Goal: Task Accomplishment & Management: Complete application form

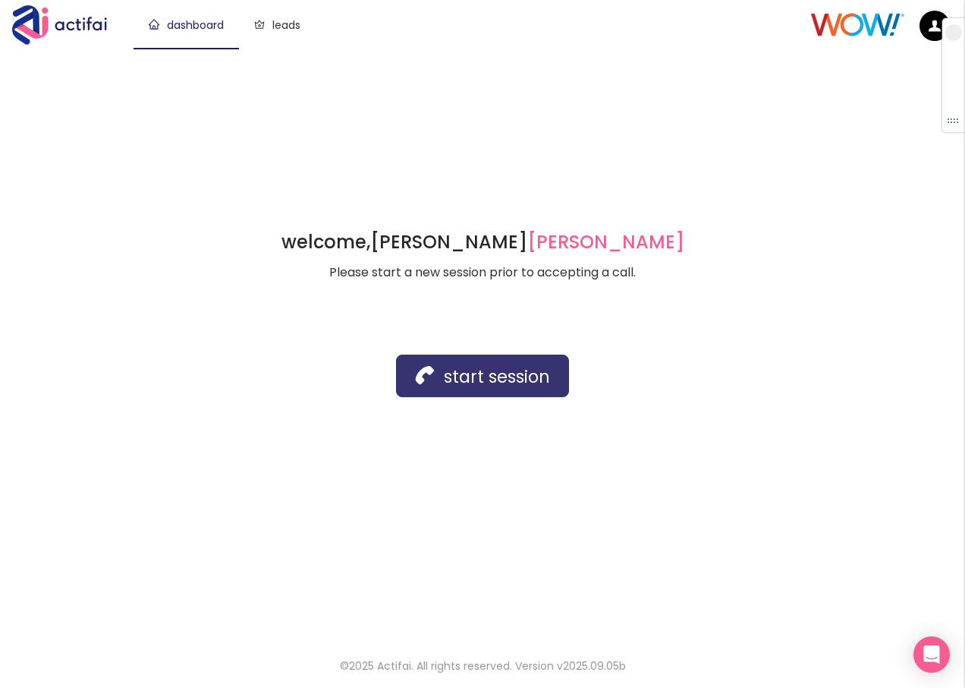
click at [436, 378] on button "start session" at bounding box center [482, 375] width 173 height 43
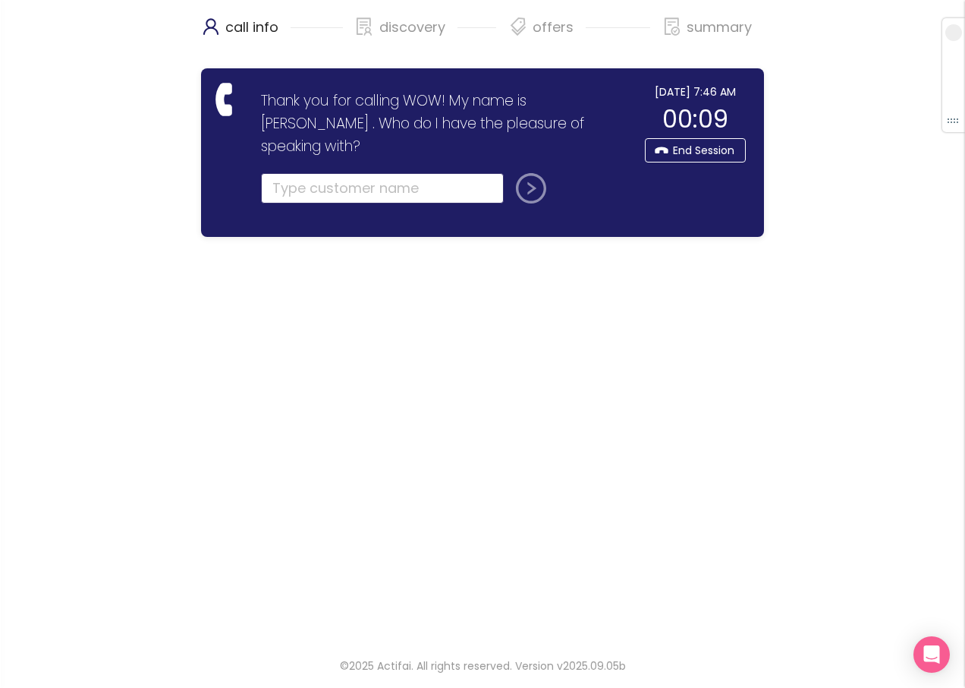
click at [287, 173] on input "text" at bounding box center [382, 188] width 243 height 30
click at [289, 173] on input "text" at bounding box center [382, 188] width 243 height 30
click at [279, 173] on input "text" at bounding box center [382, 188] width 243 height 30
click at [288, 173] on input "text" at bounding box center [382, 188] width 243 height 30
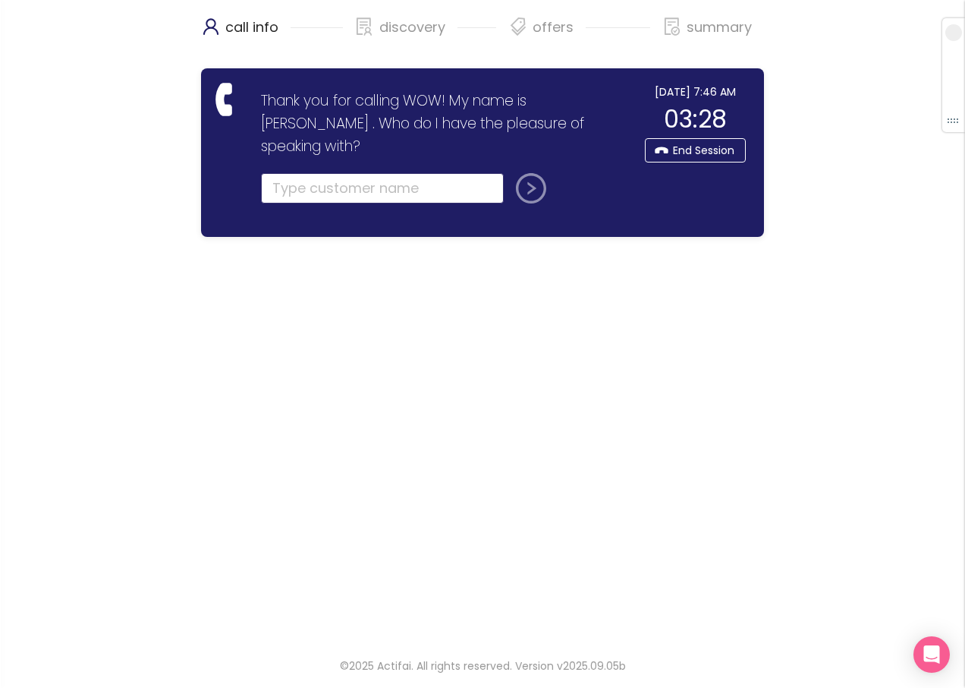
click at [313, 173] on input "text" at bounding box center [382, 188] width 243 height 30
type input "[PERSON_NAME] DE LOS [PERSON_NAME]"
click at [531, 173] on button "submit" at bounding box center [528, 188] width 36 height 30
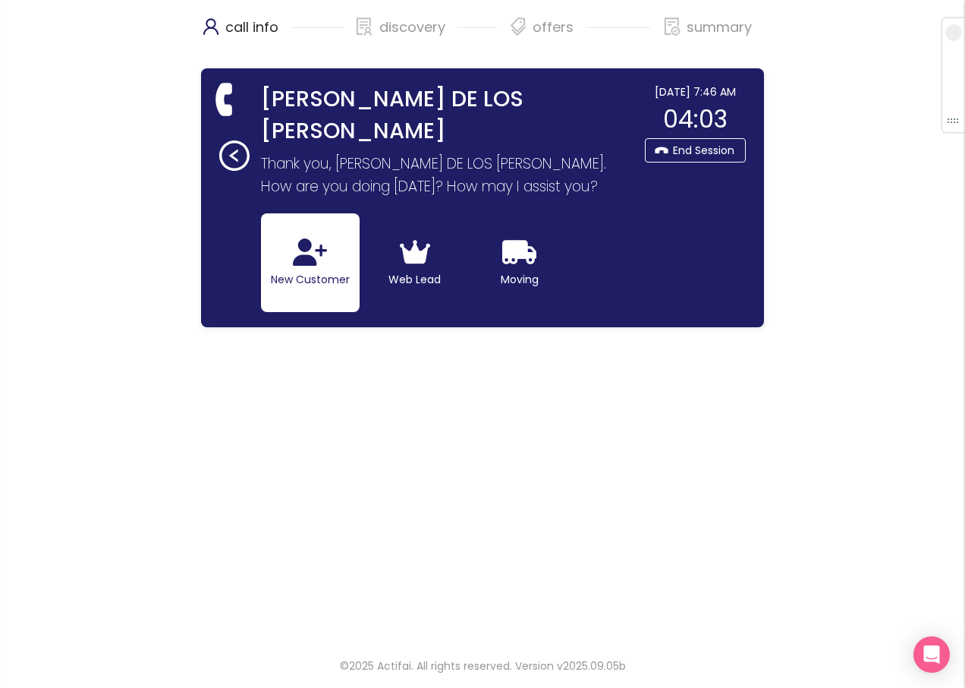
click at [313, 248] on button "New Customer" at bounding box center [310, 262] width 99 height 99
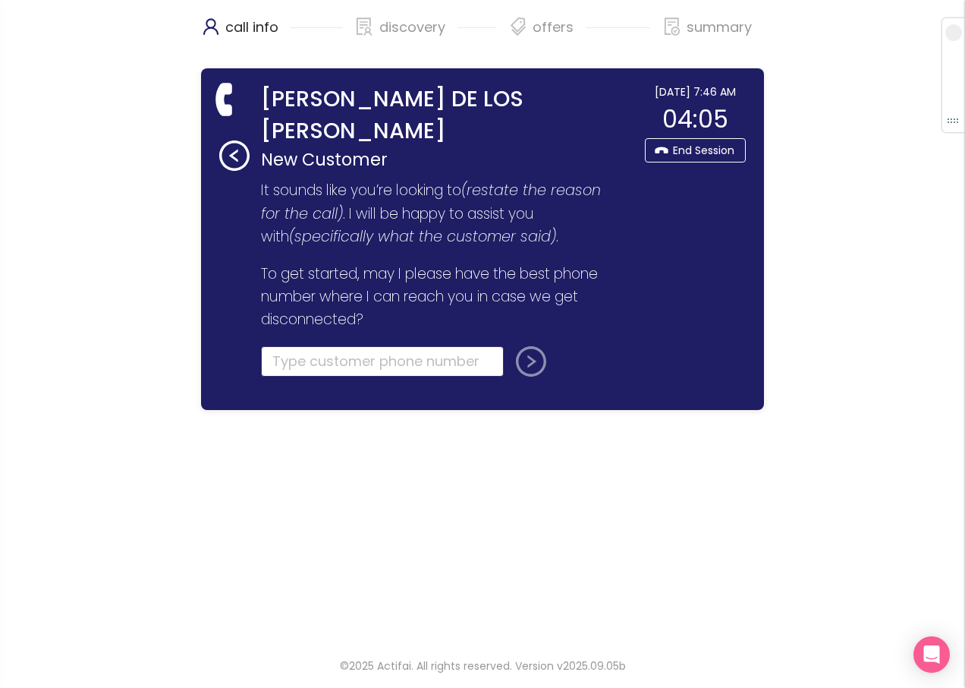
click at [288, 346] on input "tel" at bounding box center [382, 361] width 243 height 30
type input "[PHONE_NUMBER]"
click at [520, 346] on button "submit" at bounding box center [528, 361] width 36 height 30
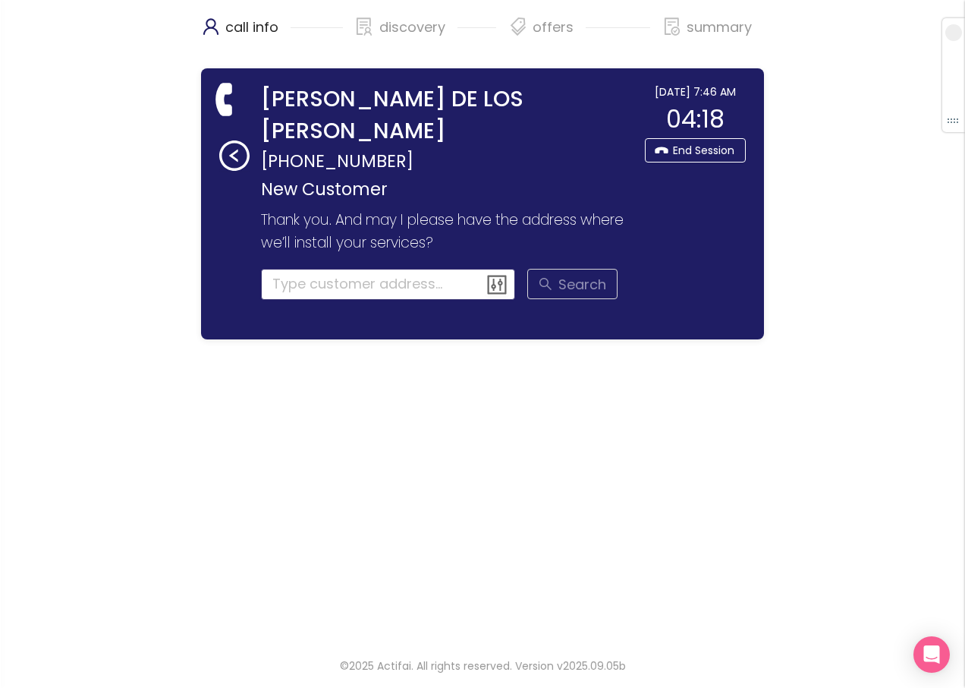
click at [276, 269] on input at bounding box center [388, 284] width 255 height 30
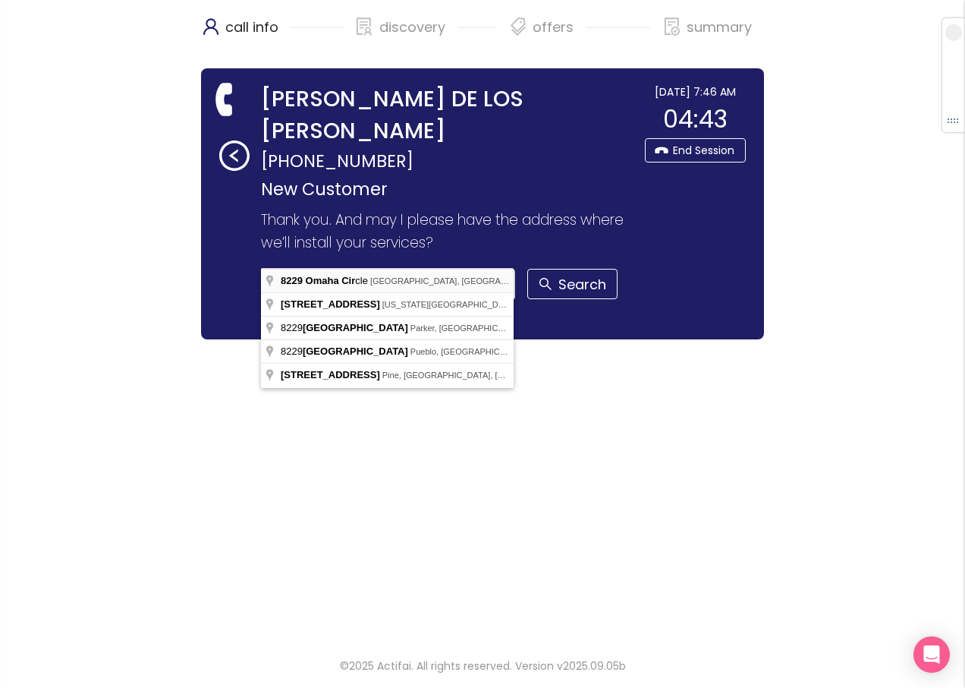
type input "[STREET_ADDRESS]"
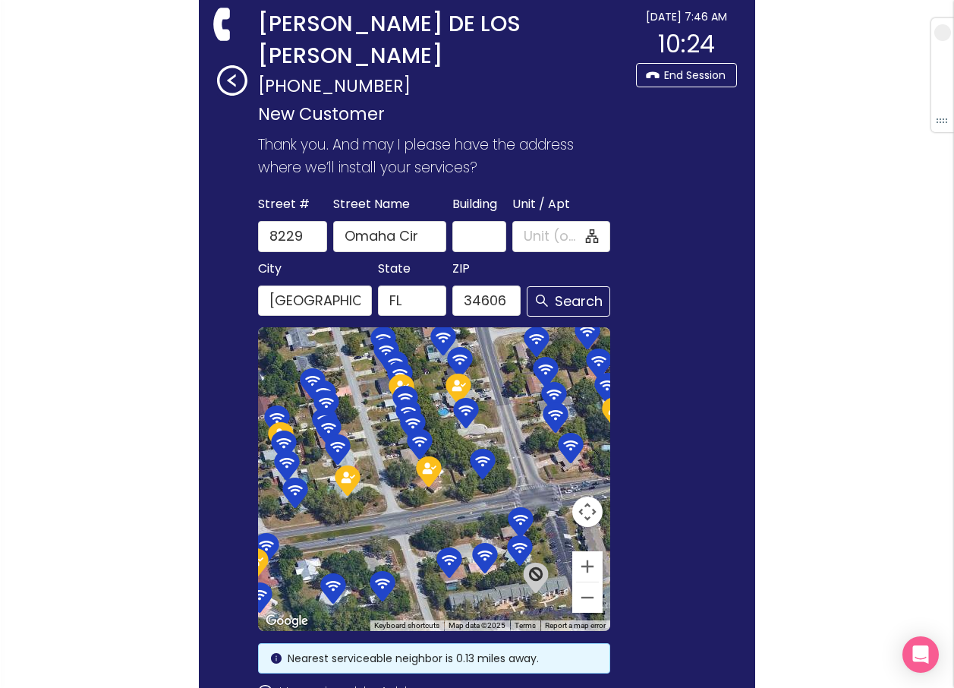
scroll to position [76, 0]
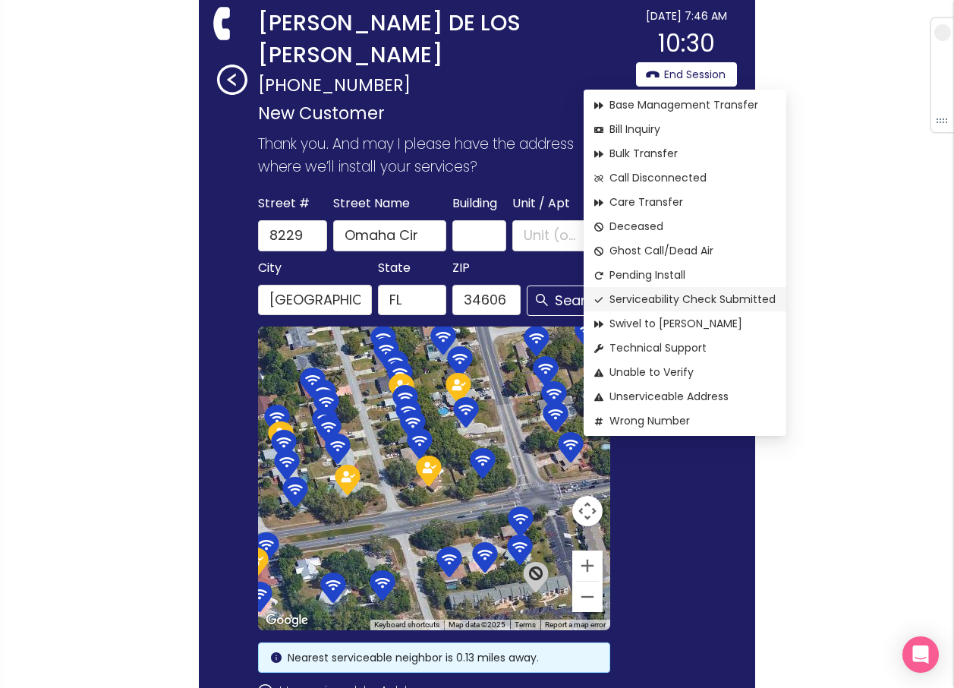
click at [659, 301] on span "Serviceability Check Submitted" at bounding box center [684, 299] width 181 height 17
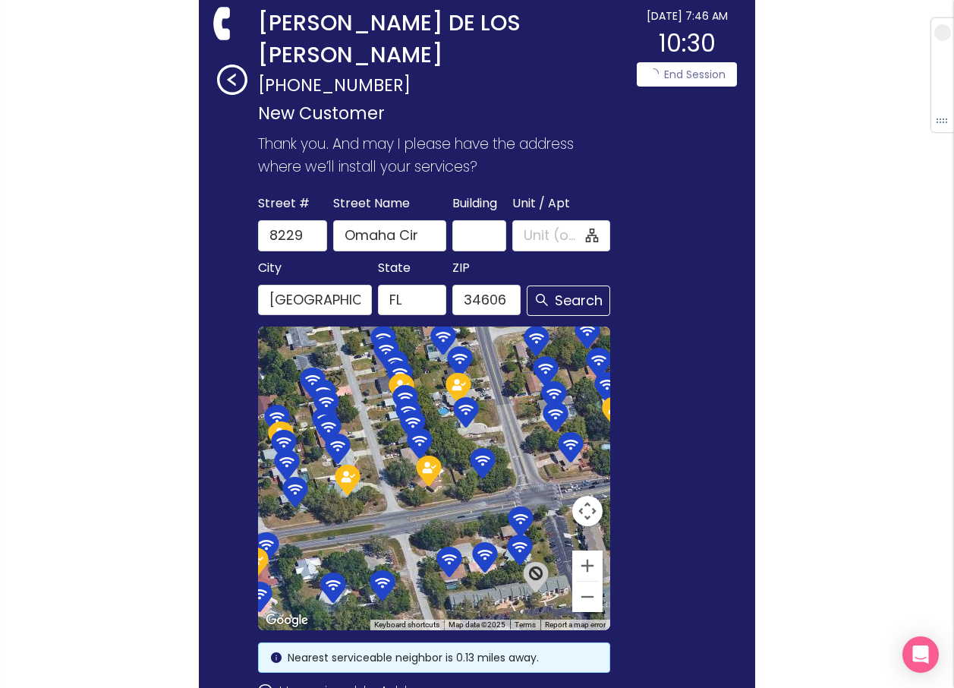
scroll to position [0, 0]
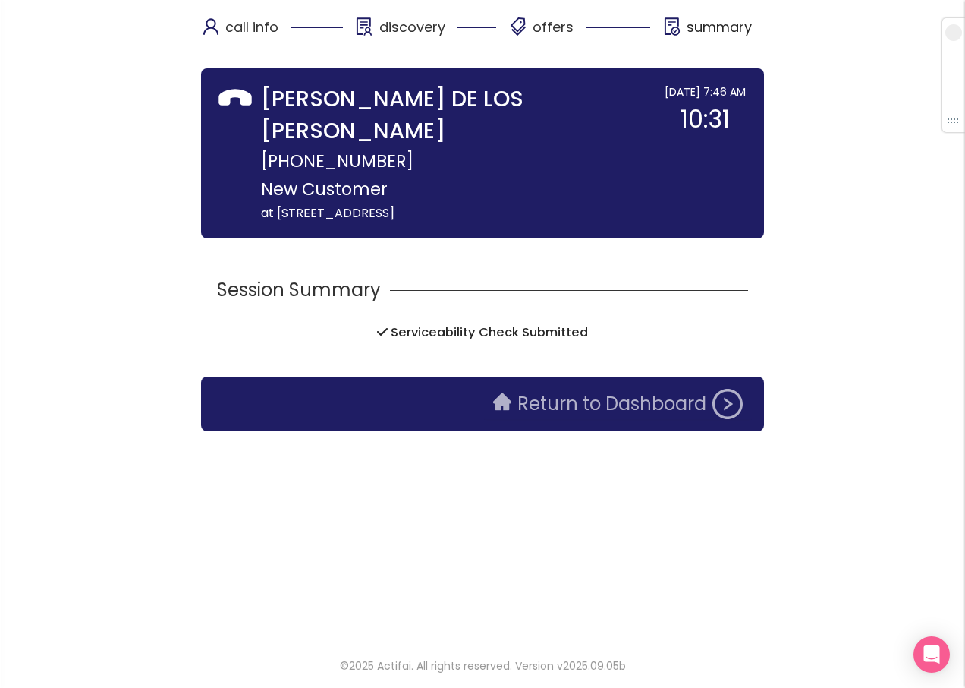
click at [600, 389] on button "Return to Dashboard" at bounding box center [618, 404] width 268 height 30
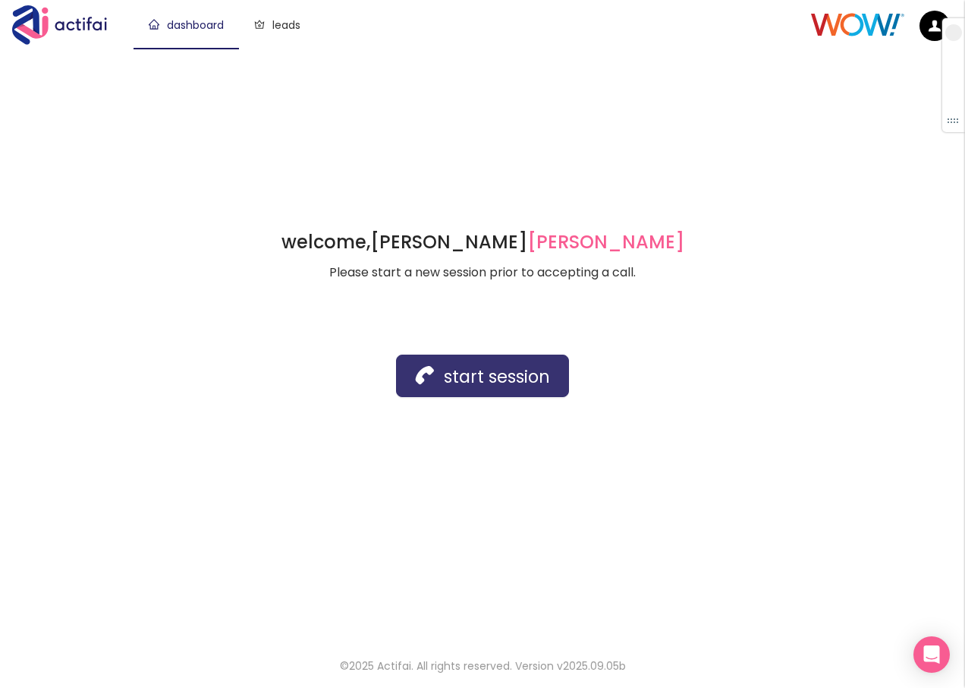
click at [436, 370] on button "start session" at bounding box center [482, 375] width 173 height 43
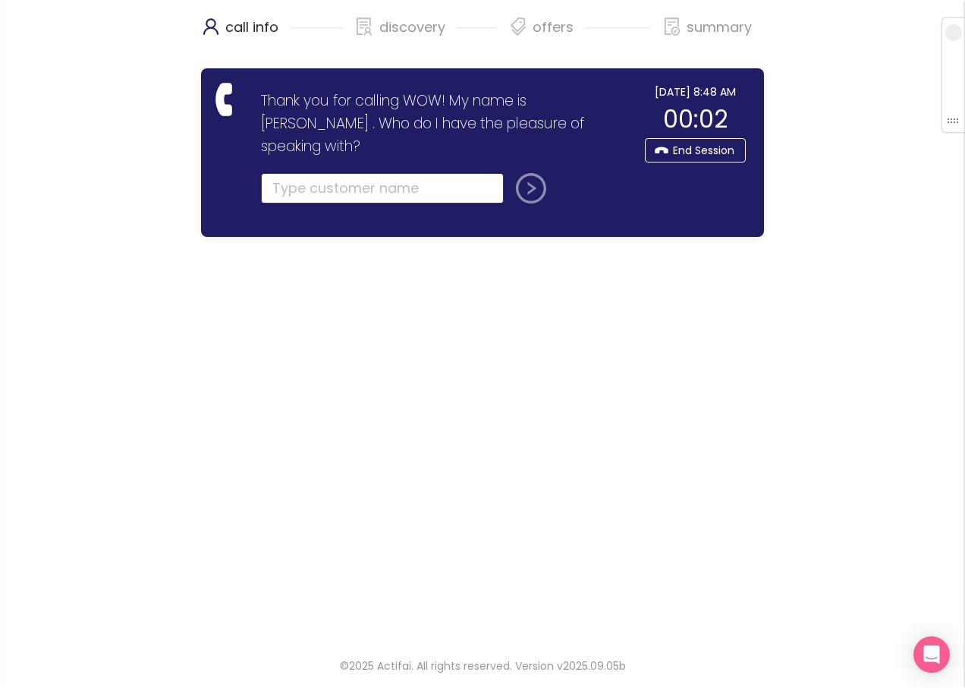
click at [277, 173] on input "text" at bounding box center [382, 188] width 243 height 30
type input "[PERSON_NAME]"
click at [519, 173] on button "submit" at bounding box center [528, 188] width 36 height 30
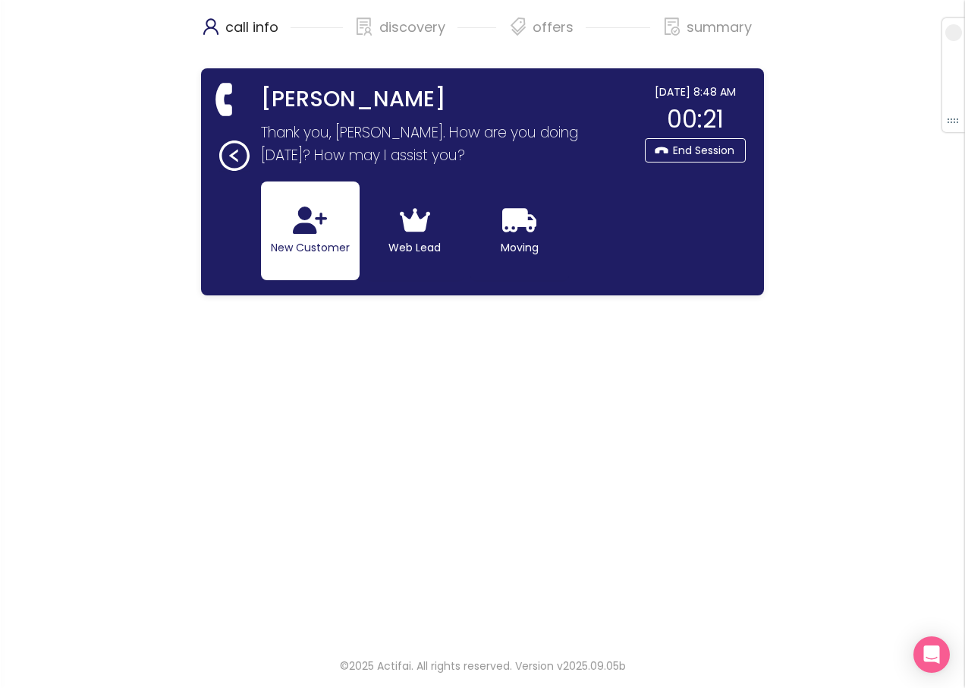
click at [333, 244] on button "New Customer" at bounding box center [310, 230] width 99 height 99
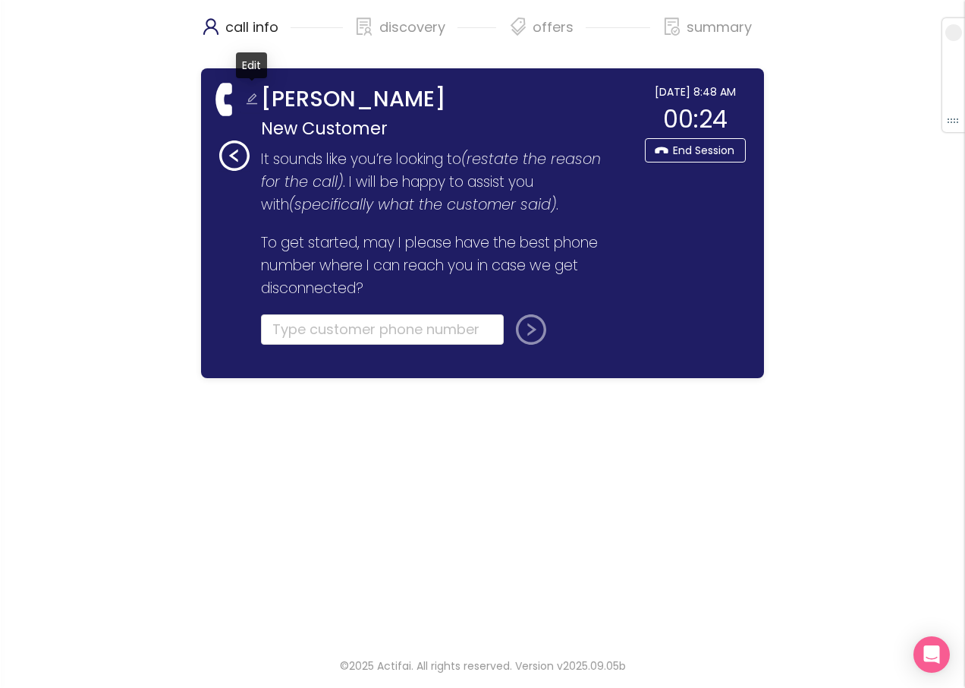
click at [254, 102] on button "button" at bounding box center [252, 100] width 24 height 24
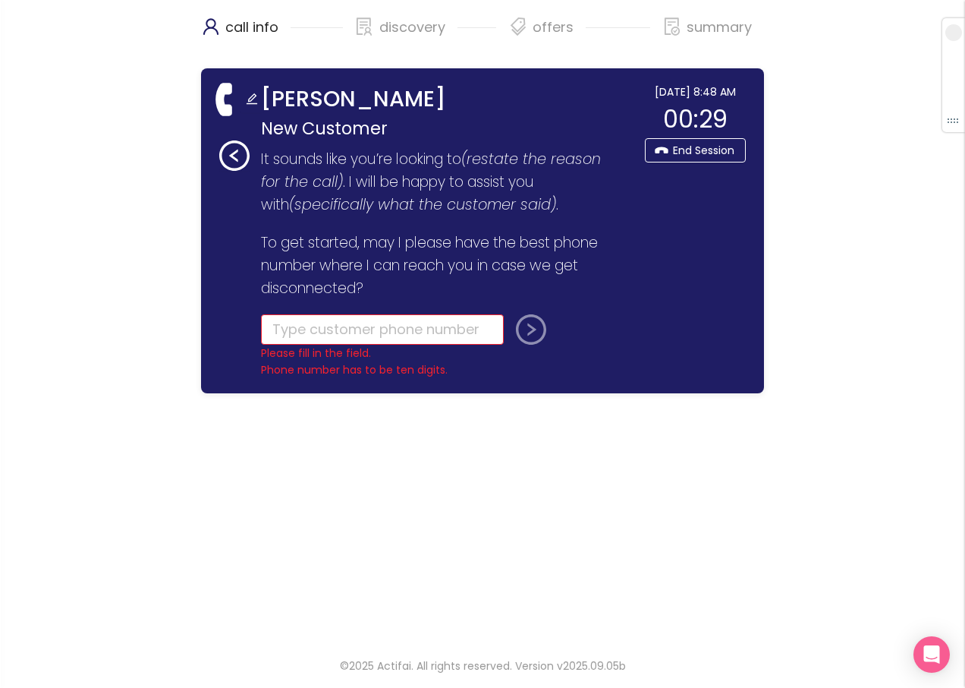
click at [357, 96] on strong "[PERSON_NAME]" at bounding box center [353, 99] width 185 height 32
click at [362, 97] on strong "[PERSON_NAME]" at bounding box center [353, 99] width 185 height 32
click at [353, 99] on strong "[PERSON_NAME]" at bounding box center [353, 99] width 185 height 32
click at [351, 100] on strong "[PERSON_NAME]" at bounding box center [353, 99] width 185 height 32
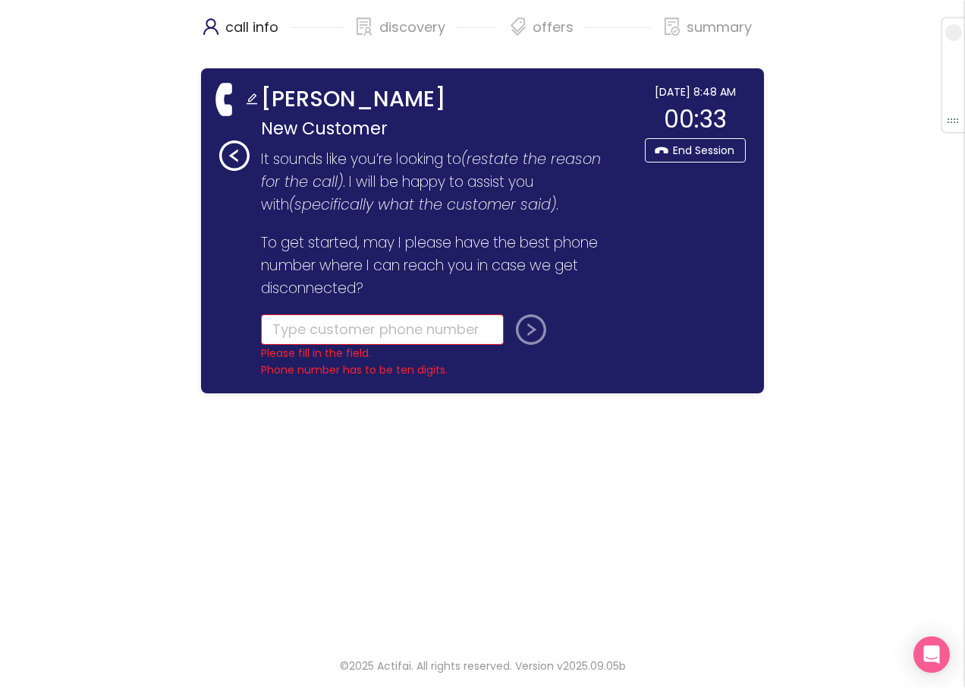
click at [359, 99] on strong "[PERSON_NAME]" at bounding box center [353, 99] width 185 height 32
drag, startPoint x: 359, startPoint y: 99, endPoint x: 251, endPoint y: 97, distance: 107.8
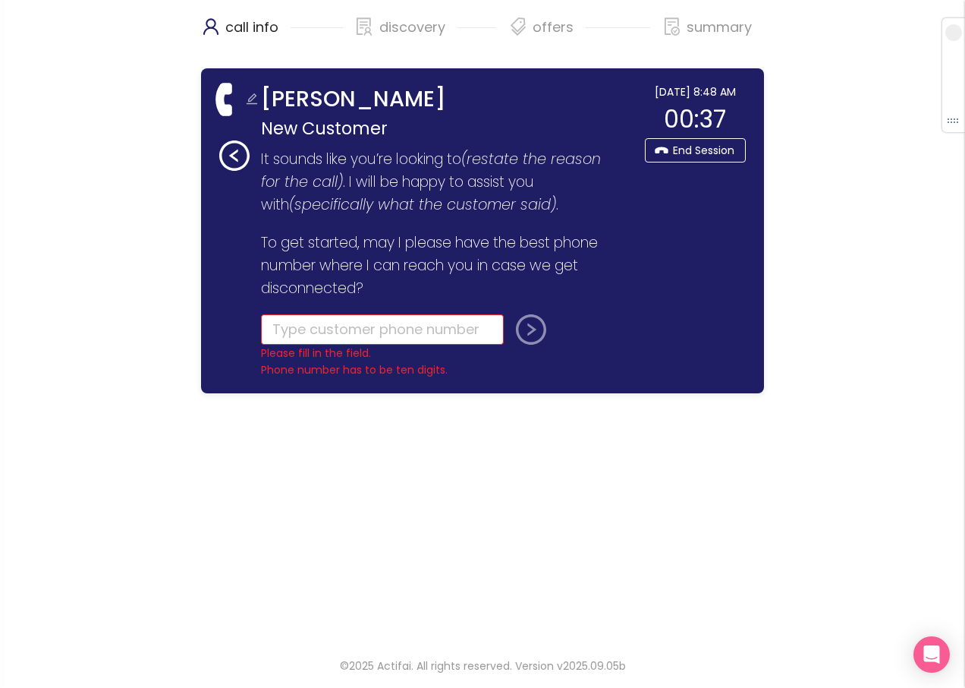
click at [251, 97] on button "button" at bounding box center [252, 100] width 24 height 24
click at [322, 326] on input "tel" at bounding box center [382, 329] width 243 height 30
click at [298, 332] on input "tel" at bounding box center [382, 329] width 243 height 30
type input "[PHONE_NUMBER]"
click at [528, 331] on button "submit" at bounding box center [528, 329] width 36 height 30
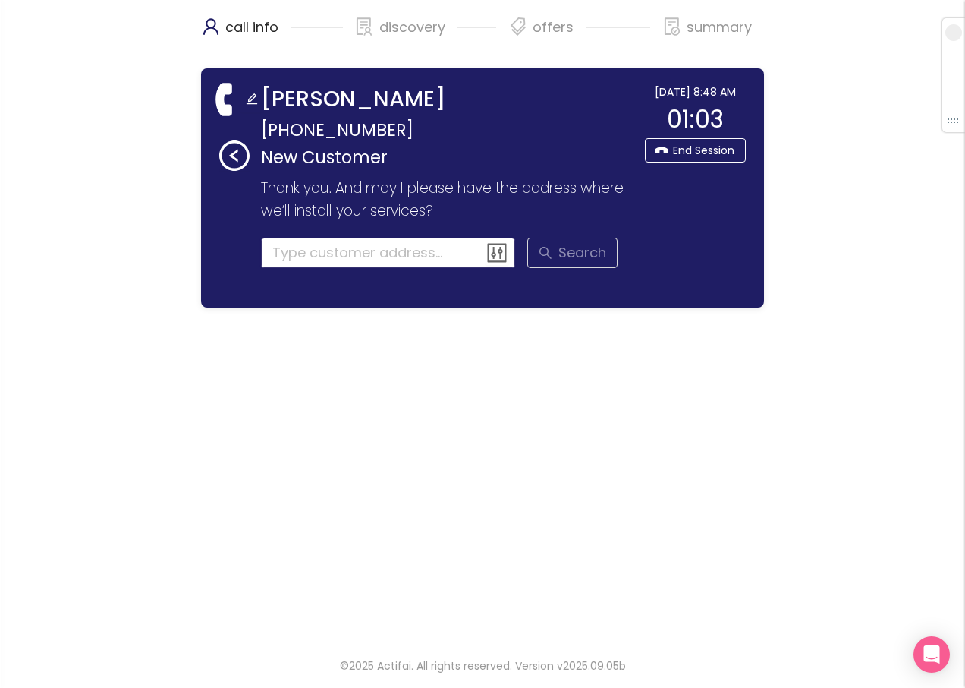
click at [293, 253] on input at bounding box center [388, 253] width 255 height 30
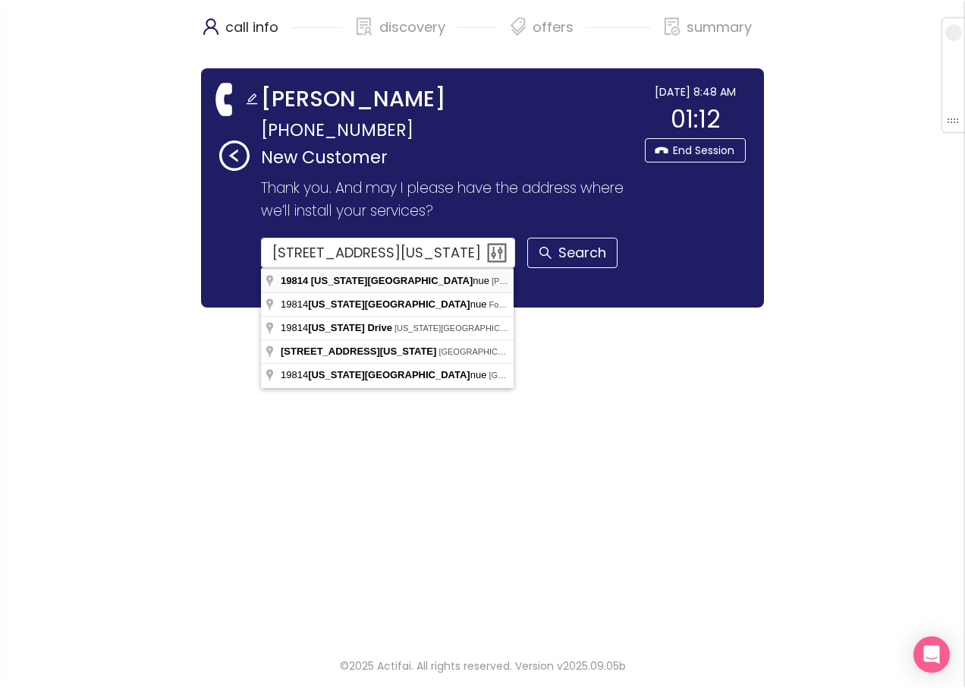
type input "[STREET_ADDRESS][US_STATE][PERSON_NAME]"
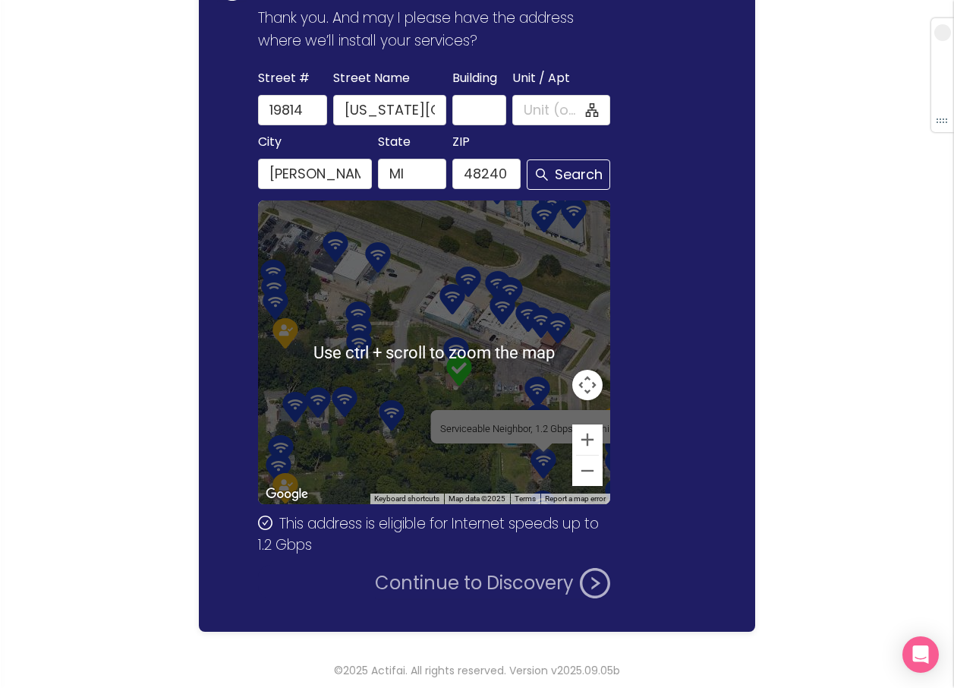
scroll to position [175, 0]
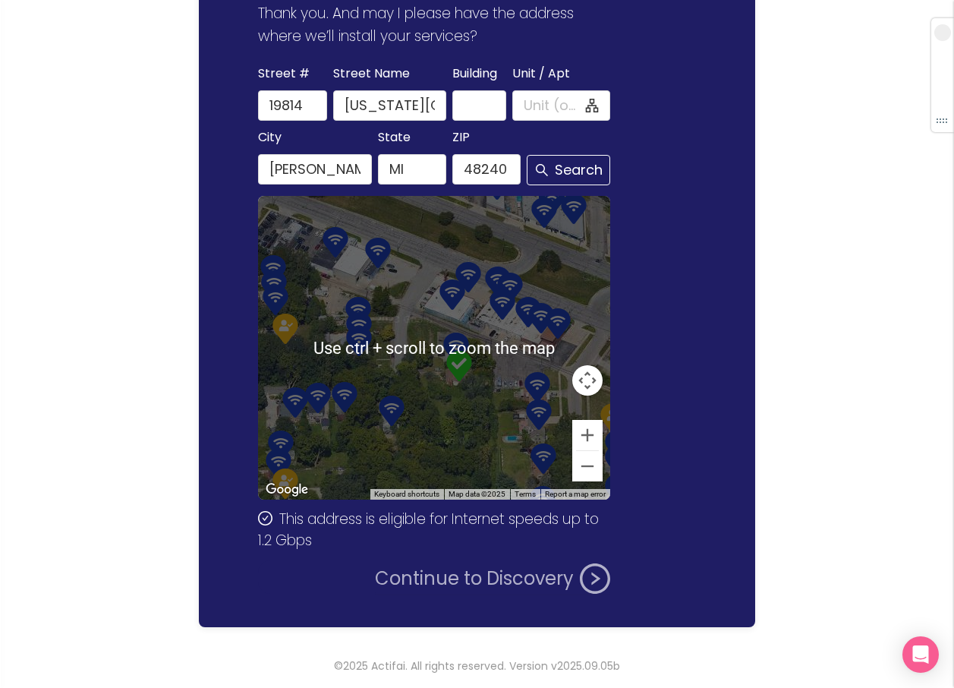
click at [468, 578] on button "Continue to Discovery" at bounding box center [492, 578] width 235 height 30
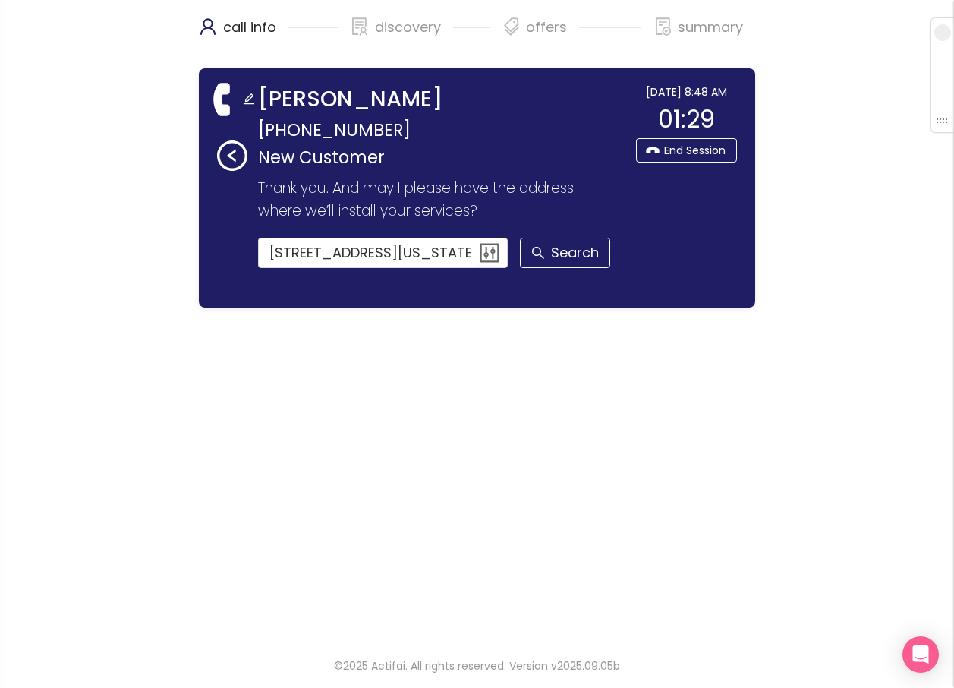
scroll to position [0, 0]
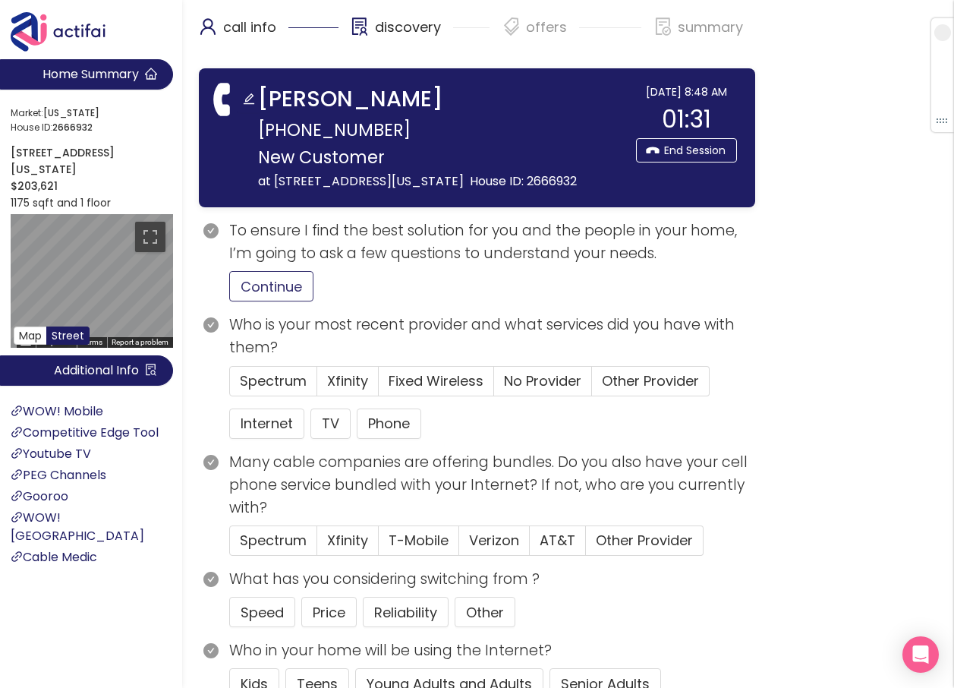
click at [279, 280] on button "Continue" at bounding box center [271, 286] width 84 height 30
click at [266, 385] on span "Spectrum" at bounding box center [273, 380] width 67 height 19
click at [230, 386] on input "Spectrum" at bounding box center [230, 386] width 0 height 0
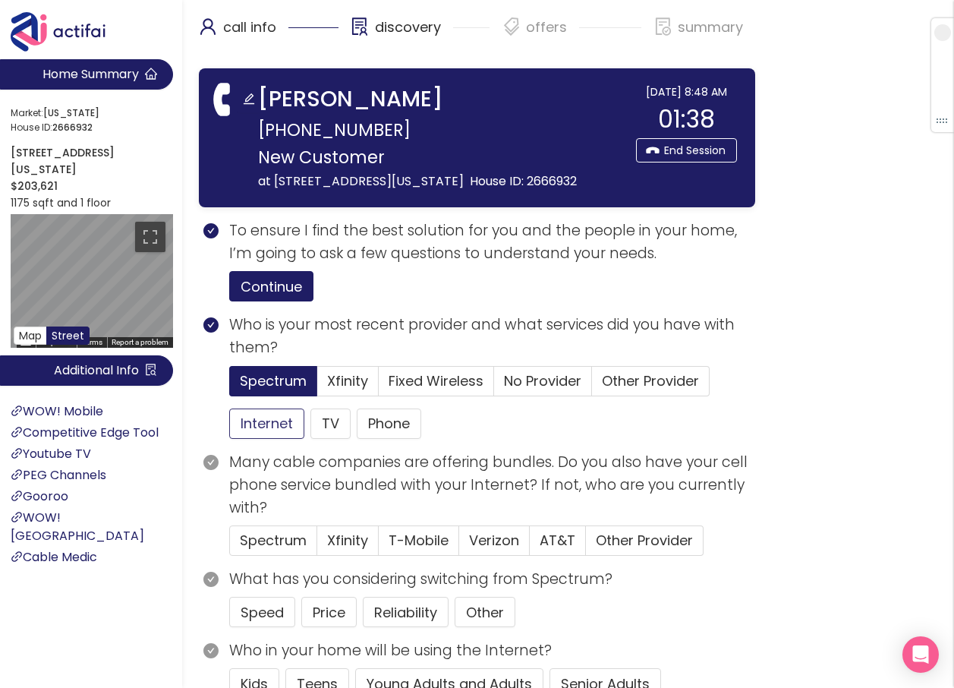
click at [253, 430] on button "Internet" at bounding box center [266, 423] width 75 height 30
click at [326, 411] on button "TV" at bounding box center [330, 423] width 40 height 30
click at [389, 419] on button "Phone" at bounding box center [389, 423] width 65 height 30
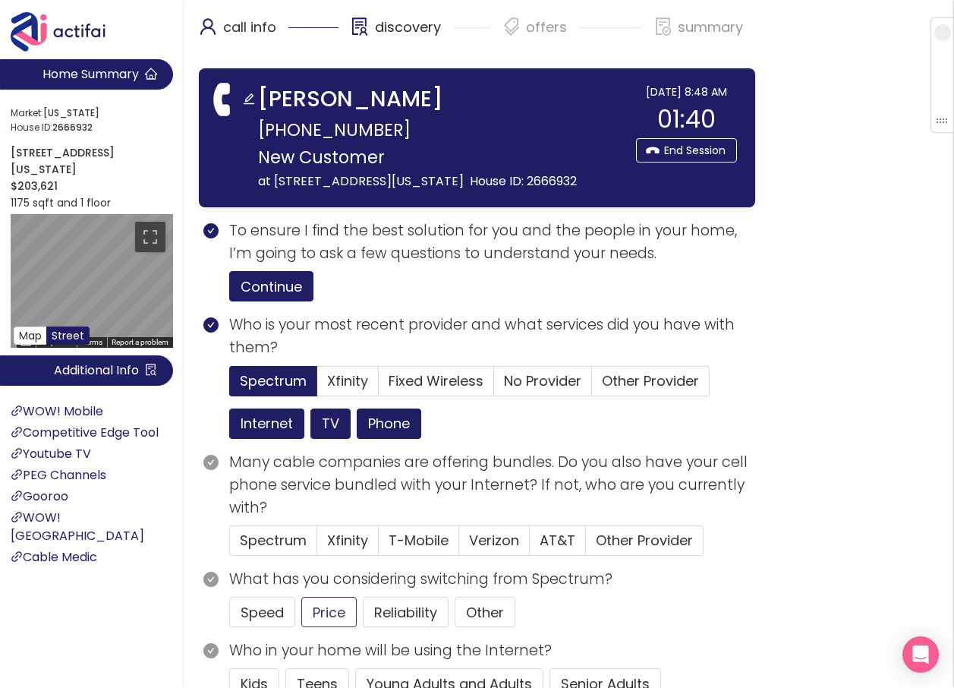
click at [338, 606] on button "Price" at bounding box center [328, 612] width 55 height 30
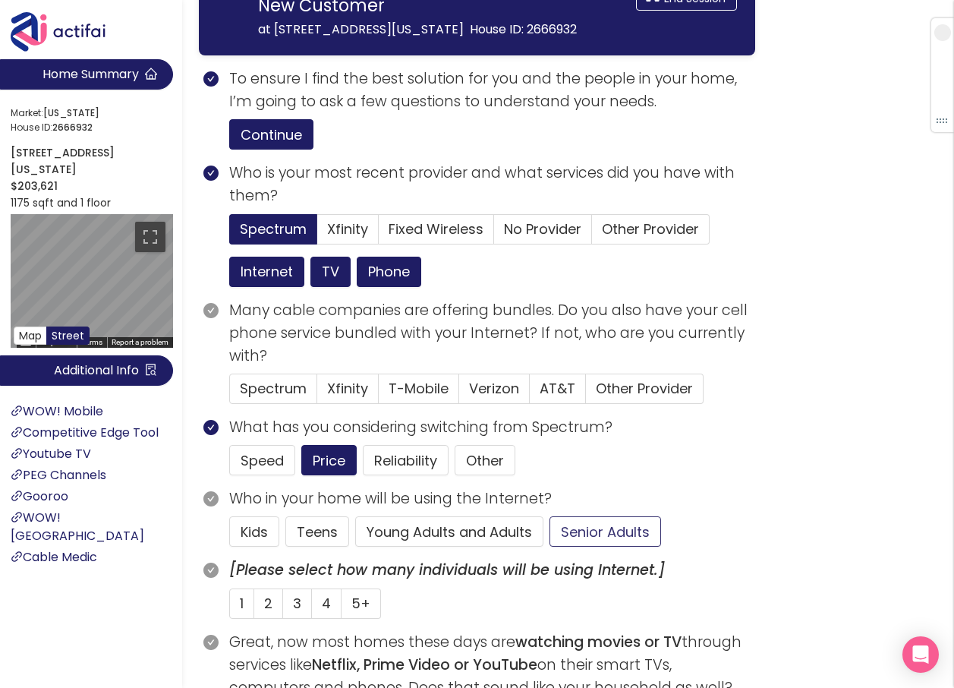
click at [574, 524] on button "Senior Adults" at bounding box center [606, 531] width 112 height 30
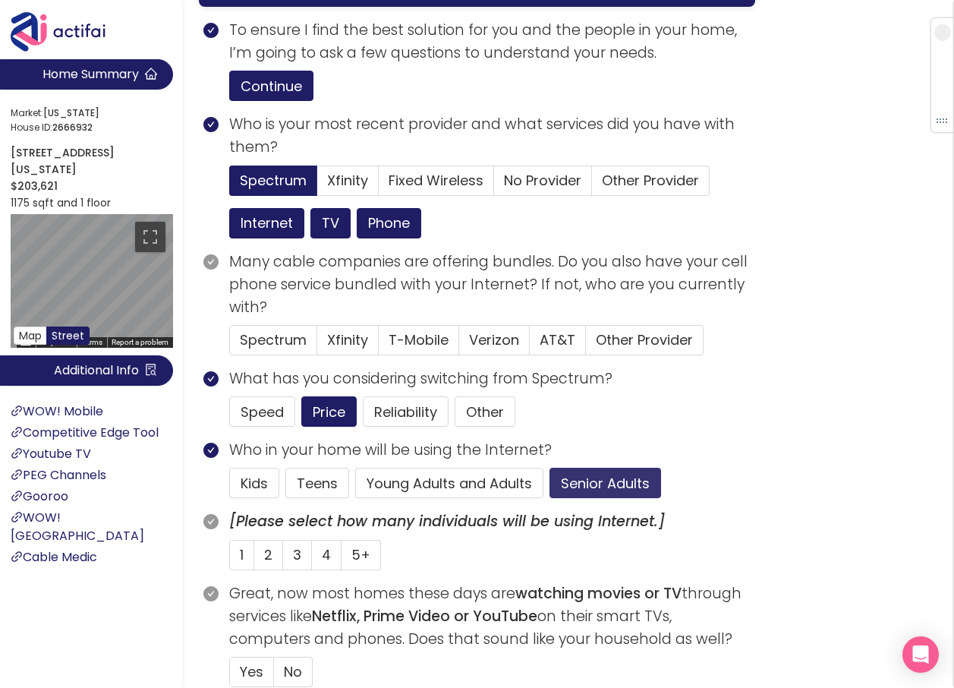
scroll to position [228, 0]
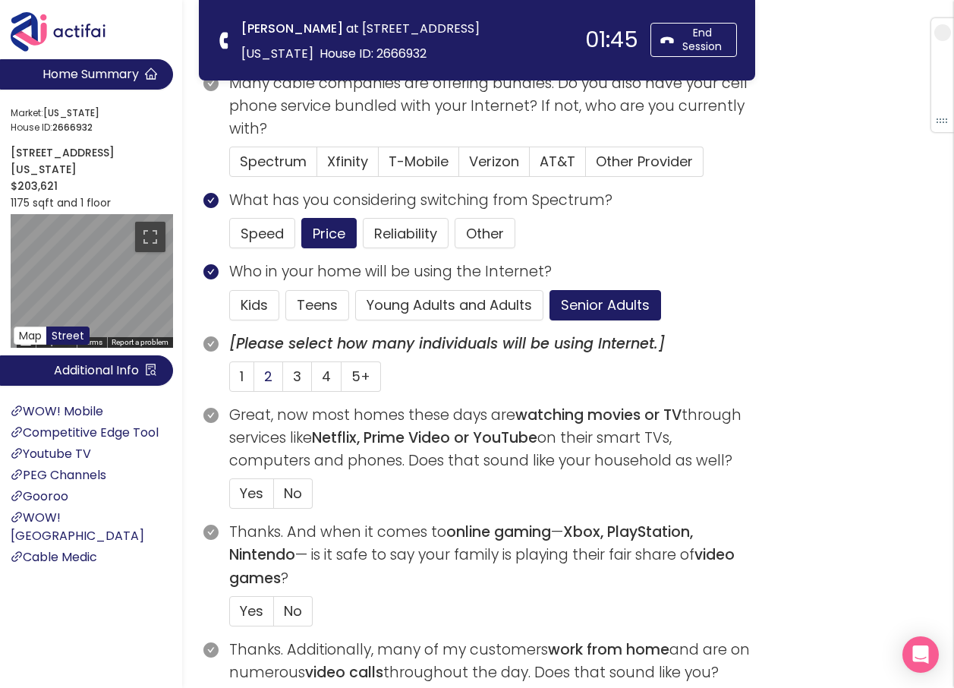
click at [259, 379] on label "2" at bounding box center [268, 376] width 29 height 30
click at [254, 381] on input "2" at bounding box center [254, 381] width 0 height 0
click at [256, 495] on span "Yes" at bounding box center [252, 492] width 24 height 19
click at [230, 498] on input "Yes" at bounding box center [230, 498] width 0 height 0
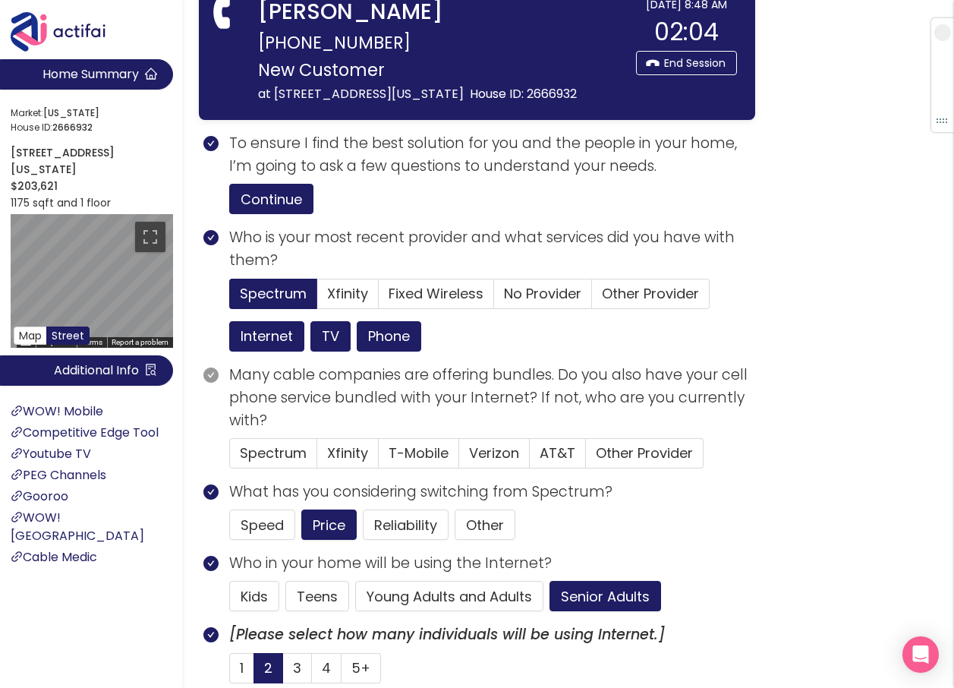
scroll to position [0, 0]
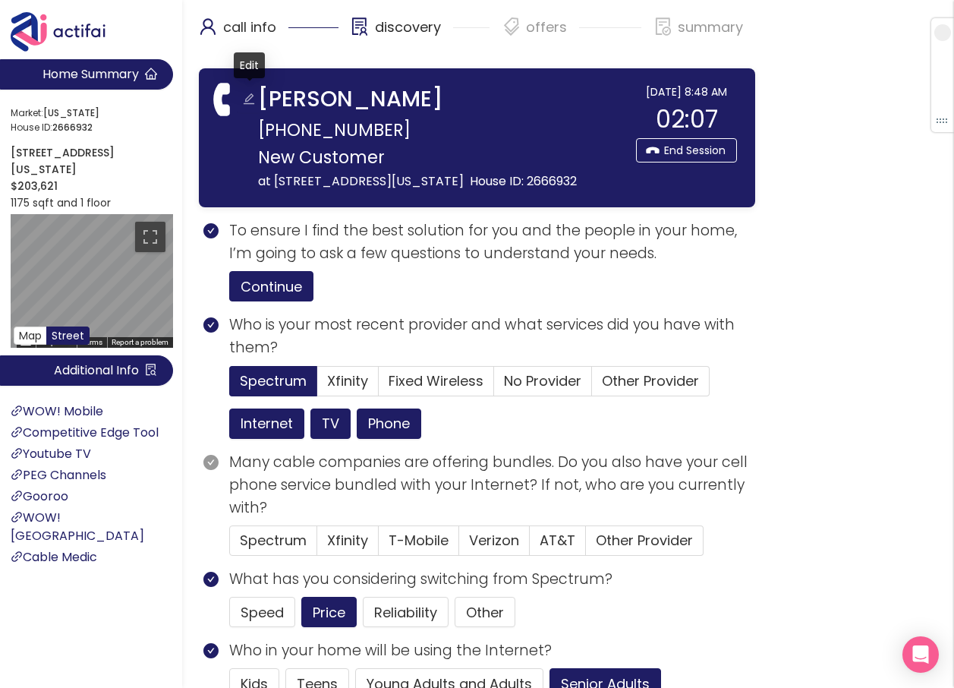
click at [247, 96] on button "button" at bounding box center [249, 100] width 24 height 24
click at [254, 99] on button "button" at bounding box center [249, 100] width 24 height 24
click at [265, 100] on input "[PERSON_NAME]" at bounding box center [443, 100] width 370 height 34
click at [265, 101] on input "[PERSON_NAME]" at bounding box center [443, 100] width 370 height 34
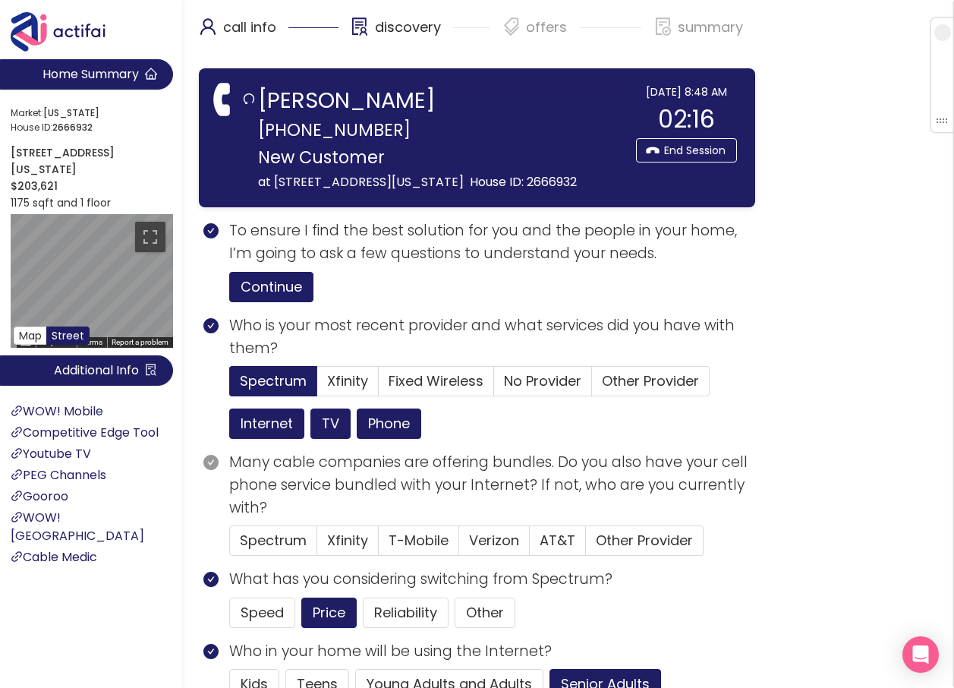
click at [265, 101] on input "[PERSON_NAME]" at bounding box center [443, 100] width 370 height 34
type input "[PERSON_NAME]"
click at [362, 101] on strong "[PERSON_NAME]" at bounding box center [350, 99] width 185 height 32
click at [250, 97] on button "button" at bounding box center [249, 100] width 24 height 24
click at [361, 105] on input "[PERSON_NAME]" at bounding box center [443, 100] width 370 height 34
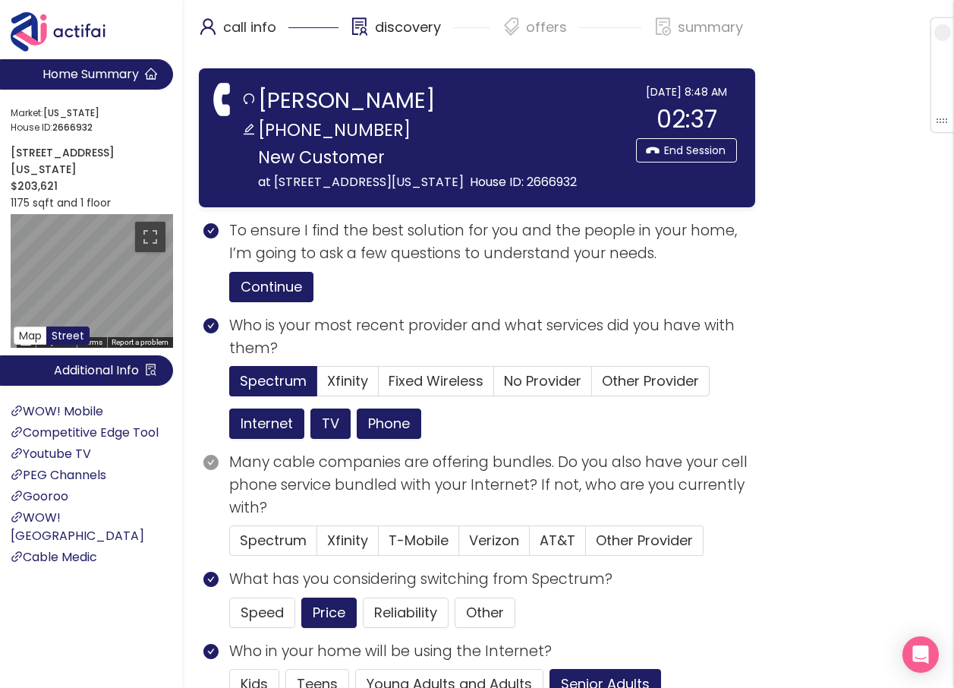
type input "[PERSON_NAME]"
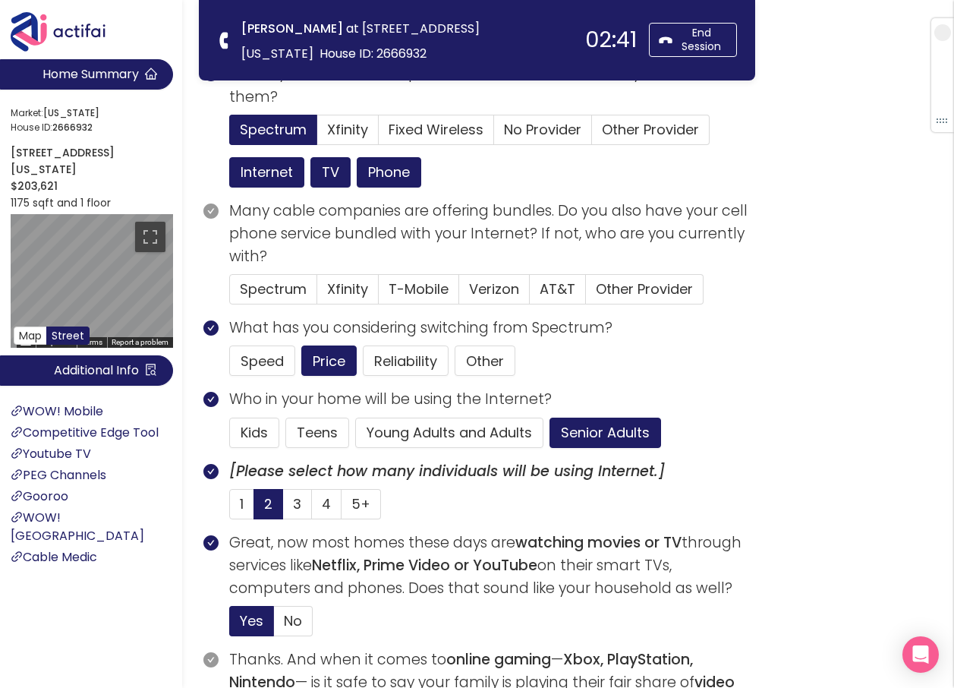
scroll to position [76, 0]
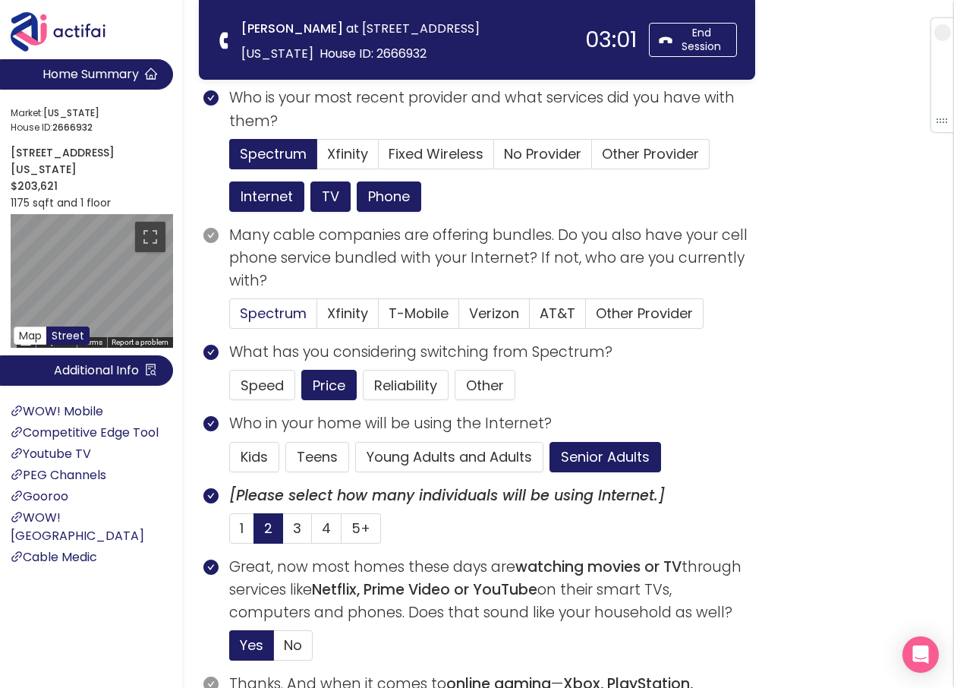
click at [277, 314] on span "Spectrum" at bounding box center [273, 313] width 67 height 19
click at [230, 318] on input "Spectrum" at bounding box center [230, 318] width 0 height 0
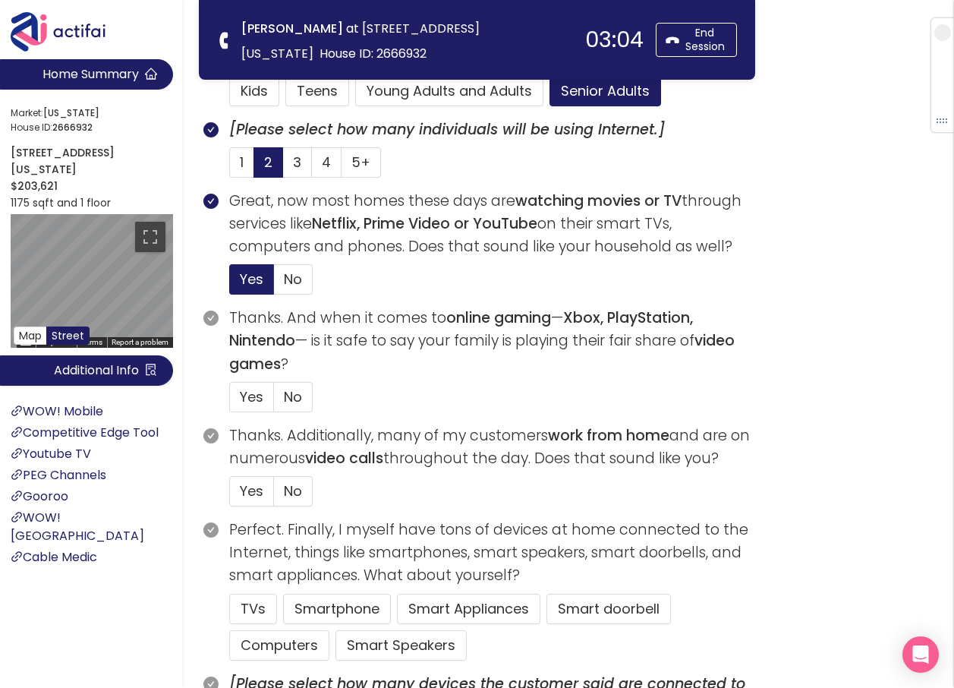
scroll to position [455, 0]
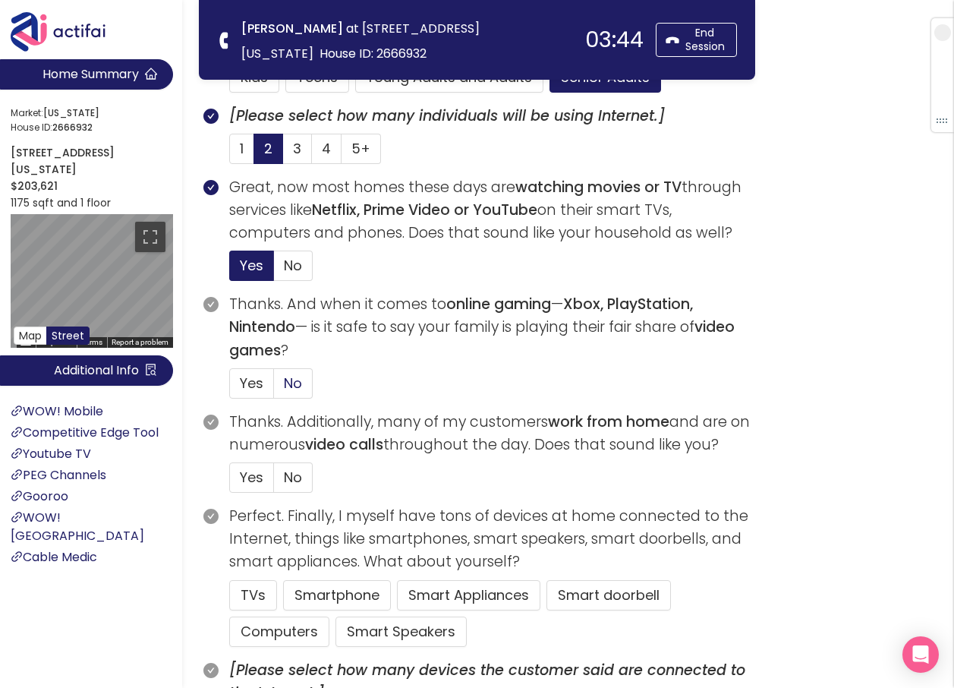
click at [293, 382] on span "No" at bounding box center [293, 382] width 18 height 19
click at [274, 388] on input "No" at bounding box center [274, 388] width 0 height 0
click at [288, 480] on span "No" at bounding box center [293, 477] width 18 height 19
click at [274, 482] on input "No" at bounding box center [274, 482] width 0 height 0
click at [251, 597] on button "TVs" at bounding box center [253, 595] width 48 height 30
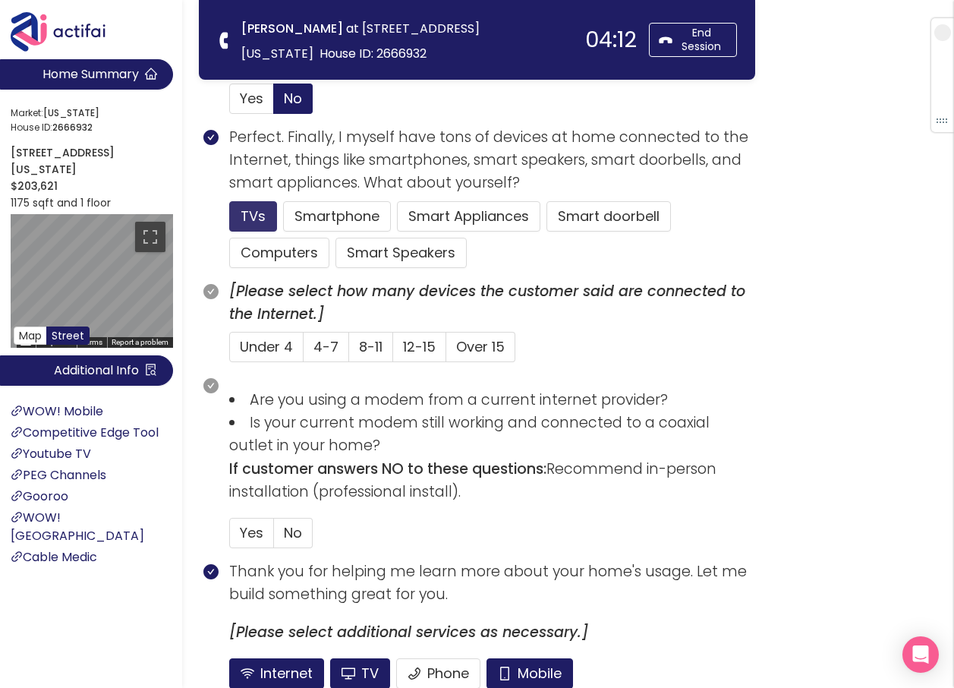
scroll to position [835, 0]
click at [288, 532] on span "No" at bounding box center [293, 531] width 18 height 19
click at [274, 537] on input "No" at bounding box center [274, 537] width 0 height 0
click at [247, 526] on span "Yes" at bounding box center [252, 531] width 24 height 19
click at [230, 537] on input "Yes" at bounding box center [230, 537] width 0 height 0
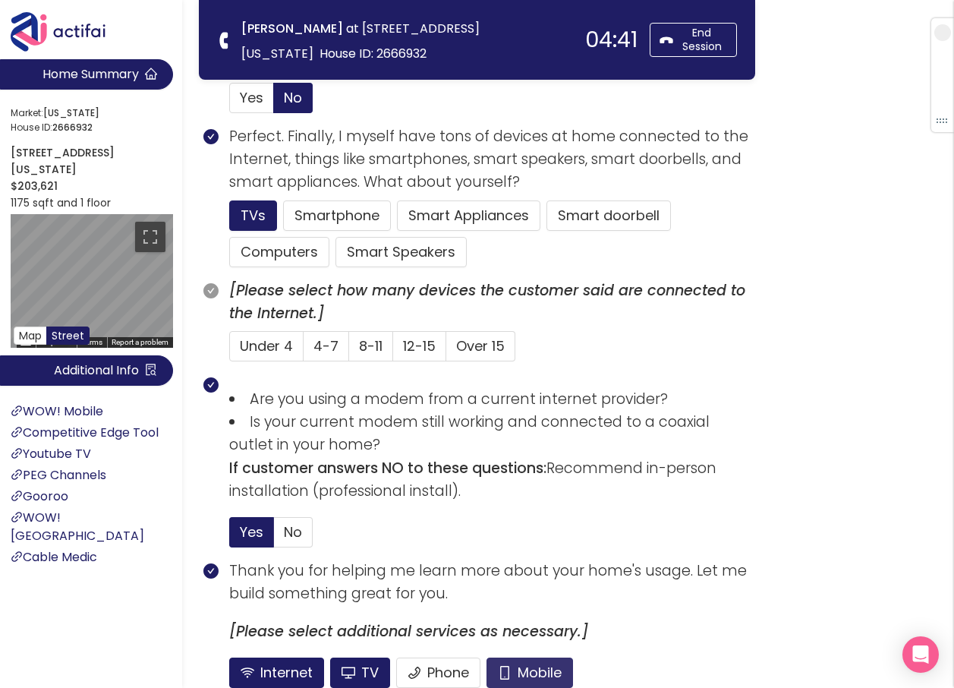
click at [521, 669] on button "Mobile" at bounding box center [530, 672] width 87 height 30
click at [436, 669] on button "Phone" at bounding box center [438, 672] width 84 height 30
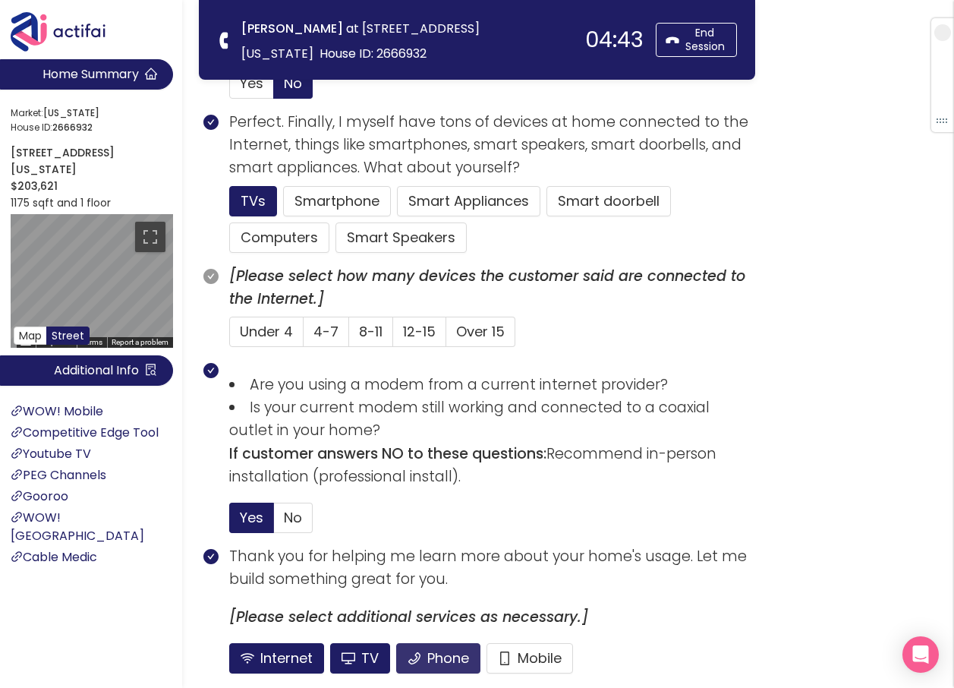
scroll to position [823, 0]
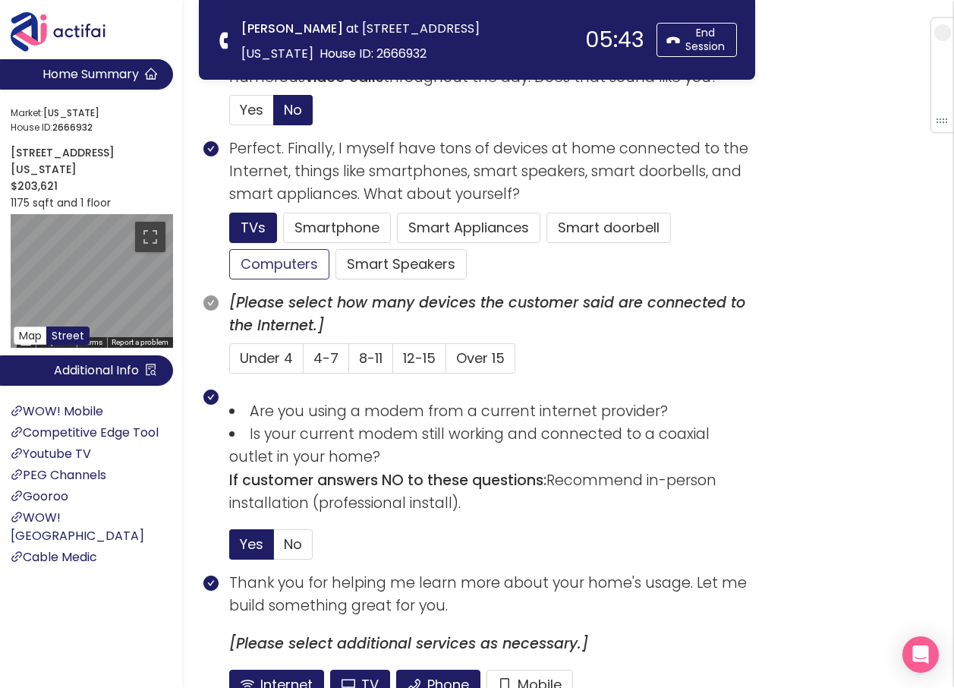
click at [296, 266] on button "Computers" at bounding box center [279, 264] width 100 height 30
click at [315, 222] on button "Smartphone" at bounding box center [337, 228] width 108 height 30
click at [324, 361] on span "4-7" at bounding box center [325, 357] width 25 height 19
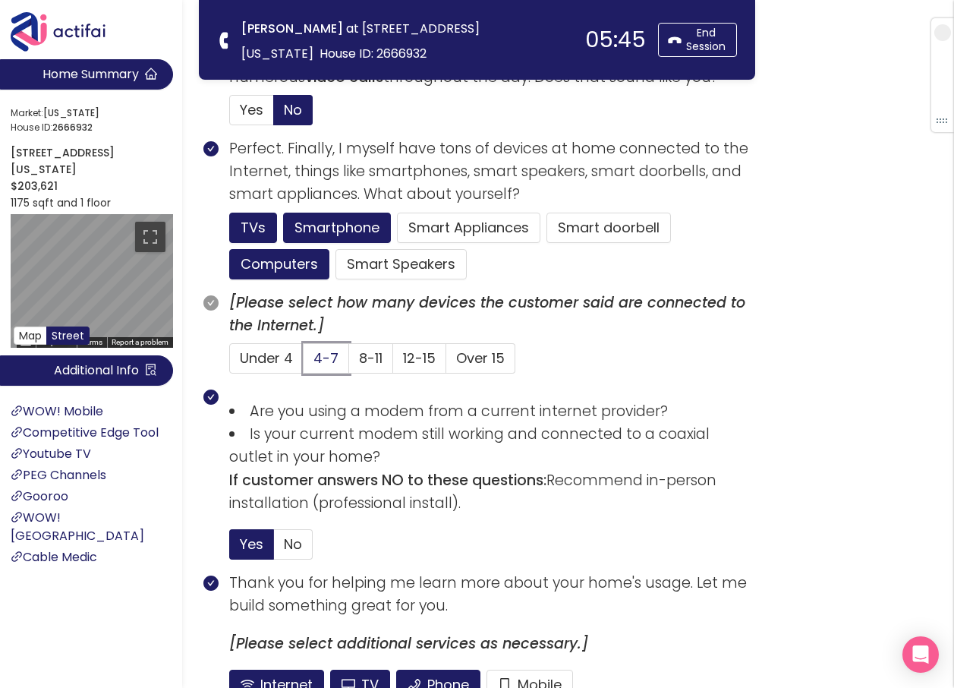
click at [304, 363] on input "4-7" at bounding box center [304, 363] width 0 height 0
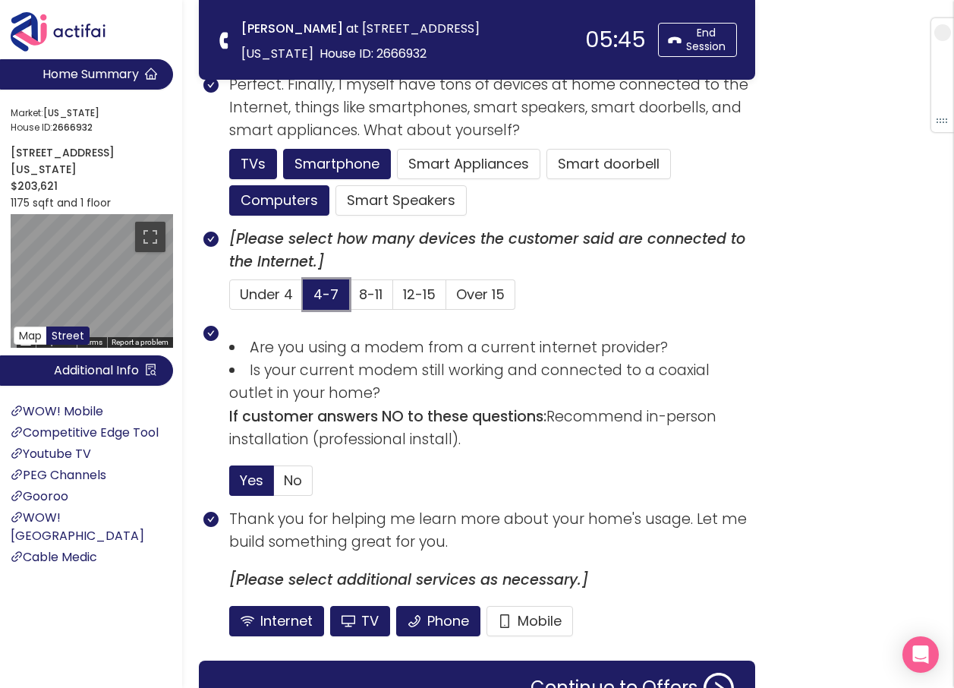
scroll to position [975, 0]
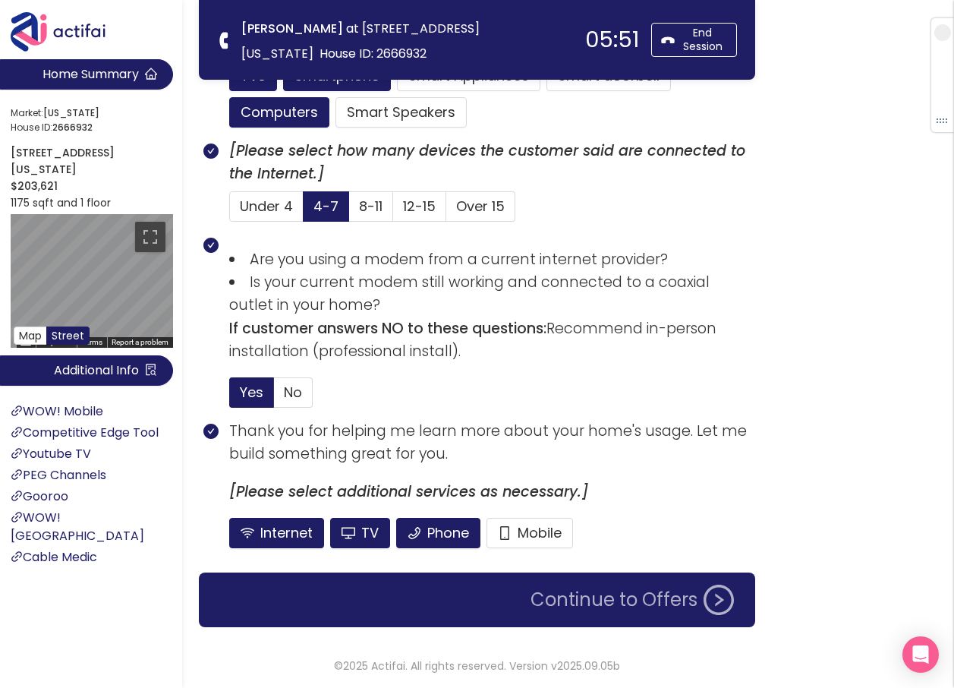
click at [565, 606] on button "Continue to Offers" at bounding box center [632, 599] width 222 height 30
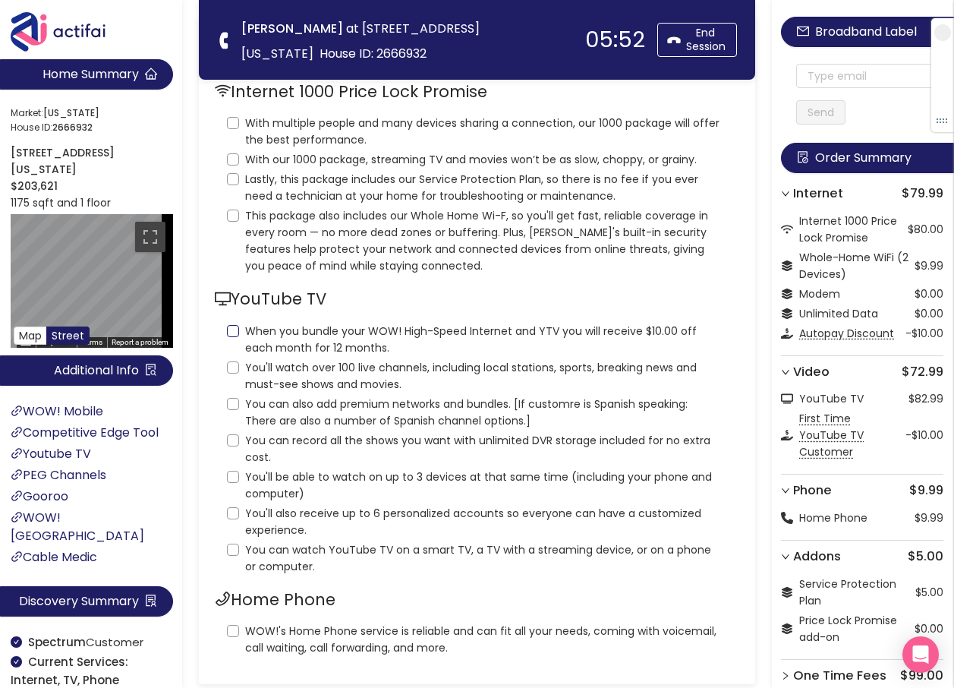
scroll to position [0, 0]
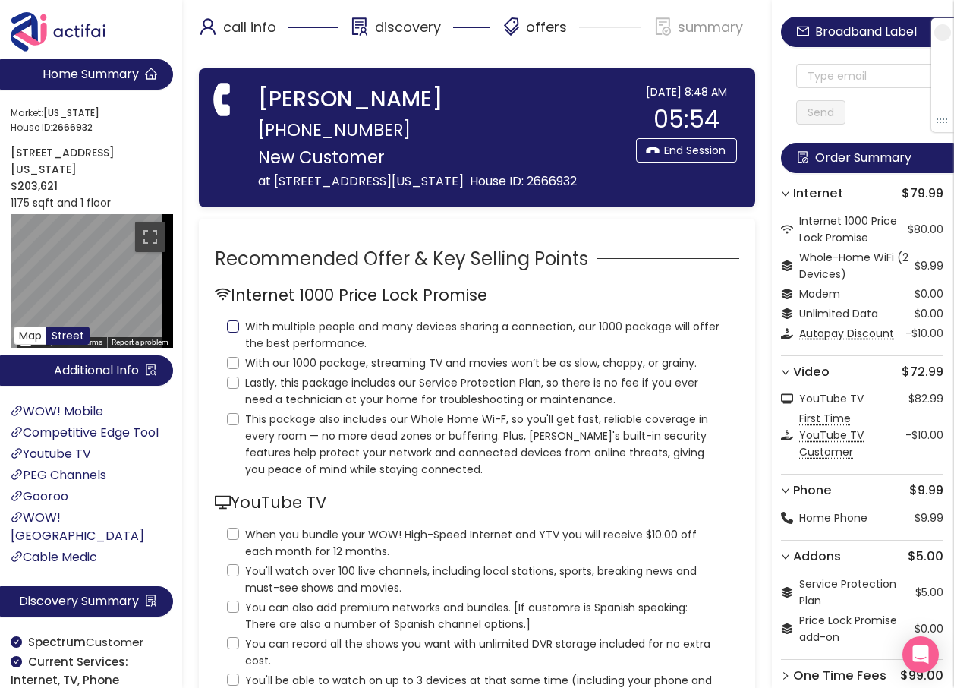
click at [232, 328] on input "With multiple people and many devices sharing a connection, our 1000 package wi…" at bounding box center [233, 326] width 12 height 12
checkbox input "true"
click at [231, 357] on input "With our 1000 package, streaming TV and movies won’t be as slow, choppy, or gra…" at bounding box center [233, 363] width 12 height 12
checkbox input "true"
click at [231, 386] on input "Lastly, this package includes our Service Protection Plan, so there is no fee i…" at bounding box center [233, 382] width 12 height 12
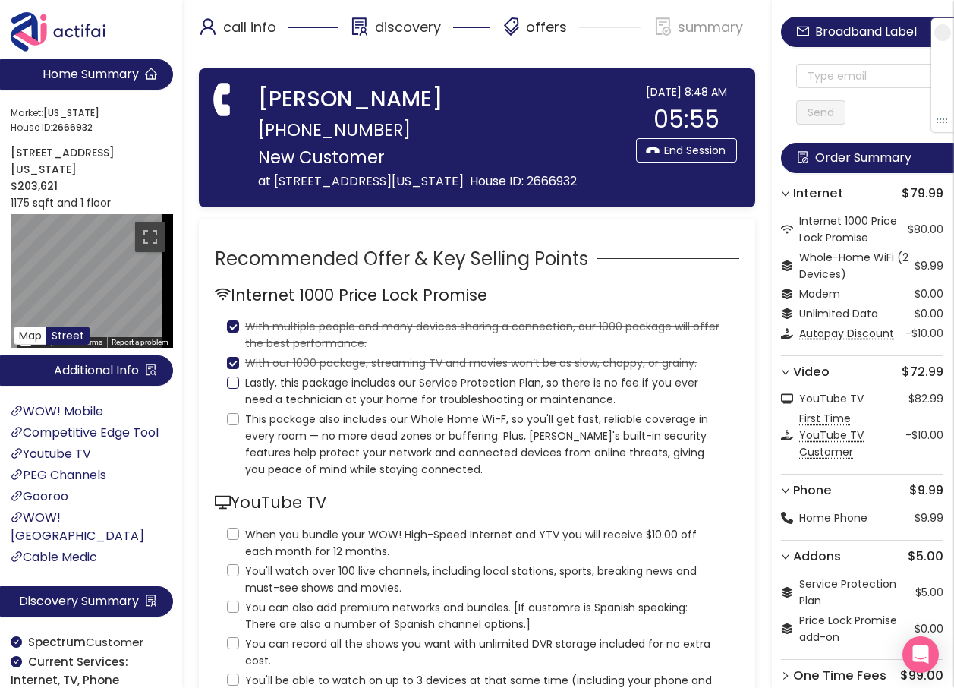
checkbox input "true"
click at [229, 425] on label "This package also includes our Whole Home Wi-F, so you'll get fast, reliable co…" at bounding box center [477, 443] width 500 height 70
click at [229, 425] on input "This package also includes our Whole Home Wi-F, so you'll get fast, reliable co…" at bounding box center [233, 419] width 12 height 12
checkbox input "true"
click at [234, 531] on input "When you bundle your WOW! High-Speed Internet and YTV you will receive $10.00 o…" at bounding box center [233, 534] width 12 height 12
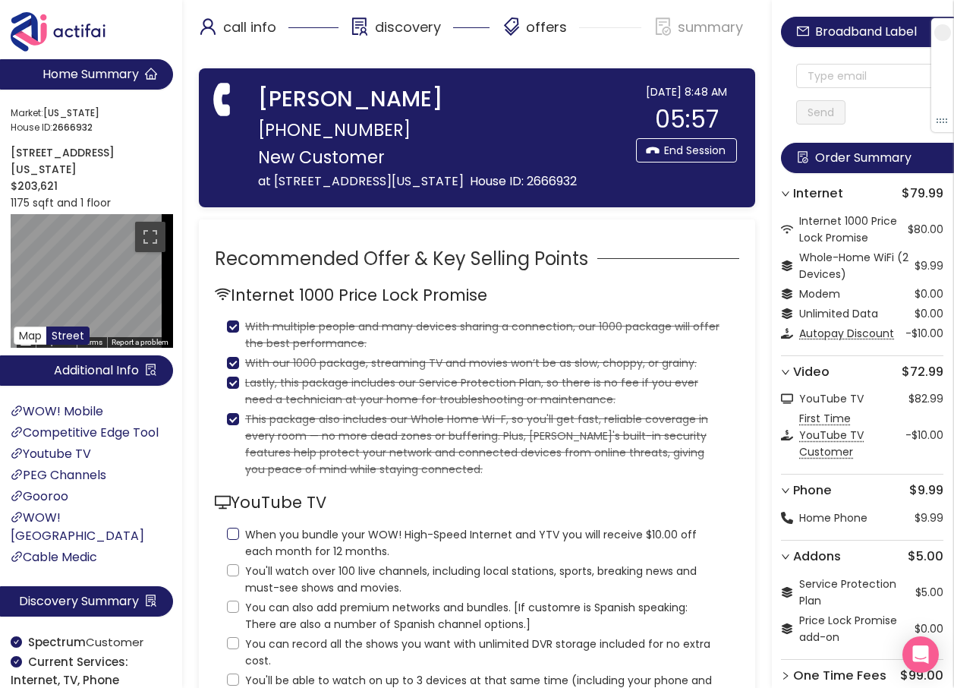
checkbox input "true"
click at [235, 571] on input "You'll watch over 100 live channels, including local stations, sports, breaking…" at bounding box center [233, 570] width 12 height 12
checkbox input "true"
click at [235, 606] on input "You can also add premium networks and bundles. [If customre is Spanish speaking…" at bounding box center [233, 606] width 12 height 12
checkbox input "true"
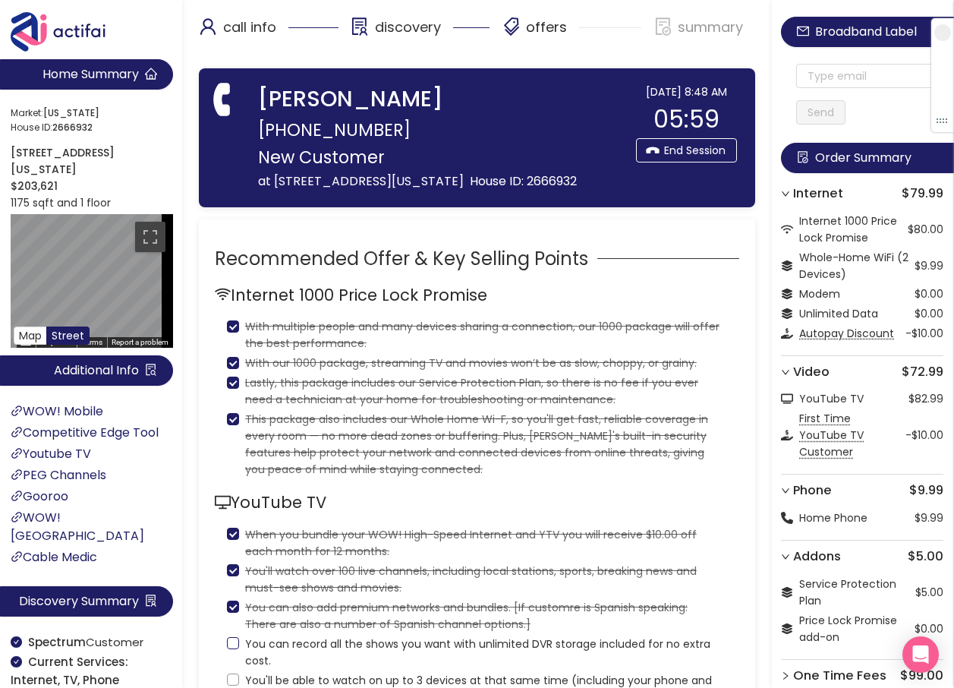
click at [233, 640] on input "You can record all the shows you want with unlimited DVR storage included for n…" at bounding box center [233, 643] width 12 height 12
checkbox input "true"
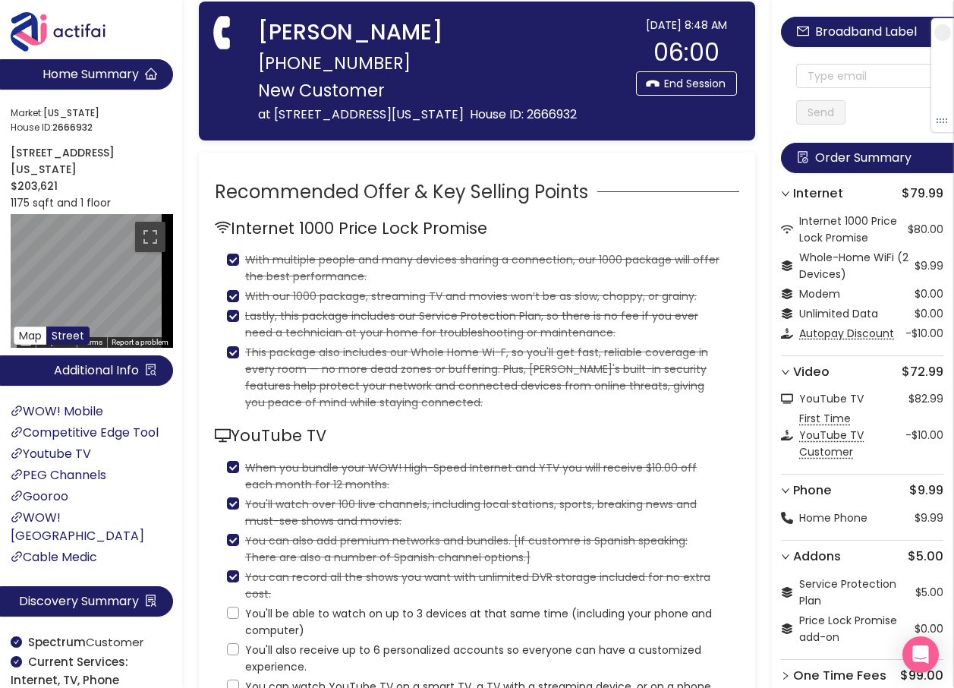
scroll to position [152, 0]
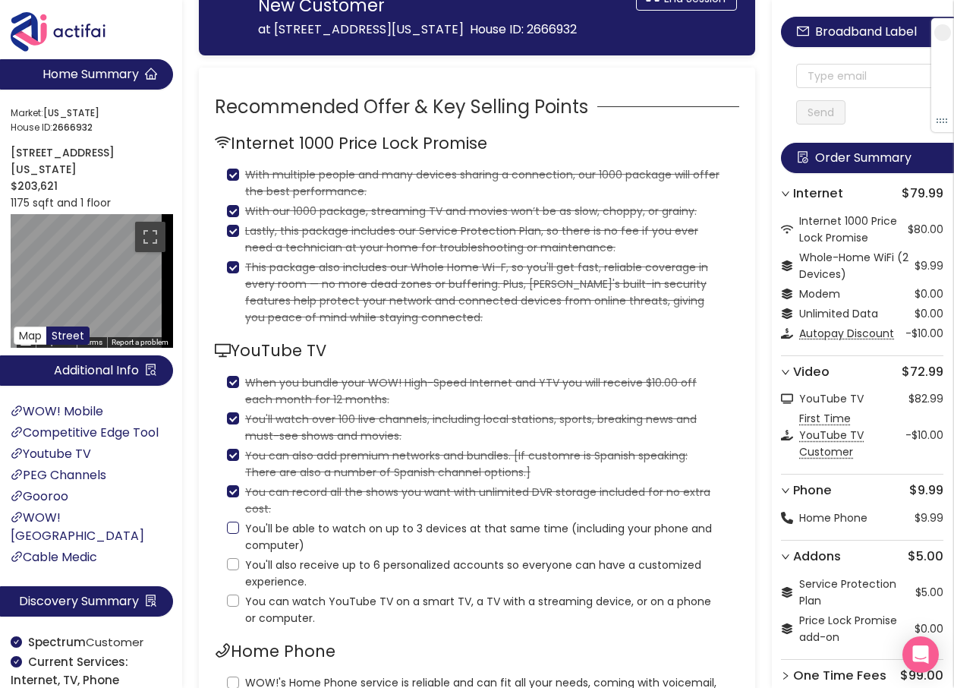
click at [235, 528] on input "You'll be able to watch on up to 3 devices at that same time (including your ph…" at bounding box center [233, 527] width 12 height 12
checkbox input "true"
click at [233, 567] on input "You'll also receive up to 6 personalized accounts so everyone can have a custom…" at bounding box center [233, 564] width 12 height 12
checkbox input "true"
click at [234, 609] on label "You can watch YouTube TV on a smart TV, a TV with a streaming device, or on a p…" at bounding box center [477, 608] width 500 height 36
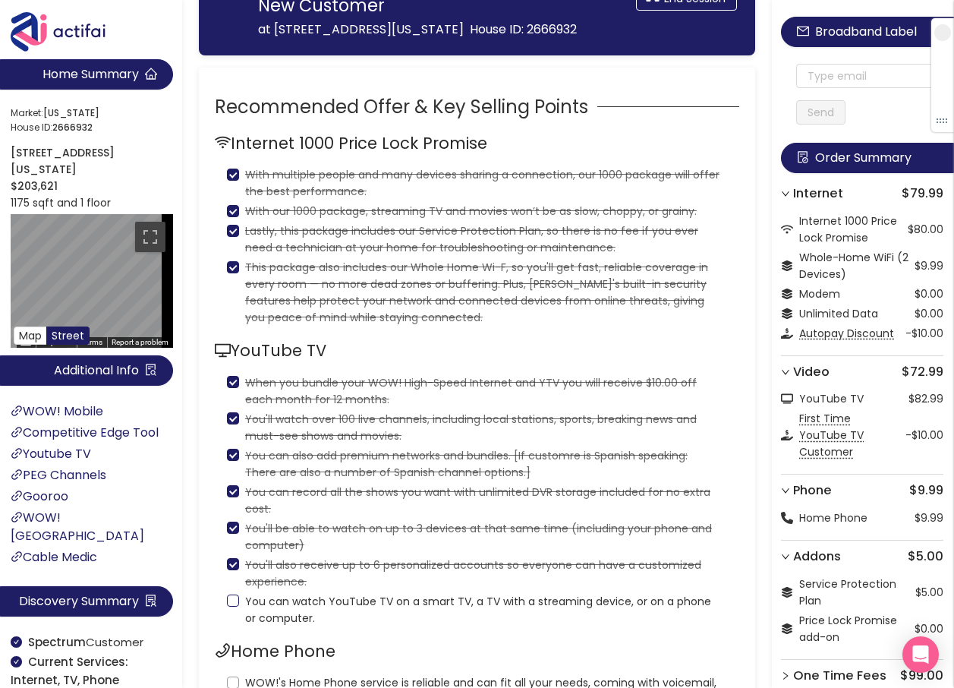
click at [234, 606] on input "You can watch YouTube TV on a smart TV, a TV with a streaming device, or on a p…" at bounding box center [233, 600] width 12 height 12
checkbox input "true"
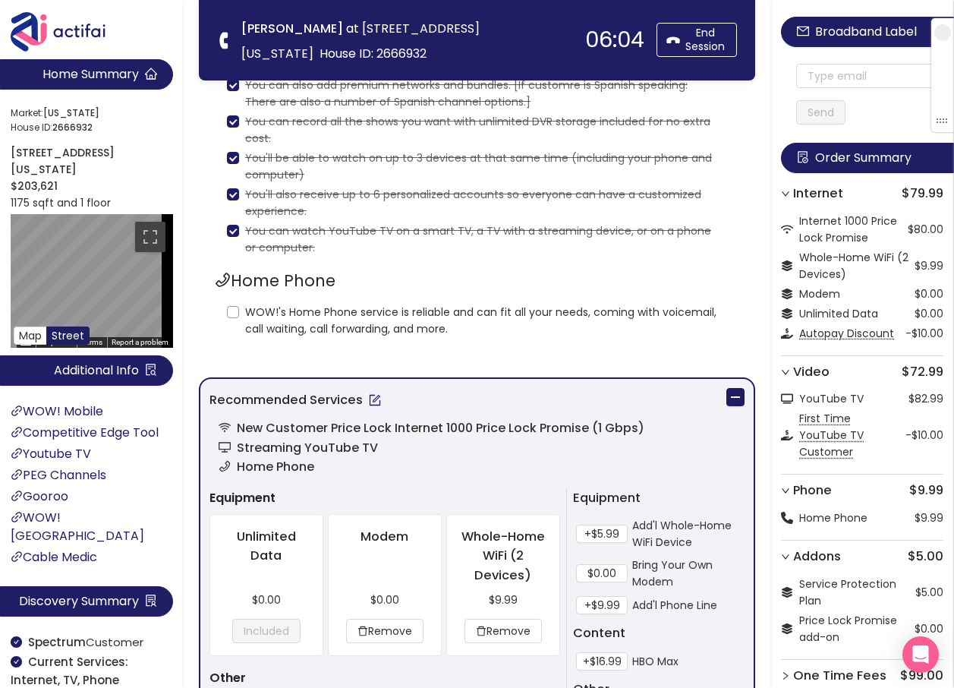
scroll to position [379, 0]
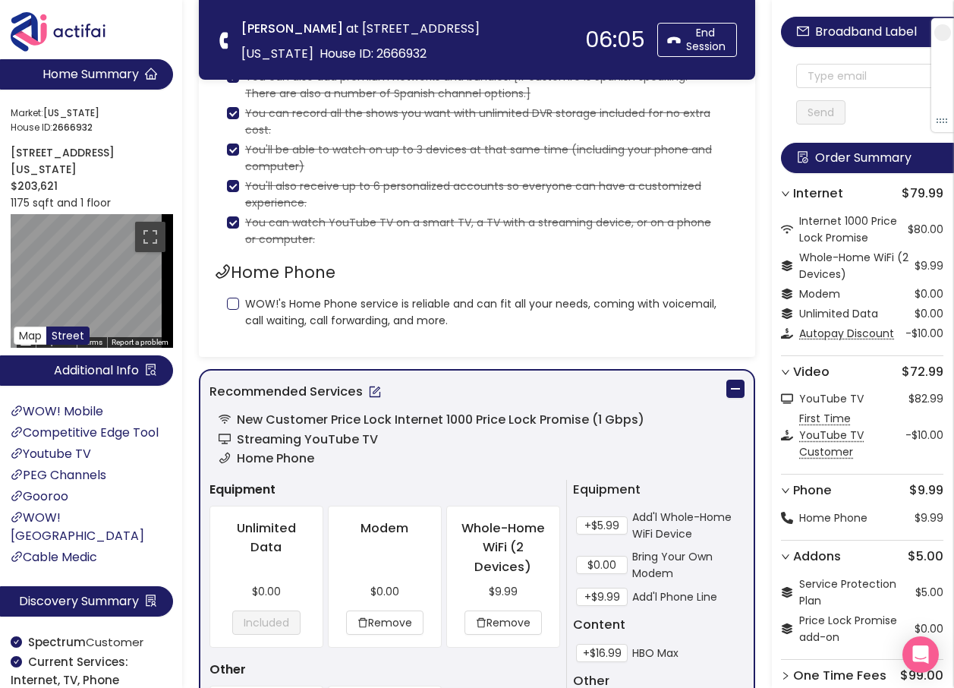
click at [238, 301] on input "WOW!'s Home Phone service is reliable and can fit all your needs, coming with v…" at bounding box center [233, 304] width 12 height 12
checkbox input "true"
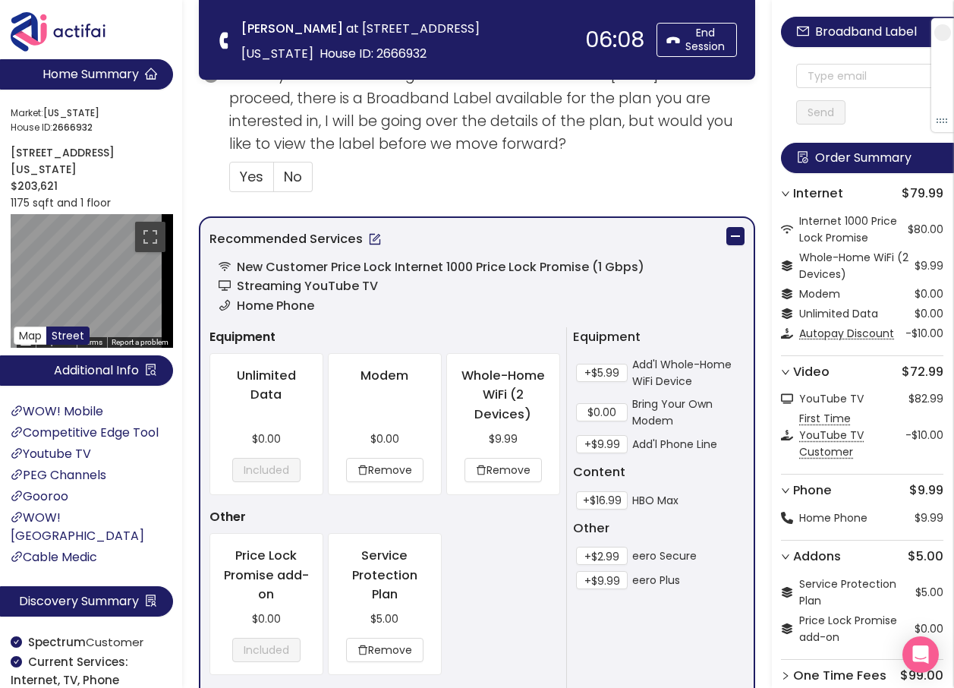
scroll to position [987, 0]
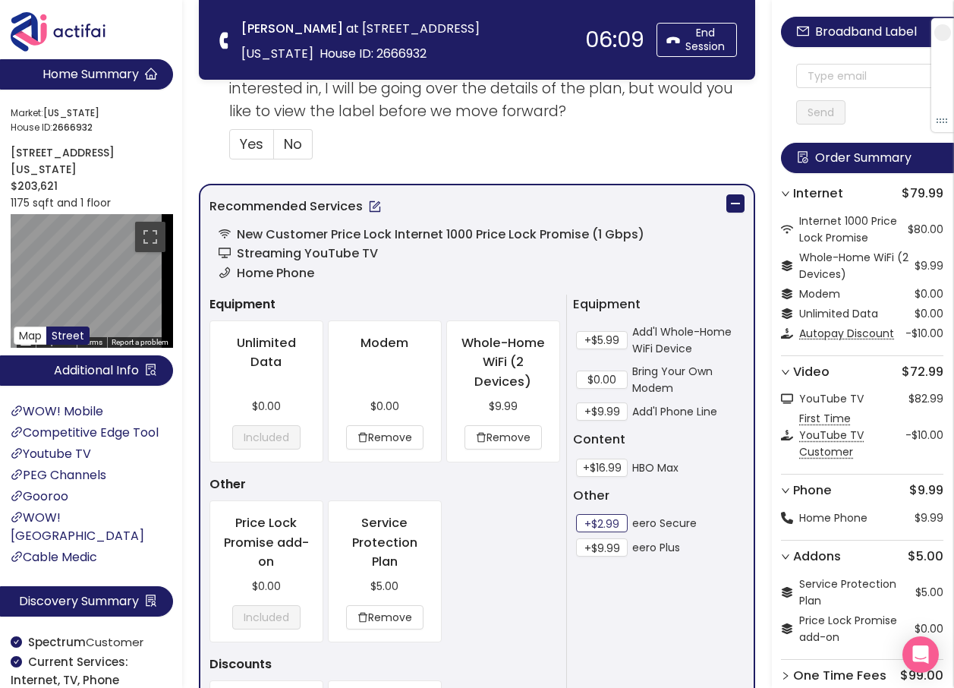
click at [590, 520] on button "+$2.99" at bounding box center [602, 523] width 52 height 18
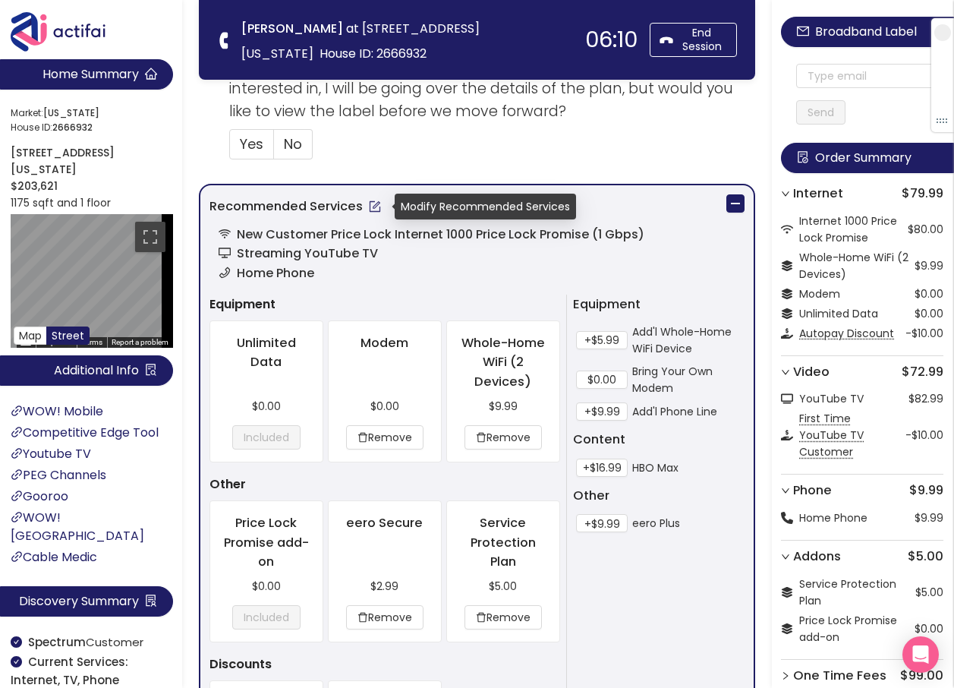
click at [379, 210] on button "button" at bounding box center [375, 206] width 24 height 24
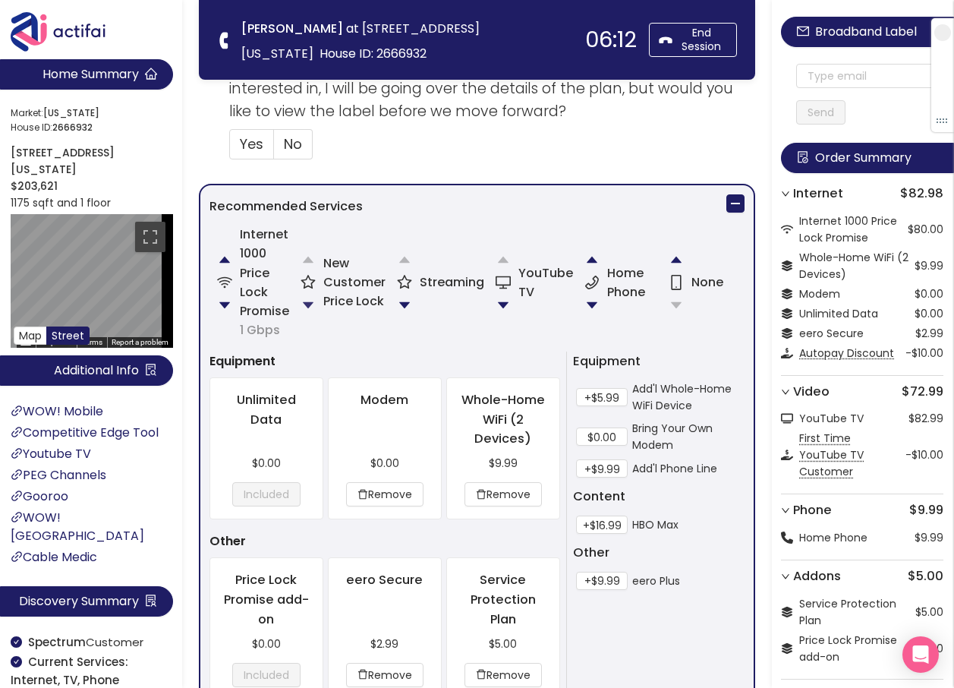
click at [311, 305] on button "button" at bounding box center [308, 305] width 30 height 30
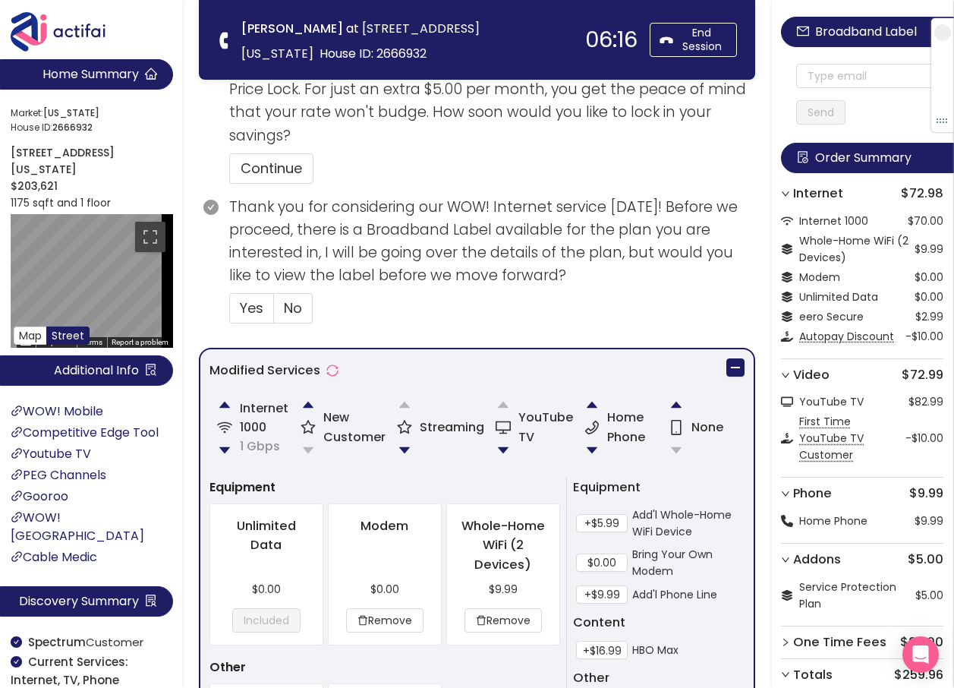
scroll to position [930, 0]
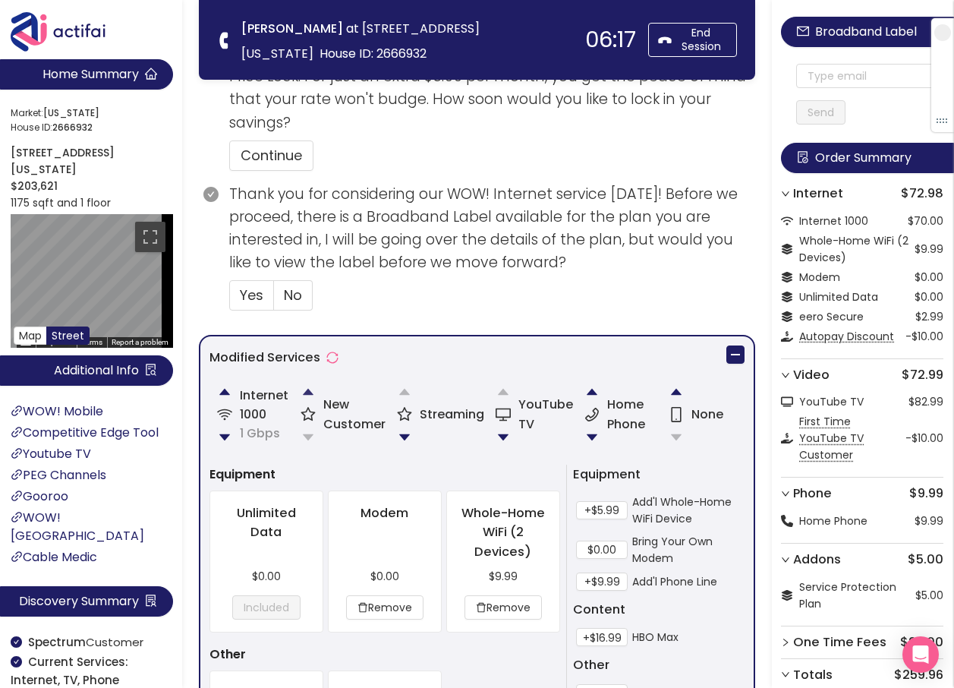
click at [316, 393] on button "button" at bounding box center [308, 391] width 30 height 30
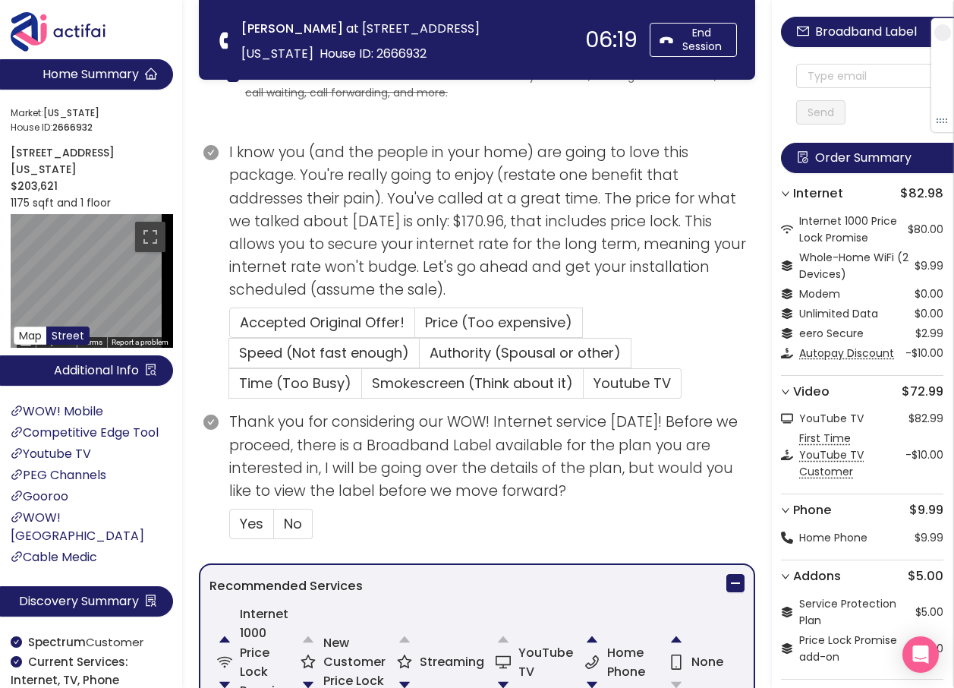
scroll to position [835, 0]
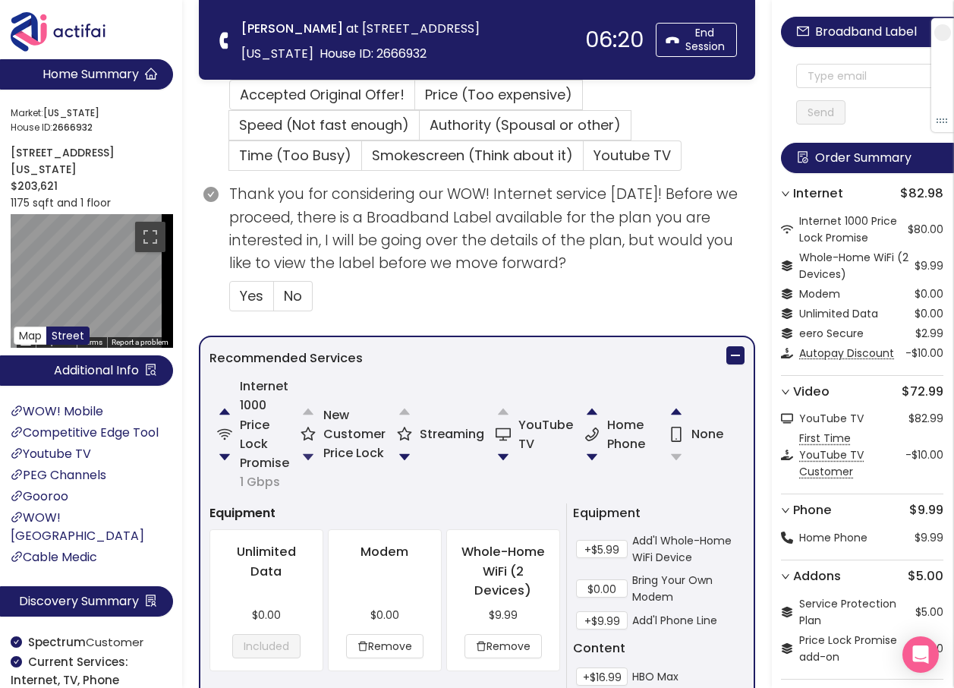
click at [304, 455] on button "button" at bounding box center [308, 457] width 30 height 30
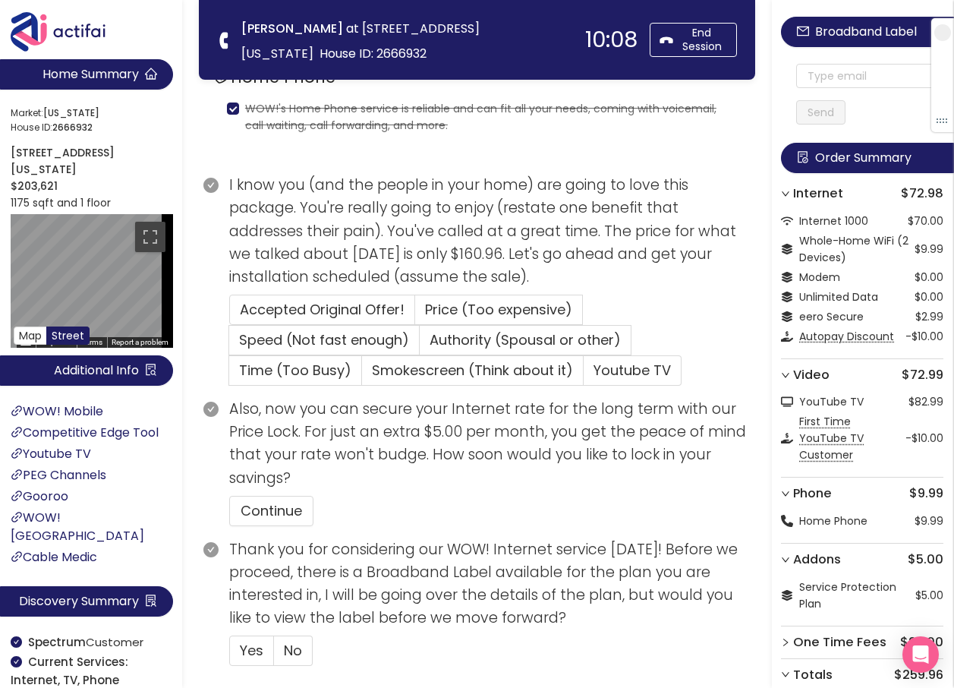
scroll to position [550, 0]
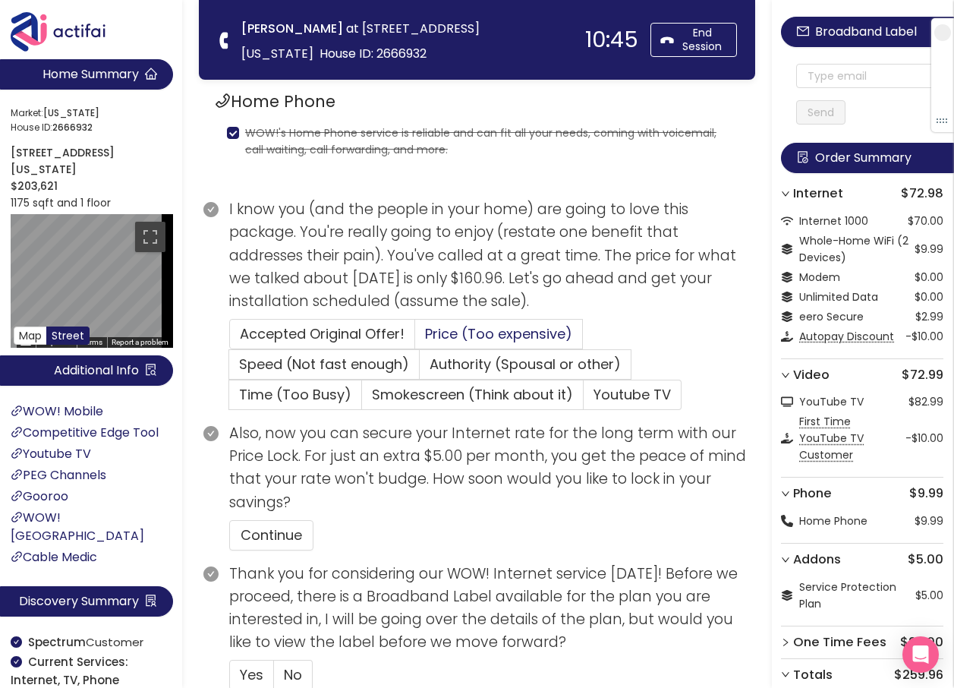
click at [480, 329] on span "Price (Too expensive)" at bounding box center [498, 333] width 147 height 19
click at [415, 339] on input "Price (Too expensive)" at bounding box center [415, 339] width 0 height 0
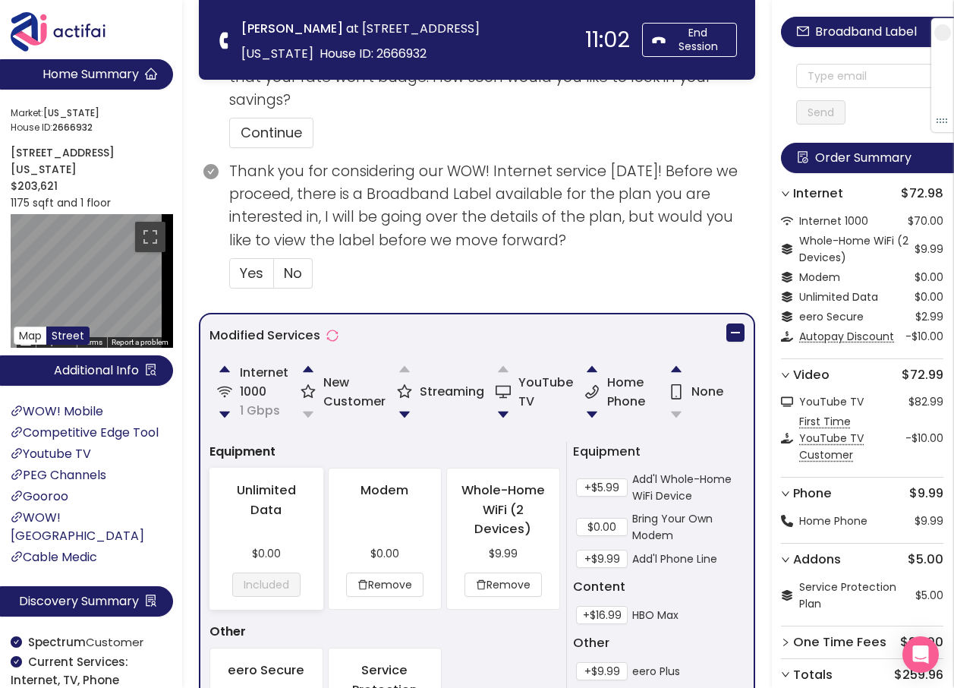
scroll to position [1157, 0]
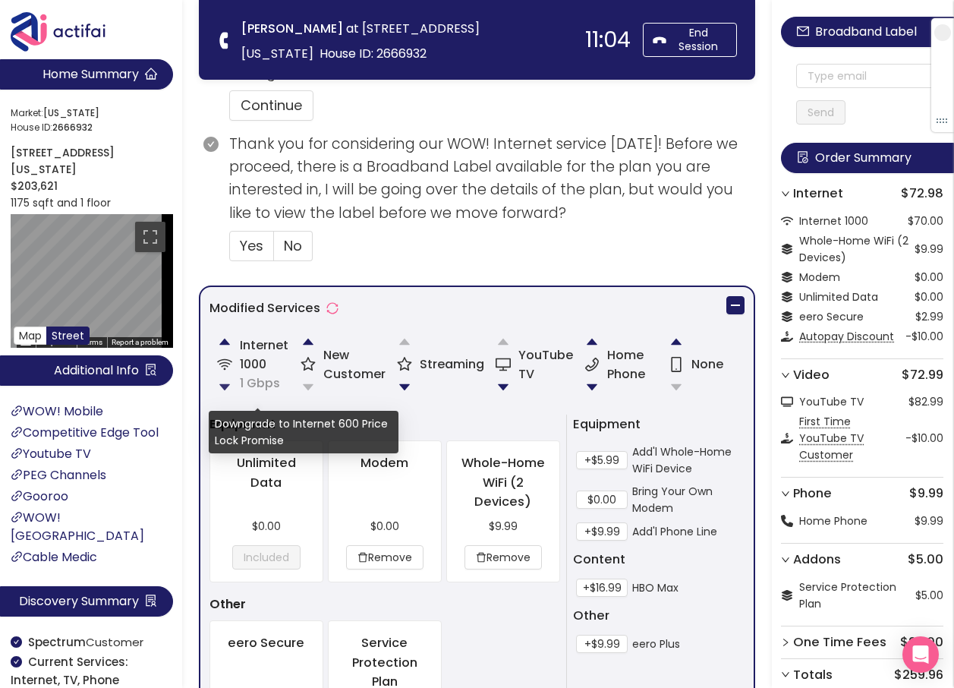
click at [225, 391] on button "button" at bounding box center [224, 387] width 30 height 30
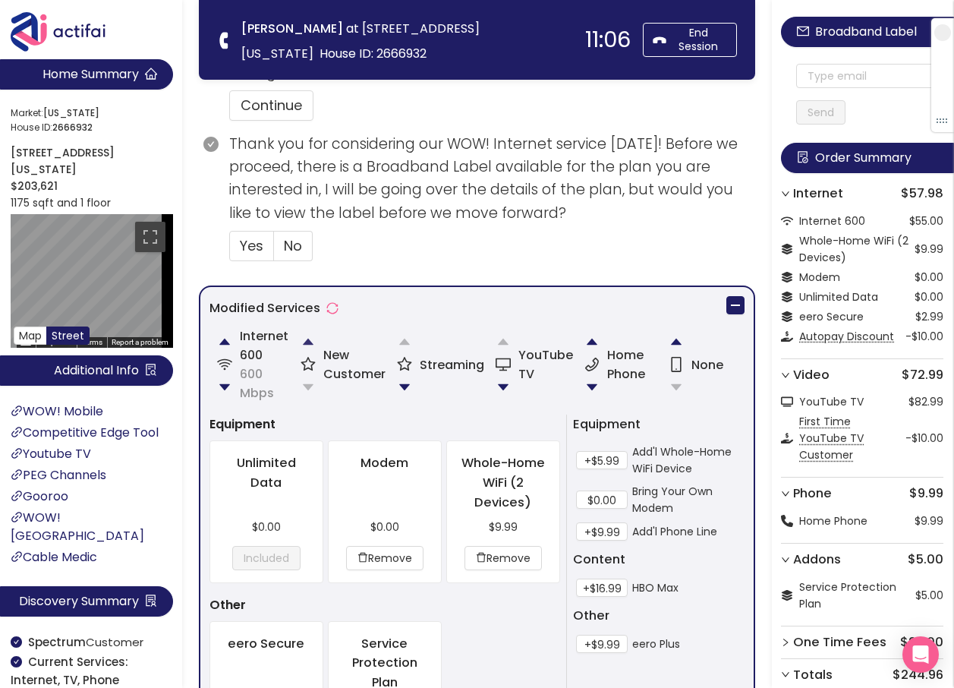
click at [307, 339] on button "button" at bounding box center [308, 341] width 30 height 30
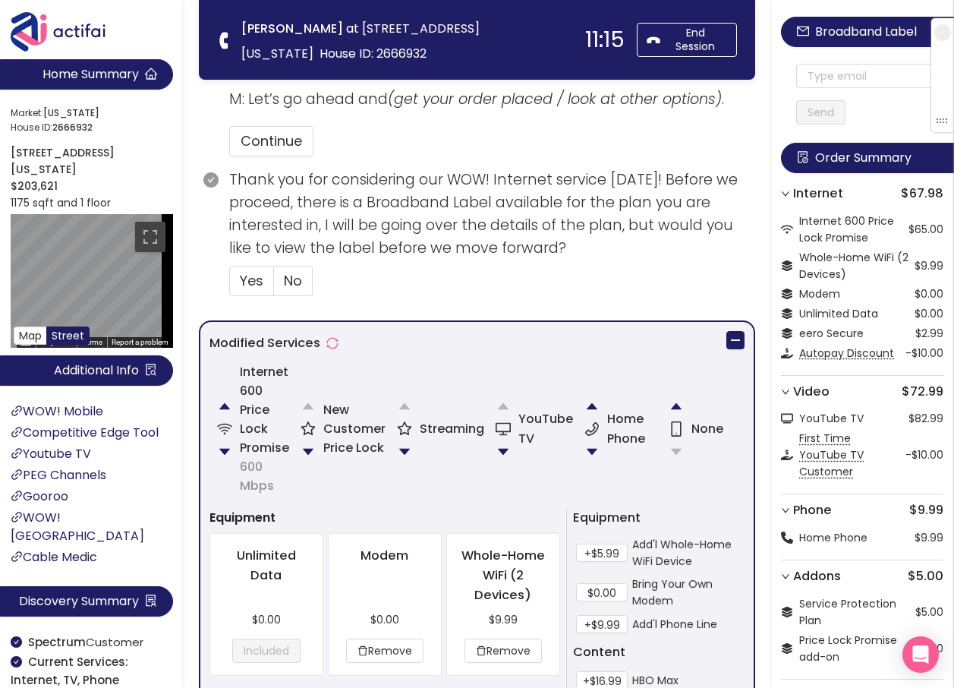
scroll to position [1063, 0]
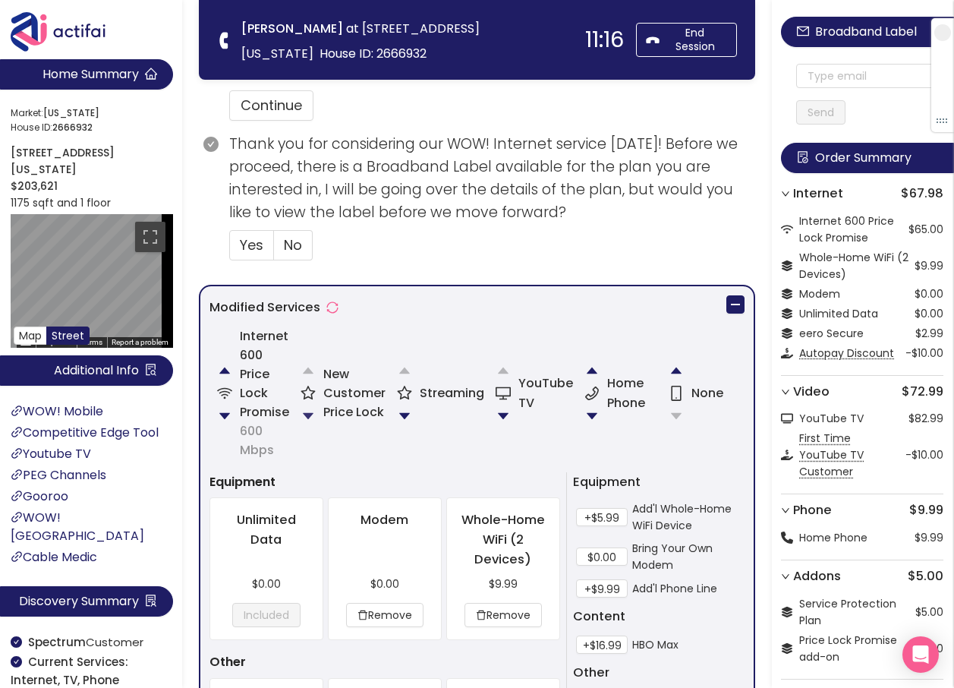
click at [309, 410] on button "button" at bounding box center [308, 416] width 30 height 30
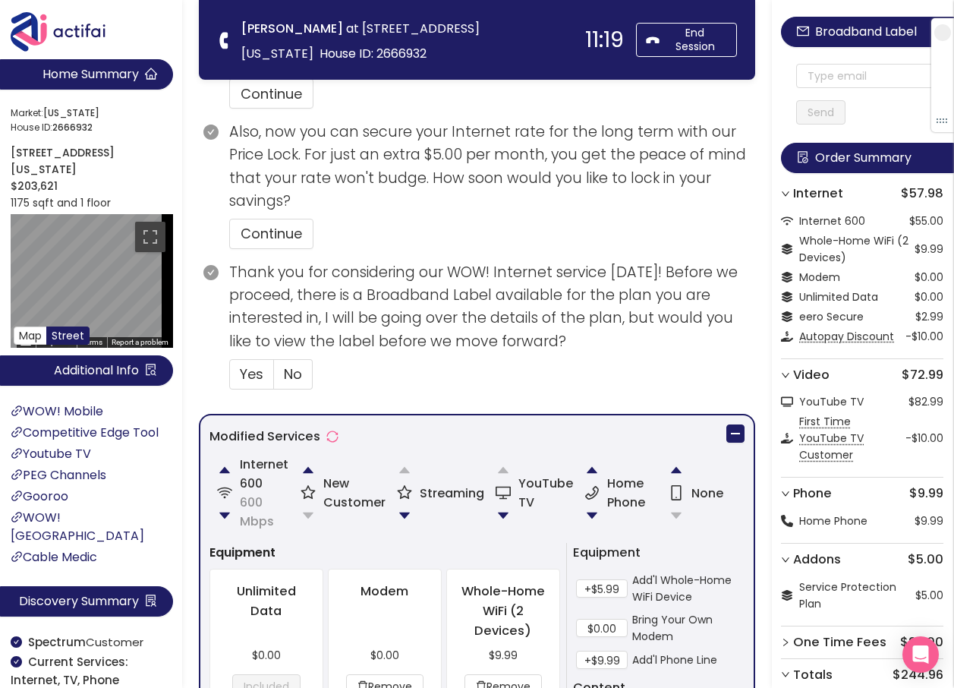
scroll to position [1094, 0]
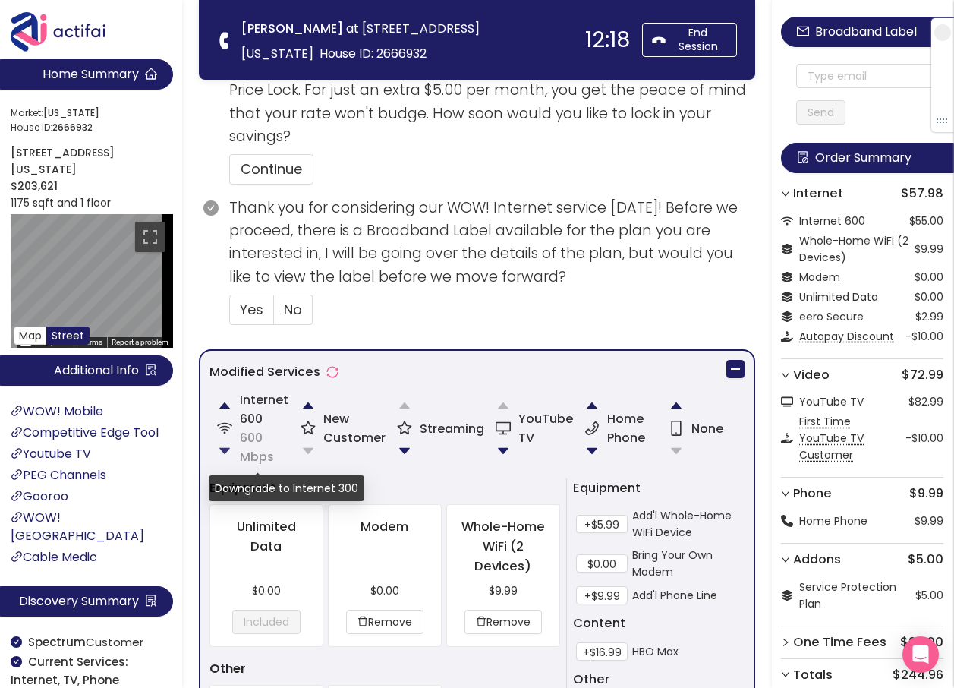
click at [222, 449] on button "button" at bounding box center [224, 451] width 30 height 30
click at [305, 408] on button "button" at bounding box center [308, 405] width 30 height 30
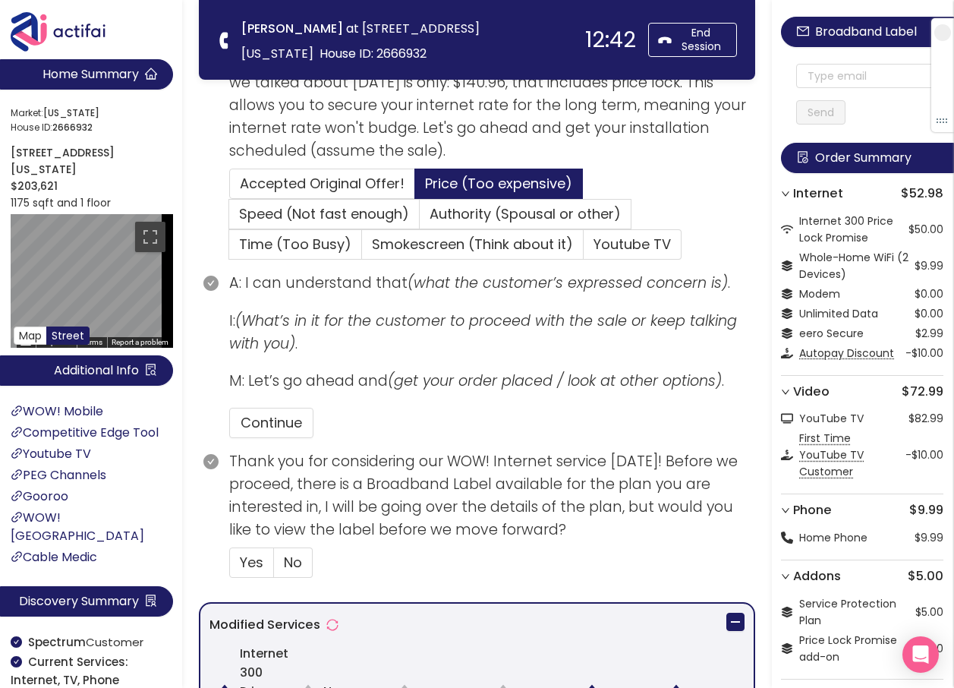
scroll to position [764, 0]
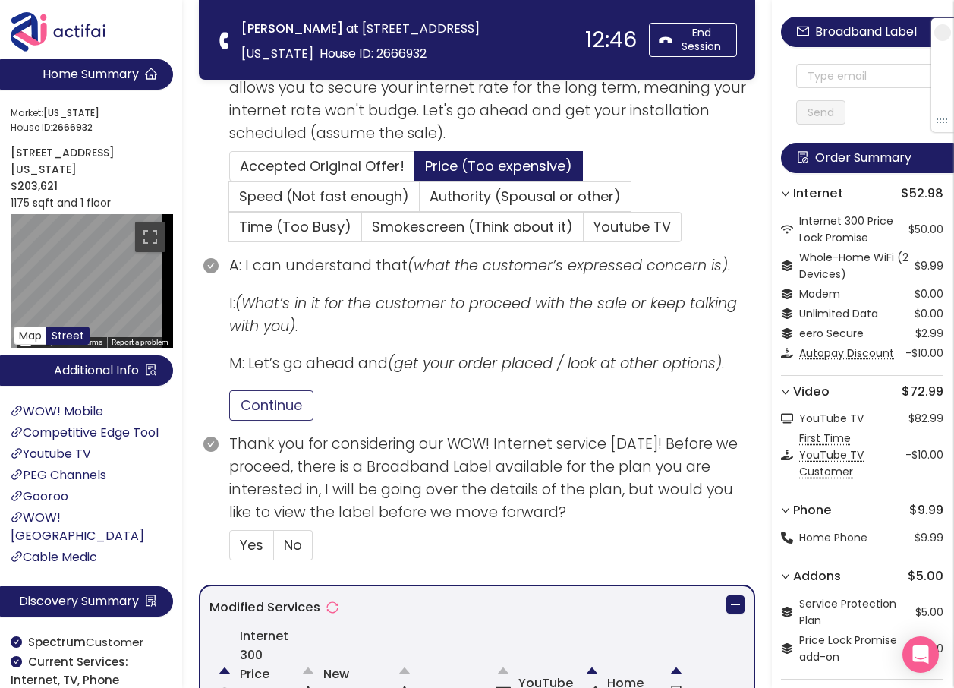
click at [281, 407] on button "Continue" at bounding box center [271, 405] width 84 height 30
drag, startPoint x: 305, startPoint y: 548, endPoint x: 378, endPoint y: 531, distance: 74.8
click at [304, 548] on label "No" at bounding box center [293, 545] width 39 height 30
click at [274, 550] on input "No" at bounding box center [274, 550] width 0 height 0
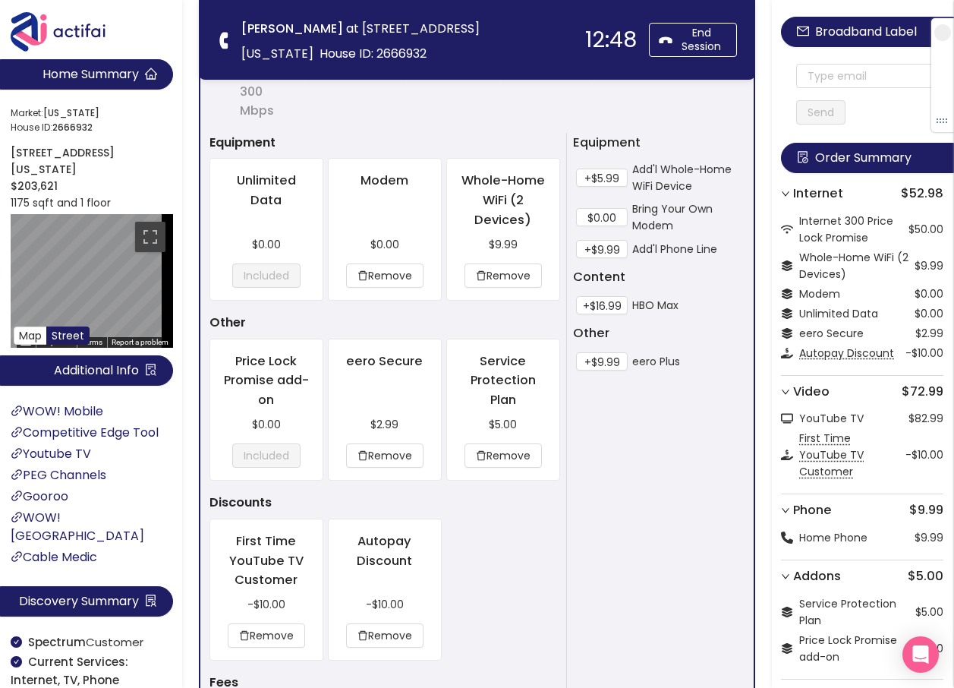
scroll to position [1674, 0]
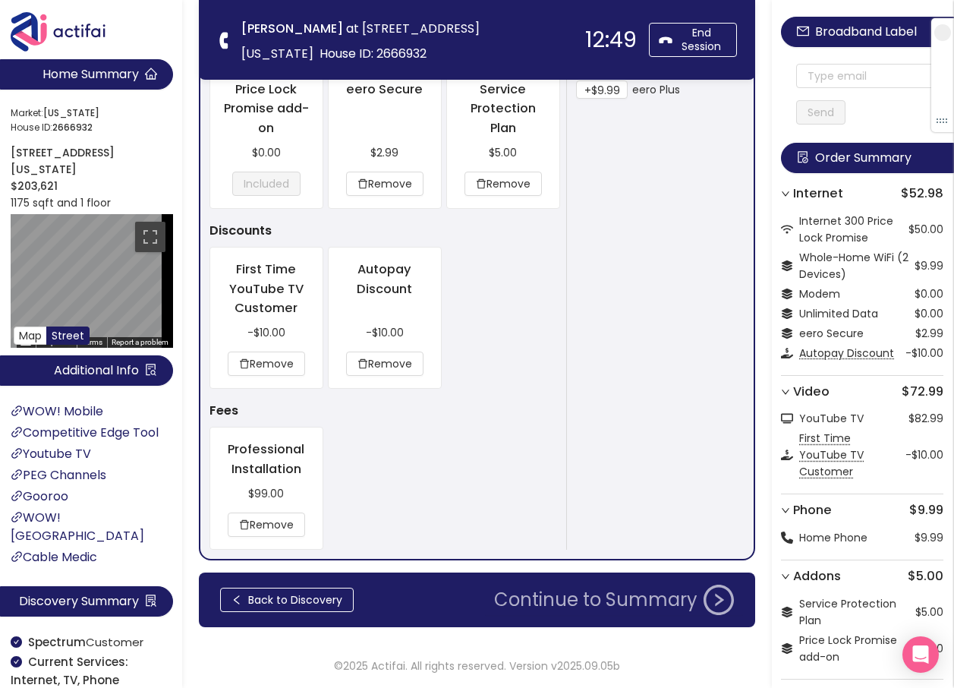
click at [598, 600] on button "Continue to Summary" at bounding box center [614, 599] width 258 height 30
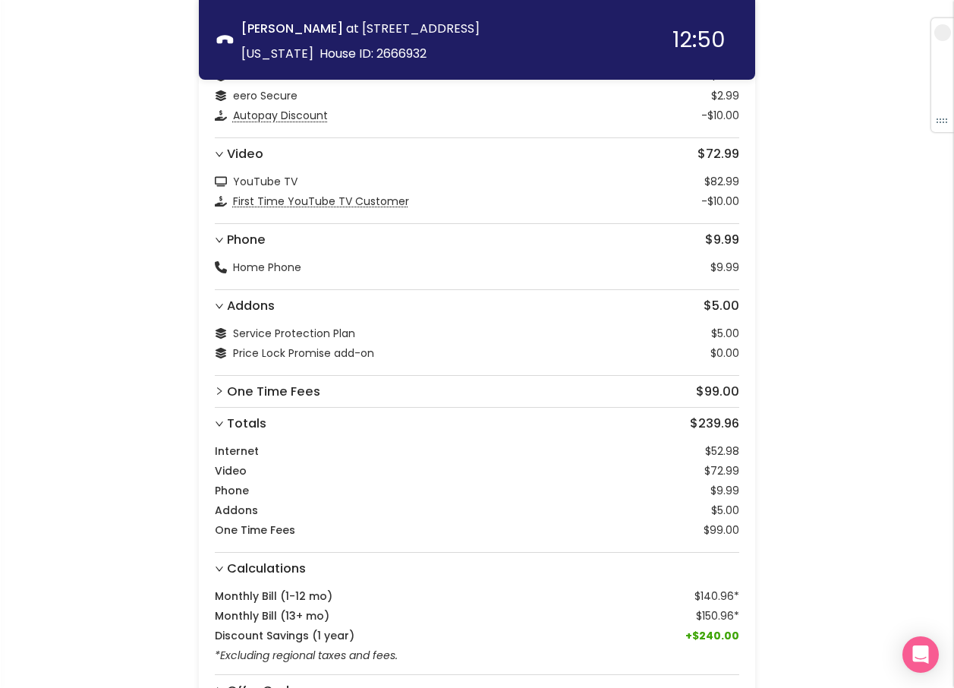
scroll to position [397, 0]
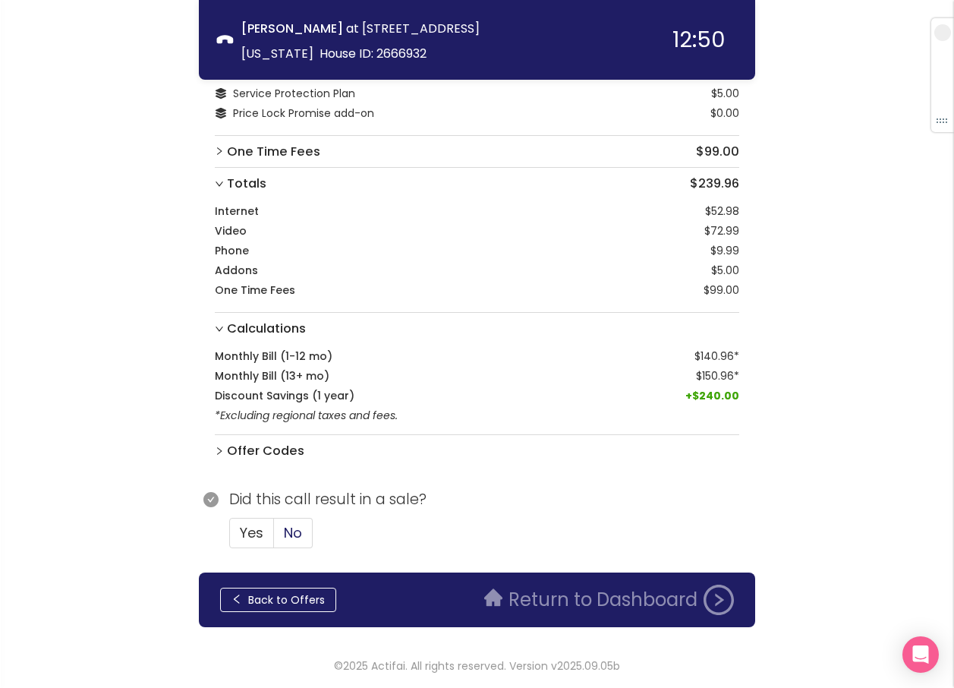
click at [289, 531] on span "No" at bounding box center [293, 532] width 18 height 19
click at [274, 537] on input "No" at bounding box center [274, 537] width 0 height 0
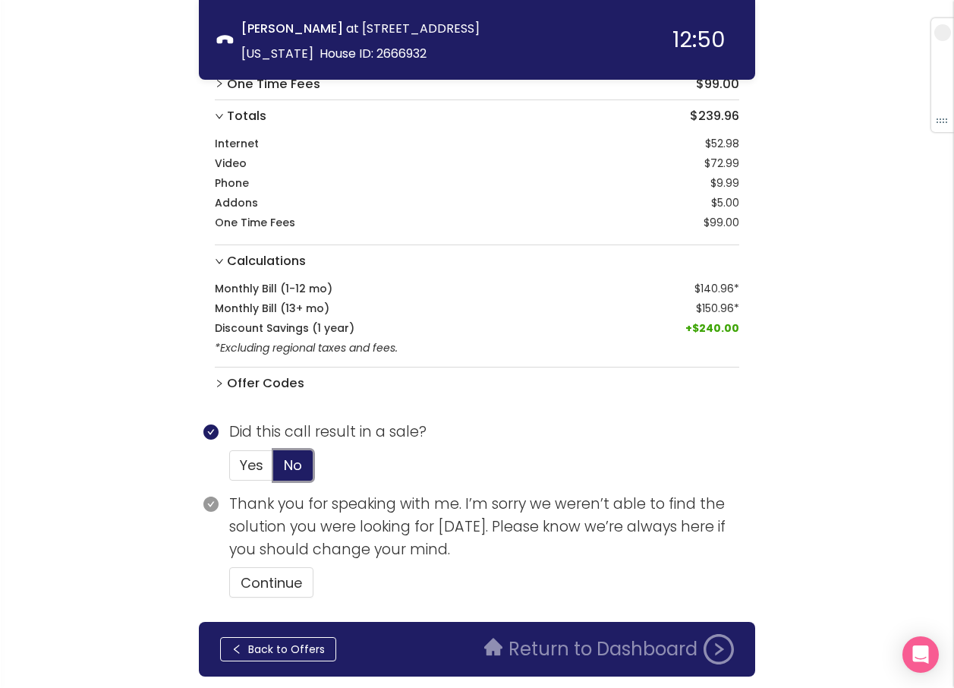
scroll to position [514, 0]
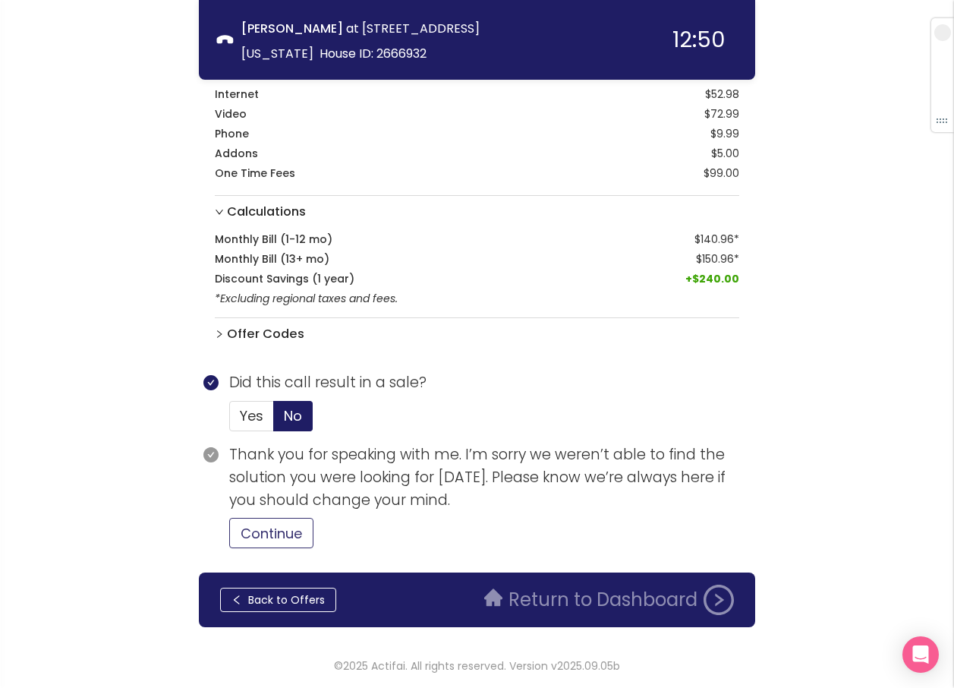
click at [273, 524] on button "Continue" at bounding box center [271, 533] width 84 height 30
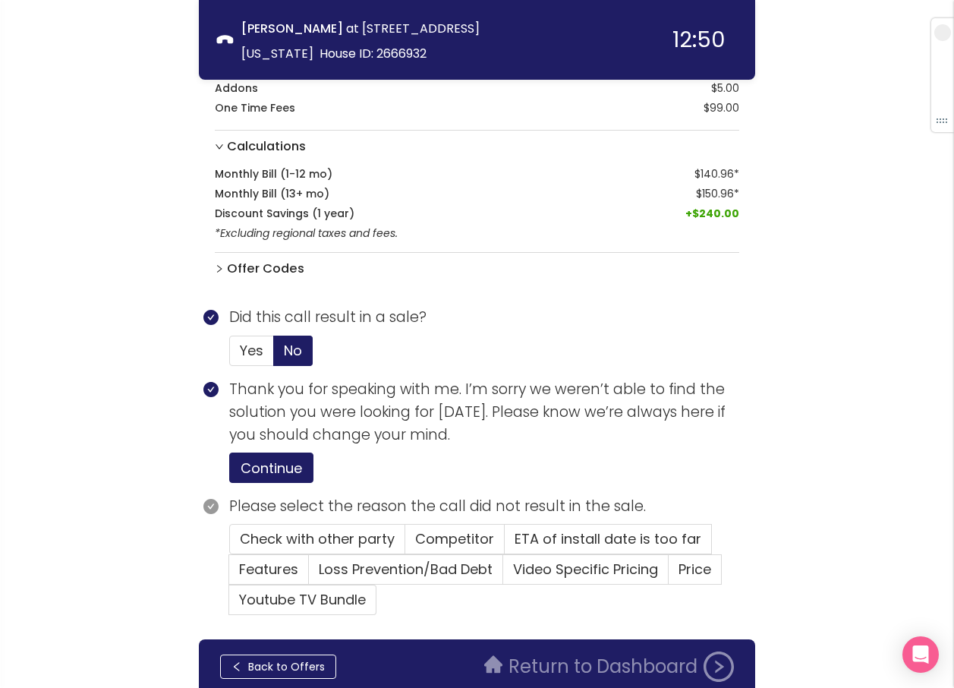
scroll to position [646, 0]
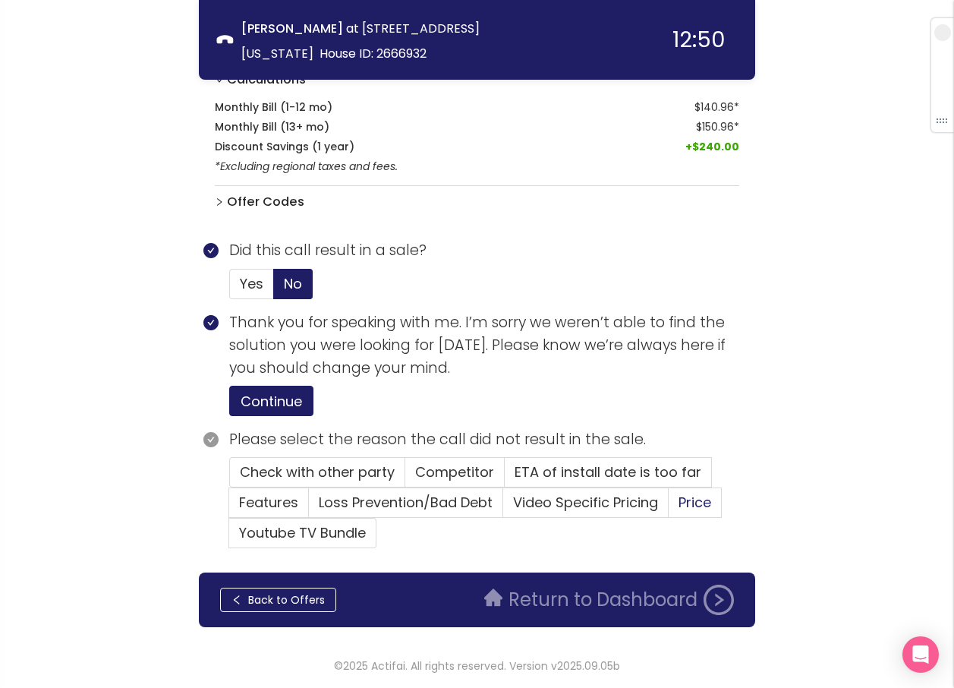
click at [680, 502] on span "Price" at bounding box center [695, 502] width 33 height 19
click at [669, 507] on input "Price" at bounding box center [669, 507] width 0 height 0
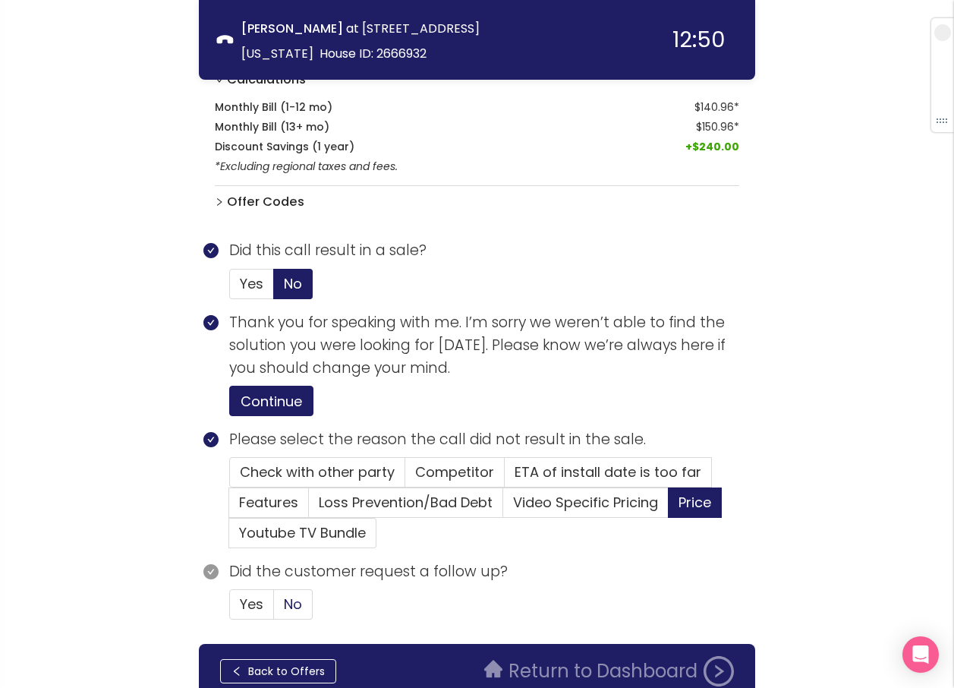
drag, startPoint x: 284, startPoint y: 606, endPoint x: 301, endPoint y: 594, distance: 21.3
click at [284, 605] on span "No" at bounding box center [293, 603] width 18 height 19
click at [274, 609] on input "No" at bounding box center [274, 609] width 0 height 0
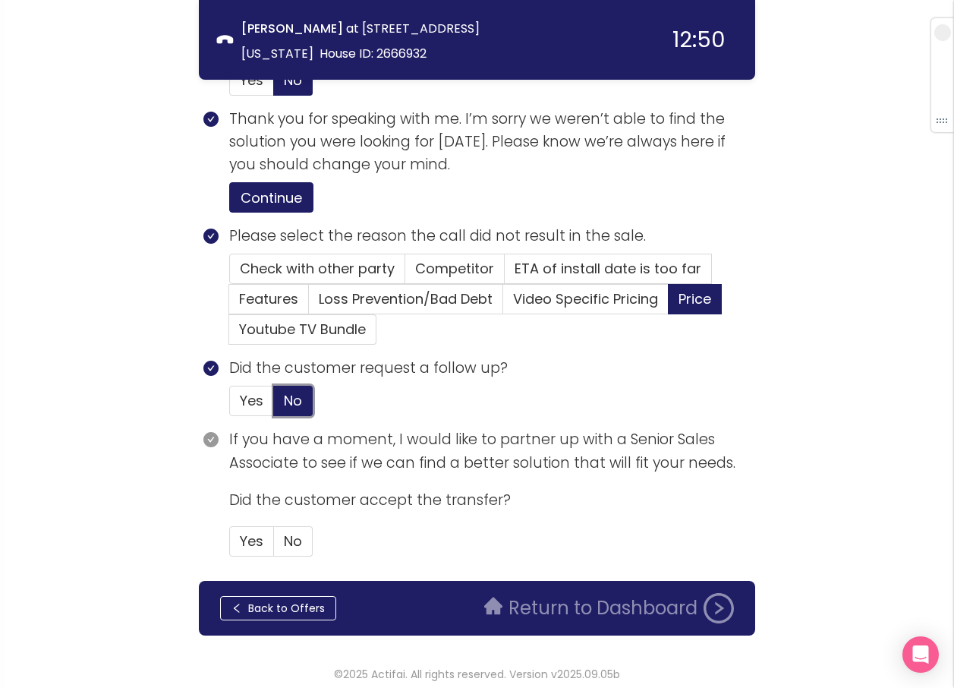
scroll to position [858, 0]
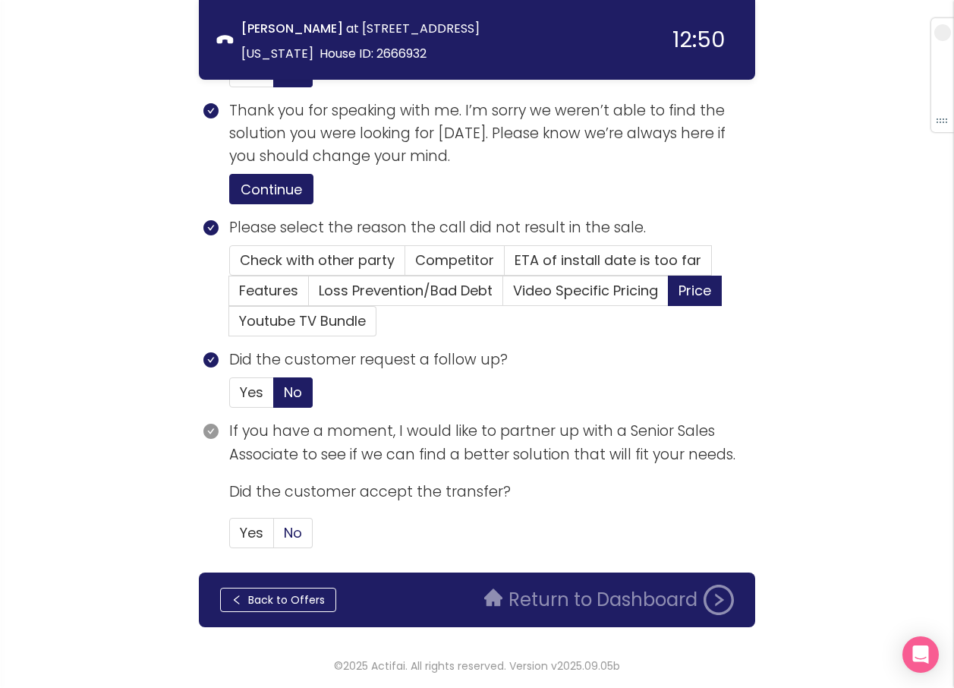
click at [289, 526] on span "No" at bounding box center [293, 532] width 18 height 19
click at [288, 530] on span "No" at bounding box center [293, 532] width 18 height 19
click at [274, 537] on input "No" at bounding box center [274, 537] width 0 height 0
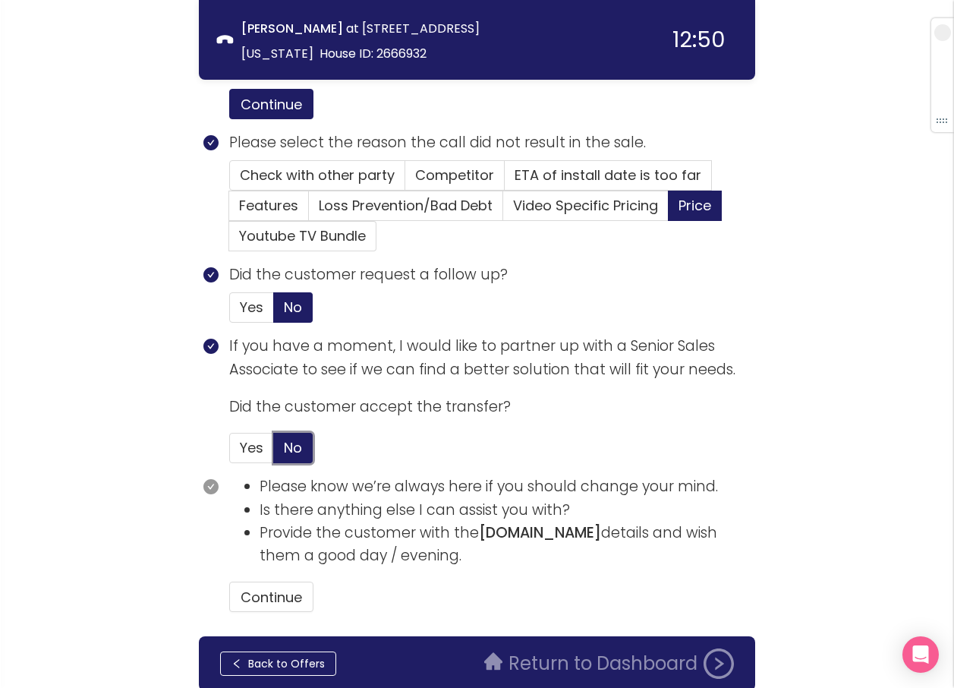
scroll to position [1006, 0]
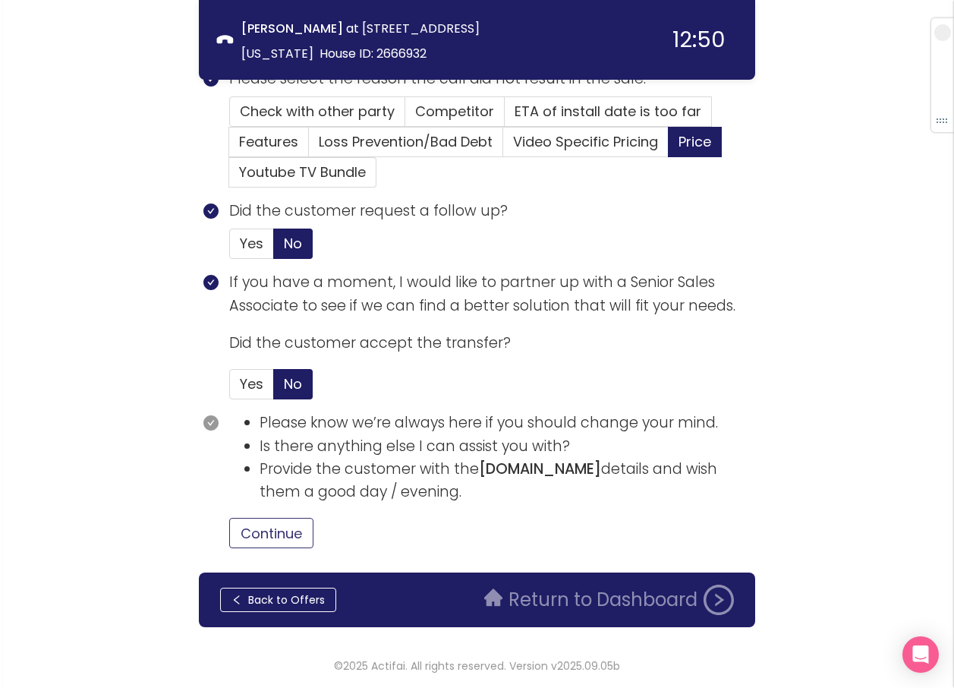
click at [296, 538] on button "Continue" at bounding box center [271, 533] width 84 height 30
click at [546, 606] on button "Return to Dashboard" at bounding box center [609, 599] width 268 height 30
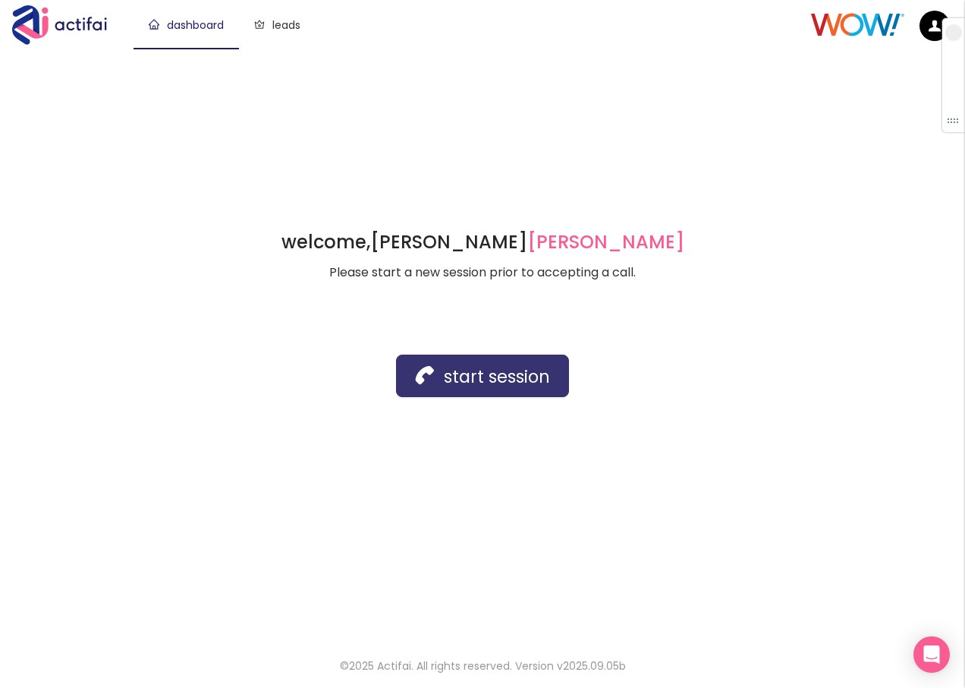
click at [458, 370] on button "start session" at bounding box center [482, 375] width 173 height 43
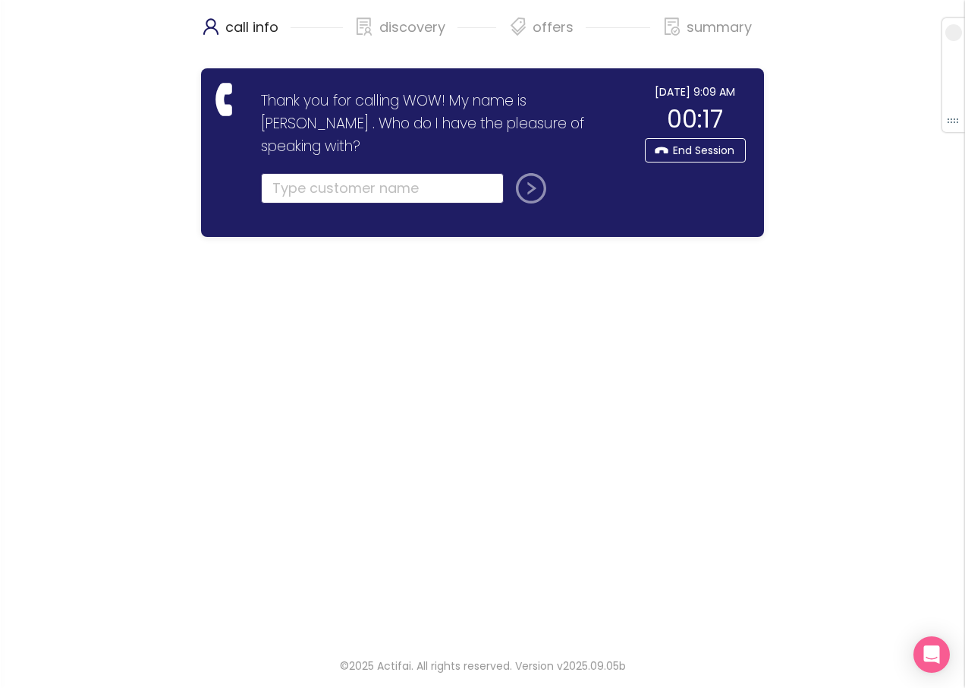
click at [280, 173] on input "text" at bounding box center [382, 188] width 243 height 30
click at [317, 173] on input "text" at bounding box center [382, 188] width 243 height 30
type input "[PERSON_NAME]"
click at [532, 173] on button "submit" at bounding box center [528, 188] width 36 height 30
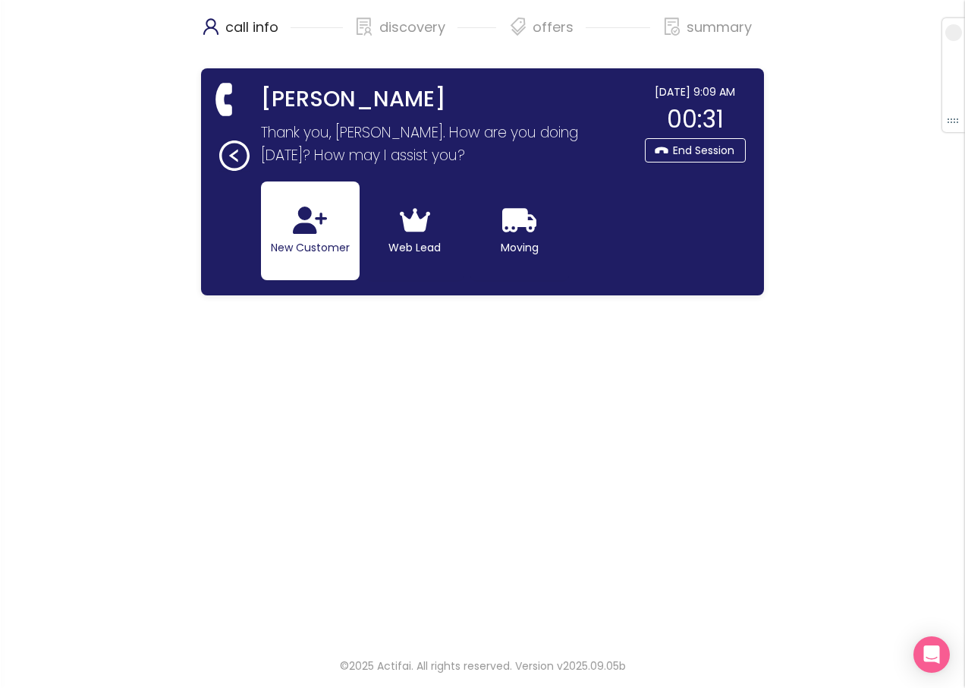
drag, startPoint x: 309, startPoint y: 234, endPoint x: 291, endPoint y: 308, distance: 76.4
click at [309, 235] on button "New Customer" at bounding box center [310, 230] width 99 height 99
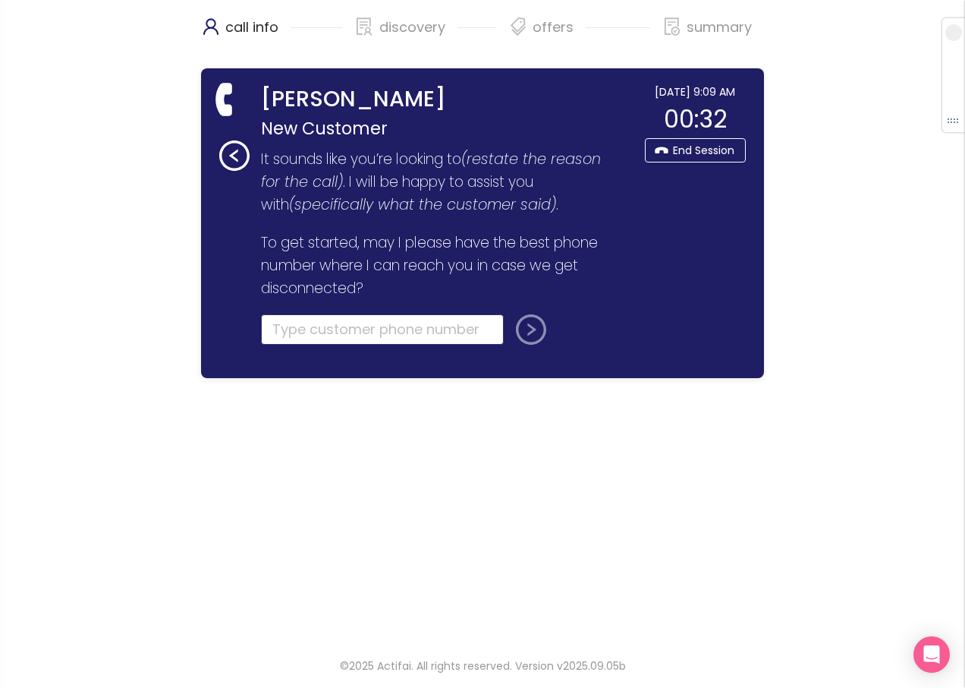
click at [288, 323] on input "tel" at bounding box center [382, 329] width 243 height 30
type input "[PHONE_NUMBER]"
click at [522, 326] on button "submit" at bounding box center [528, 329] width 36 height 30
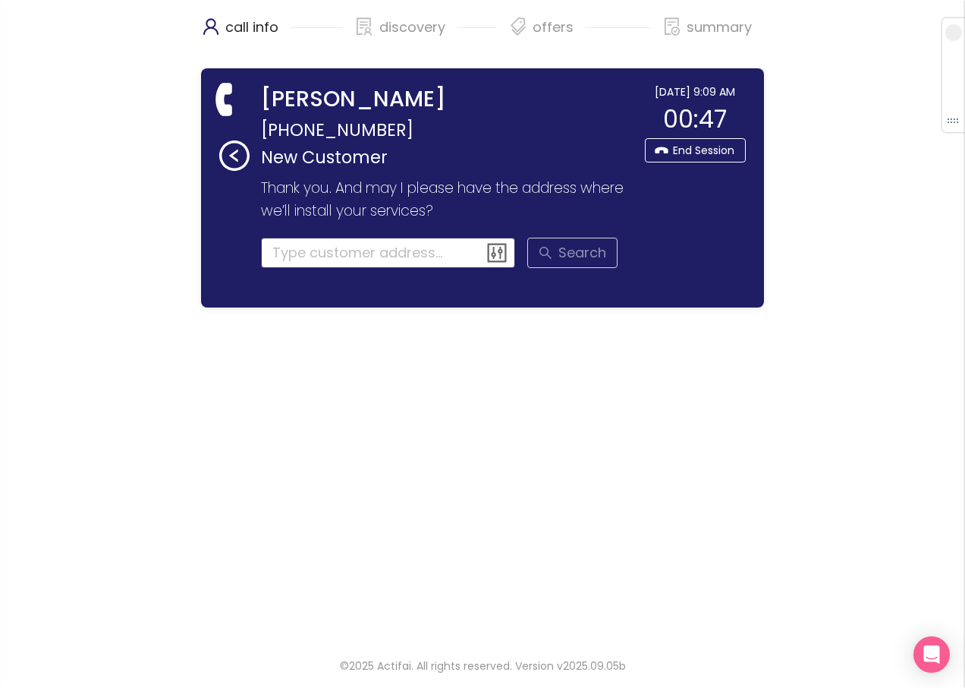
click at [321, 254] on input at bounding box center [388, 253] width 255 height 30
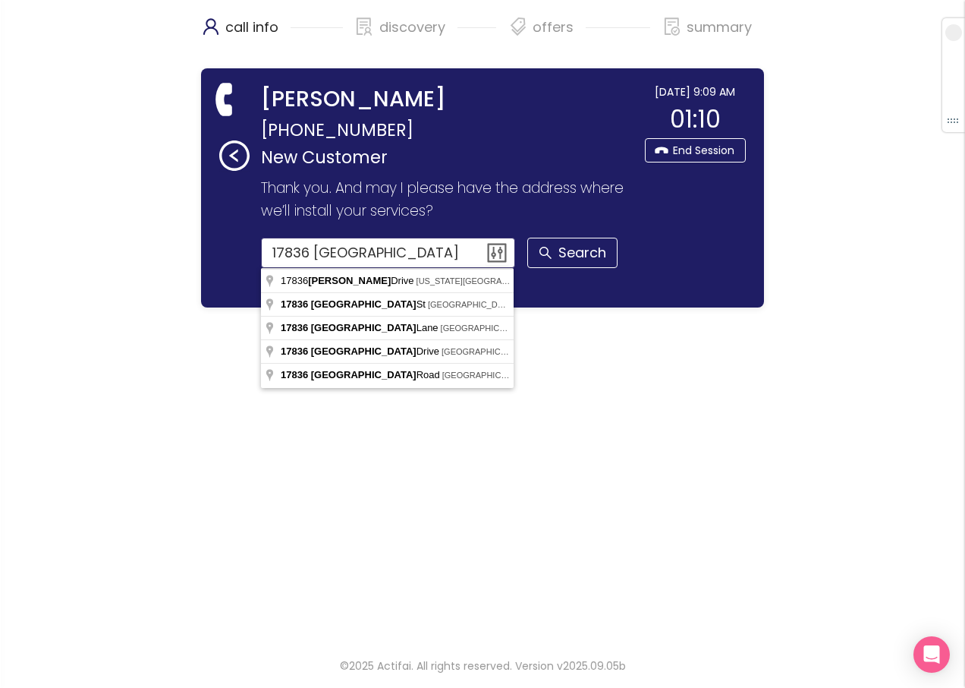
drag, startPoint x: 396, startPoint y: 255, endPoint x: 310, endPoint y: 253, distance: 86.6
click at [310, 253] on input "17836 [GEOGRAPHIC_DATA]" at bounding box center [388, 253] width 255 height 30
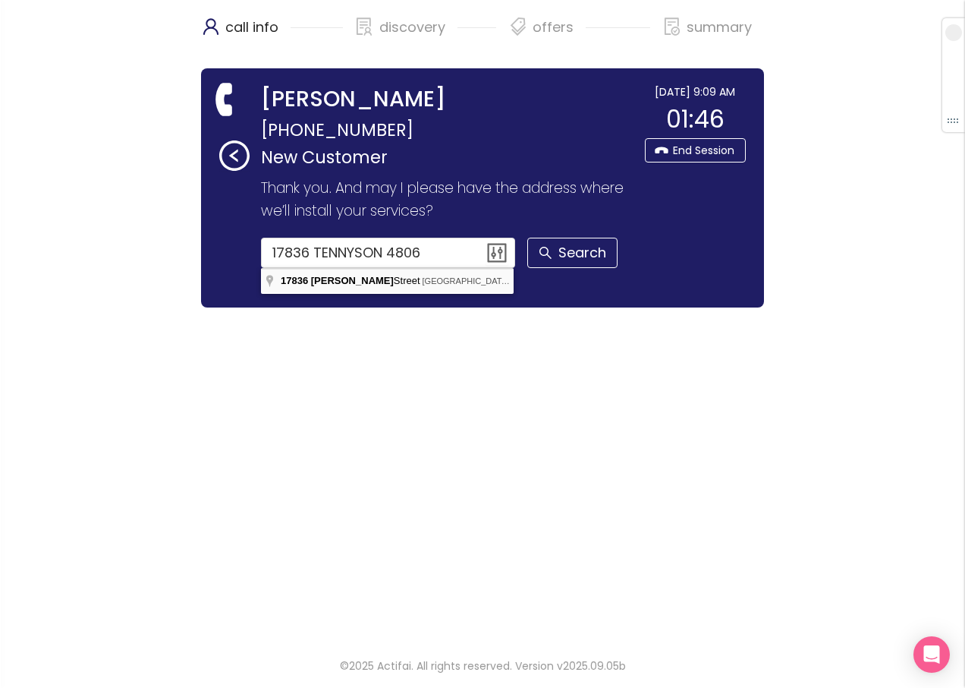
type input "[STREET_ADDRESS]"
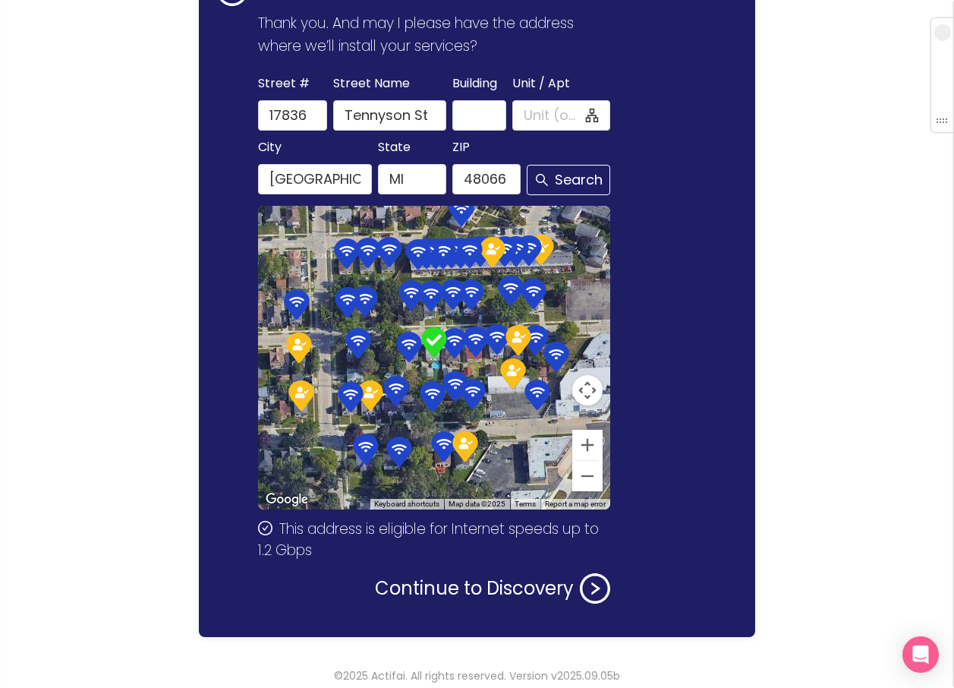
scroll to position [175, 0]
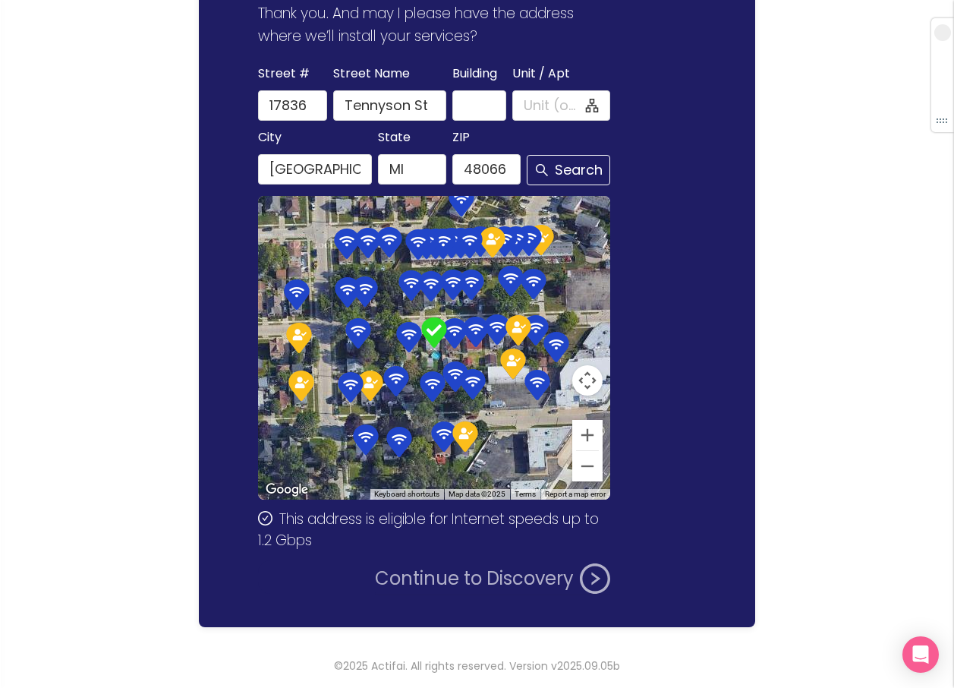
click at [468, 575] on button "Continue to Discovery" at bounding box center [492, 578] width 235 height 30
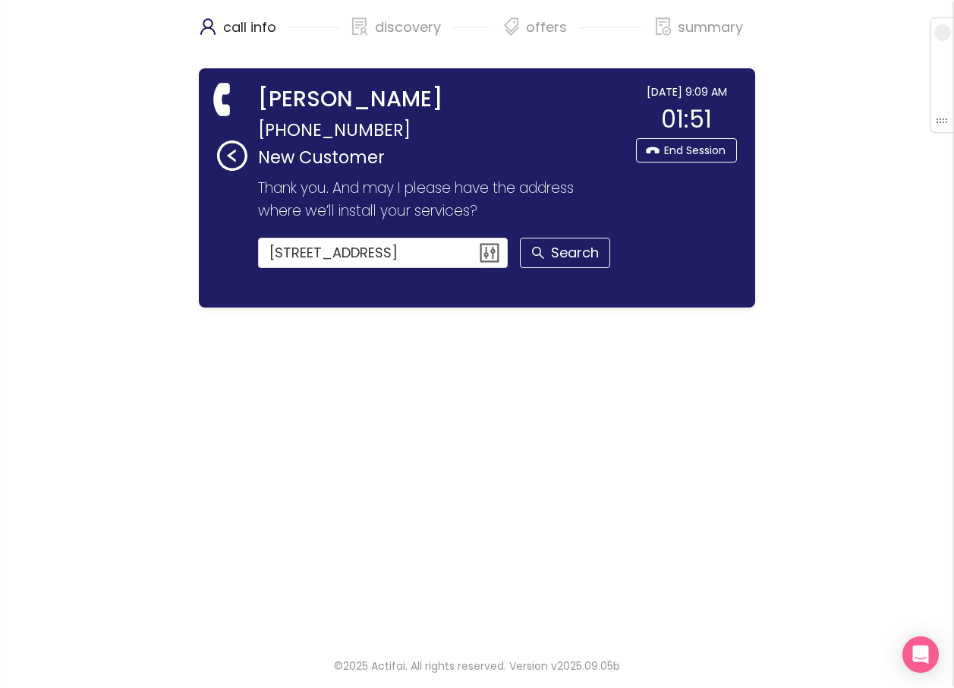
scroll to position [0, 0]
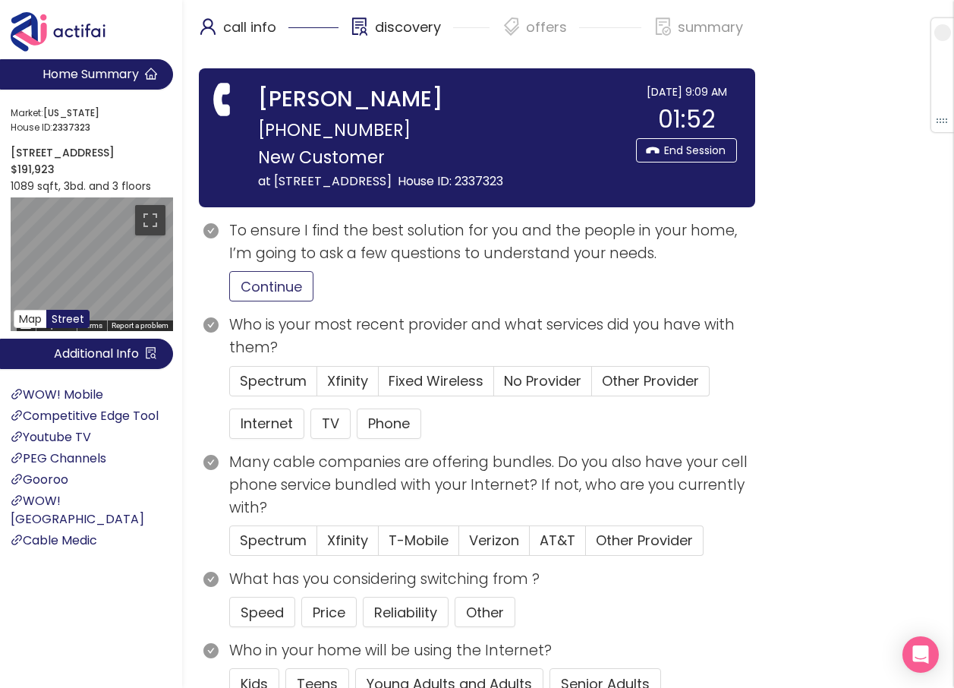
click at [269, 282] on button "Continue" at bounding box center [271, 286] width 84 height 30
click at [260, 419] on button "Internet" at bounding box center [266, 423] width 75 height 30
click at [347, 374] on span "Xfinity" at bounding box center [347, 380] width 41 height 19
click at [317, 386] on input "Xfinity" at bounding box center [317, 386] width 0 height 0
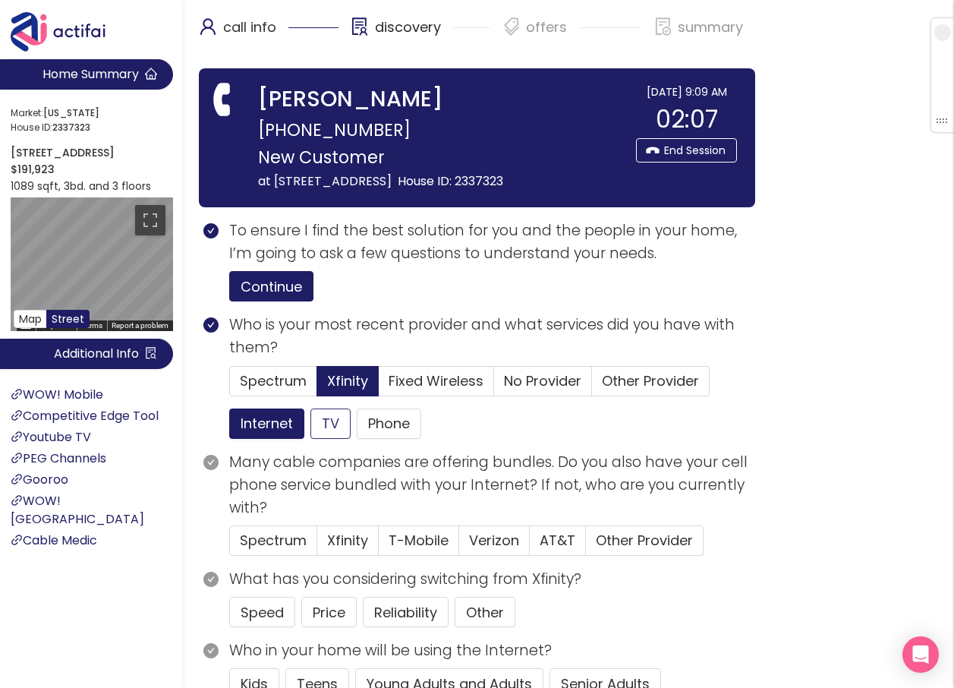
click at [323, 420] on button "TV" at bounding box center [330, 423] width 40 height 30
click at [369, 419] on button "Phone" at bounding box center [389, 423] width 65 height 30
click at [329, 608] on button "Price" at bounding box center [328, 612] width 55 height 30
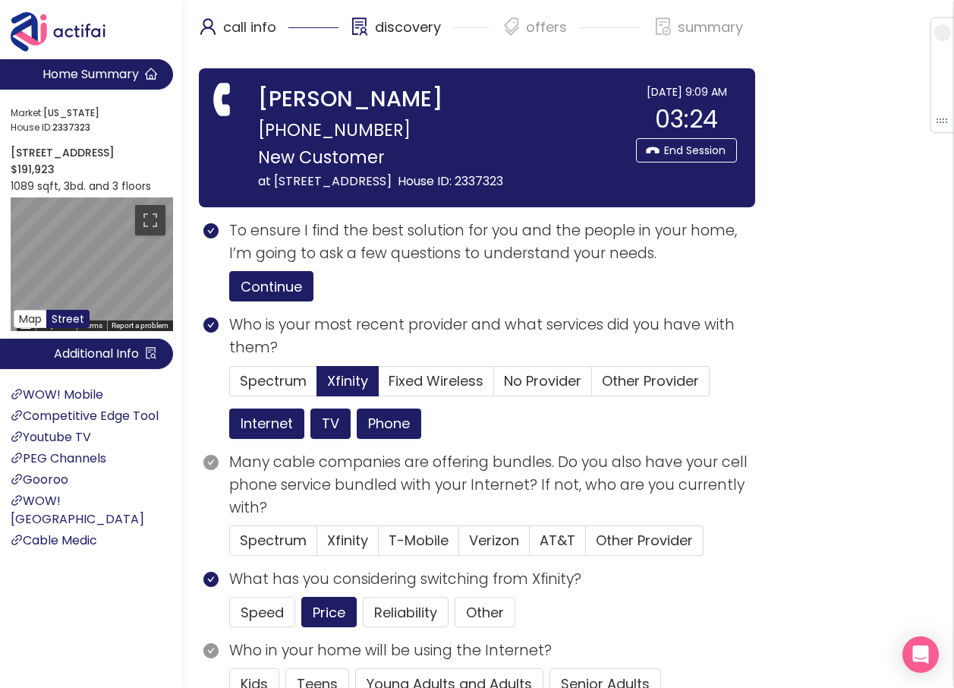
drag, startPoint x: 534, startPoint y: 370, endPoint x: 825, endPoint y: 346, distance: 291.6
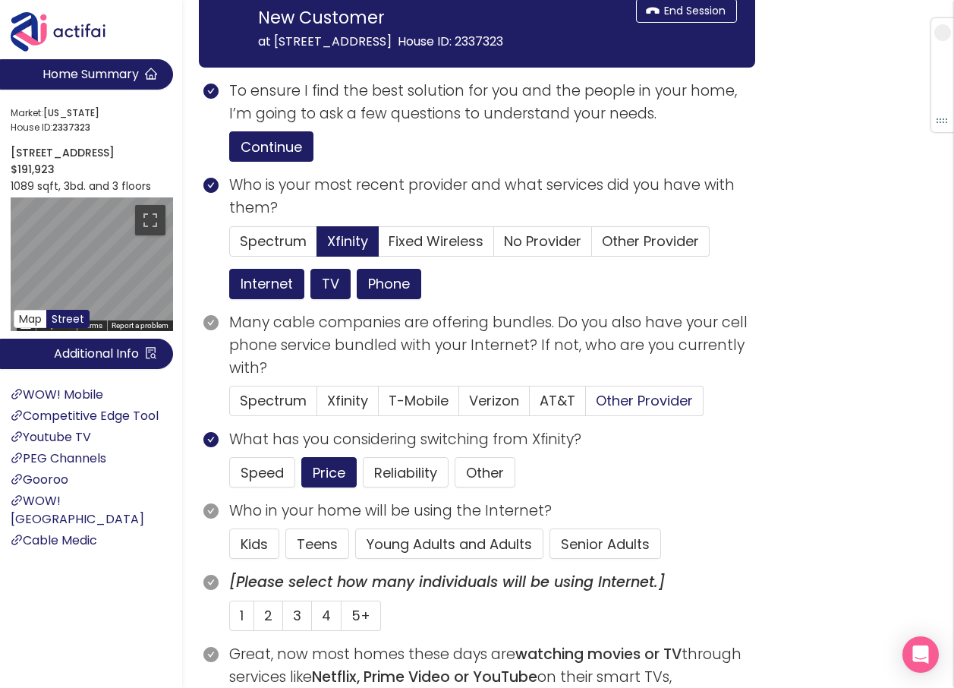
scroll to position [152, 0]
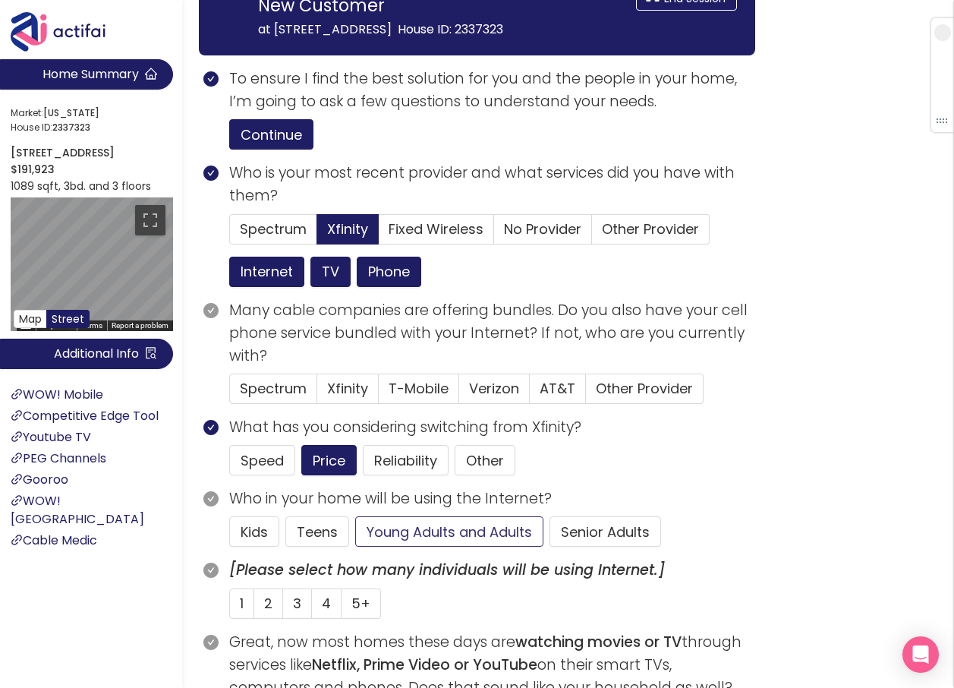
click at [388, 534] on button "Young Adults and Adults" at bounding box center [449, 531] width 188 height 30
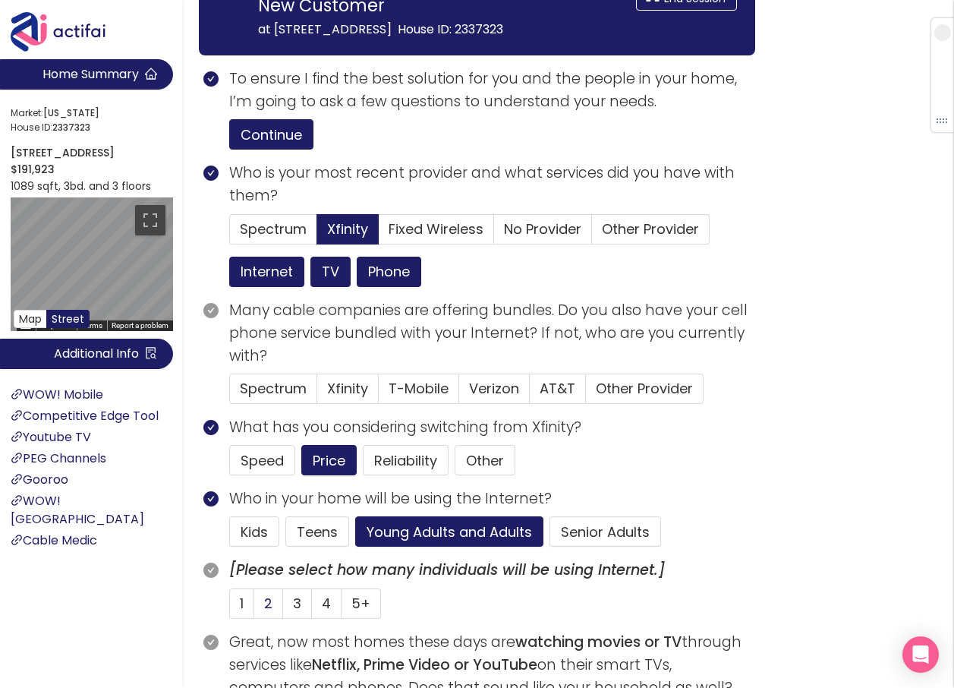
click at [268, 604] on span "2" at bounding box center [268, 603] width 8 height 19
click at [254, 608] on input "2" at bounding box center [254, 608] width 0 height 0
click at [481, 389] on span "Verizon" at bounding box center [494, 388] width 50 height 19
click at [459, 393] on input "Verizon" at bounding box center [459, 393] width 0 height 0
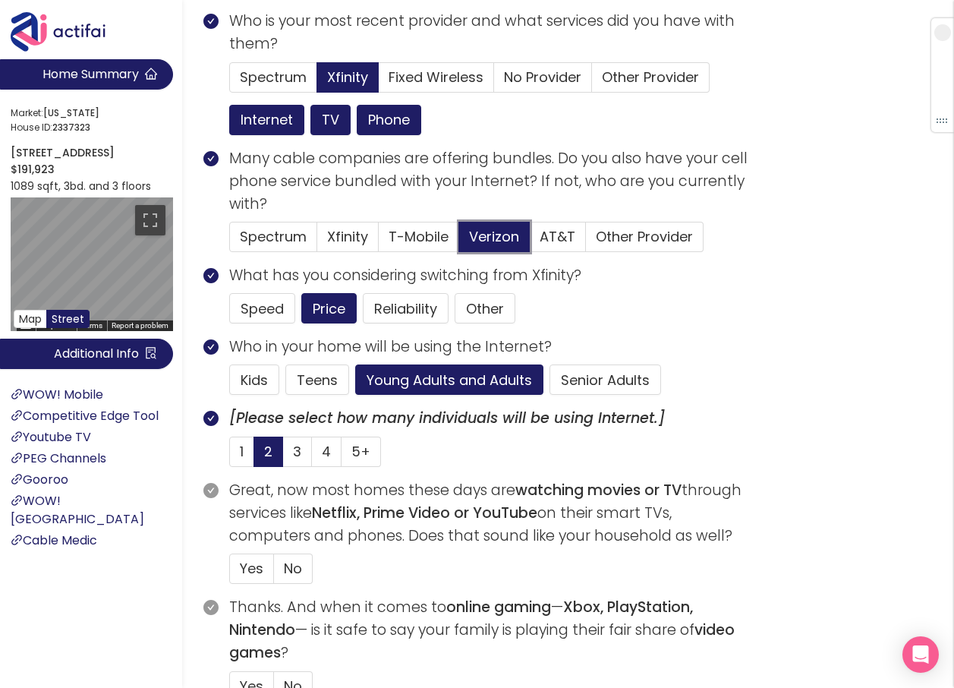
scroll to position [379, 0]
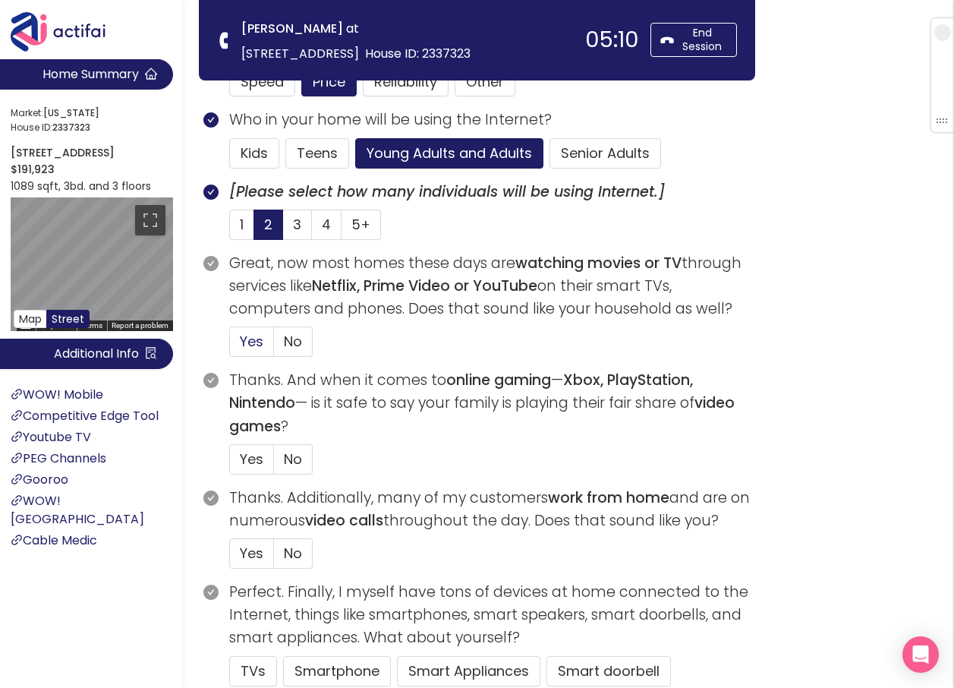
click at [242, 346] on span "Yes" at bounding box center [252, 341] width 24 height 19
click at [230, 346] on input "Yes" at bounding box center [230, 346] width 0 height 0
click at [259, 456] on span "Yes" at bounding box center [252, 458] width 24 height 19
click at [230, 464] on input "Yes" at bounding box center [230, 464] width 0 height 0
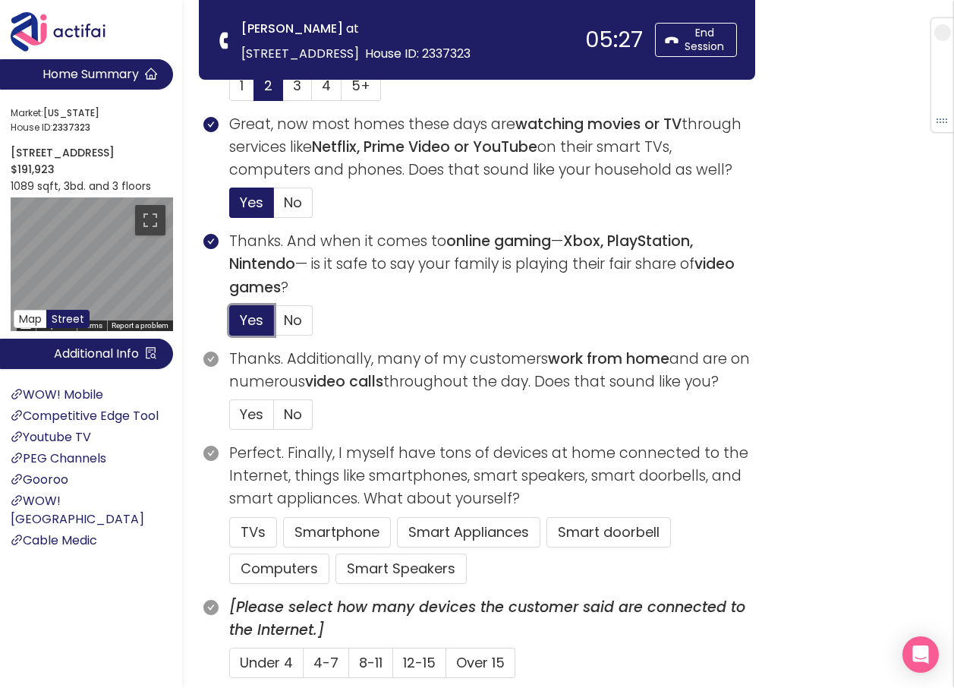
scroll to position [531, 0]
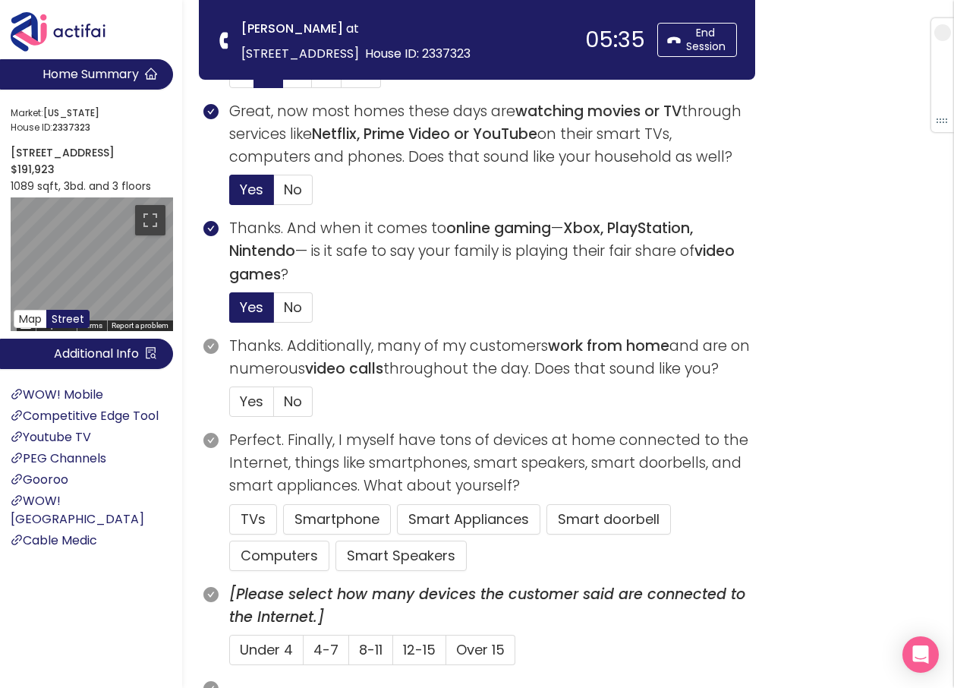
drag, startPoint x: 500, startPoint y: 396, endPoint x: 473, endPoint y: 288, distance: 111.9
click at [473, 288] on section "Thanks. And when it comes to online gaming — Xbox, PlayStation, Nintendo — is i…" at bounding box center [492, 276] width 526 height 118
click at [286, 398] on span "No" at bounding box center [293, 401] width 18 height 19
click at [274, 406] on input "No" at bounding box center [274, 406] width 0 height 0
click at [250, 517] on button "TVs" at bounding box center [253, 519] width 48 height 30
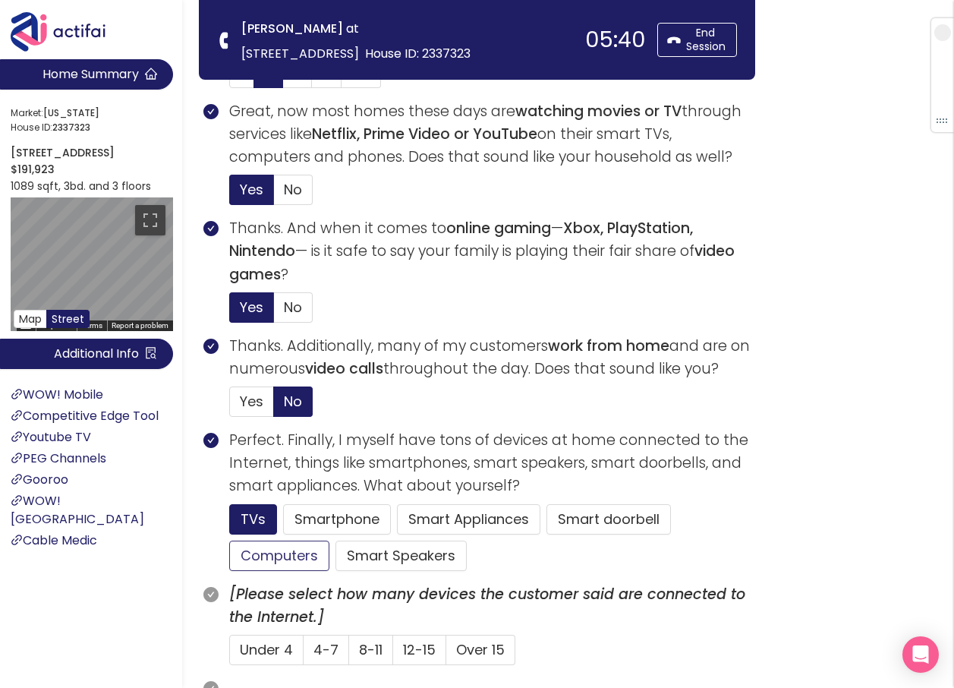
click at [269, 561] on button "Computers" at bounding box center [279, 555] width 100 height 30
click at [333, 516] on button "Smartphone" at bounding box center [337, 519] width 108 height 30
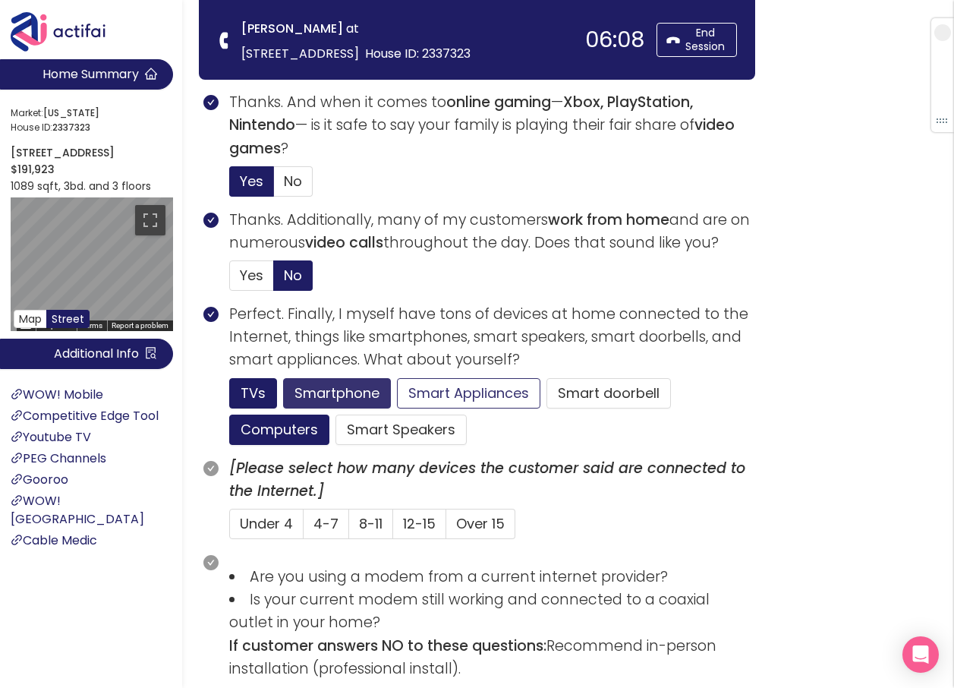
scroll to position [683, 0]
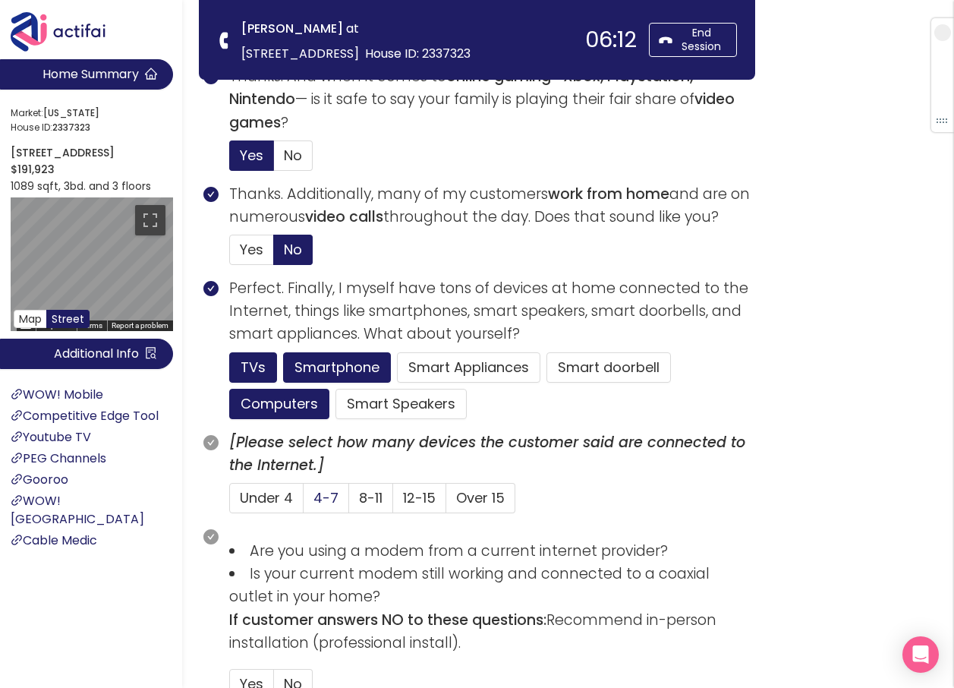
click at [321, 493] on span "4-7" at bounding box center [325, 497] width 25 height 19
click at [304, 502] on input "4-7" at bounding box center [304, 502] width 0 height 0
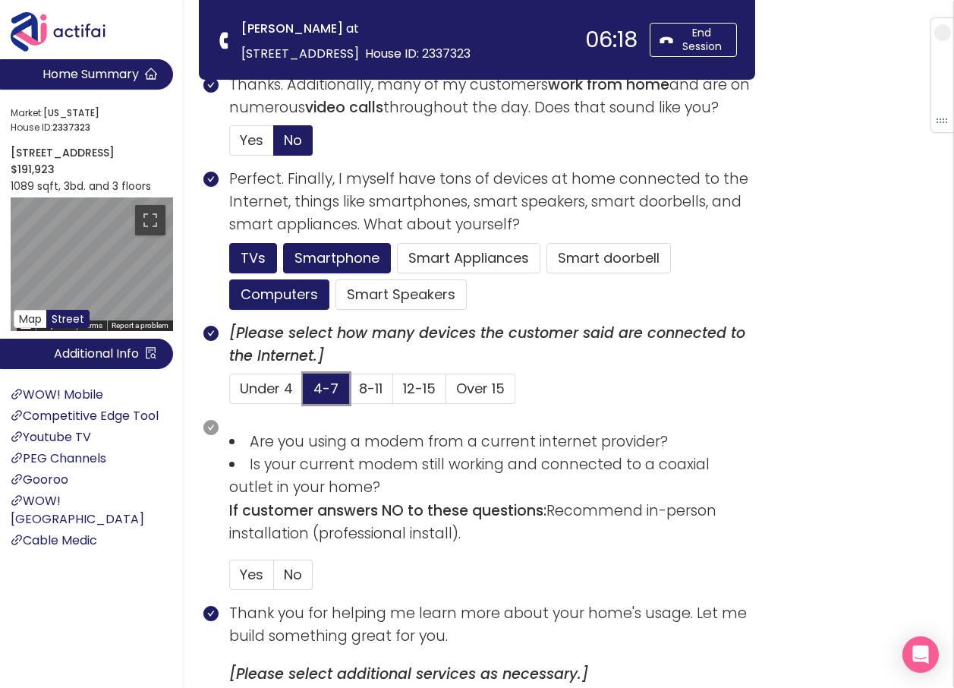
scroll to position [911, 0]
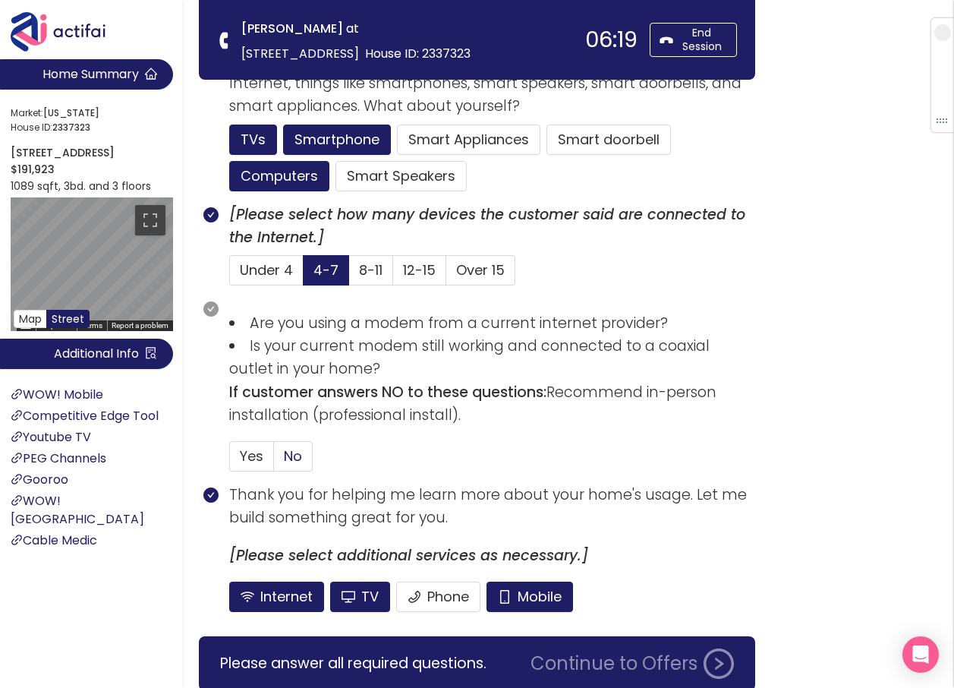
click at [290, 454] on span "No" at bounding box center [293, 455] width 18 height 19
click at [274, 461] on input "No" at bounding box center [274, 461] width 0 height 0
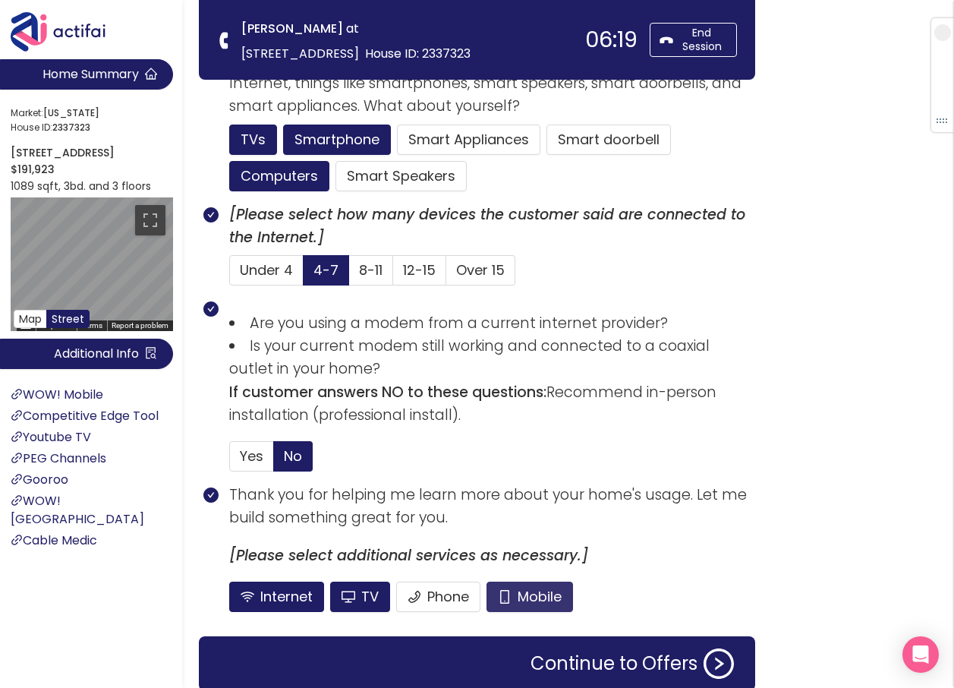
click at [539, 593] on button "Mobile" at bounding box center [530, 596] width 87 height 30
click at [449, 597] on button "Phone" at bounding box center [438, 596] width 84 height 30
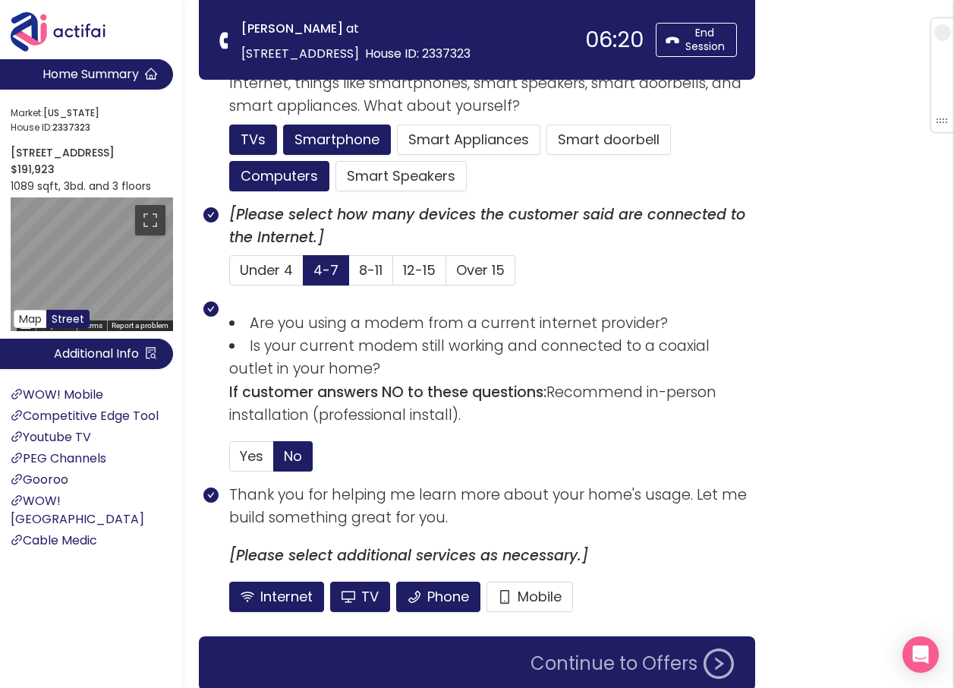
click at [571, 659] on button "Continue to Offers" at bounding box center [632, 663] width 222 height 30
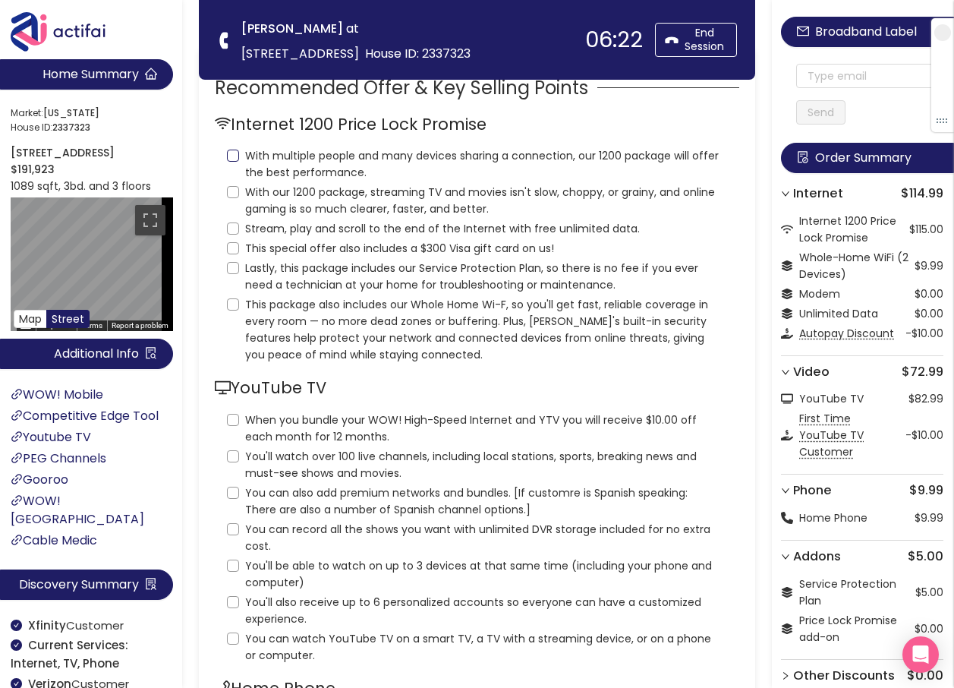
scroll to position [0, 0]
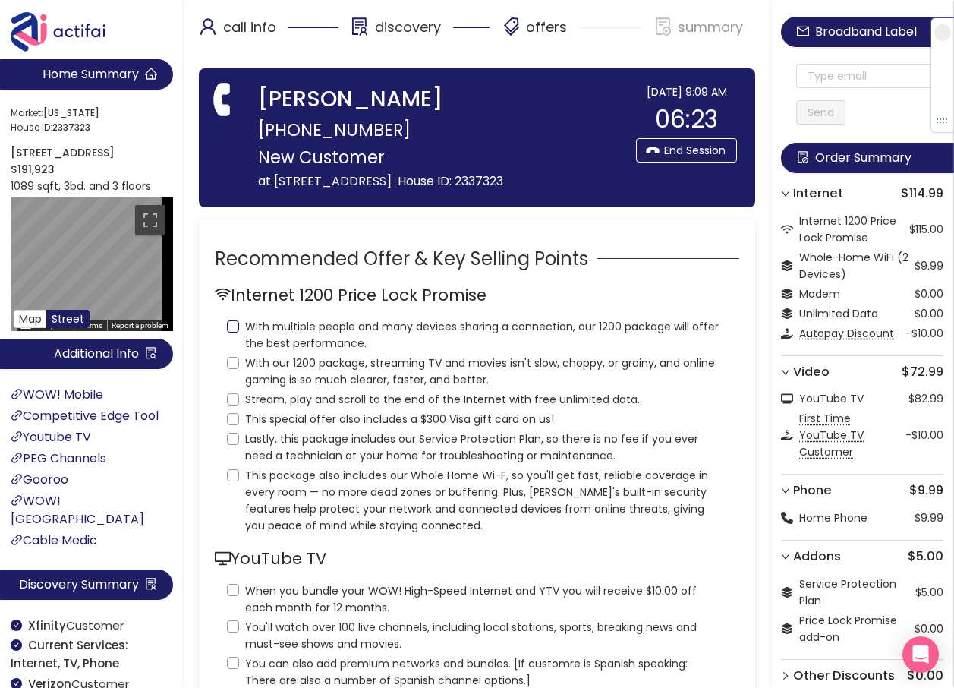
click at [229, 326] on input "With multiple people and many devices sharing a connection, our 1200 package wi…" at bounding box center [233, 326] width 12 height 12
checkbox input "true"
click at [234, 361] on input "With our 1200 package, streaming TV and movies isn't slow, choppy, or grainy, a…" at bounding box center [233, 363] width 12 height 12
checkbox input "true"
click at [235, 402] on input "Stream, play and scroll to the end of the Internet with free unlimited data." at bounding box center [233, 399] width 12 height 12
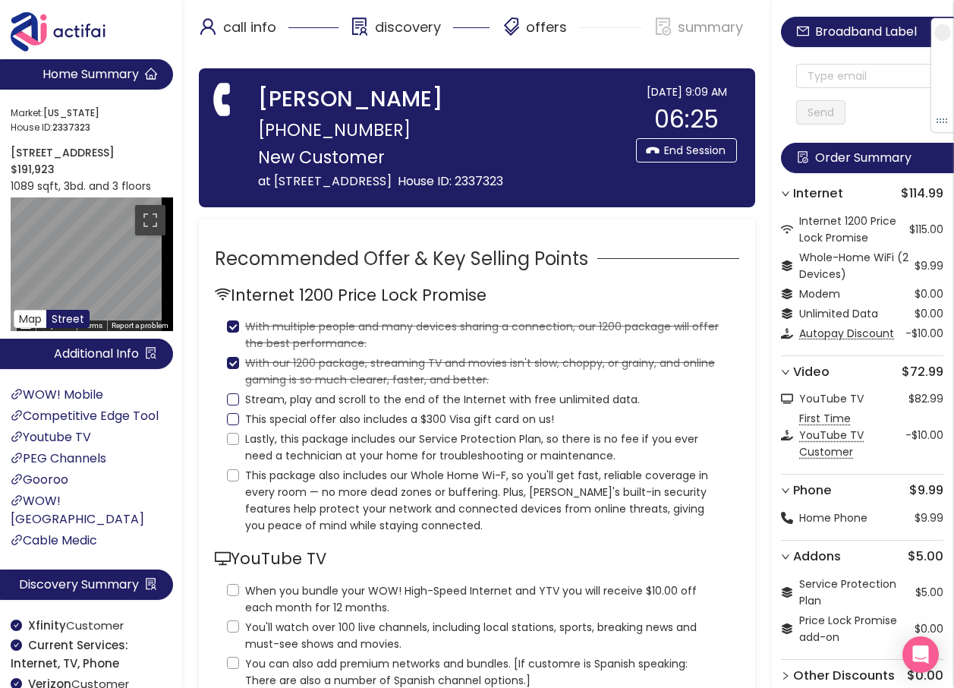
checkbox input "true"
click at [233, 417] on input "This special offer also includes a $300 Visa gift card on us!" at bounding box center [233, 419] width 12 height 12
checkbox input "true"
click at [238, 436] on input "Lastly, this package includes our Service Protection Plan, so there is no fee i…" at bounding box center [233, 439] width 12 height 12
checkbox input "true"
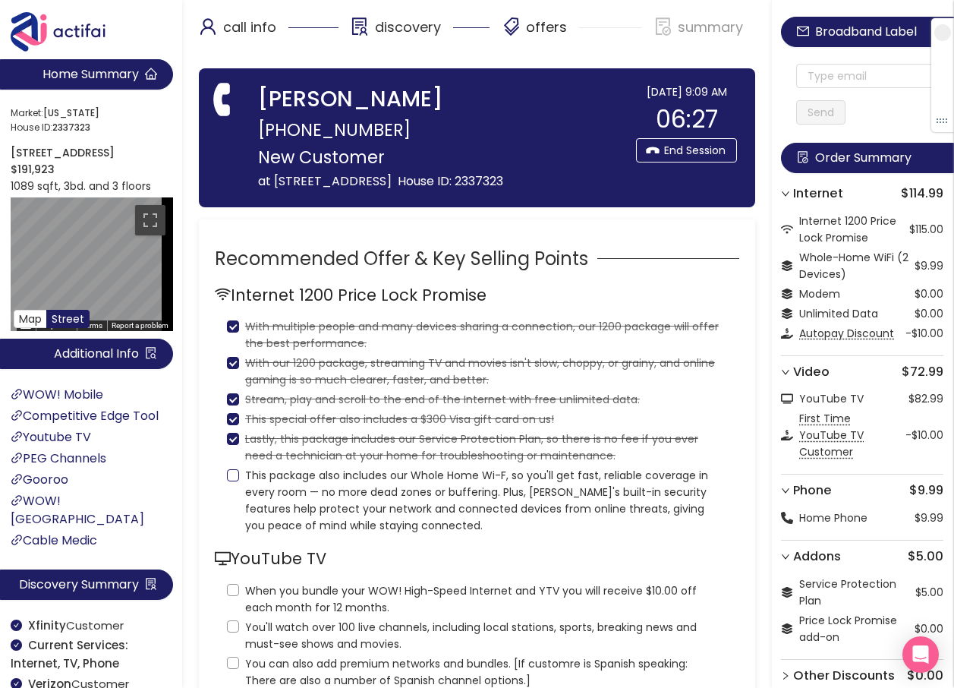
click at [234, 477] on input "This package also includes our Whole Home Wi-F, so you'll get fast, reliable co…" at bounding box center [233, 475] width 12 height 12
checkbox input "true"
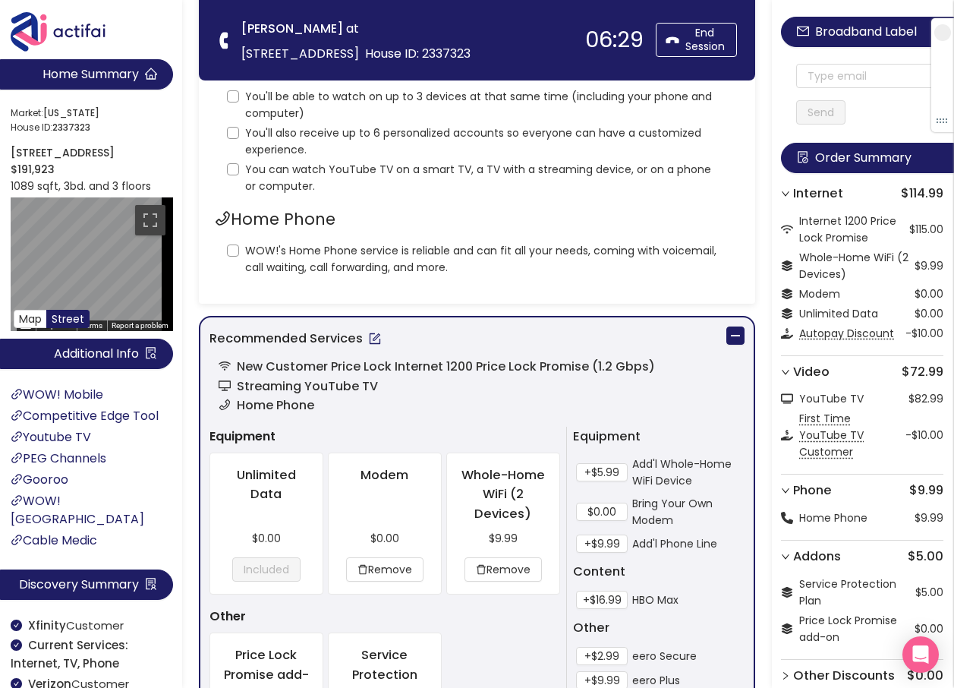
scroll to position [531, 0]
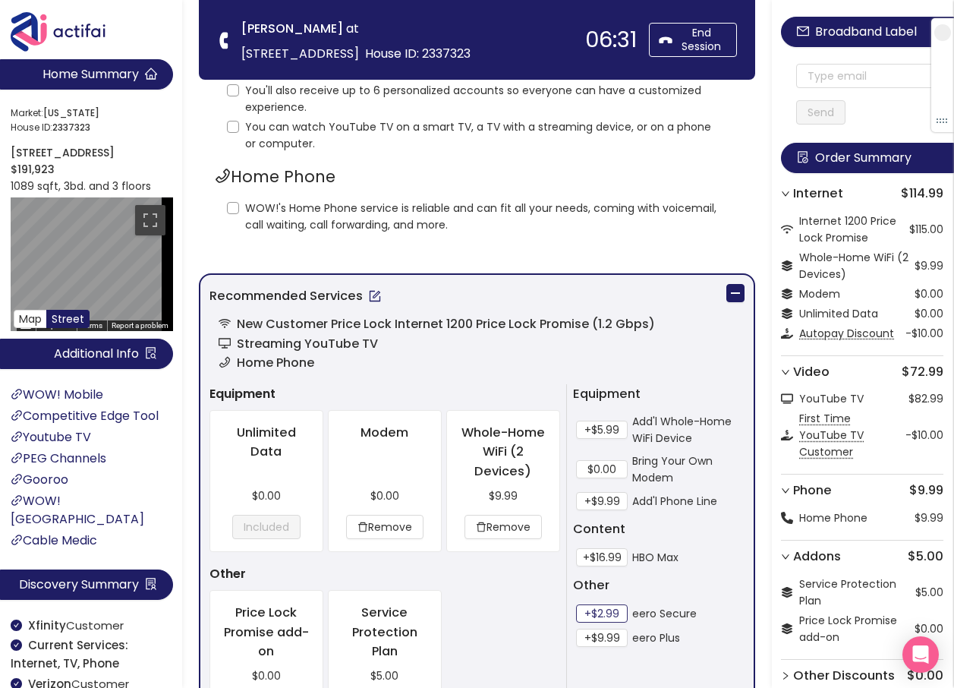
click at [589, 614] on button "+$2.99" at bounding box center [602, 613] width 52 height 18
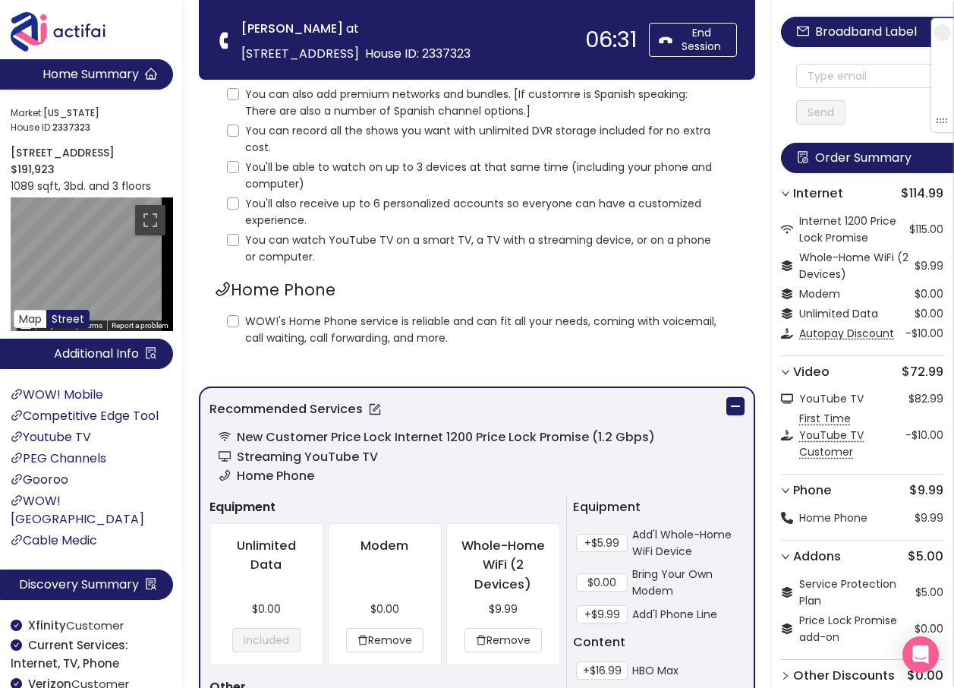
scroll to position [228, 0]
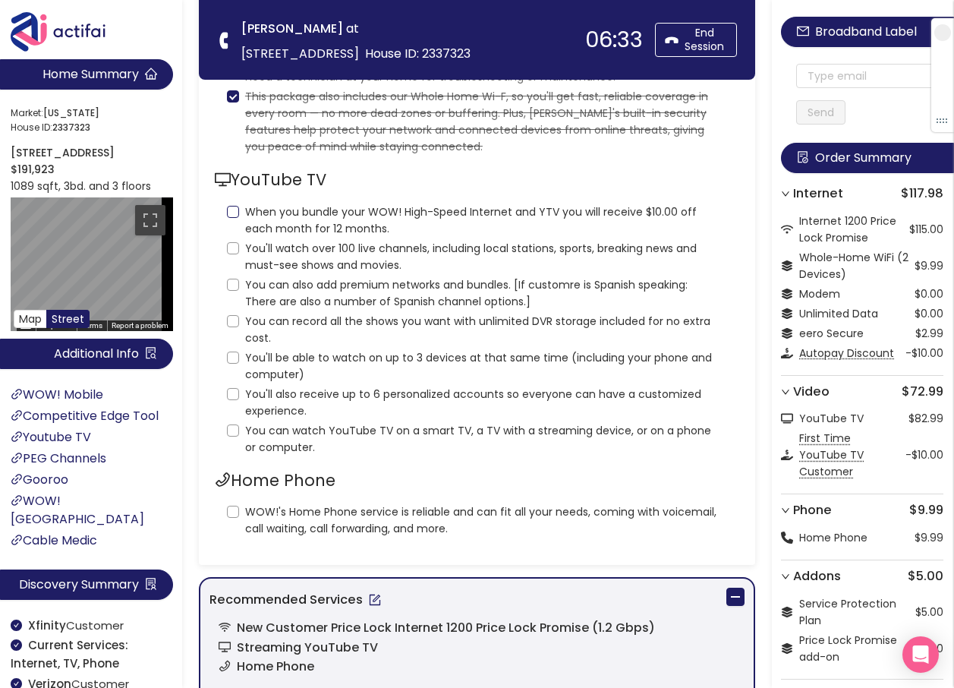
click at [234, 213] on input "When you bundle your WOW! High-Speed Internet and YTV you will receive $10.00 o…" at bounding box center [233, 212] width 12 height 12
checkbox input "true"
click at [234, 248] on input "You'll watch over 100 live channels, including local stations, sports, breaking…" at bounding box center [233, 248] width 12 height 12
checkbox input "true"
click at [232, 283] on input "You can also add premium networks and bundles. [If customre is Spanish speaking…" at bounding box center [233, 285] width 12 height 12
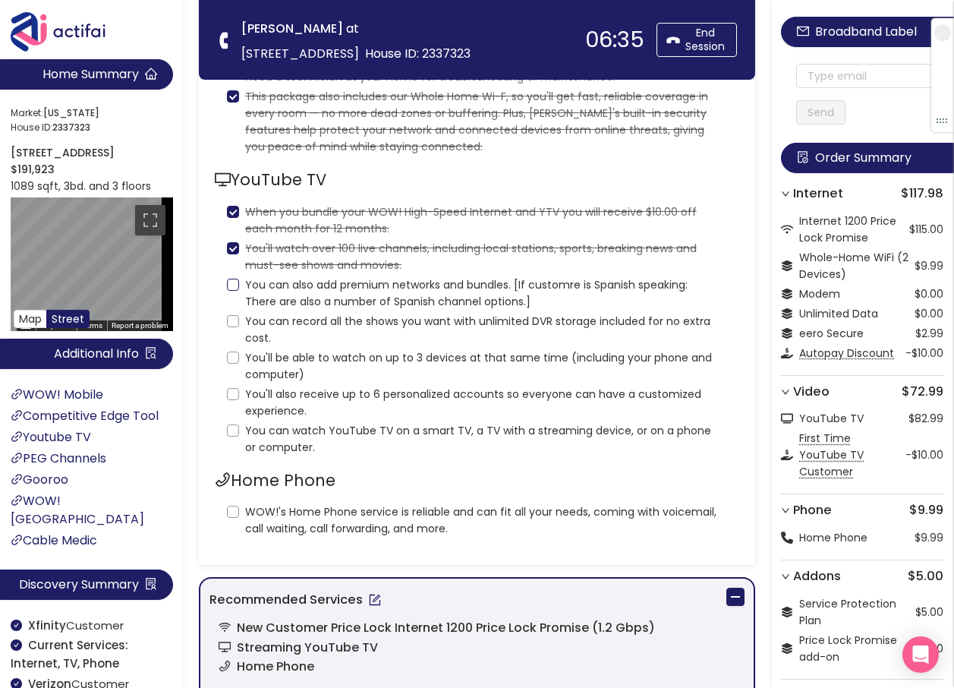
checkbox input "true"
click at [229, 322] on input "You can record all the shows you want with unlimited DVR storage included for n…" at bounding box center [233, 321] width 12 height 12
checkbox input "true"
click at [230, 356] on input "You'll be able to watch on up to 3 devices at that same time (including your ph…" at bounding box center [233, 357] width 12 height 12
checkbox input "true"
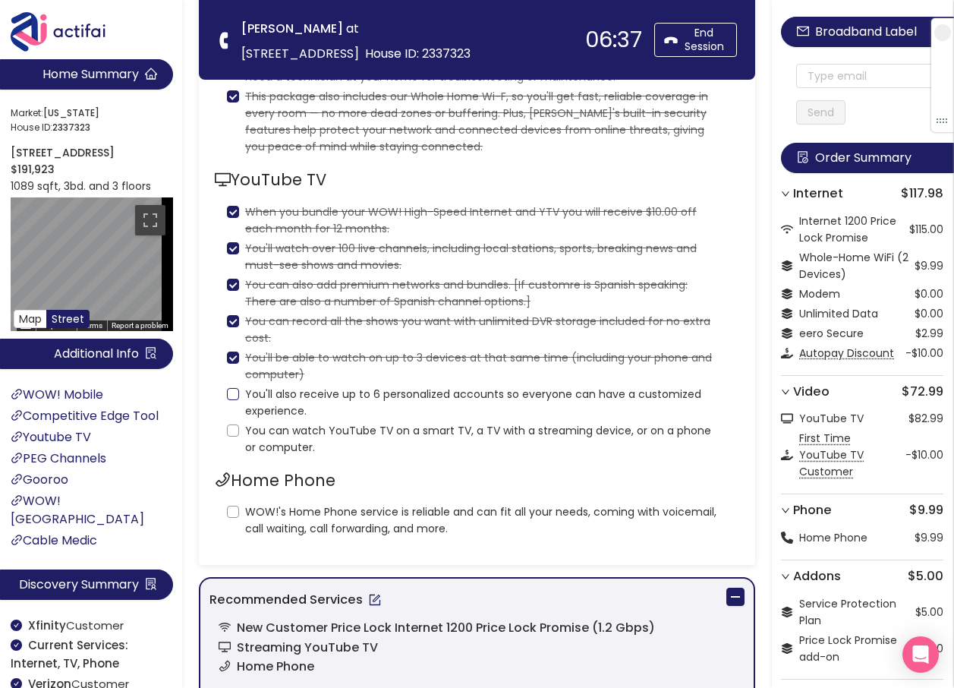
click at [232, 398] on input "You'll also receive up to 6 personalized accounts so everyone can have a custom…" at bounding box center [233, 394] width 12 height 12
checkbox input "true"
click at [236, 428] on input "You can watch YouTube TV on a smart TV, a TV with a streaming device, or on a p…" at bounding box center [233, 430] width 12 height 12
checkbox input "true"
click at [229, 517] on input "WOW!'s Home Phone service is reliable and can fit all your needs, coming with v…" at bounding box center [233, 511] width 12 height 12
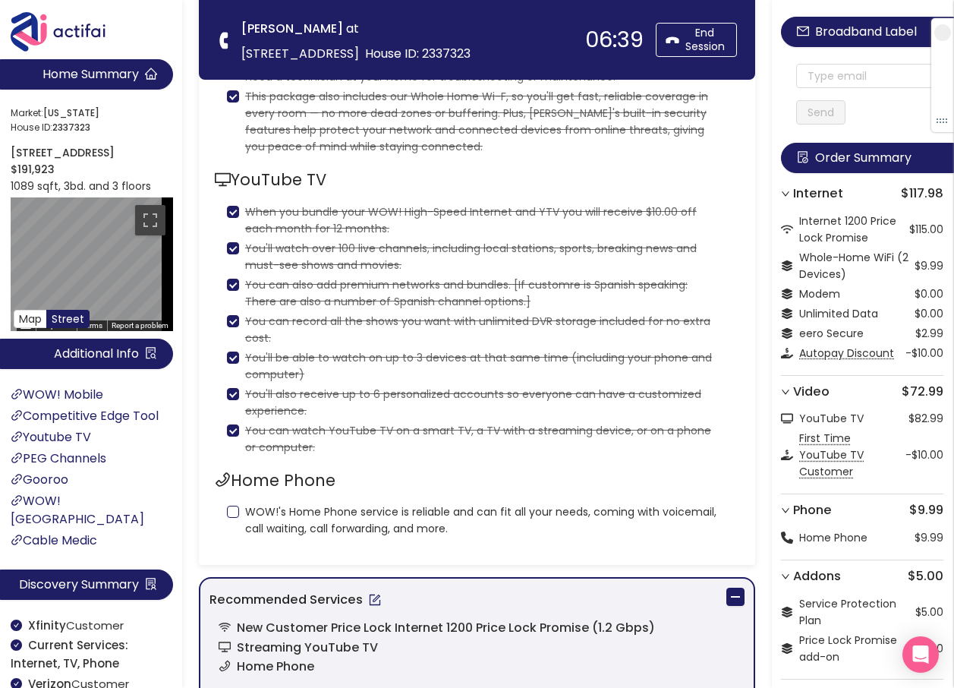
checkbox input "true"
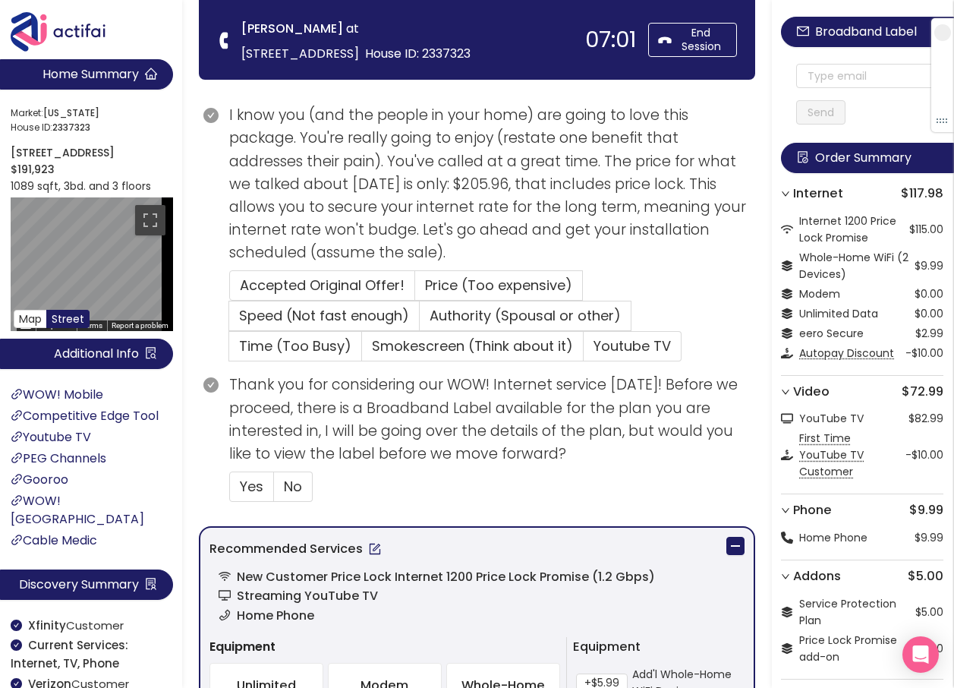
scroll to position [911, 0]
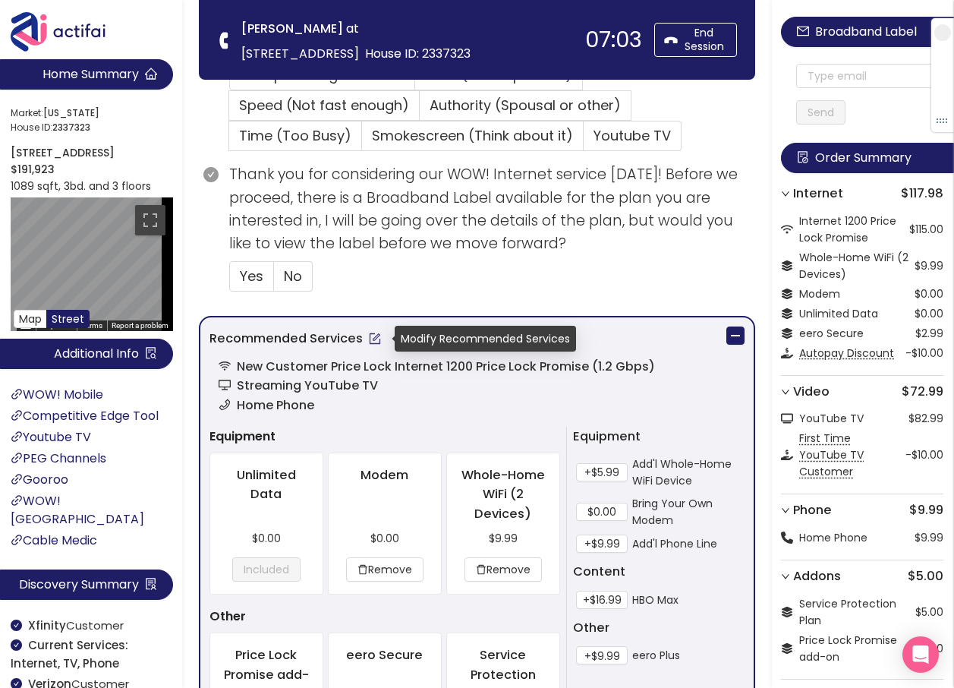
click at [368, 338] on button "button" at bounding box center [375, 338] width 24 height 24
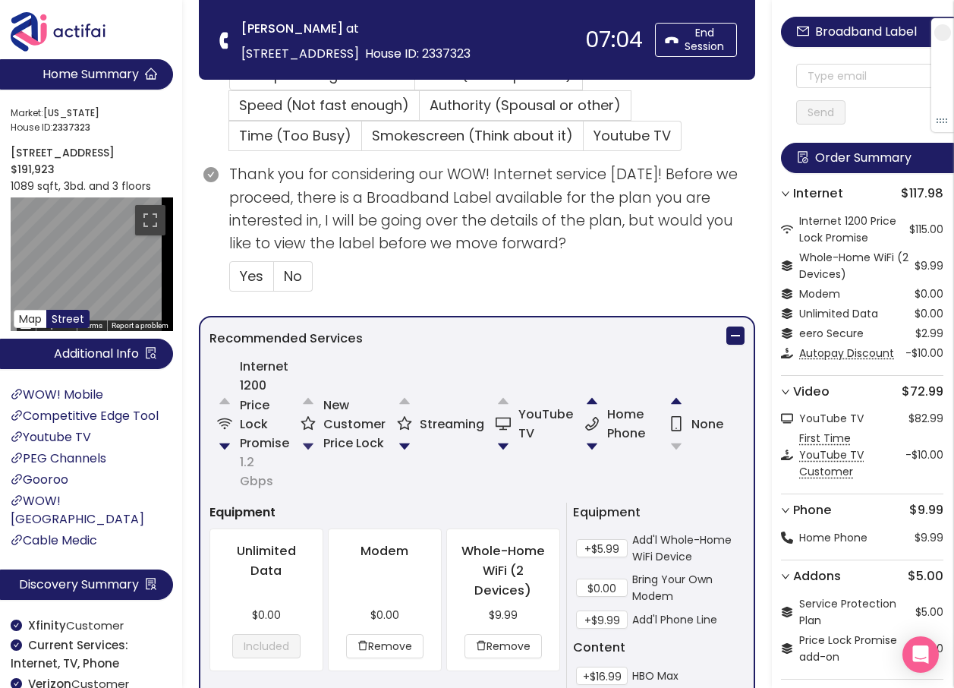
click at [310, 434] on button "button" at bounding box center [308, 446] width 30 height 30
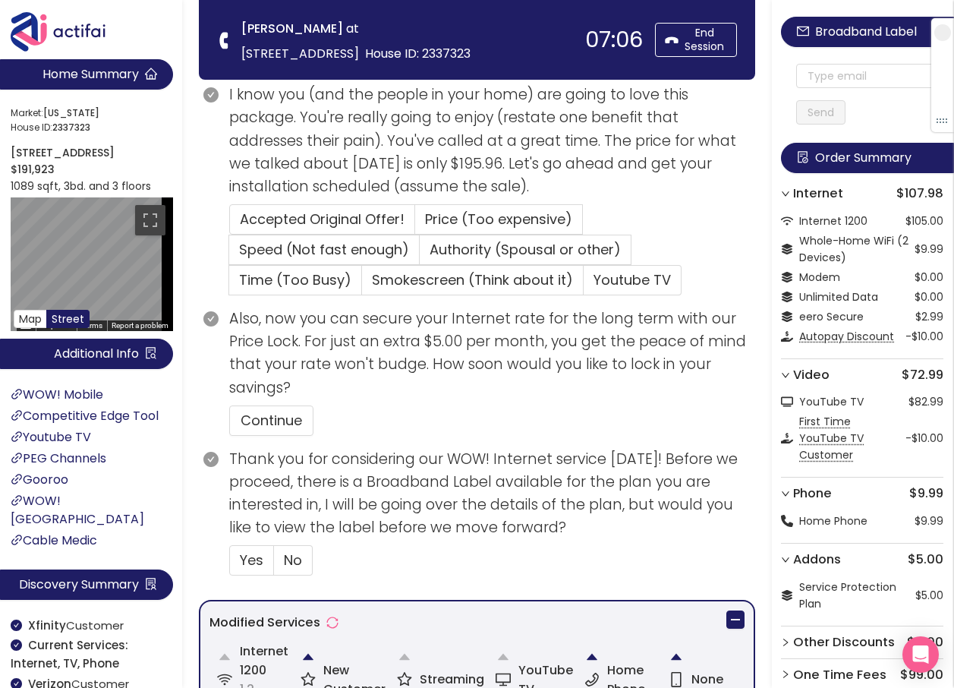
scroll to position [930, 0]
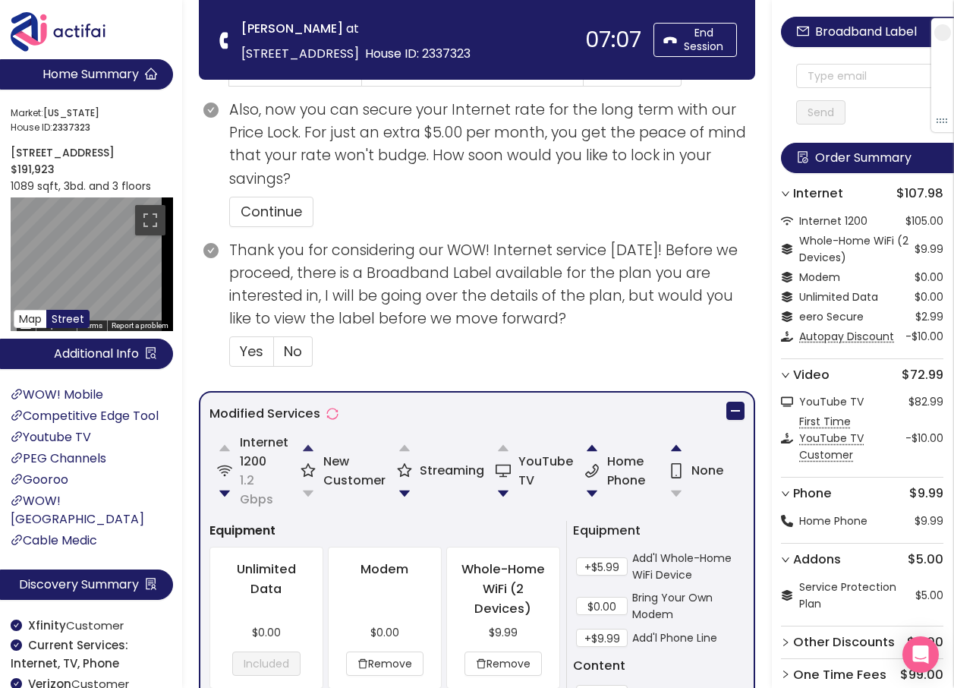
click at [310, 445] on button "button" at bounding box center [308, 448] width 30 height 30
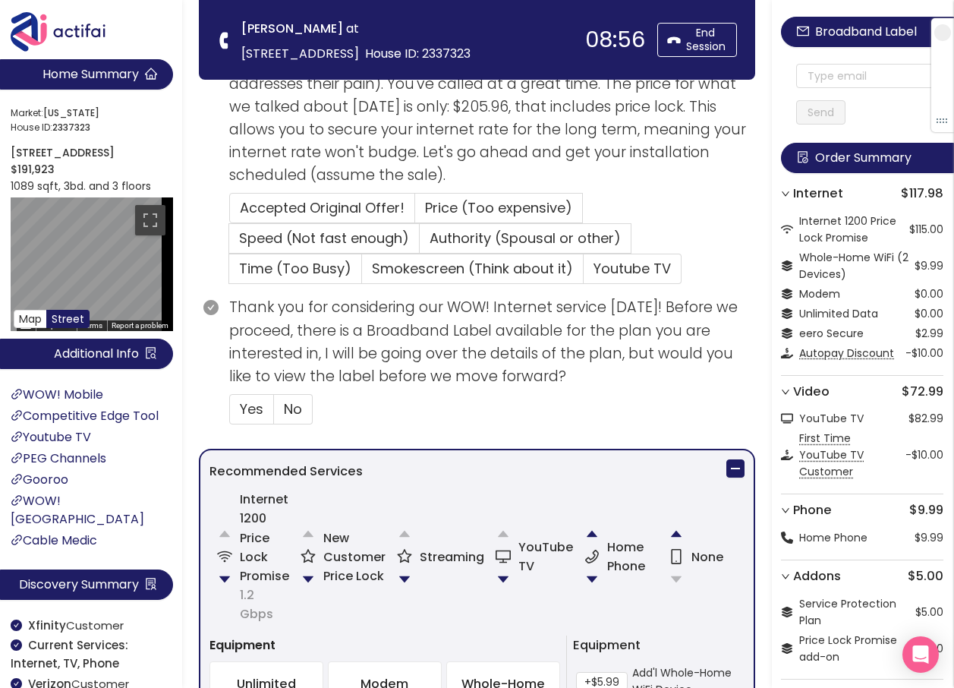
scroll to position [835, 0]
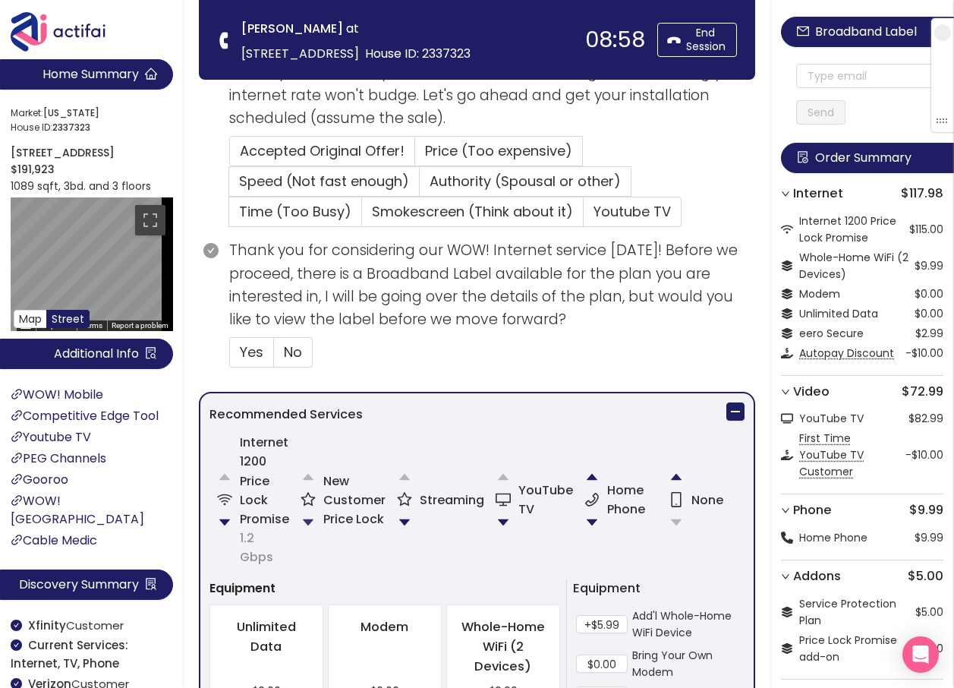
click at [309, 507] on button "button" at bounding box center [308, 522] width 30 height 30
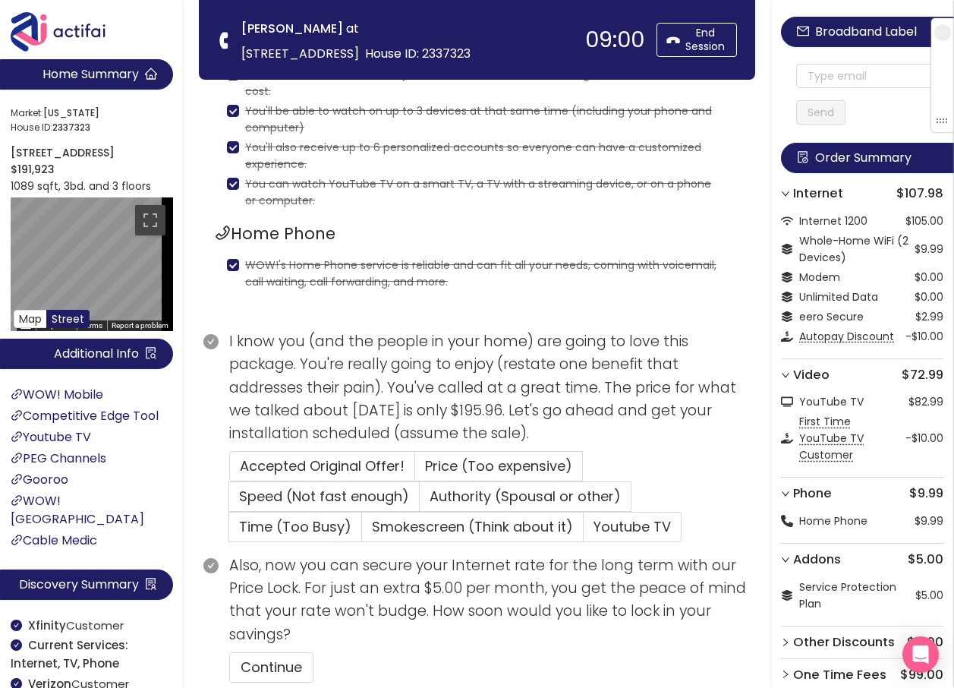
scroll to position [398, 0]
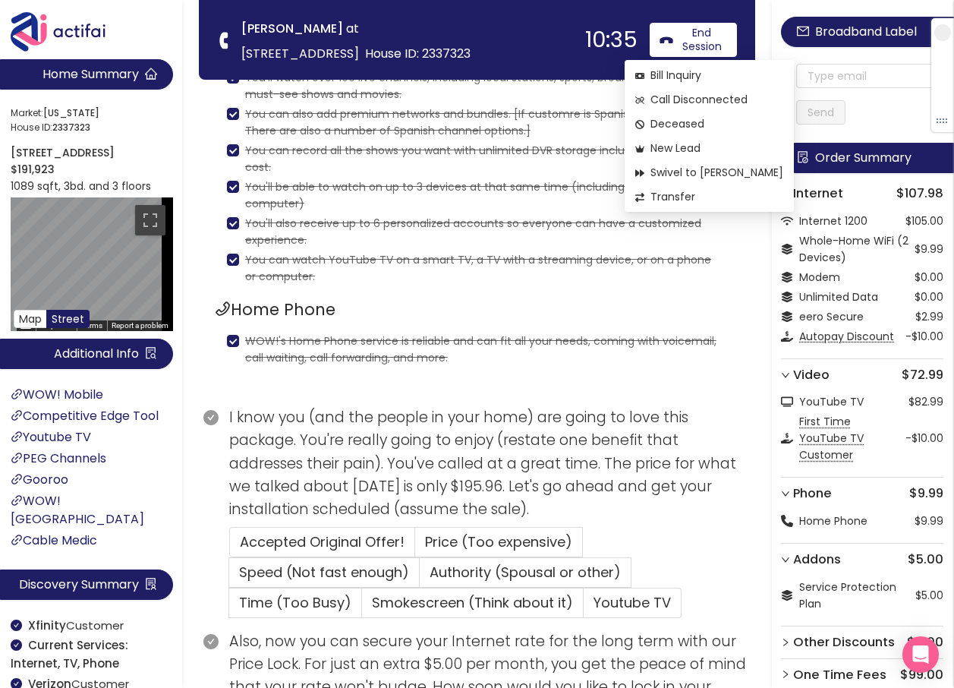
drag, startPoint x: 557, startPoint y: 348, endPoint x: 461, endPoint y: 515, distance: 192.8
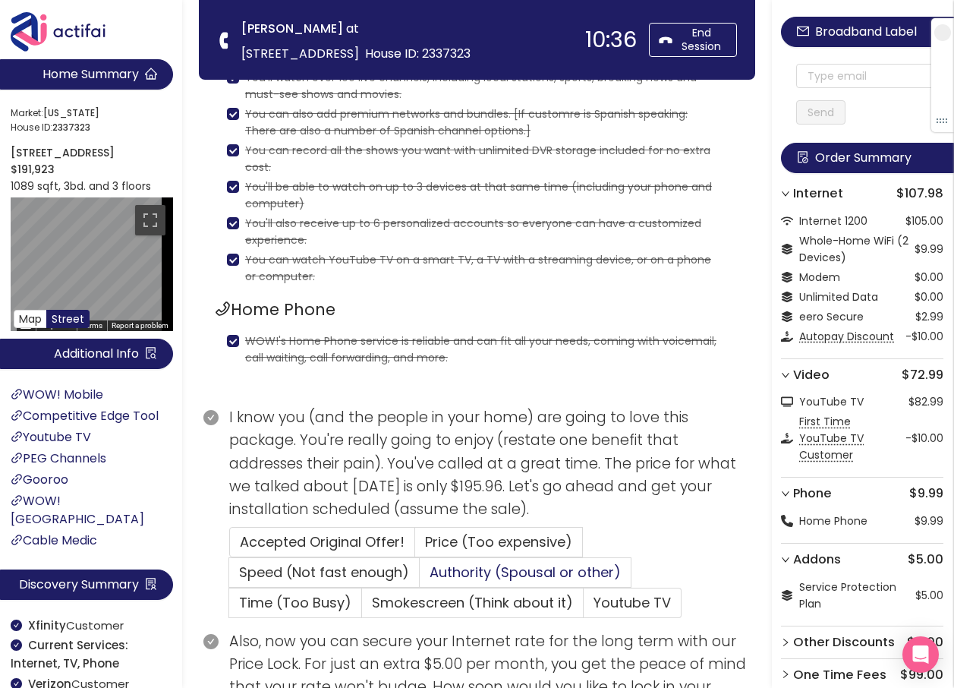
drag, startPoint x: 461, startPoint y: 515, endPoint x: 490, endPoint y: 564, distance: 57.1
click at [490, 564] on span "Authority (Spousal or other)" at bounding box center [525, 571] width 191 height 19
click at [420, 577] on input "Authority (Spousal or other)" at bounding box center [420, 577] width 0 height 0
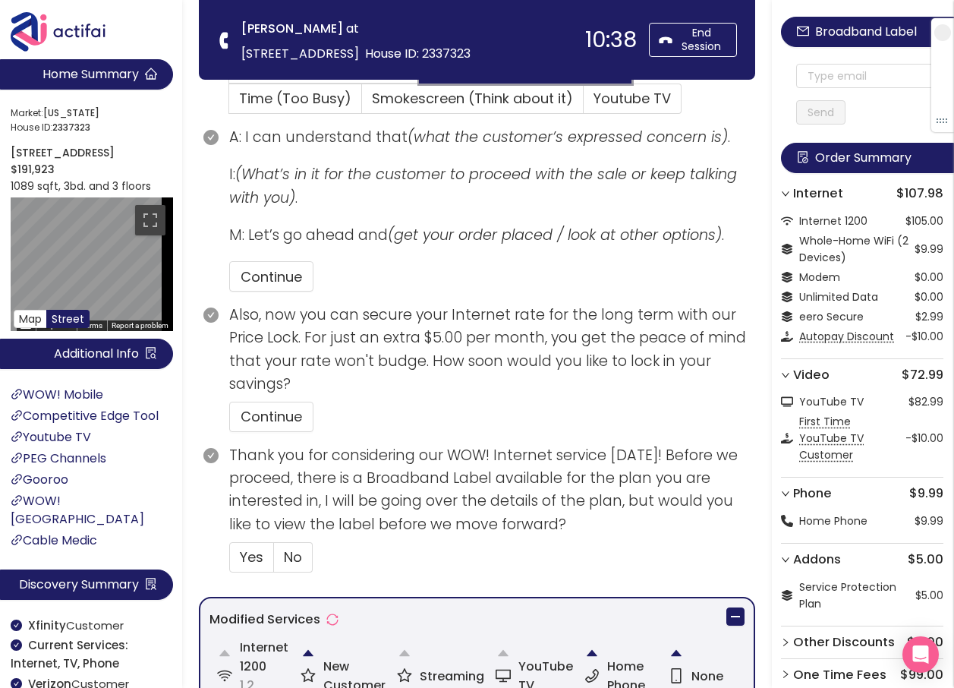
scroll to position [930, 0]
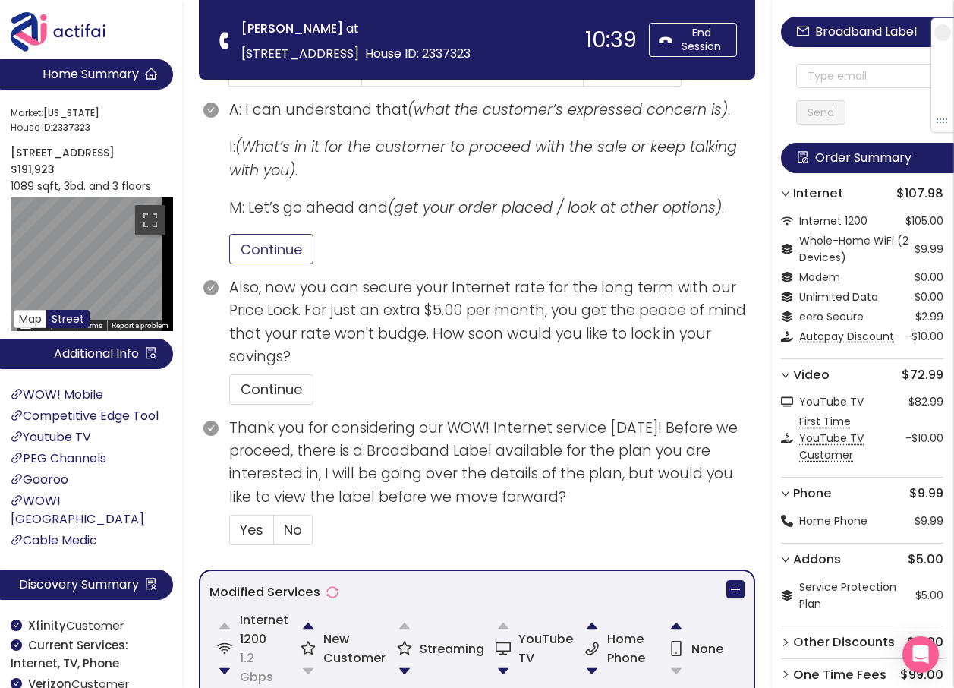
click at [273, 247] on button "Continue" at bounding box center [271, 249] width 84 height 30
click at [281, 380] on button "Continue" at bounding box center [271, 389] width 84 height 30
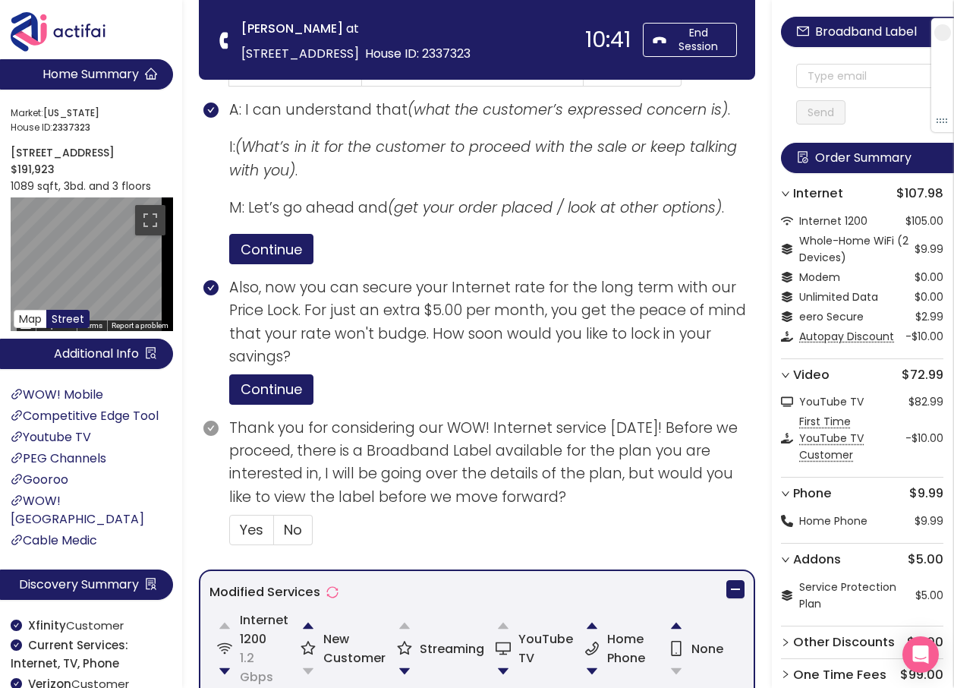
drag, startPoint x: 285, startPoint y: 530, endPoint x: 369, endPoint y: 489, distance: 93.0
click at [285, 531] on span "No" at bounding box center [293, 529] width 18 height 19
click at [274, 534] on input "No" at bounding box center [274, 534] width 0 height 0
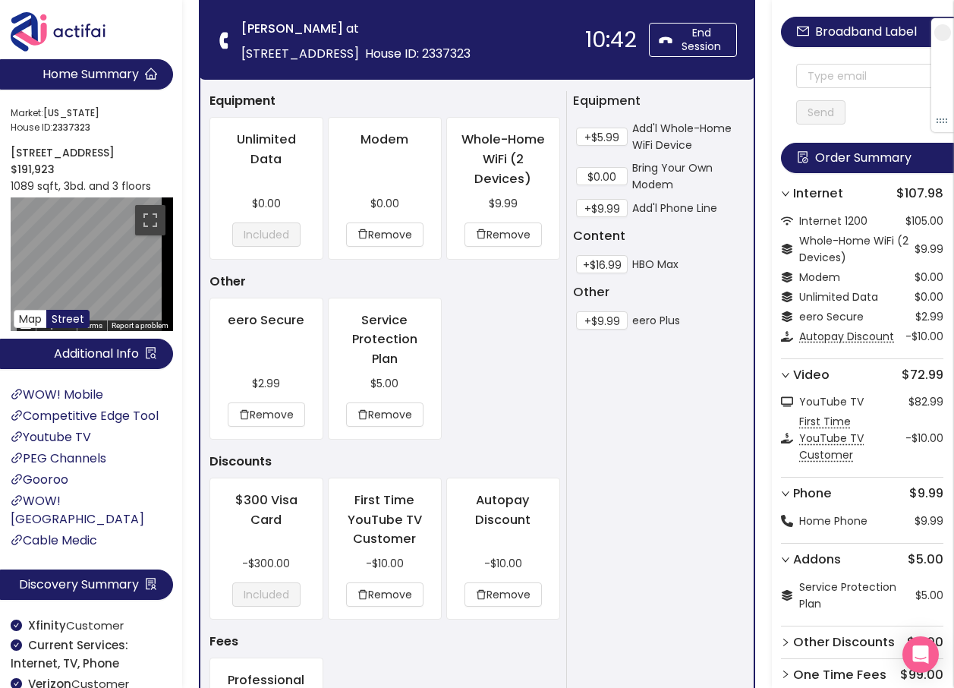
scroll to position [1767, 0]
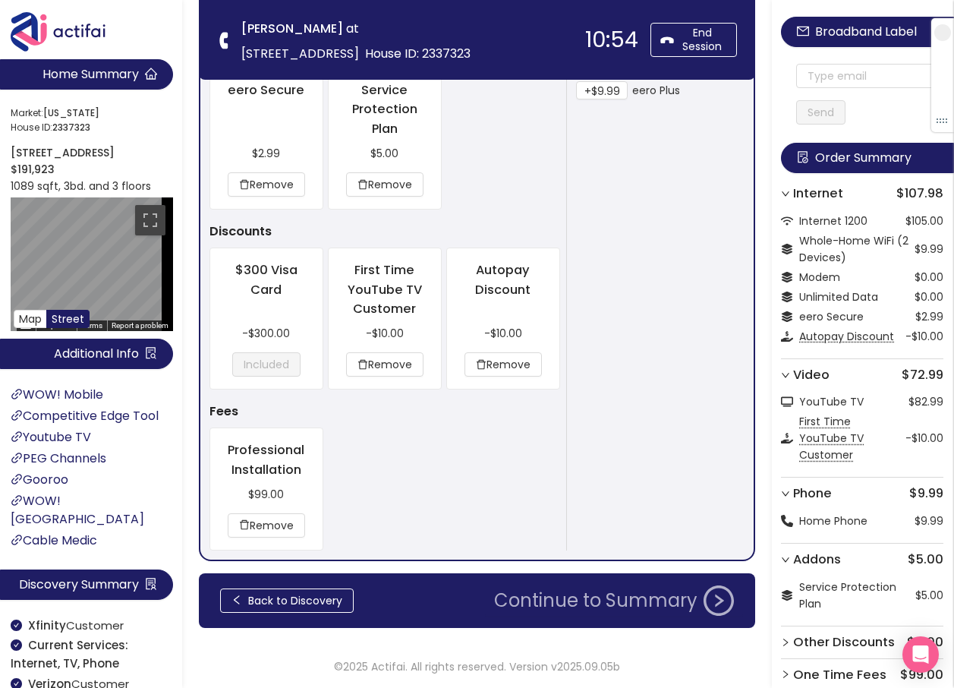
click at [526, 606] on button "Continue to Summary" at bounding box center [614, 600] width 258 height 30
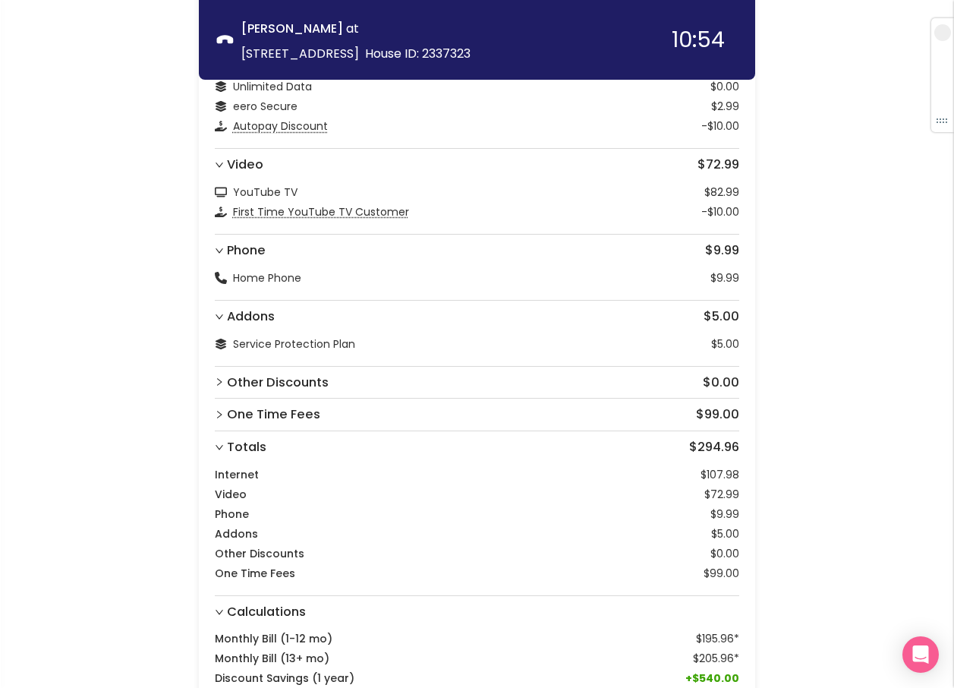
scroll to position [429, 0]
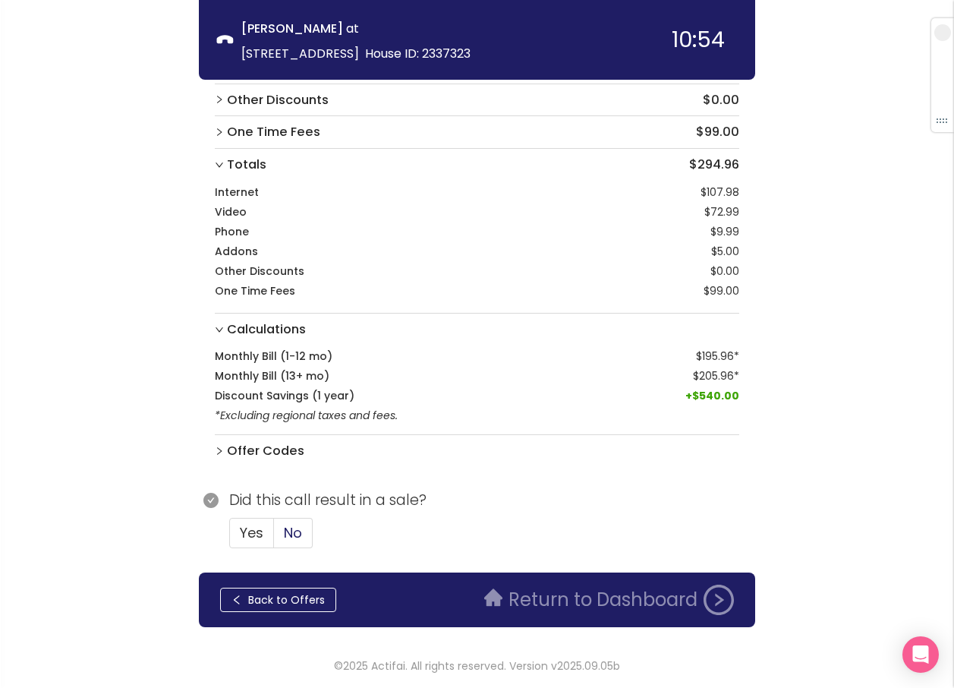
click at [285, 519] on label "No" at bounding box center [293, 533] width 39 height 30
click at [280, 534] on label "No" at bounding box center [293, 533] width 39 height 30
click at [274, 537] on input "No" at bounding box center [274, 537] width 0 height 0
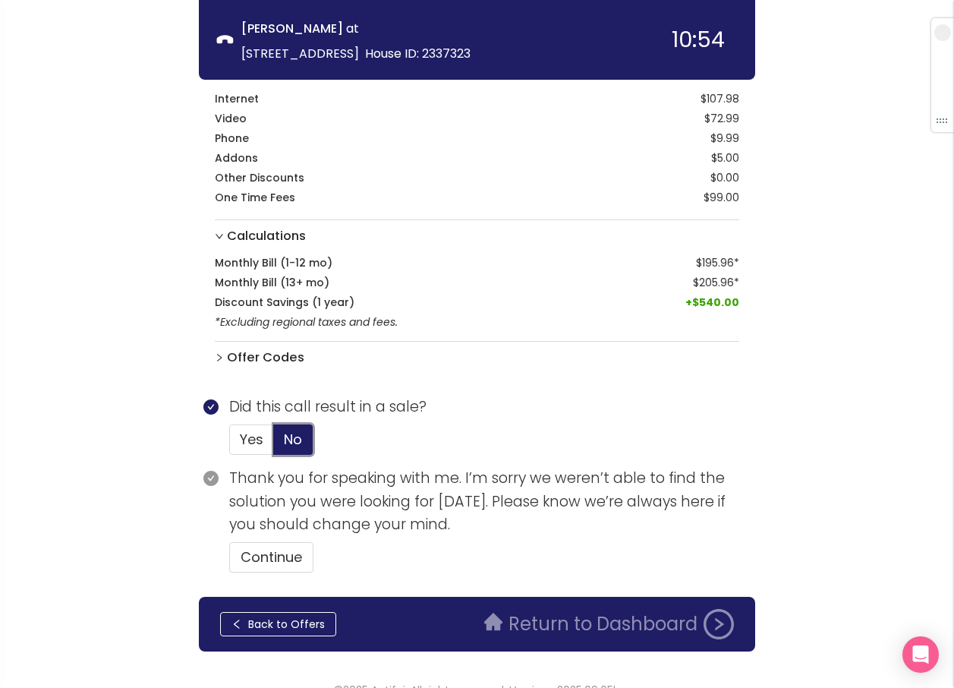
scroll to position [546, 0]
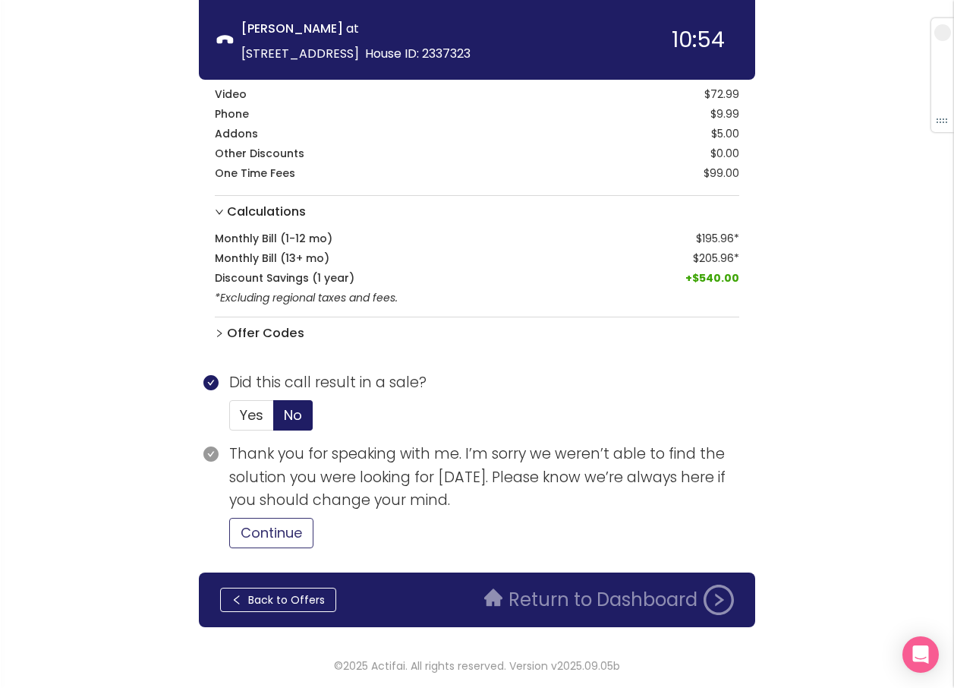
click at [291, 532] on button "Continue" at bounding box center [271, 533] width 84 height 30
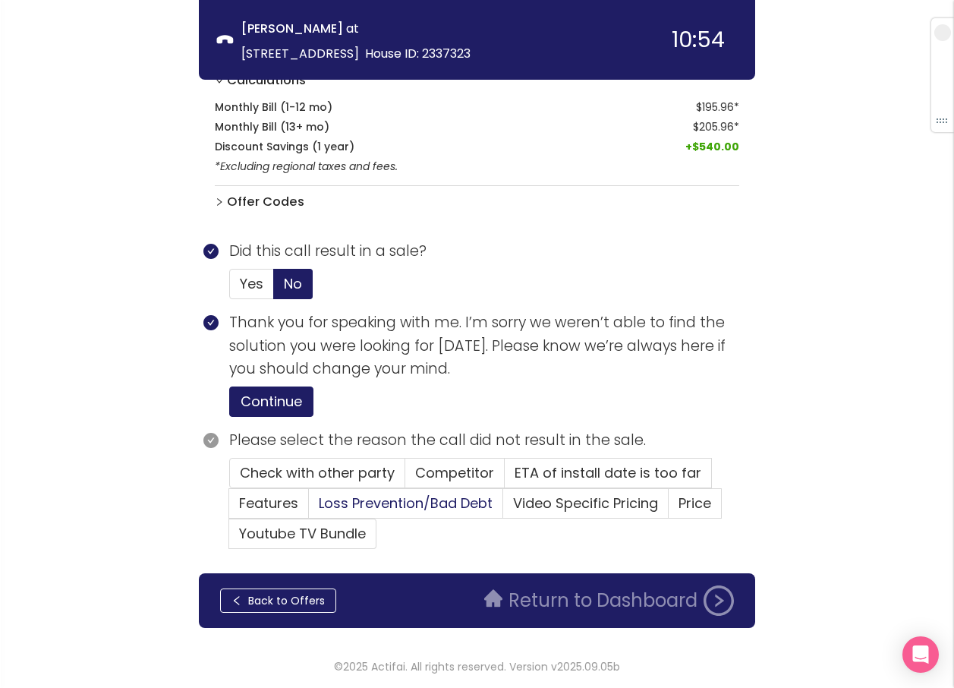
scroll to position [679, 0]
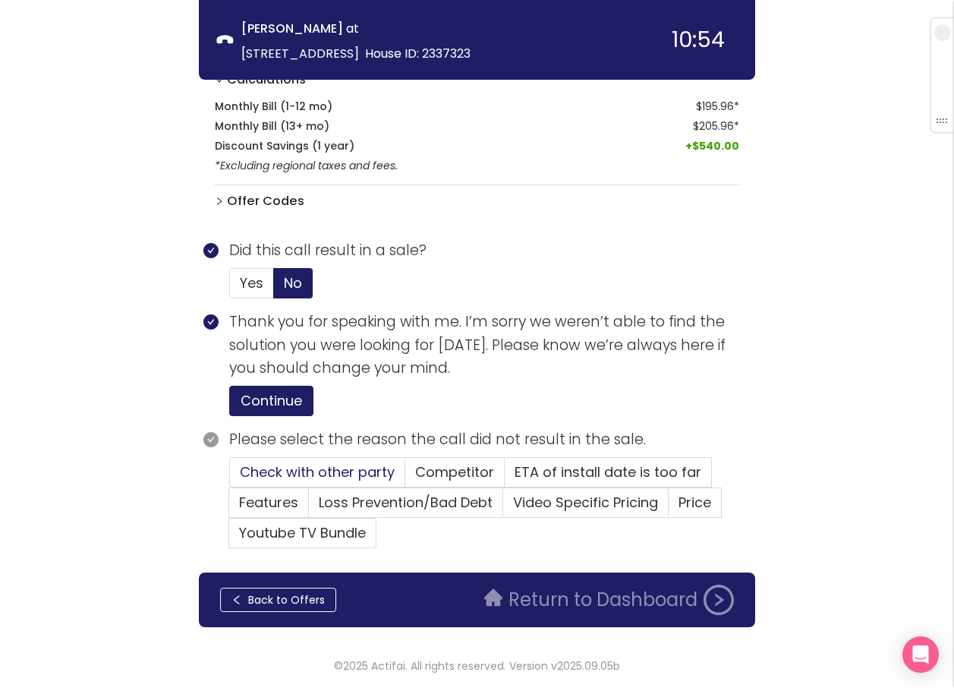
click at [311, 471] on span "Check with other party" at bounding box center [317, 471] width 155 height 19
click at [230, 477] on input "Check with other party" at bounding box center [230, 477] width 0 height 0
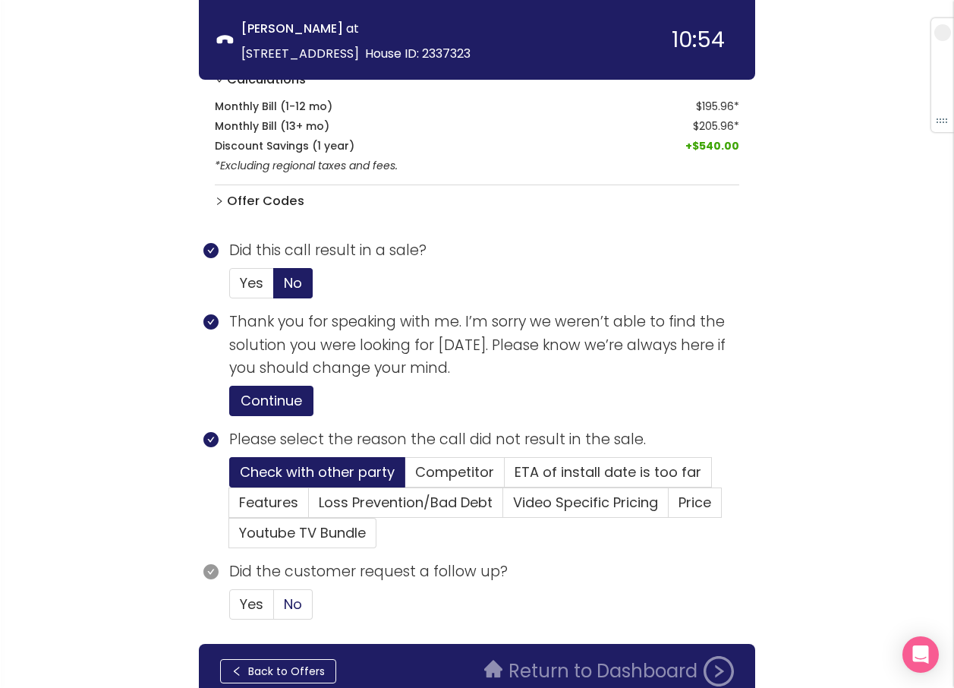
click at [298, 600] on span "No" at bounding box center [293, 603] width 18 height 19
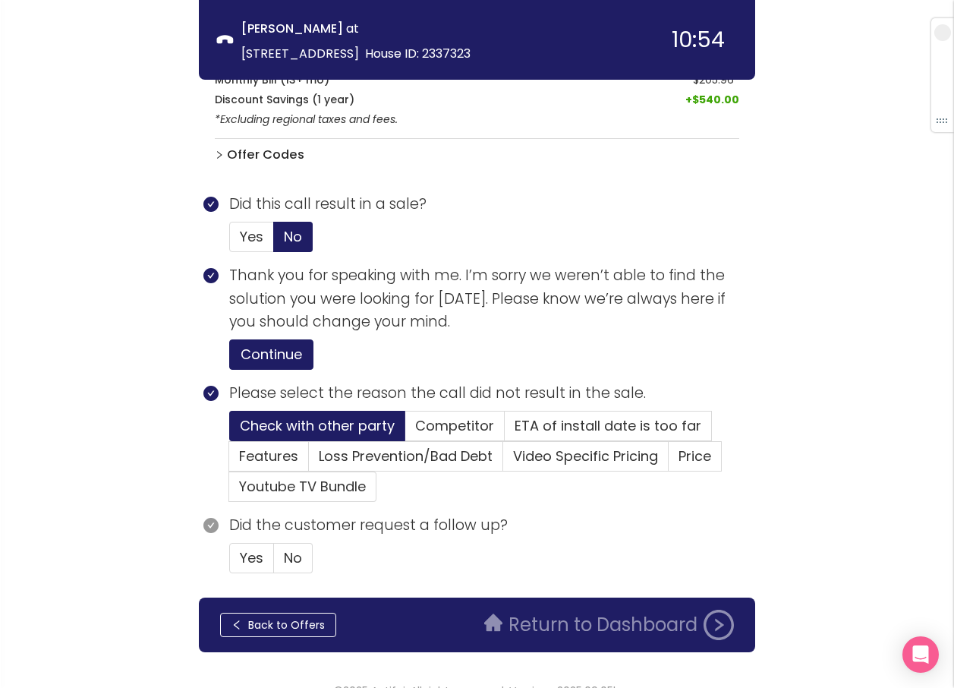
scroll to position [750, 0]
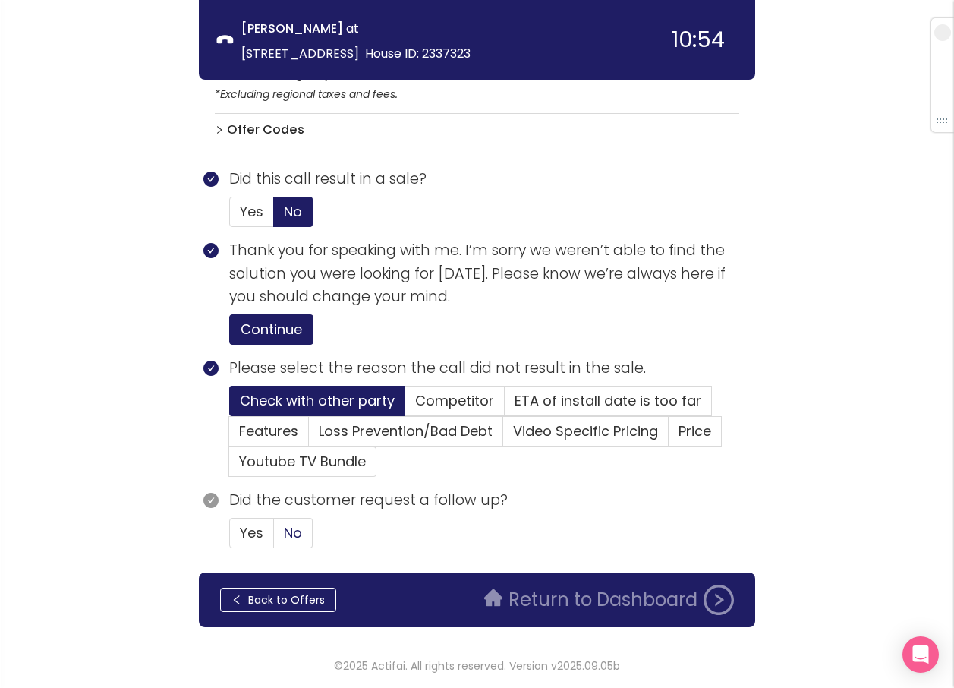
click at [294, 536] on span "No" at bounding box center [293, 532] width 18 height 19
click at [274, 537] on input "No" at bounding box center [274, 537] width 0 height 0
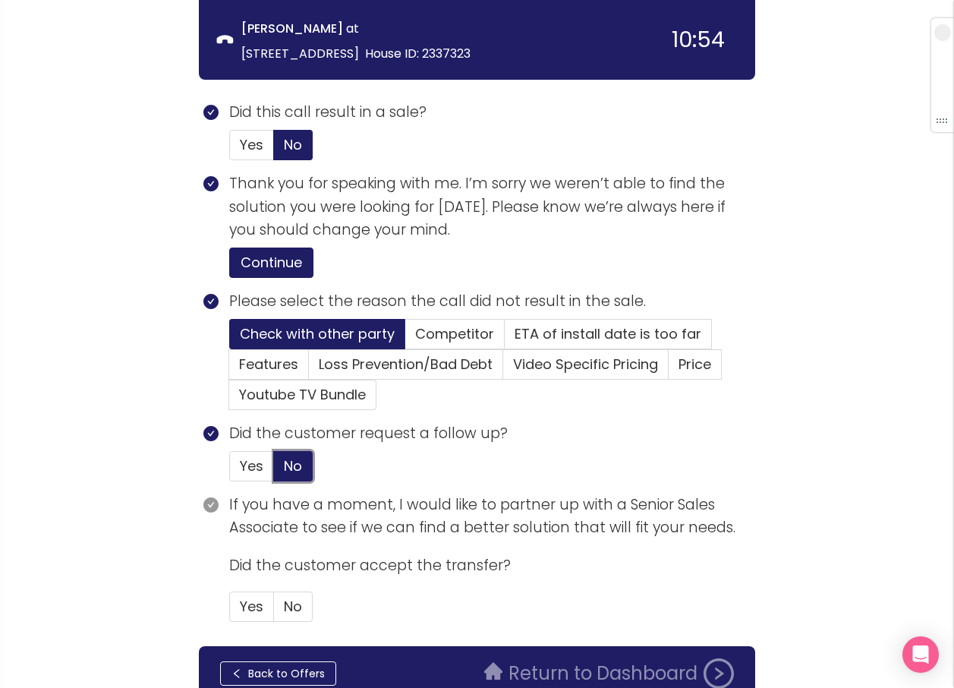
scroll to position [890, 0]
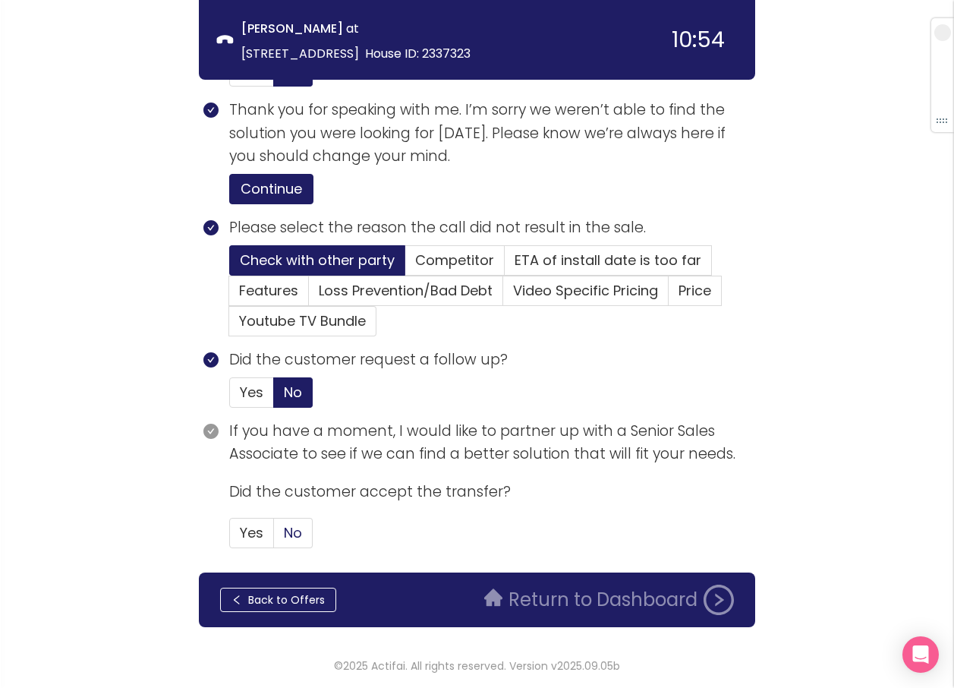
click at [281, 528] on label "No" at bounding box center [293, 533] width 39 height 30
click at [274, 537] on input "No" at bounding box center [274, 537] width 0 height 0
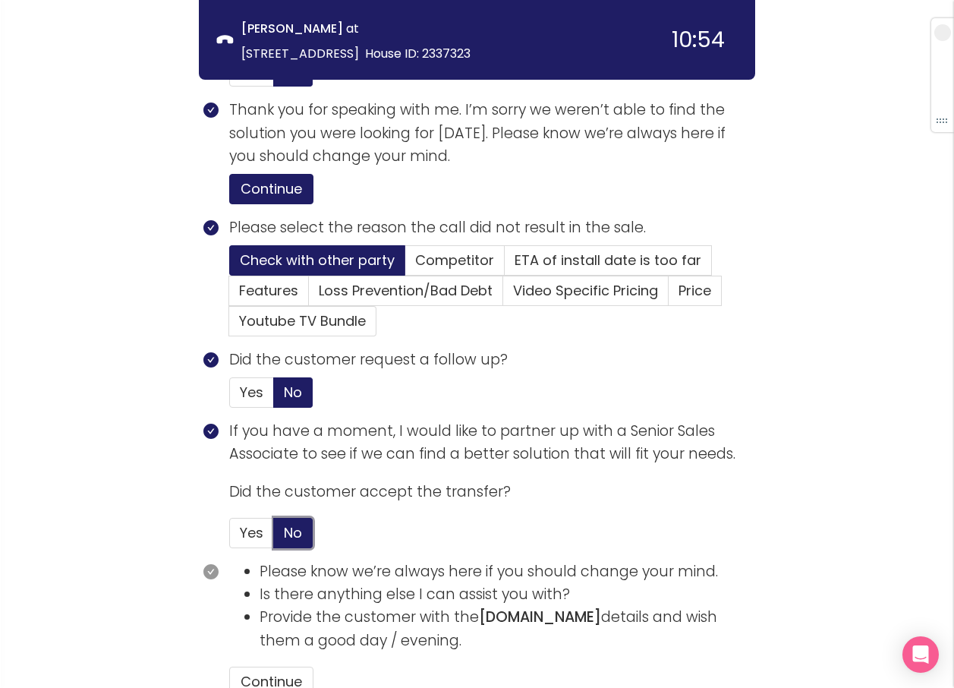
scroll to position [1039, 0]
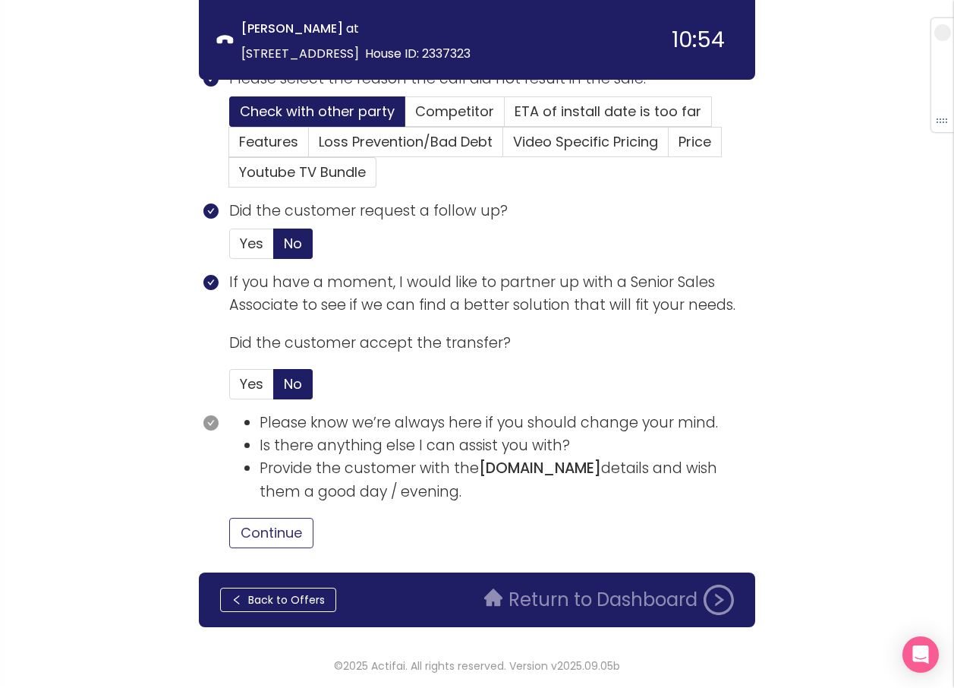
click at [288, 536] on button "Continue" at bounding box center [271, 533] width 84 height 30
click at [504, 594] on button "Return to Dashboard" at bounding box center [609, 599] width 268 height 30
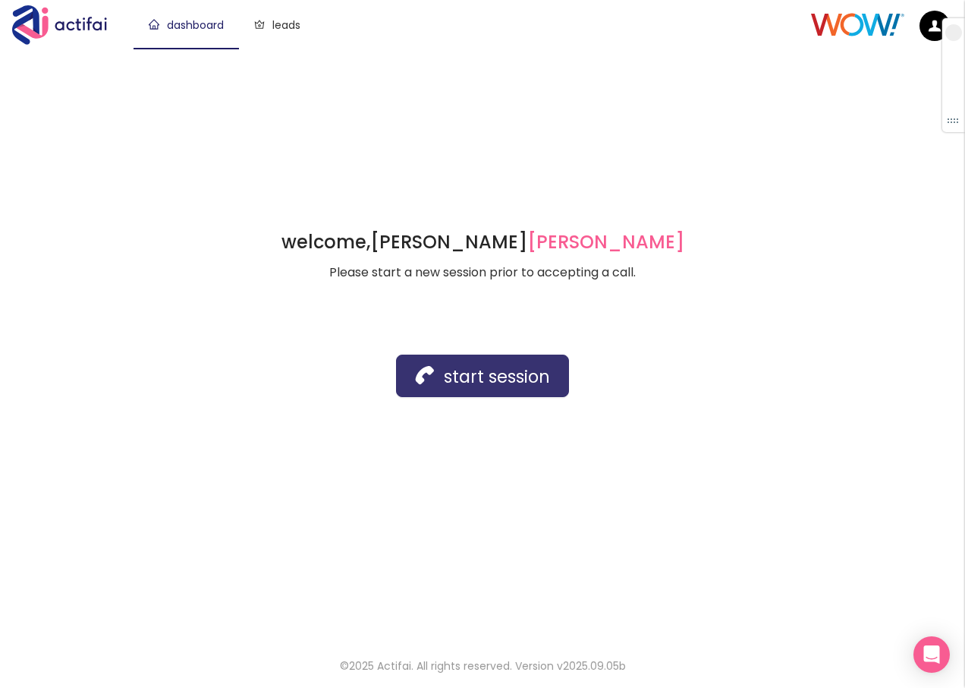
click at [452, 372] on button "start session" at bounding box center [482, 375] width 173 height 43
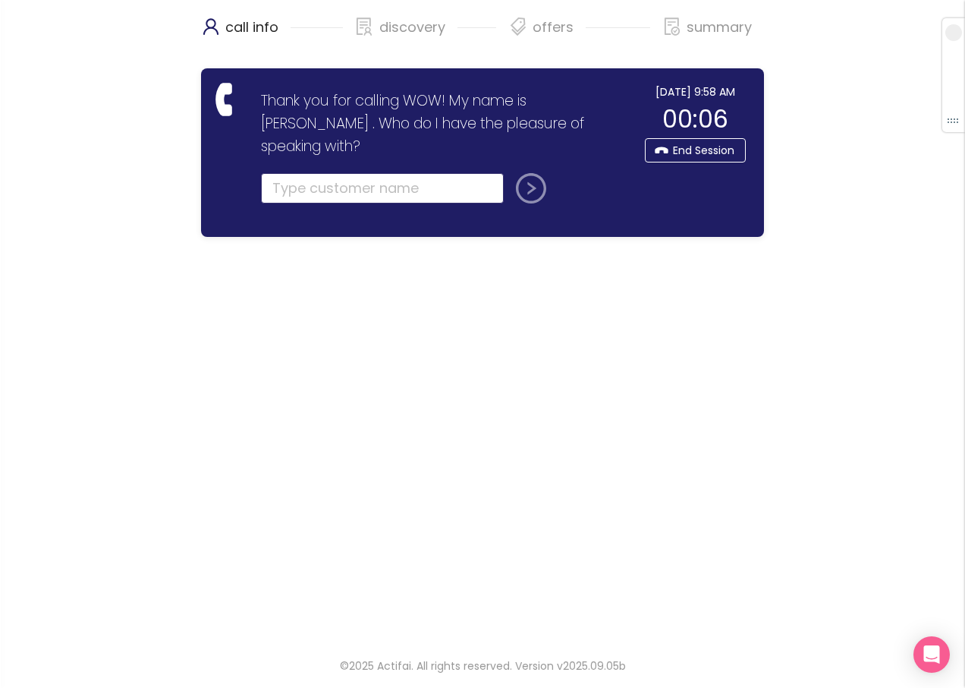
click at [309, 173] on input "text" at bounding box center [382, 188] width 243 height 30
click at [344, 173] on input "text" at bounding box center [382, 188] width 243 height 30
click at [285, 173] on input "text" at bounding box center [382, 188] width 243 height 30
type input "[DEMOGRAPHIC_DATA][PERSON_NAME]"
click at [521, 173] on button "submit" at bounding box center [528, 188] width 36 height 30
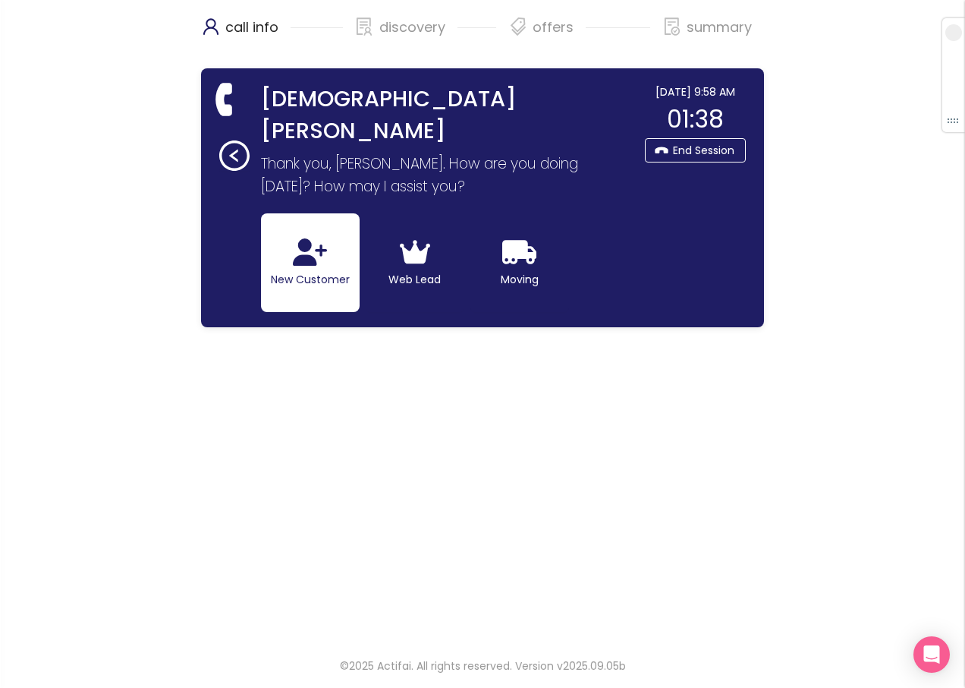
click at [315, 238] on icon "button" at bounding box center [310, 251] width 34 height 27
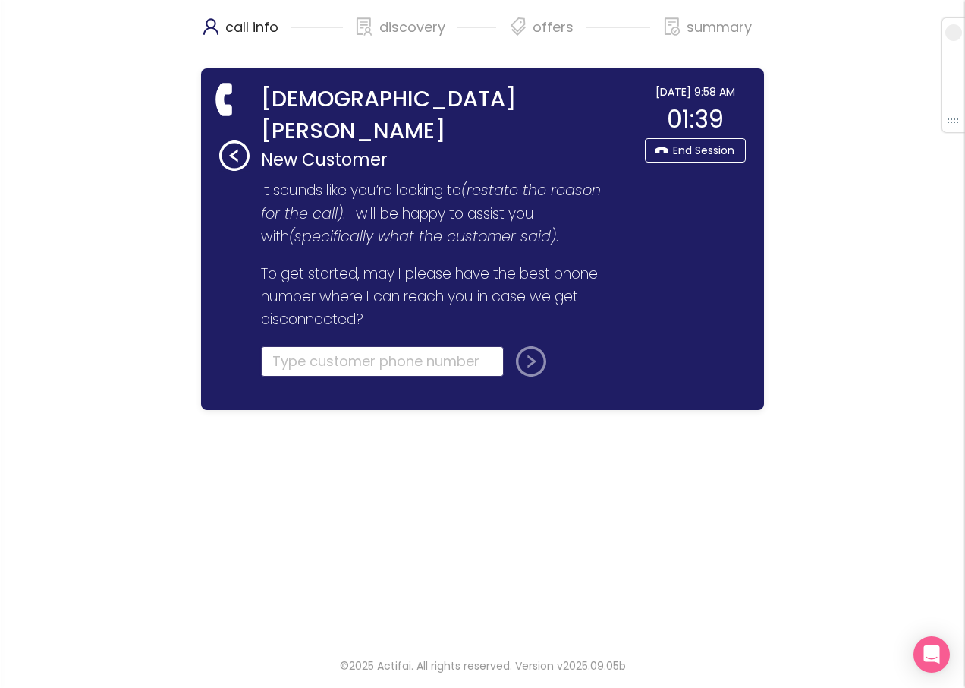
click at [297, 346] on input "tel" at bounding box center [382, 361] width 243 height 30
type input "[PHONE_NUMBER]"
click at [530, 346] on button "submit" at bounding box center [528, 361] width 36 height 30
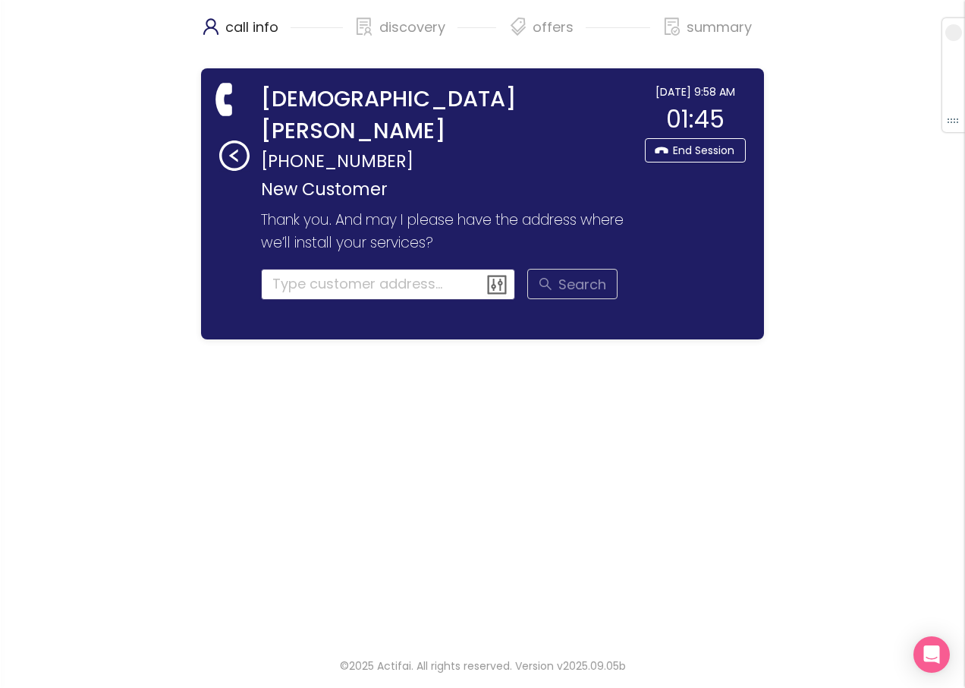
click at [361, 269] on input at bounding box center [388, 284] width 255 height 30
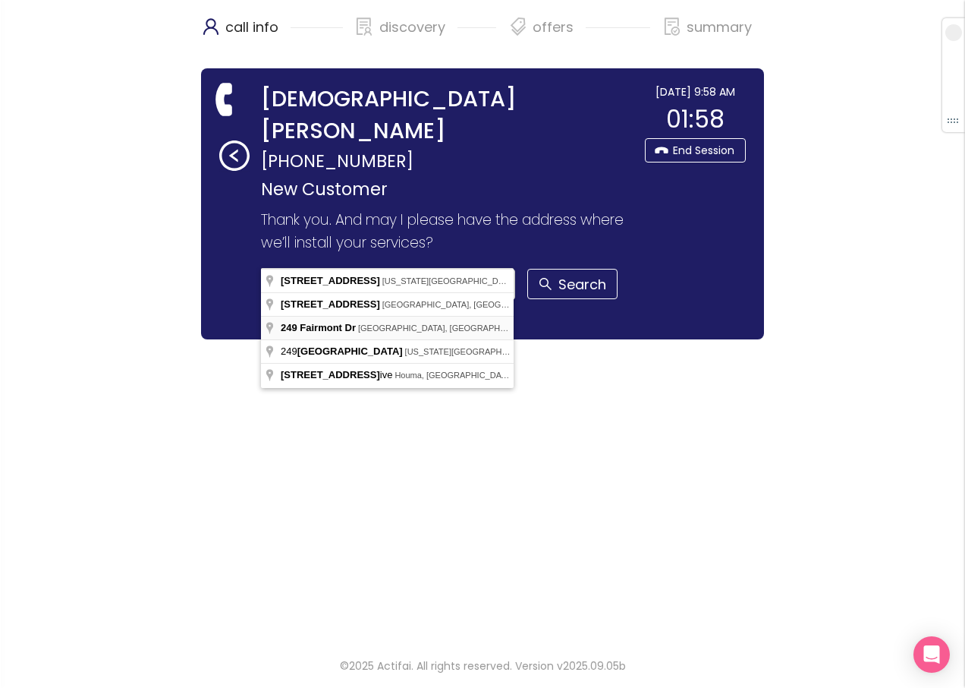
type input "[STREET_ADDRESS]"
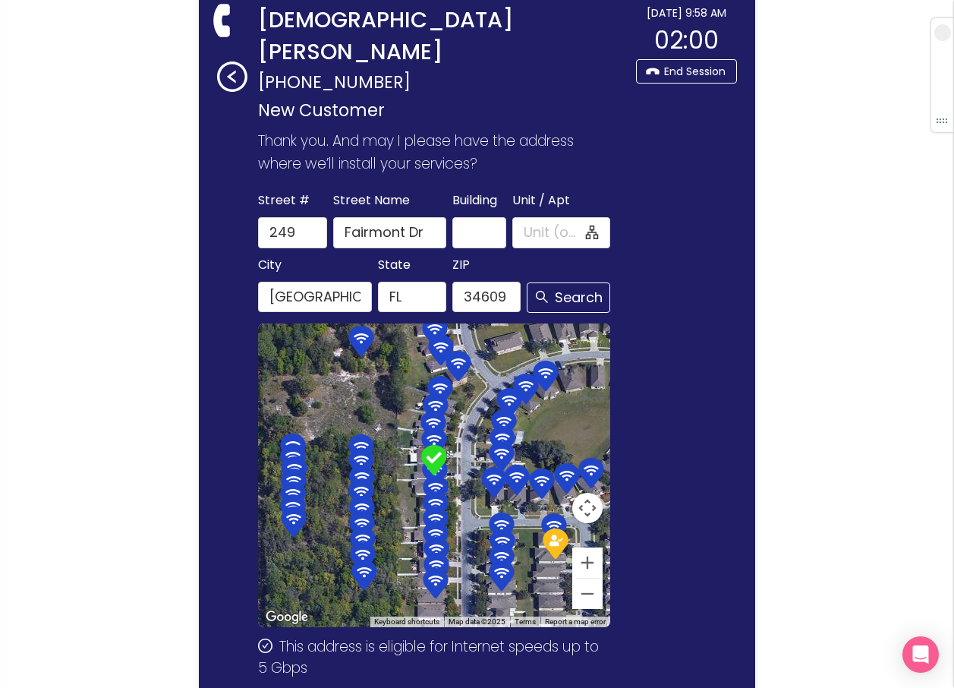
scroll to position [175, 0]
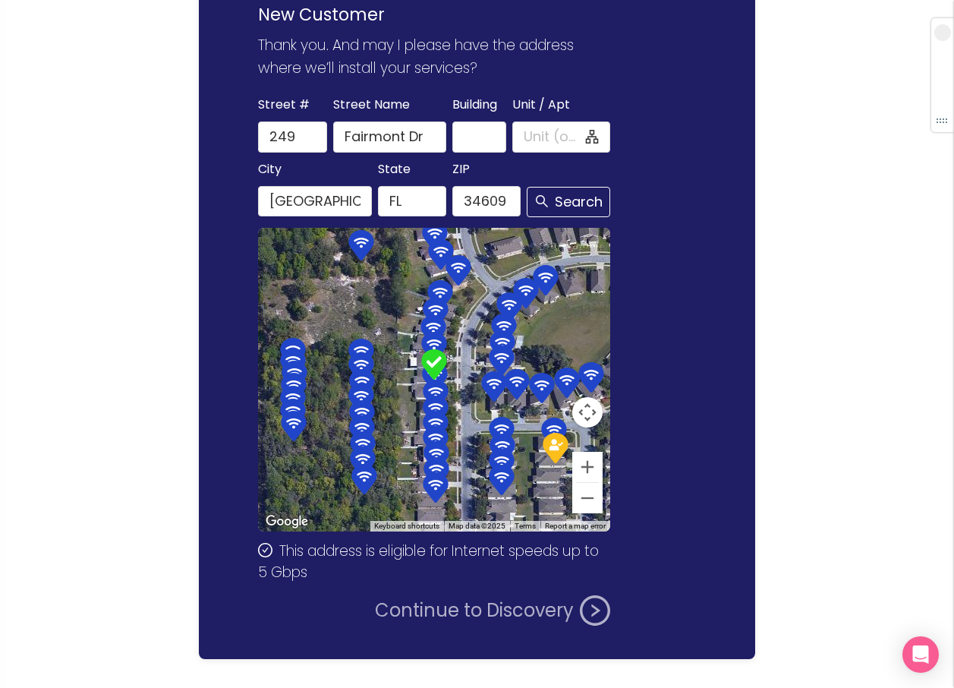
click at [456, 595] on button "Continue to Discovery" at bounding box center [492, 610] width 235 height 30
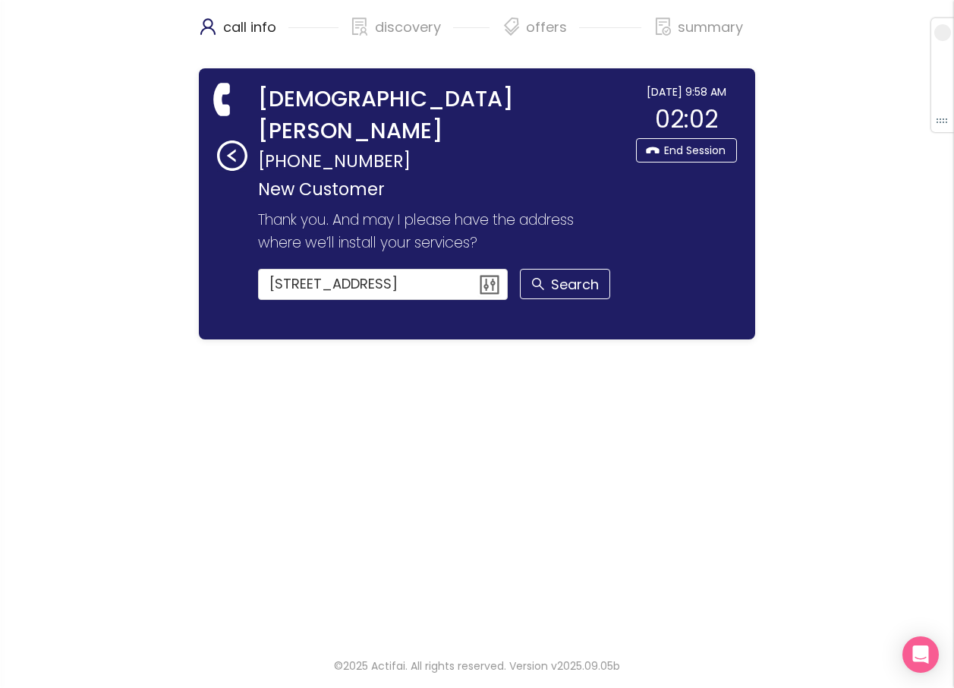
scroll to position [0, 0]
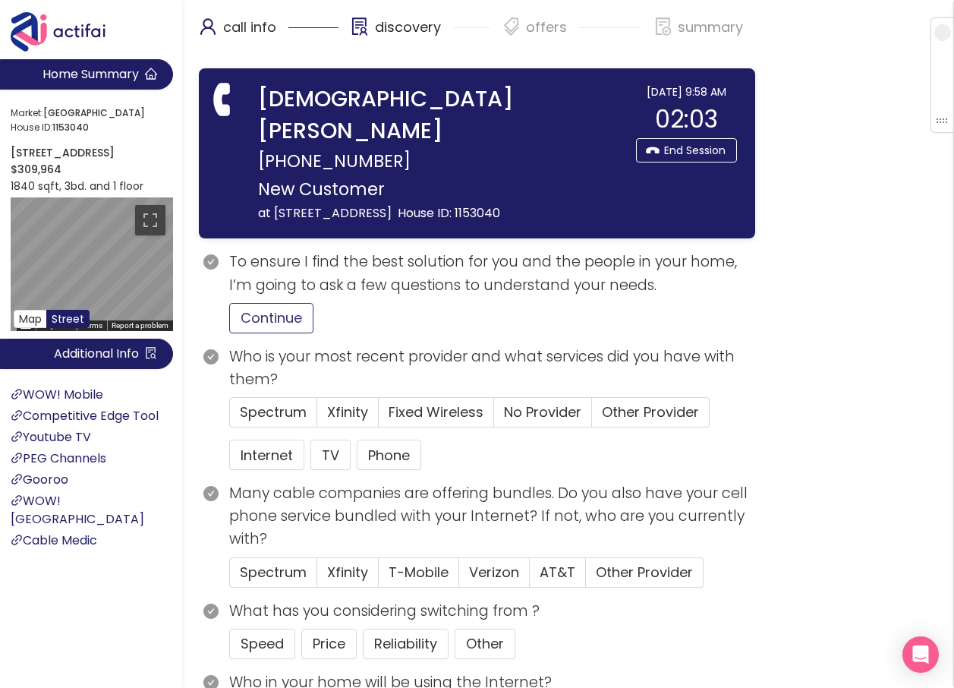
click at [256, 303] on button "Continue" at bounding box center [271, 318] width 84 height 30
click at [262, 402] on span "Spectrum" at bounding box center [273, 411] width 67 height 19
click at [230, 417] on input "Spectrum" at bounding box center [230, 417] width 0 height 0
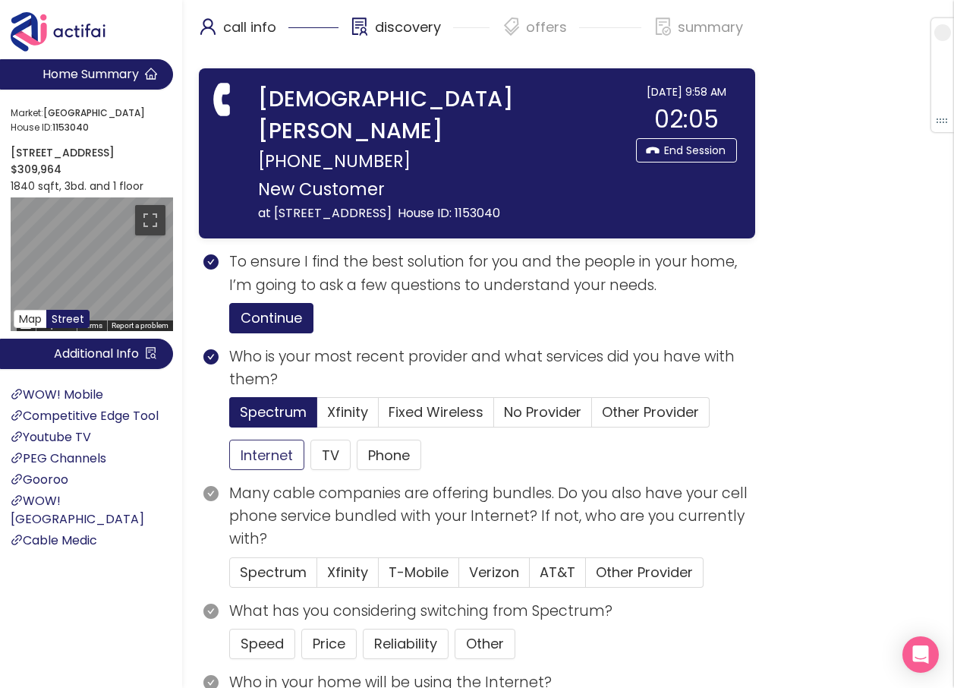
click at [257, 439] on button "Internet" at bounding box center [266, 454] width 75 height 30
click at [329, 628] on button "Price" at bounding box center [328, 643] width 55 height 30
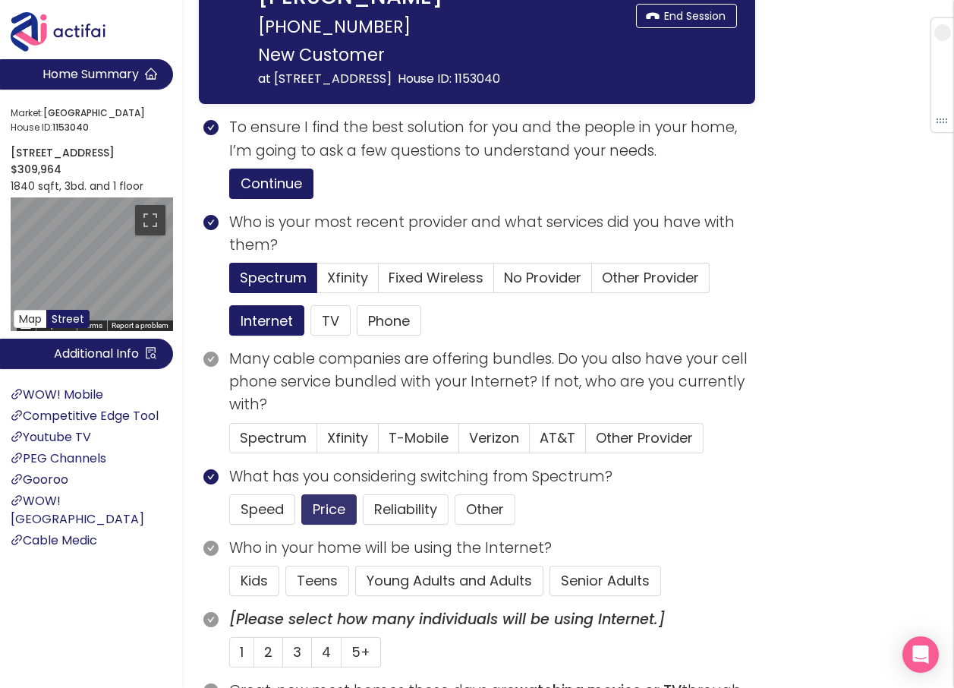
scroll to position [152, 0]
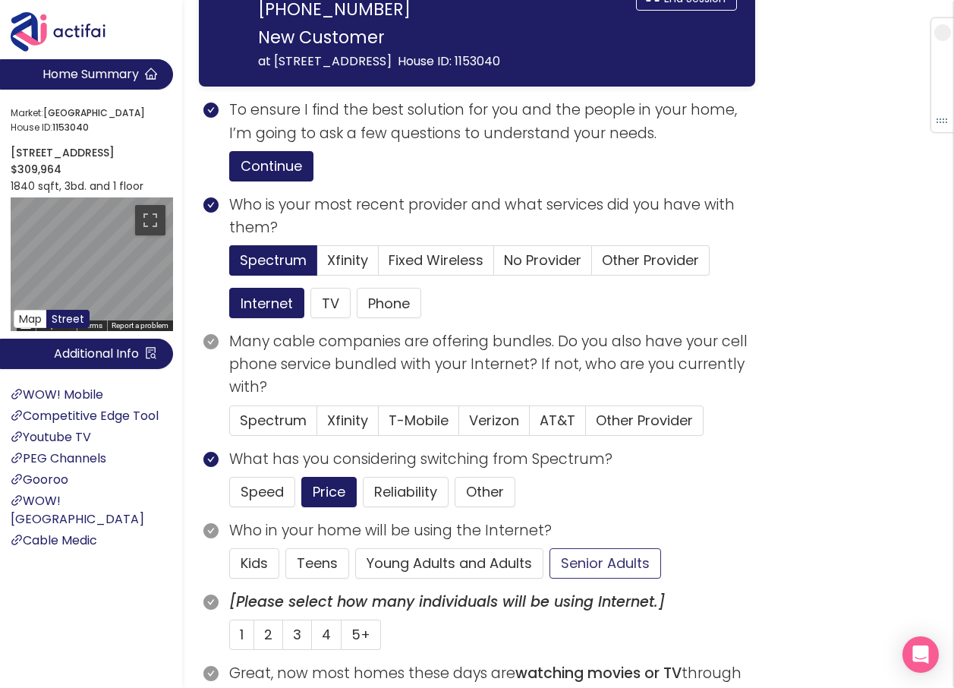
click at [587, 548] on button "Senior Adults" at bounding box center [606, 563] width 112 height 30
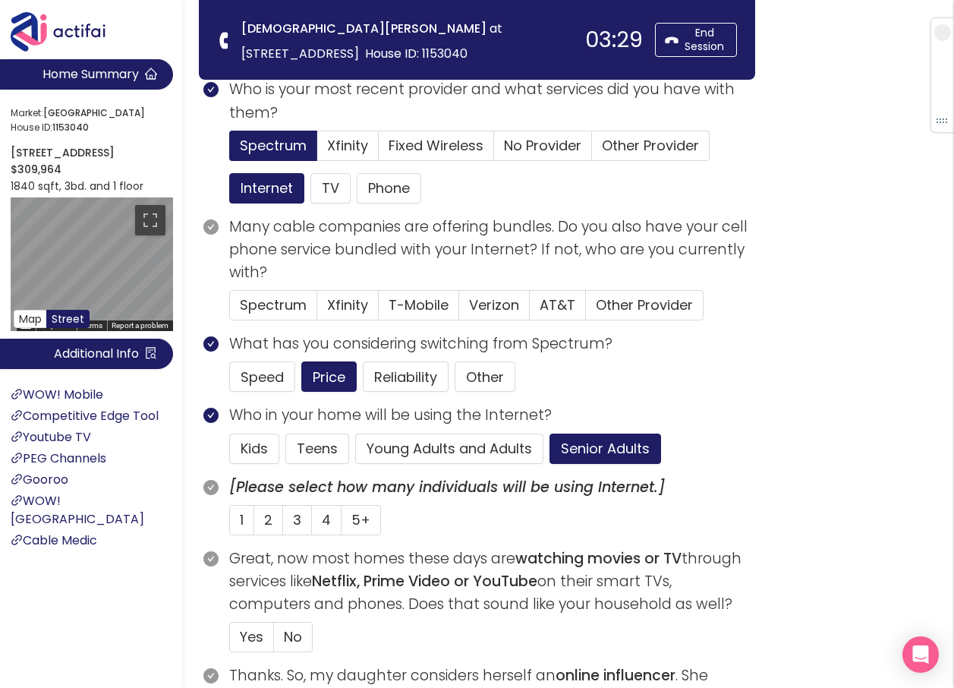
scroll to position [76, 0]
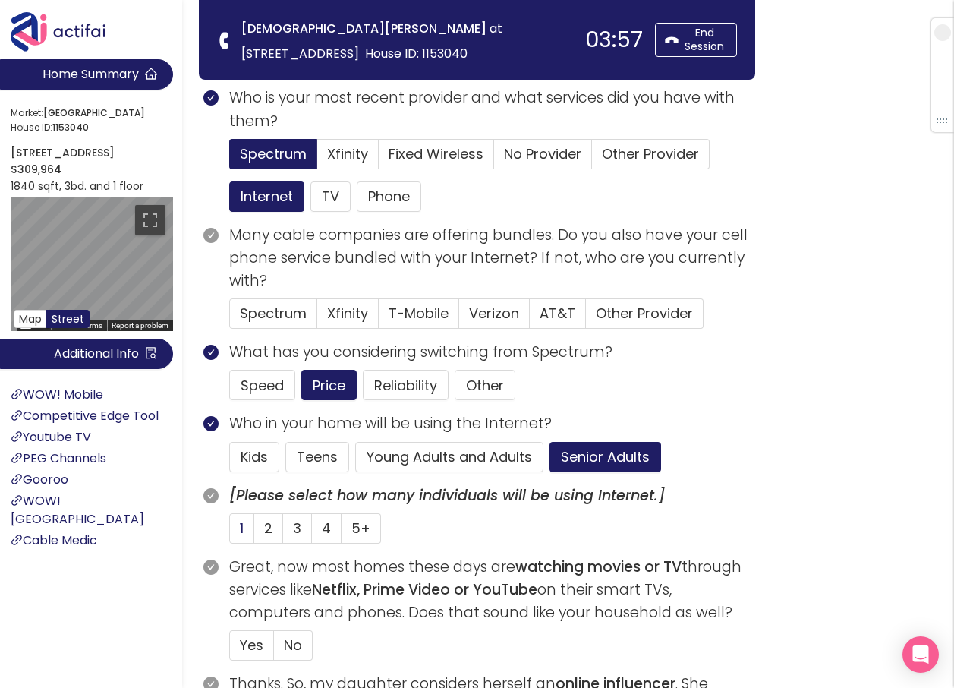
click at [240, 530] on span "1" at bounding box center [242, 527] width 4 height 19
click at [230, 533] on input "1" at bounding box center [230, 533] width 0 height 0
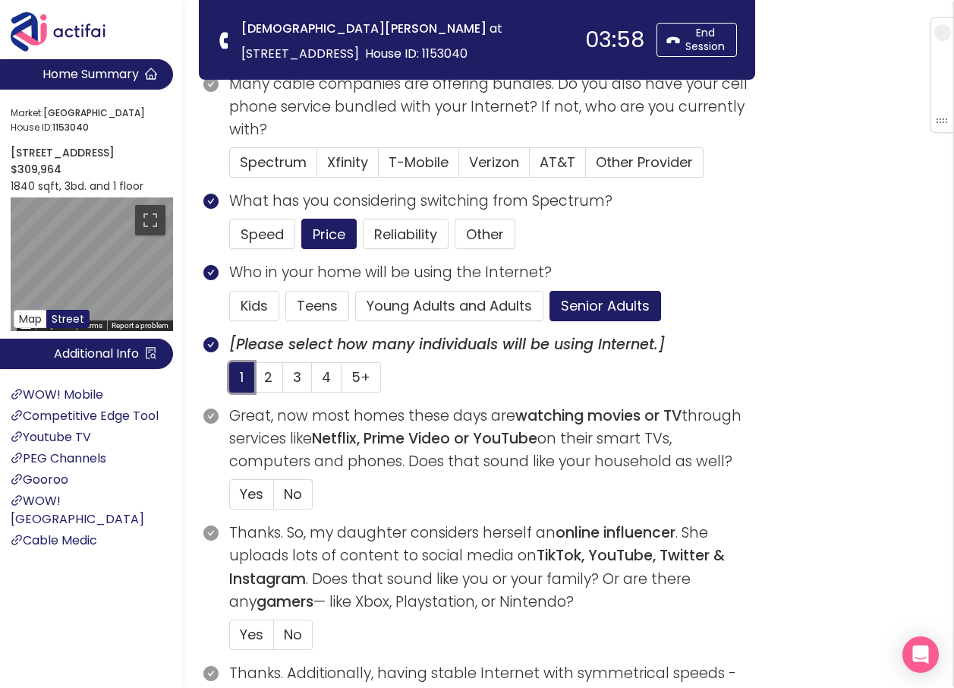
scroll to position [228, 0]
click at [245, 494] on span "Yes" at bounding box center [252, 492] width 24 height 19
click at [230, 498] on input "Yes" at bounding box center [230, 498] width 0 height 0
click at [299, 629] on span "No" at bounding box center [293, 633] width 18 height 19
click at [274, 638] on input "No" at bounding box center [274, 638] width 0 height 0
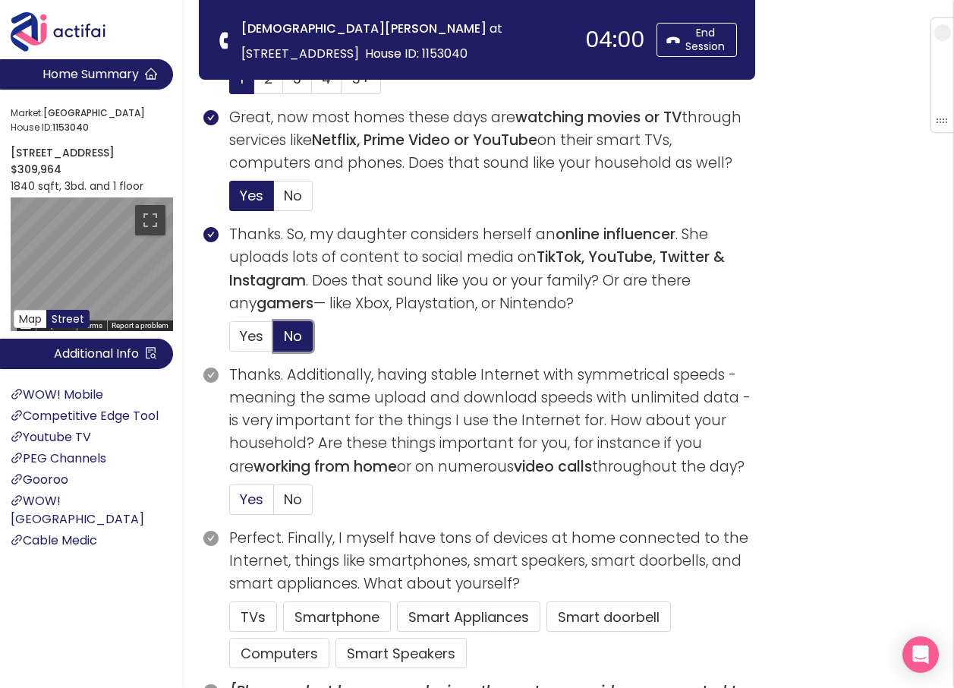
scroll to position [531, 0]
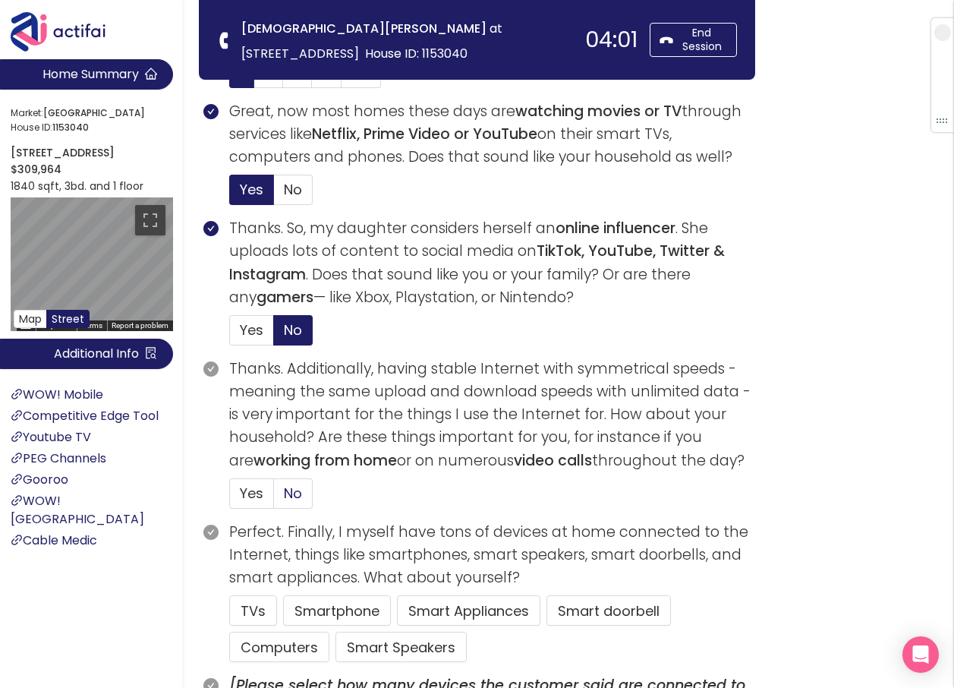
click at [295, 503] on label "No" at bounding box center [293, 493] width 39 height 30
click at [274, 498] on input "No" at bounding box center [274, 498] width 0 height 0
click at [252, 611] on button "TVs" at bounding box center [253, 610] width 48 height 30
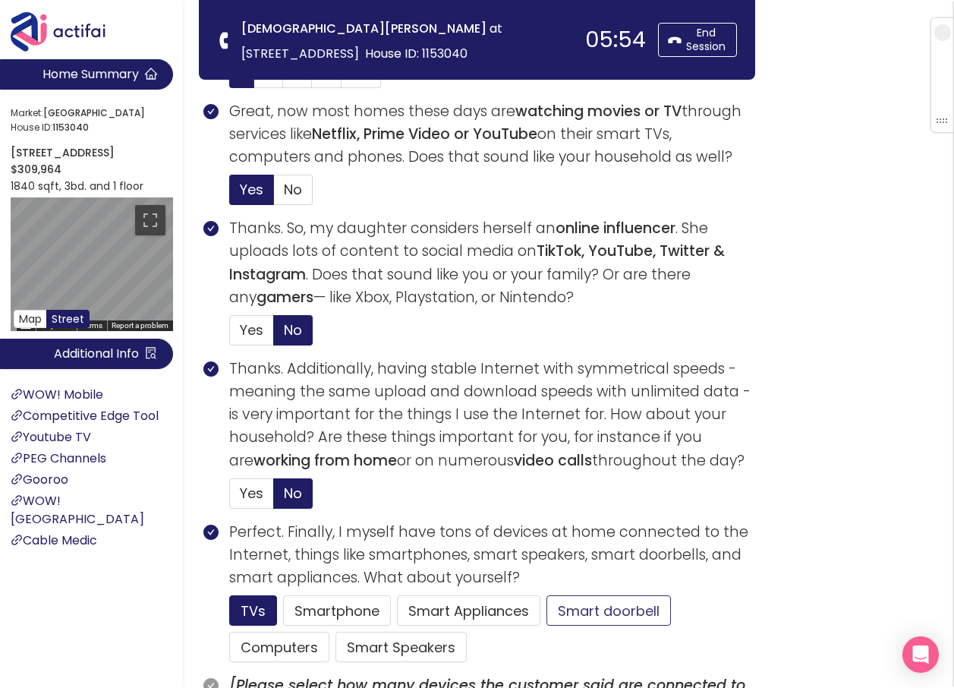
click at [635, 603] on button "Smart doorbell" at bounding box center [608, 610] width 124 height 30
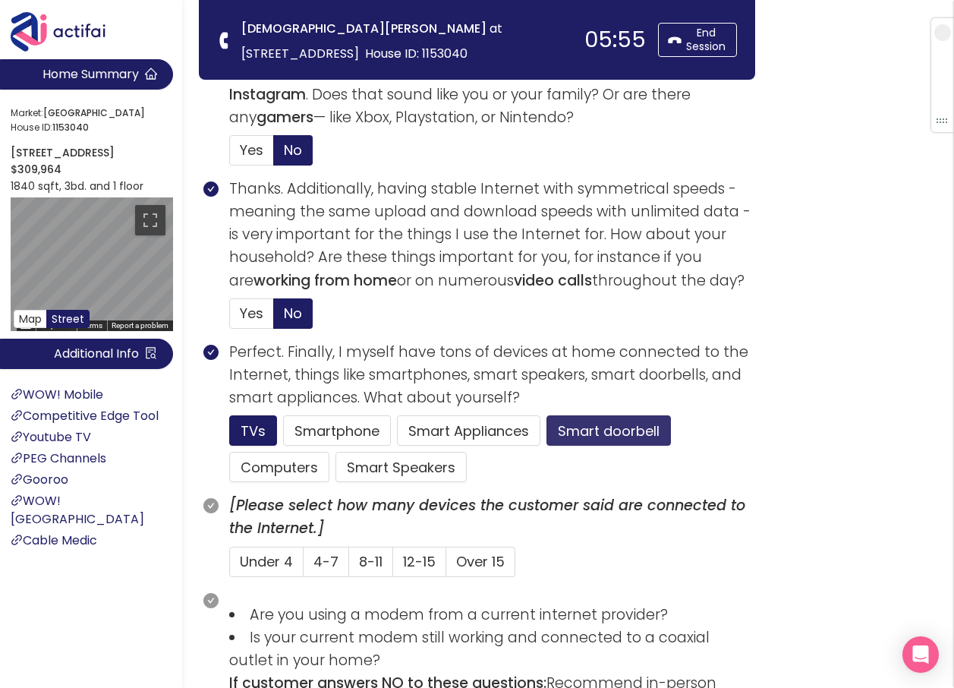
scroll to position [759, 0]
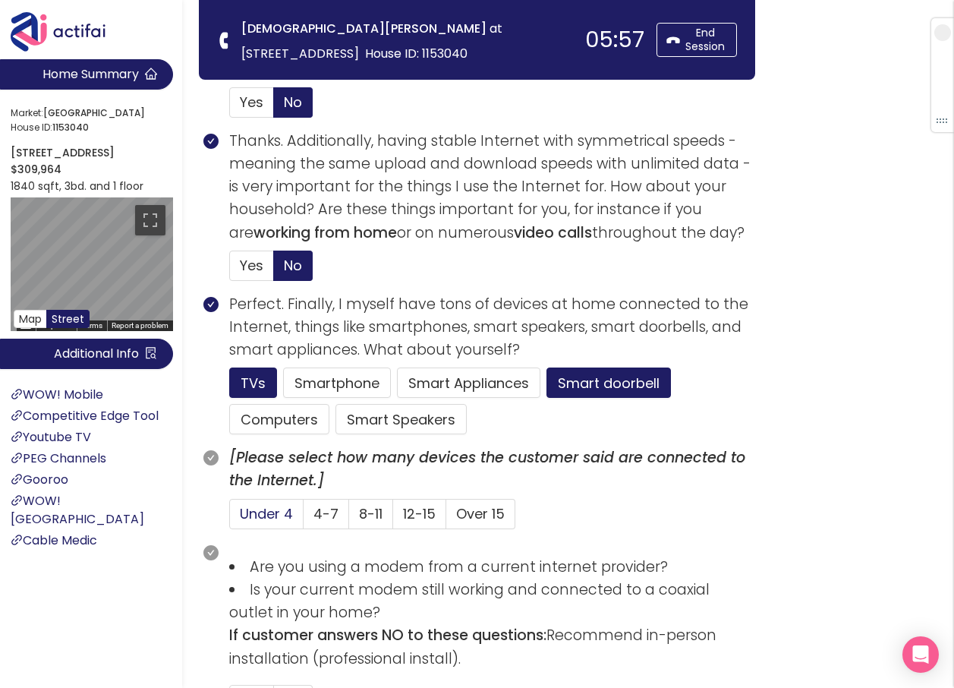
click at [272, 511] on span "Under 4" at bounding box center [266, 513] width 53 height 19
click at [230, 518] on input "Under 4" at bounding box center [230, 518] width 0 height 0
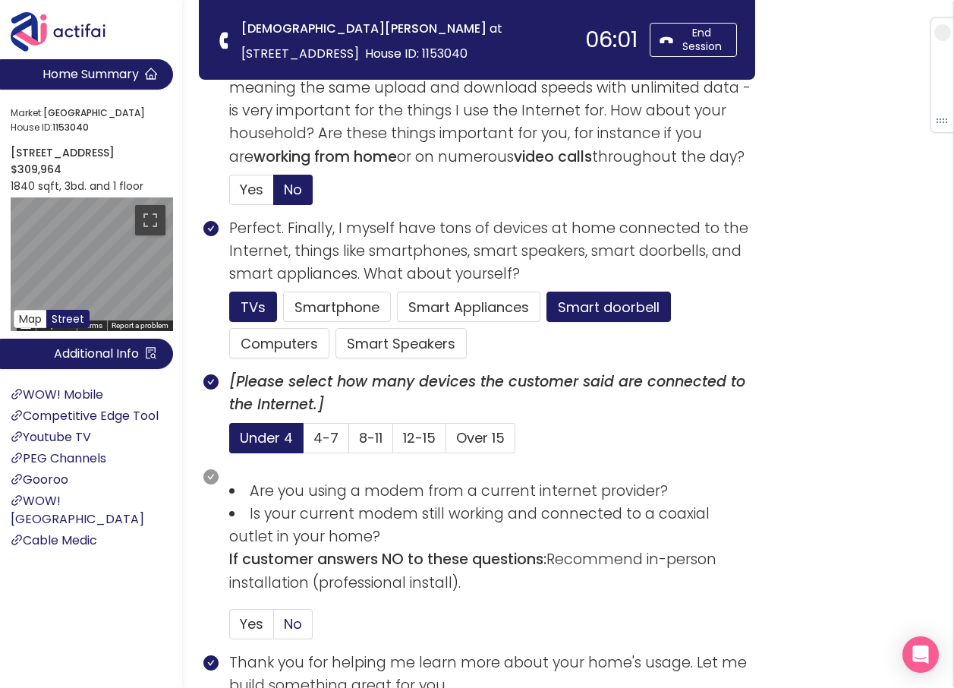
click at [287, 625] on span "No" at bounding box center [293, 623] width 18 height 19
click at [274, 628] on input "No" at bounding box center [274, 628] width 0 height 0
click at [263, 616] on label "Yes" at bounding box center [251, 624] width 45 height 30
click at [230, 628] on input "Yes" at bounding box center [230, 628] width 0 height 0
click at [390, 343] on button "Smart Speakers" at bounding box center [400, 343] width 131 height 30
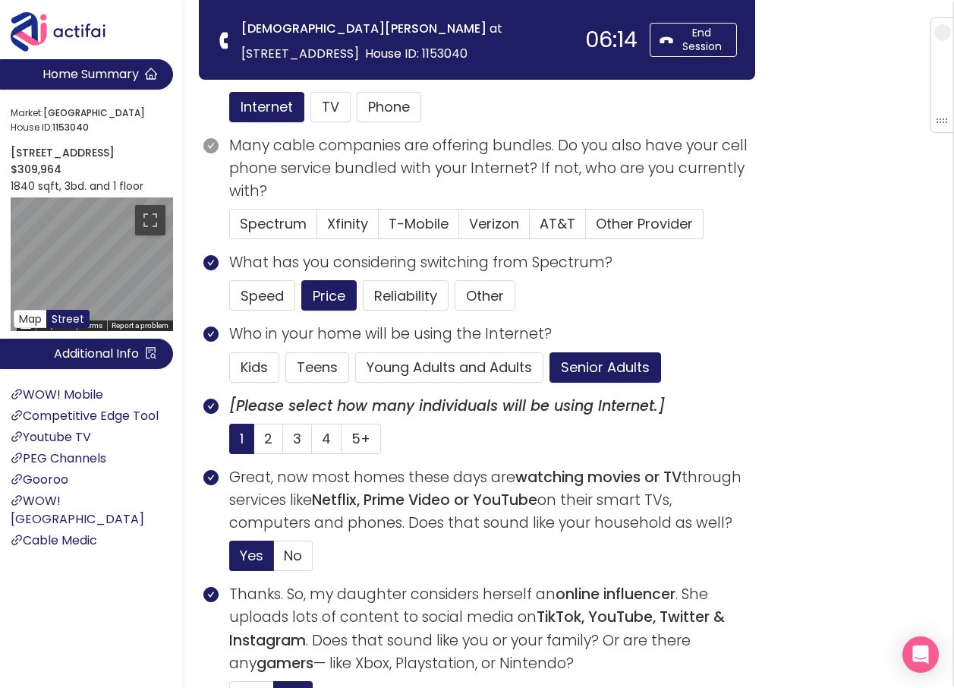
scroll to position [76, 0]
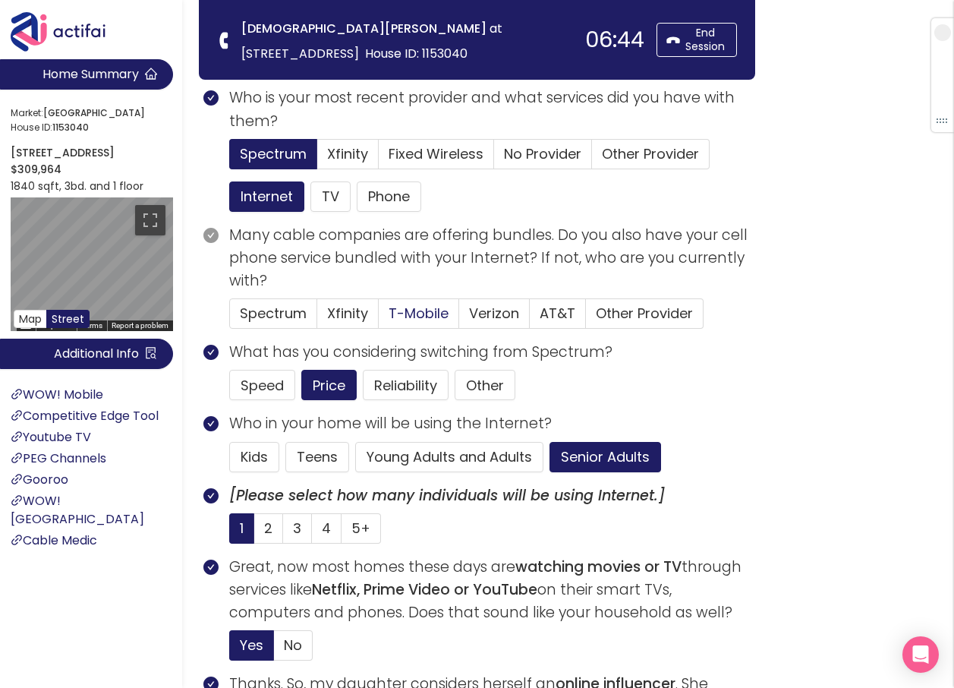
click at [433, 312] on span "T-Mobile" at bounding box center [419, 313] width 60 height 19
click at [379, 318] on input "T-Mobile" at bounding box center [379, 318] width 0 height 0
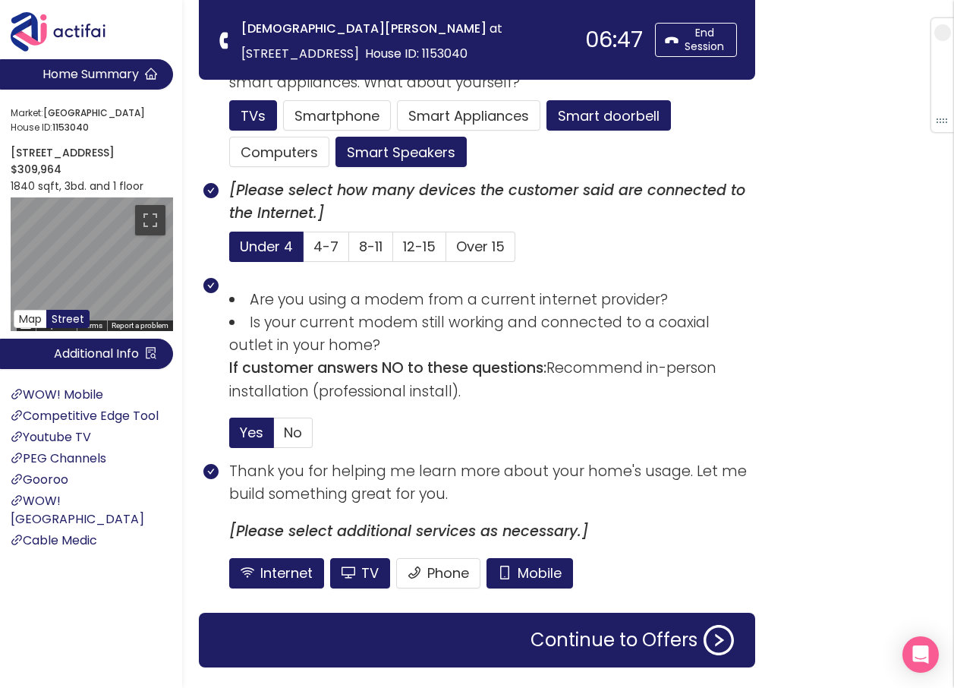
scroll to position [1066, 0]
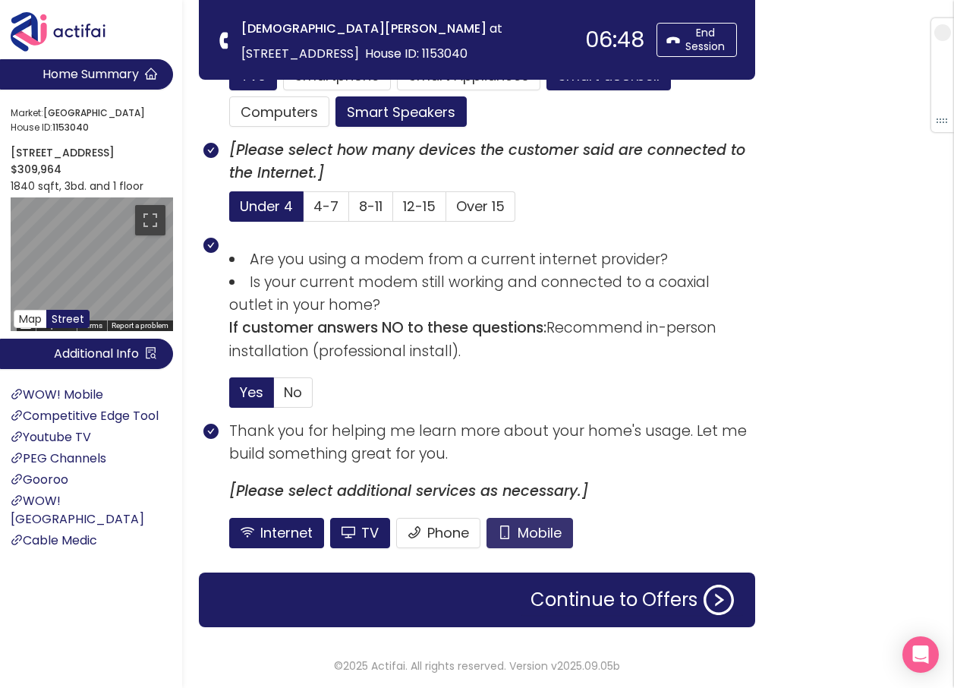
click at [518, 524] on button "Mobile" at bounding box center [530, 533] width 87 height 30
click at [355, 533] on button "TV" at bounding box center [360, 533] width 60 height 30
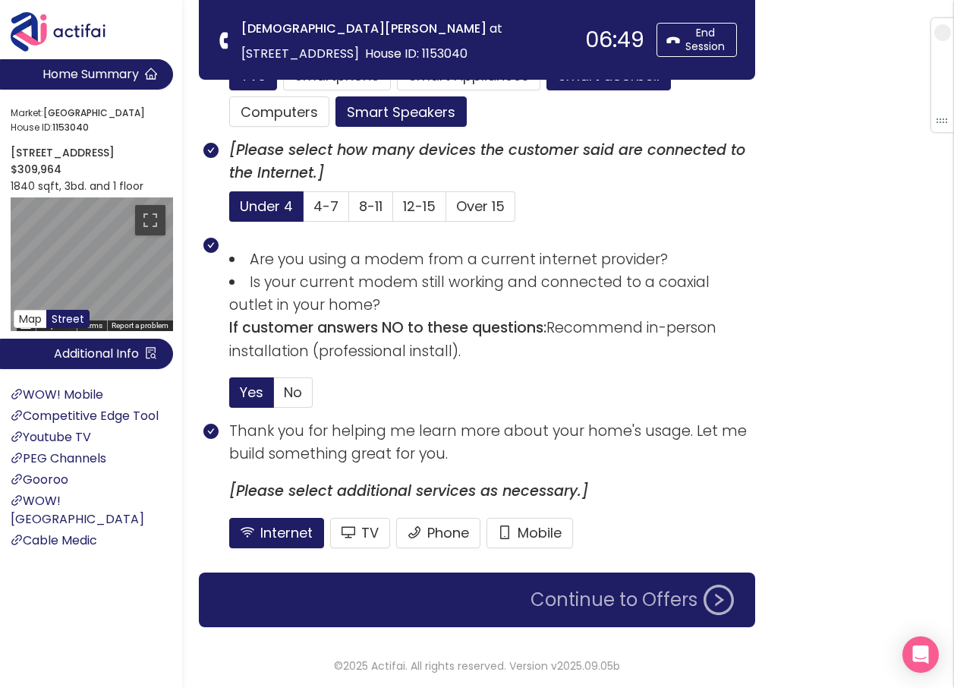
click at [565, 595] on button "Continue to Offers" at bounding box center [632, 599] width 222 height 30
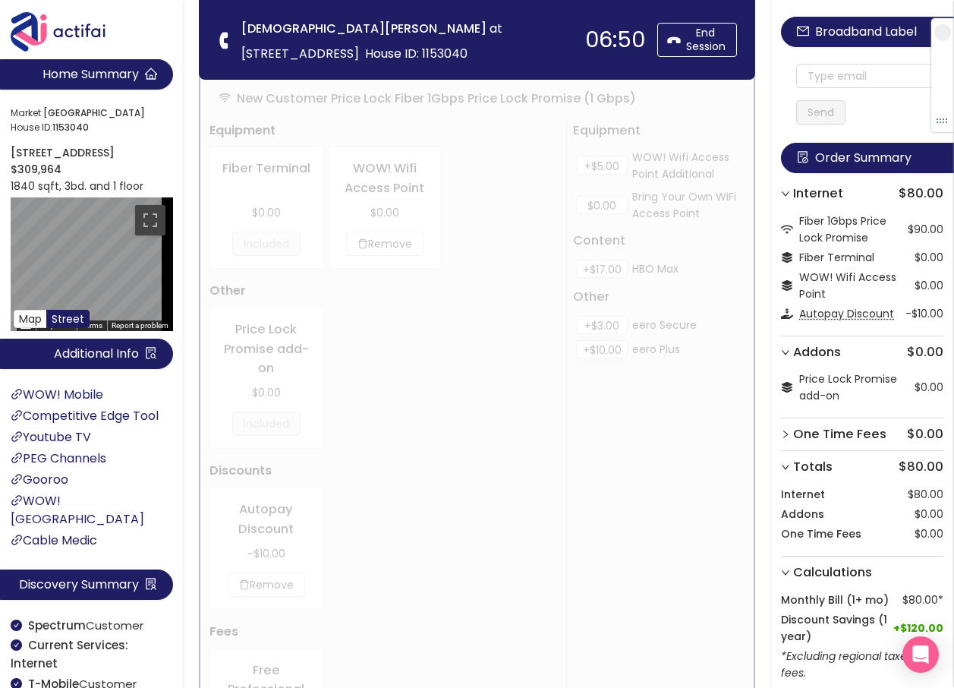
scroll to position [0, 0]
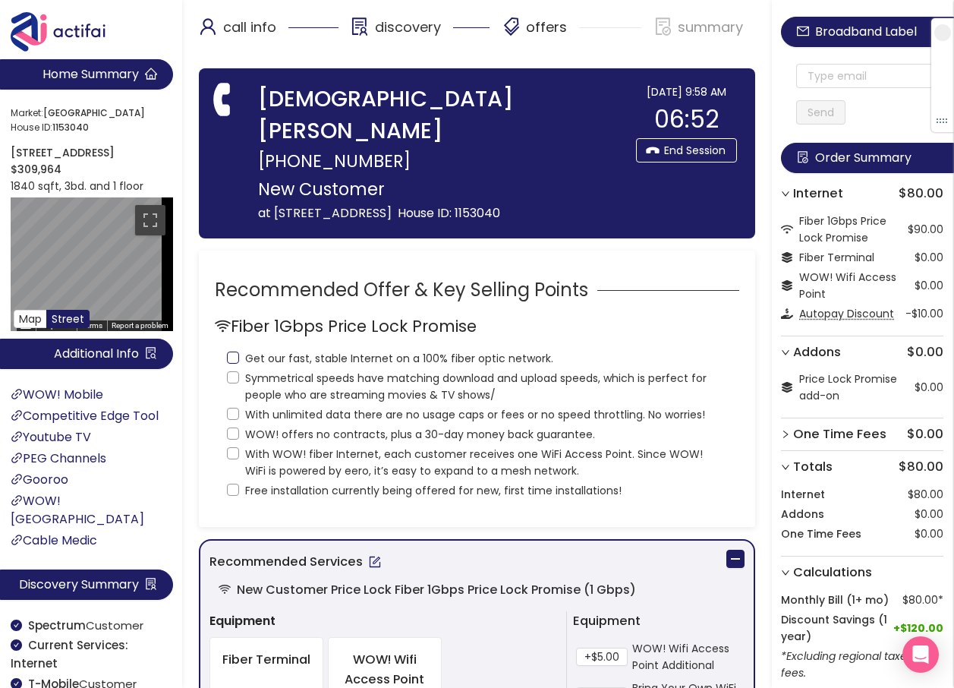
click at [235, 351] on input "Get our fast, stable Internet on a 100% fiber optic network." at bounding box center [233, 357] width 12 height 12
checkbox input "true"
click at [238, 371] on input "Symmetrical speeds have matching download and upload speeds, which is perfect f…" at bounding box center [233, 377] width 12 height 12
checkbox input "true"
click at [240, 406] on span "With unlimited data there are no usage caps or fees or no speed throttling. No …" at bounding box center [475, 414] width 472 height 17
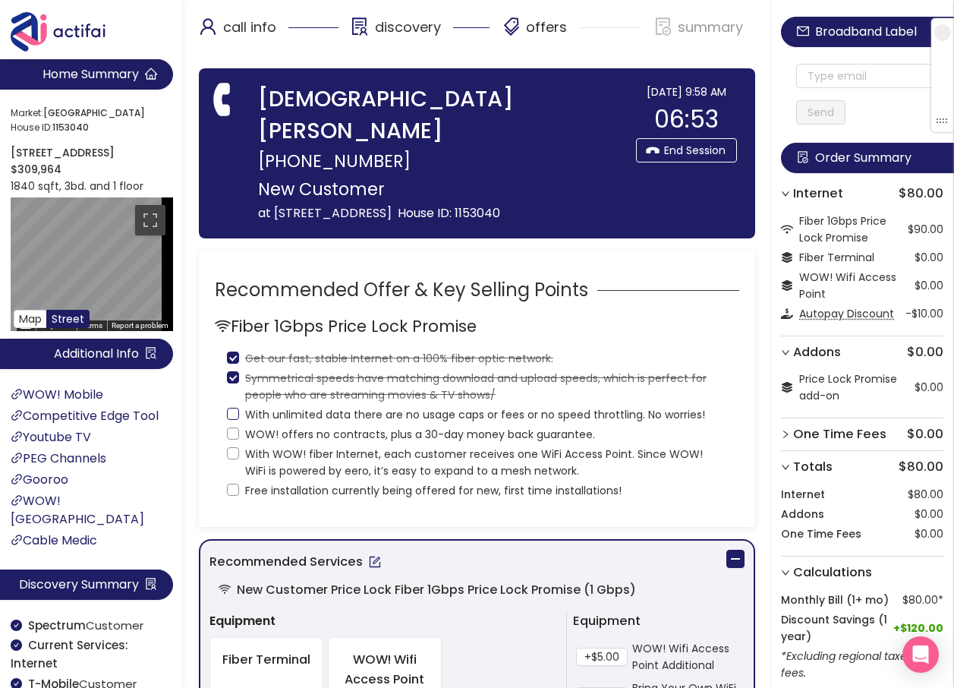
click at [239, 408] on input "With unlimited data there are no usage caps or fees or no speed throttling. No …" at bounding box center [233, 414] width 12 height 12
checkbox input "true"
click at [235, 427] on input "WOW! offers no contracts, plus a 30-day money back guarantee." at bounding box center [233, 433] width 12 height 12
checkbox input "true"
click at [233, 442] on label "With WOW! fiber Internet, each customer receives one WiFi Access Point. Since W…" at bounding box center [477, 460] width 500 height 36
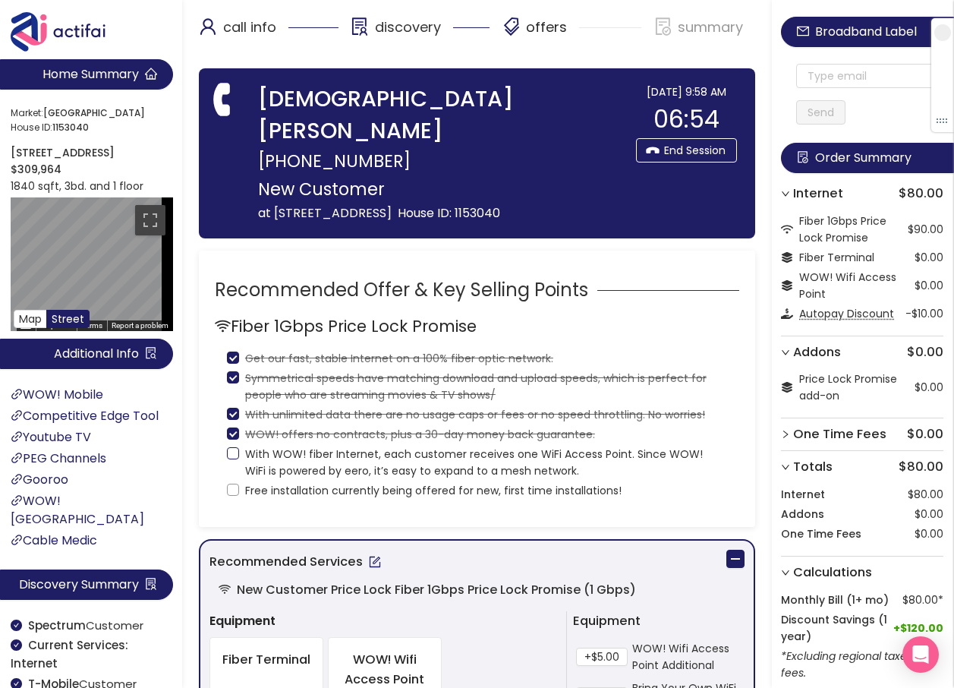
click at [233, 447] on input "With WOW! fiber Internet, each customer receives one WiFi Access Point. Since W…" at bounding box center [233, 453] width 12 height 12
checkbox input "true"
click at [232, 483] on input "Free installation currently being offered for new, first time installations!" at bounding box center [233, 489] width 12 height 12
checkbox input "true"
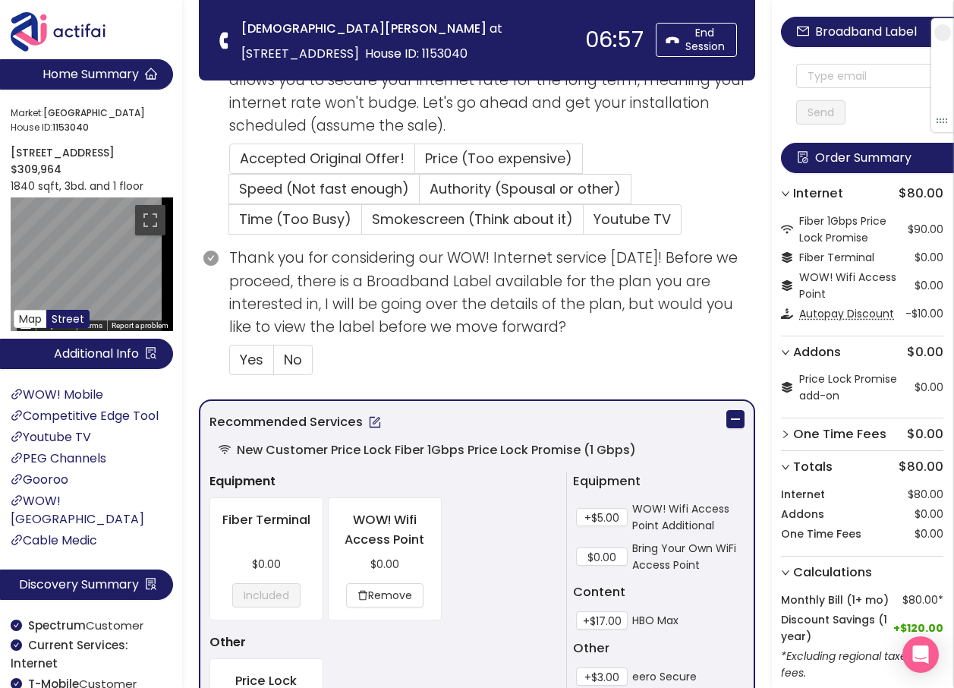
scroll to position [379, 0]
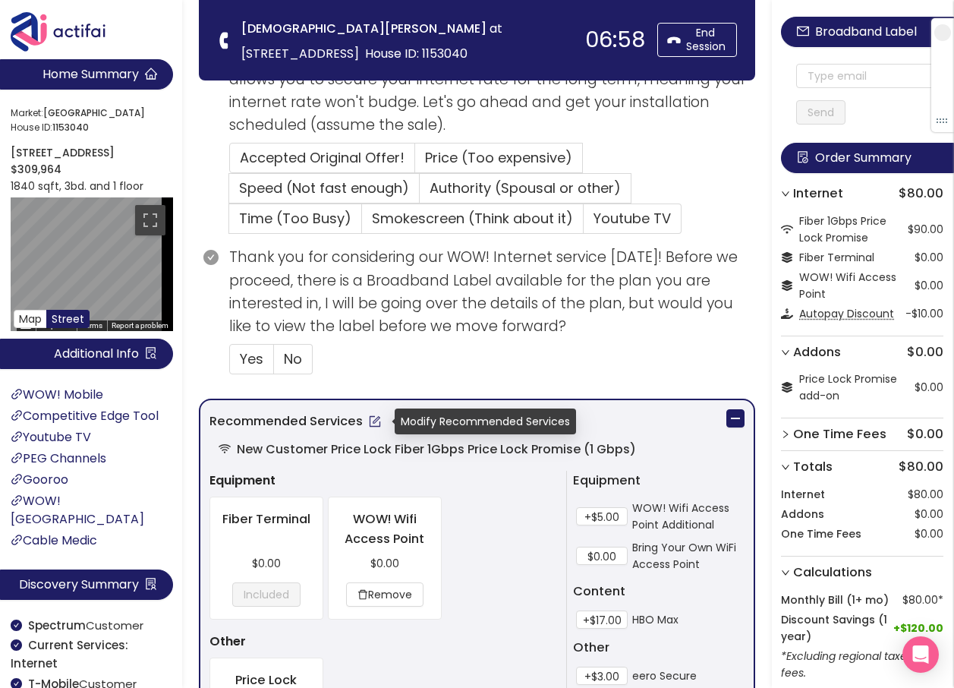
click at [369, 411] on button "button" at bounding box center [375, 421] width 24 height 24
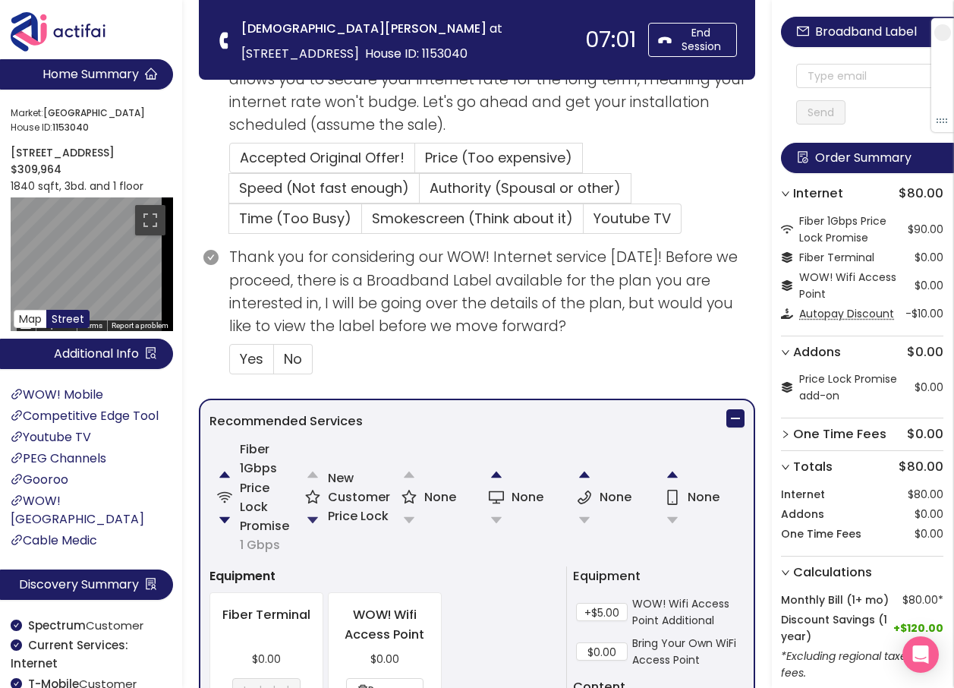
click at [314, 519] on button "button" at bounding box center [313, 520] width 30 height 30
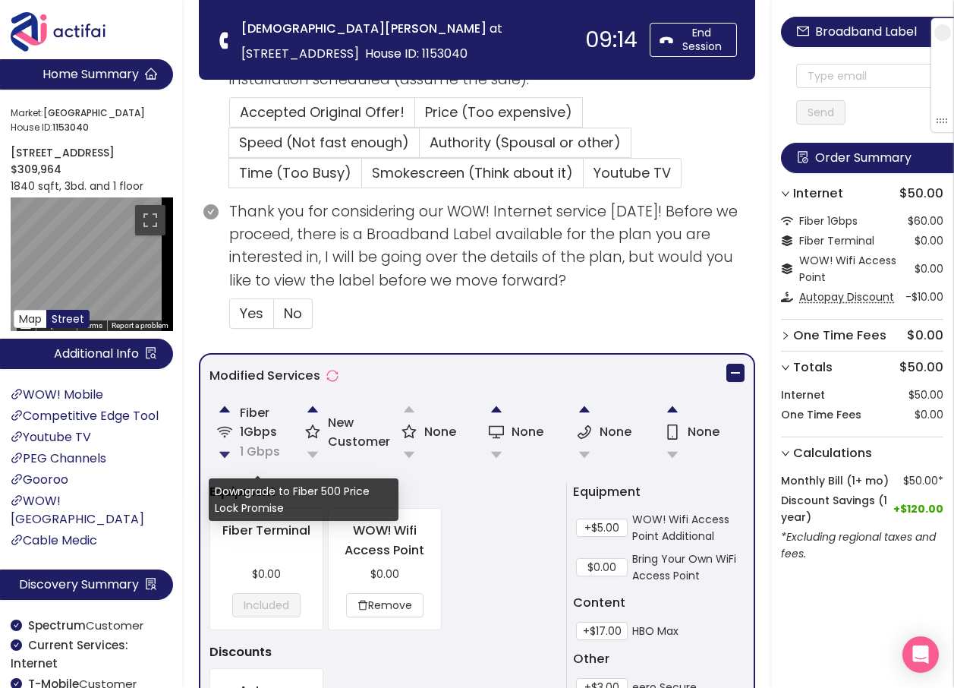
click at [226, 455] on button "button" at bounding box center [224, 454] width 30 height 30
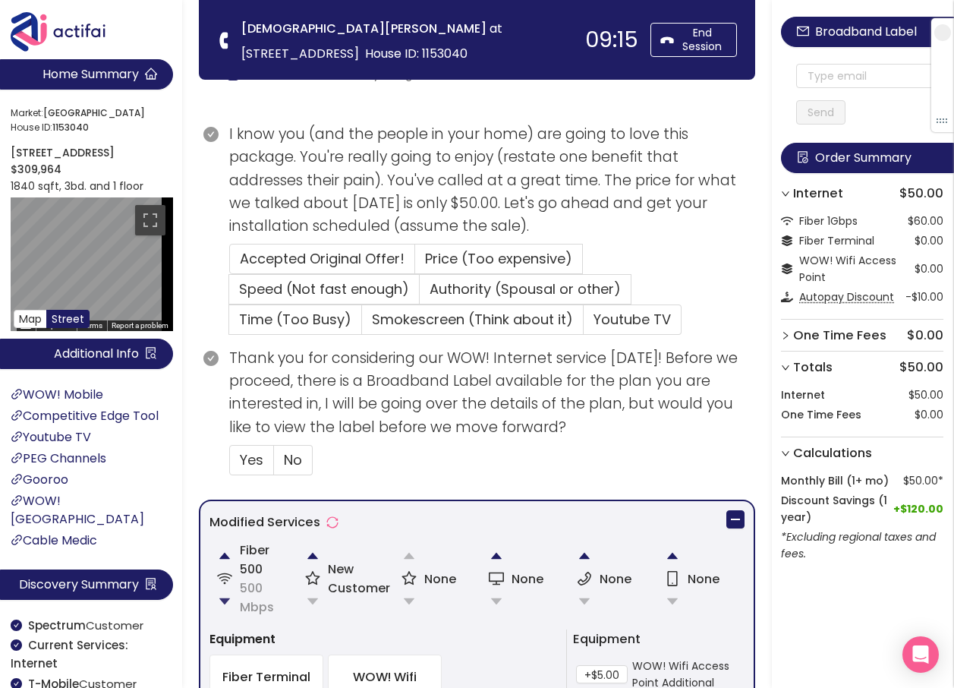
scroll to position [228, 0]
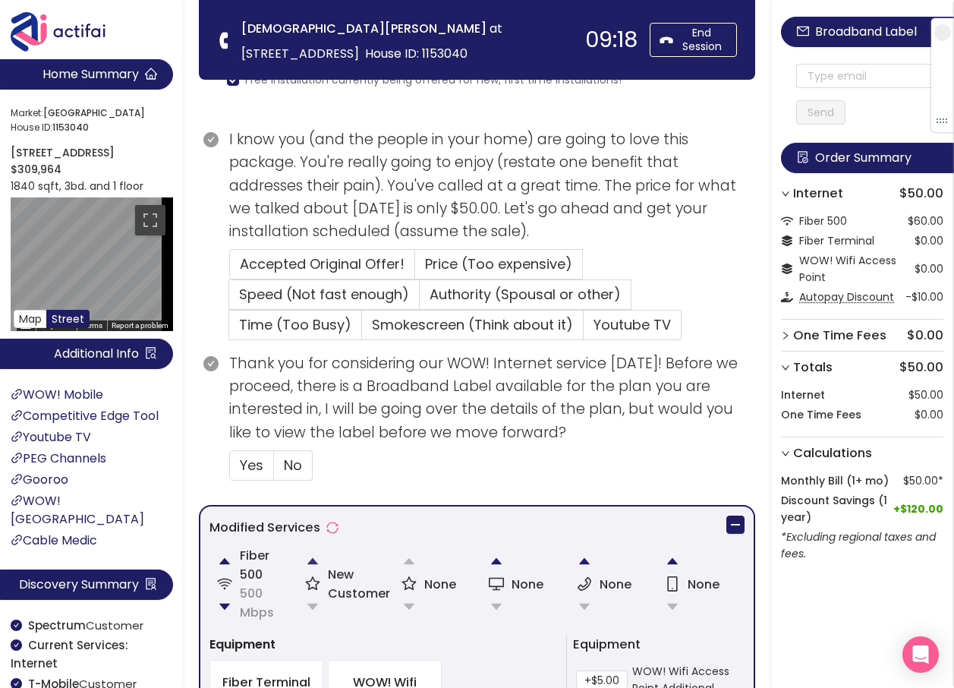
click at [310, 563] on button "button" at bounding box center [313, 561] width 30 height 30
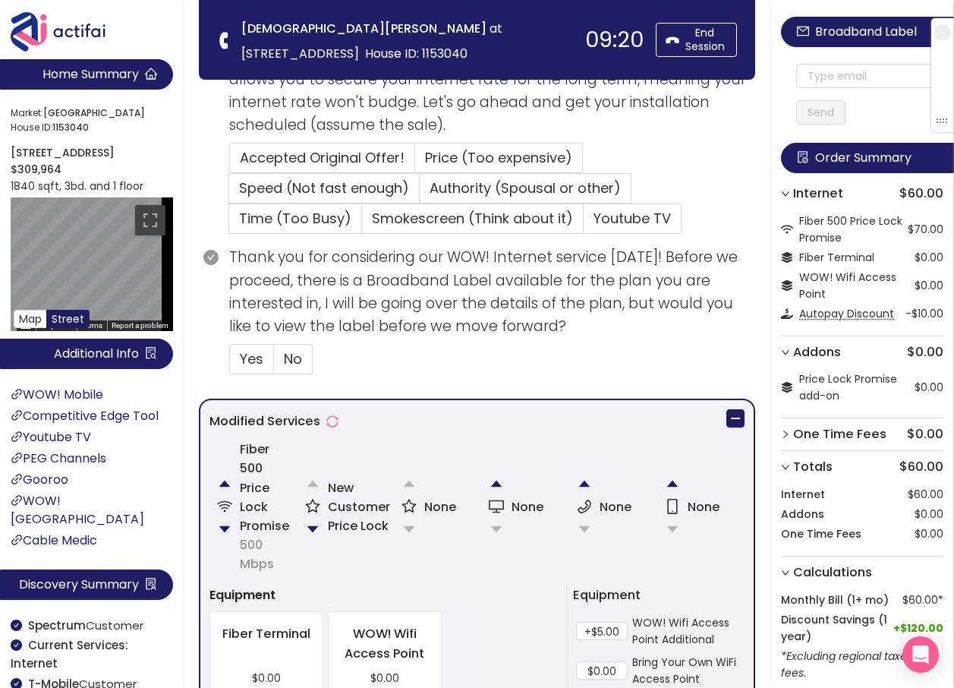
scroll to position [683, 0]
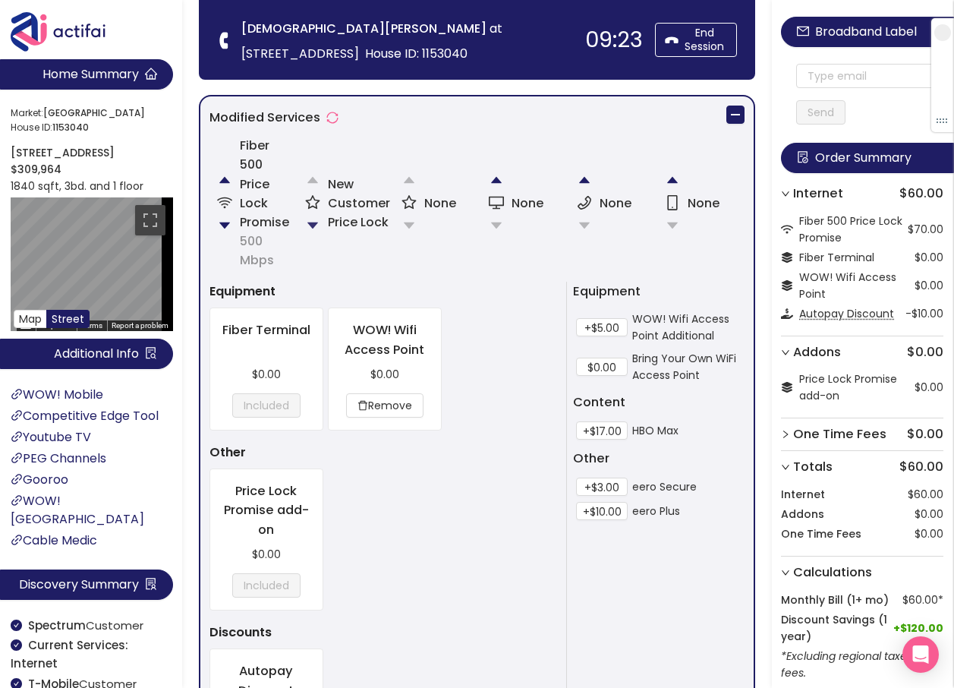
click at [312, 228] on button "button" at bounding box center [313, 225] width 30 height 30
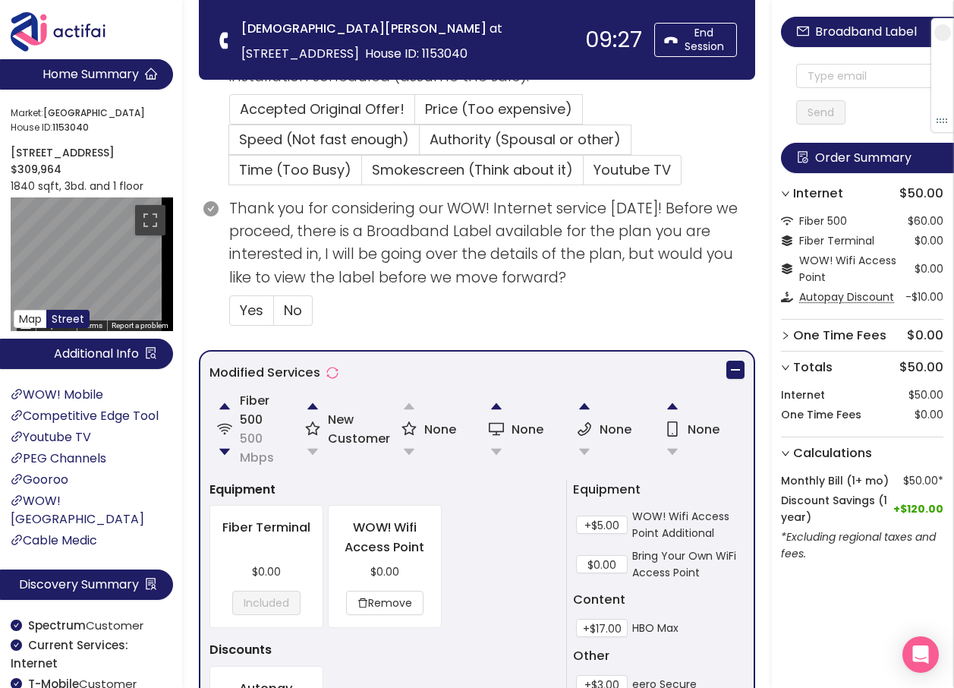
scroll to position [410, 0]
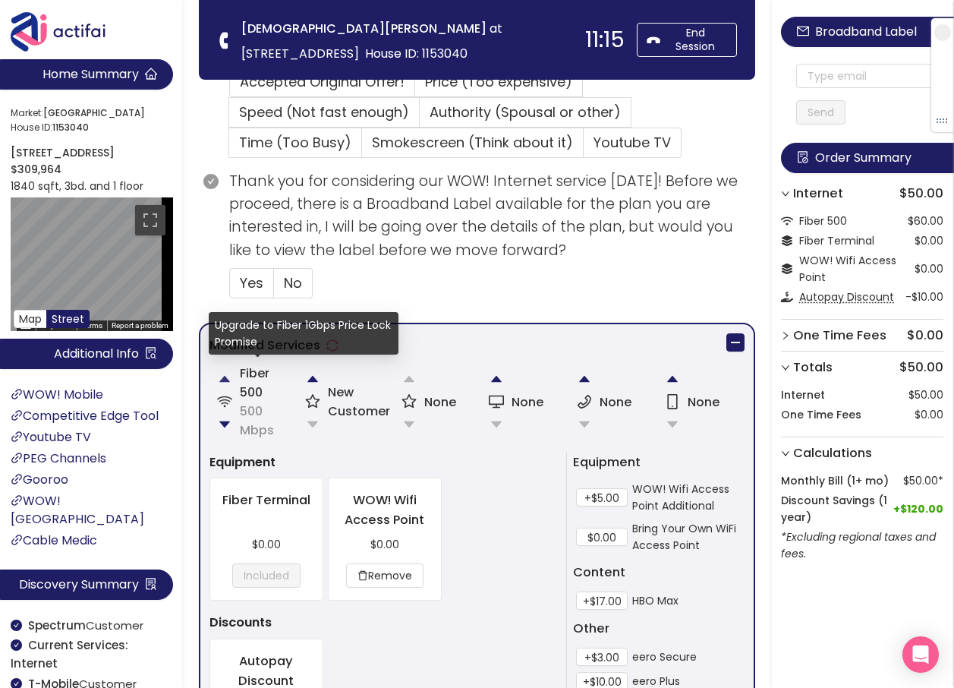
click at [227, 376] on button "button" at bounding box center [224, 379] width 30 height 30
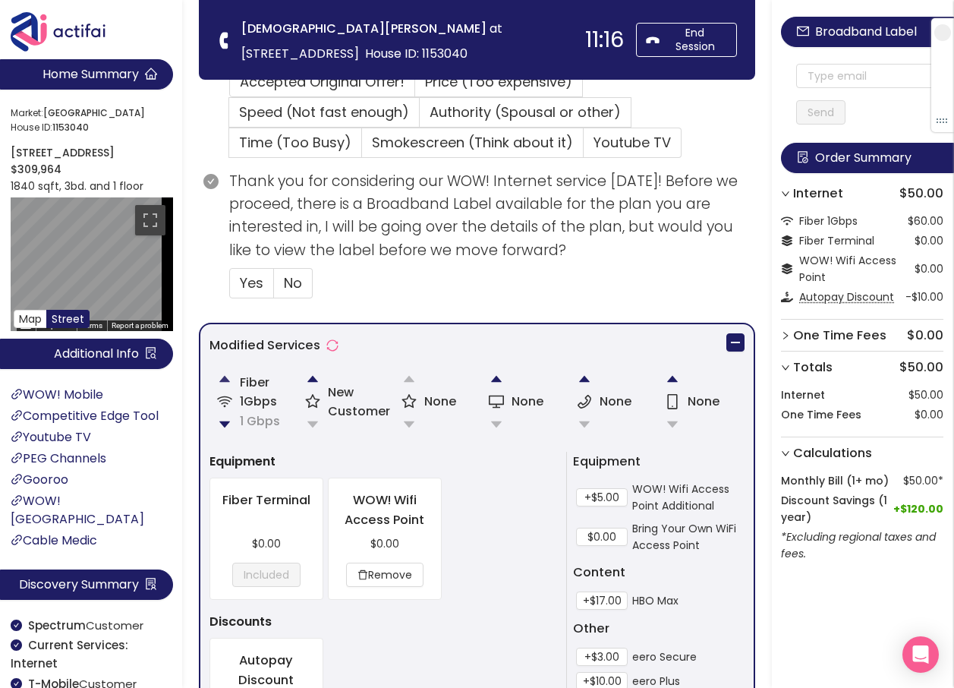
scroll to position [106, 0]
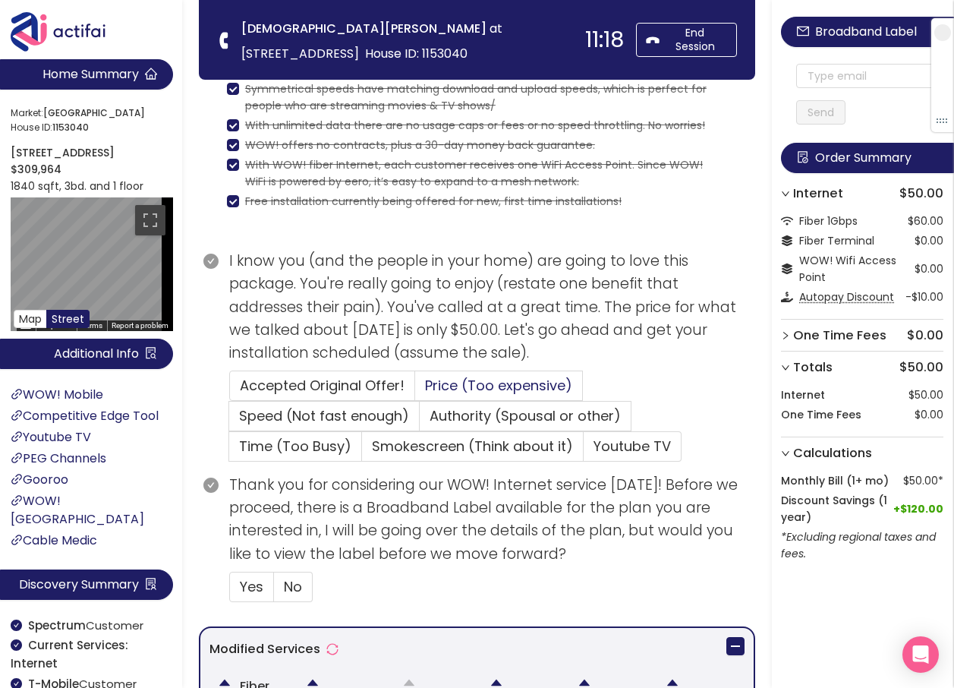
click at [446, 380] on span "Price (Too expensive)" at bounding box center [498, 385] width 147 height 19
click at [415, 390] on input "Price (Too expensive)" at bounding box center [415, 390] width 0 height 0
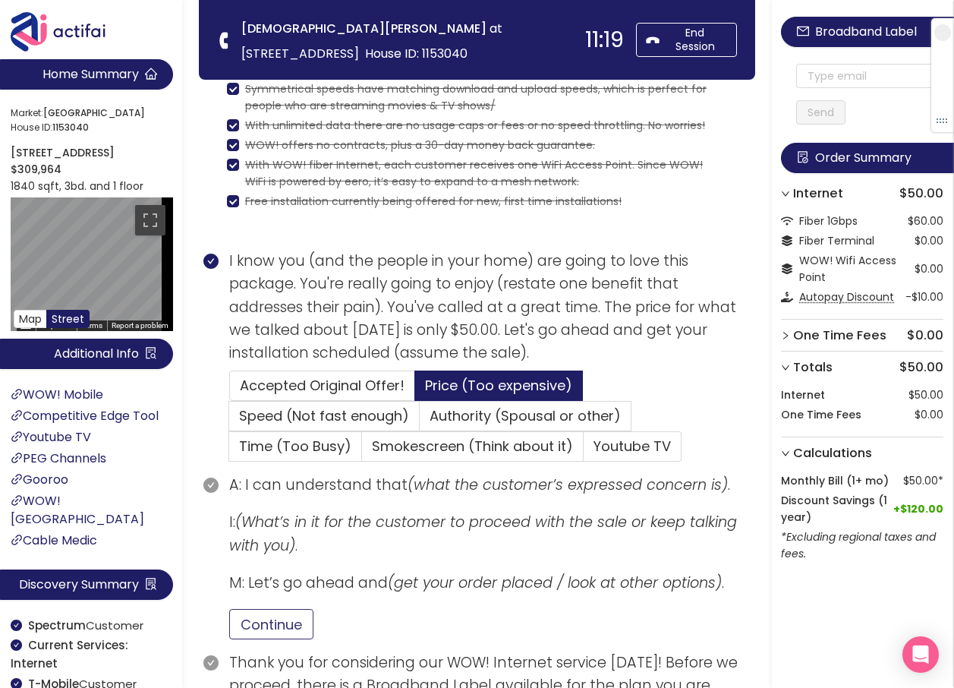
click at [241, 619] on button "Continue" at bounding box center [271, 624] width 84 height 30
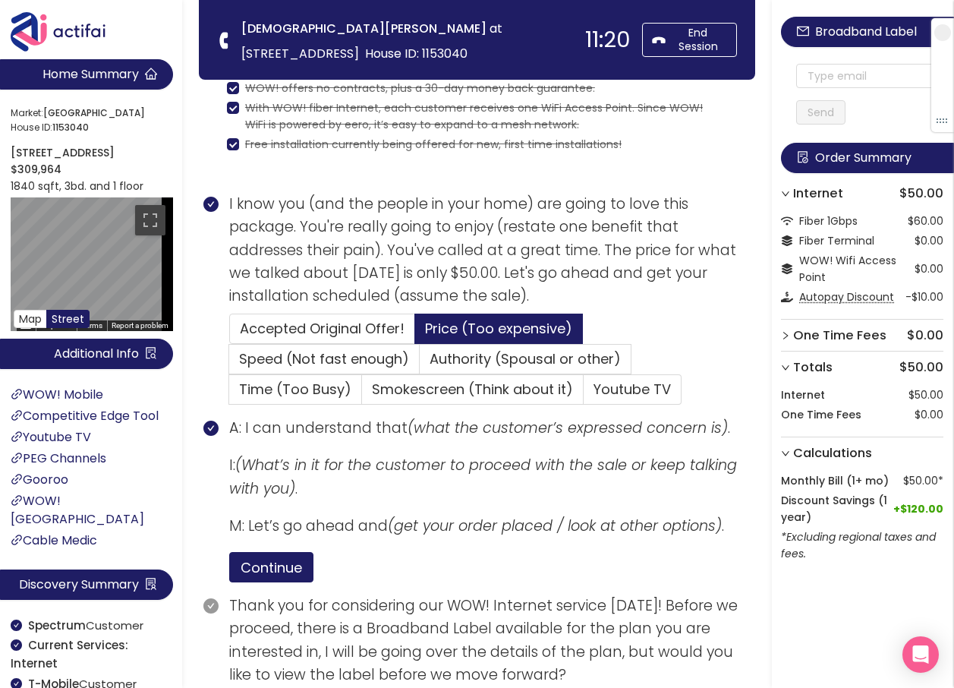
scroll to position [334, 0]
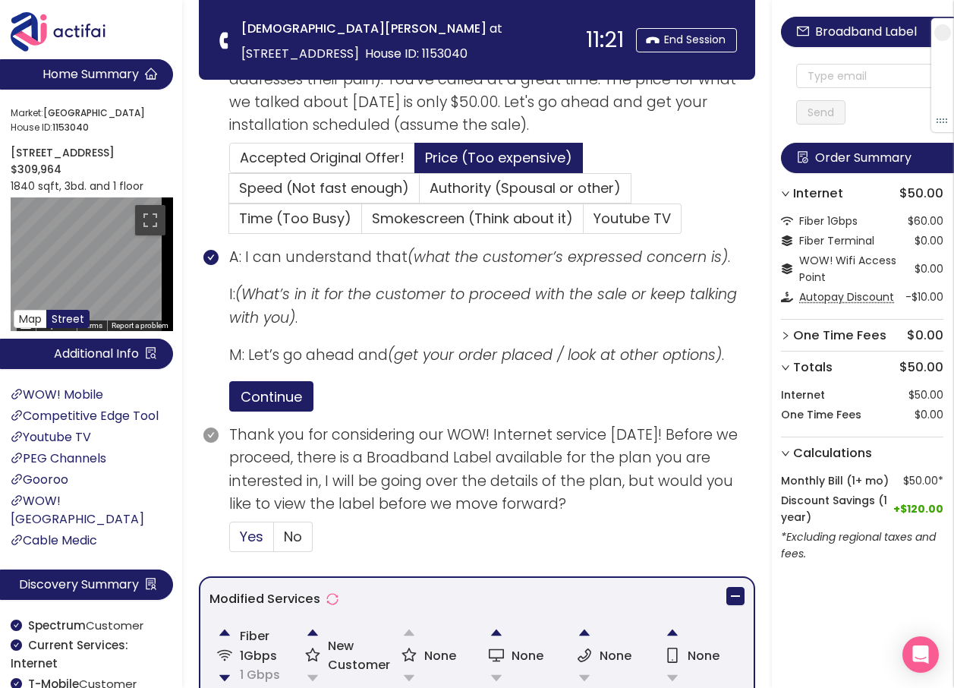
click at [249, 534] on span "Yes" at bounding box center [252, 536] width 24 height 19
click at [230, 541] on input "Yes" at bounding box center [230, 541] width 0 height 0
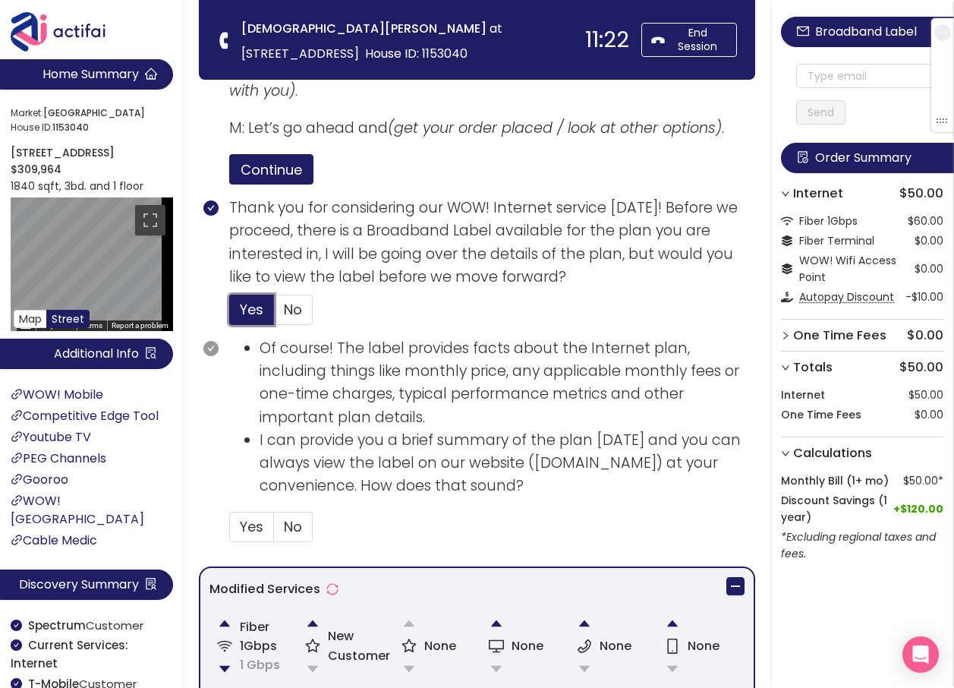
scroll to position [562, 0]
click at [247, 519] on span "Yes" at bounding box center [252, 525] width 24 height 19
click at [230, 531] on input "Yes" at bounding box center [230, 531] width 0 height 0
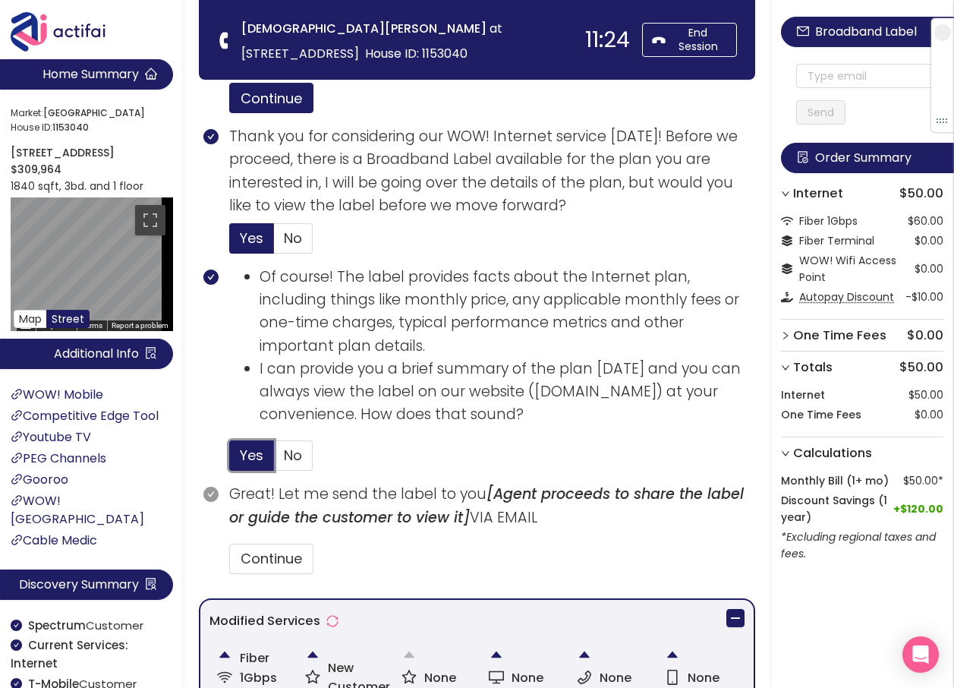
scroll to position [789, 0]
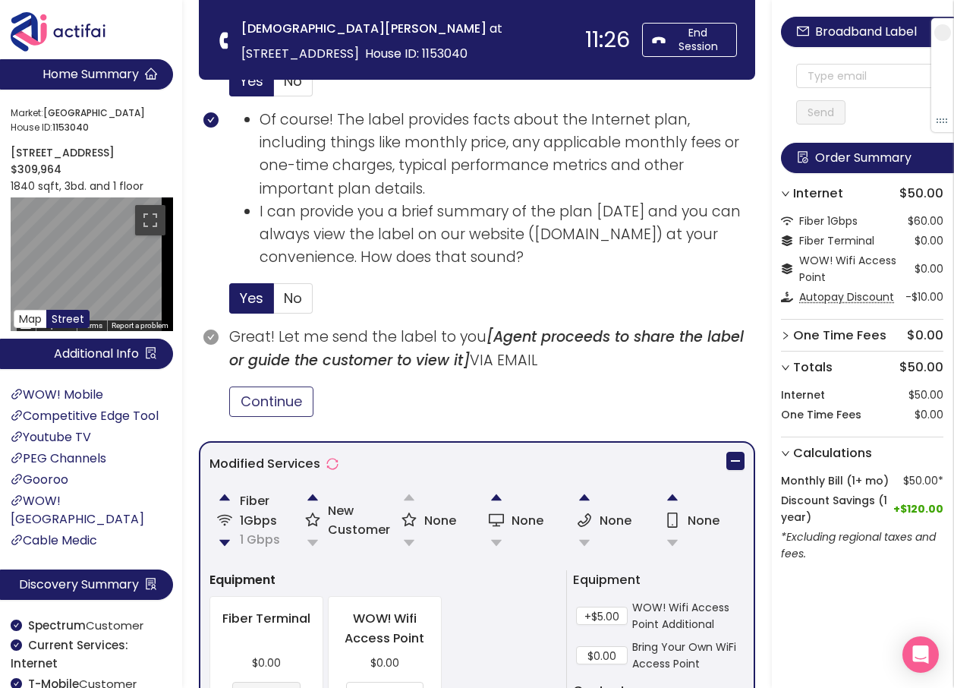
click at [257, 398] on button "Continue" at bounding box center [271, 401] width 84 height 30
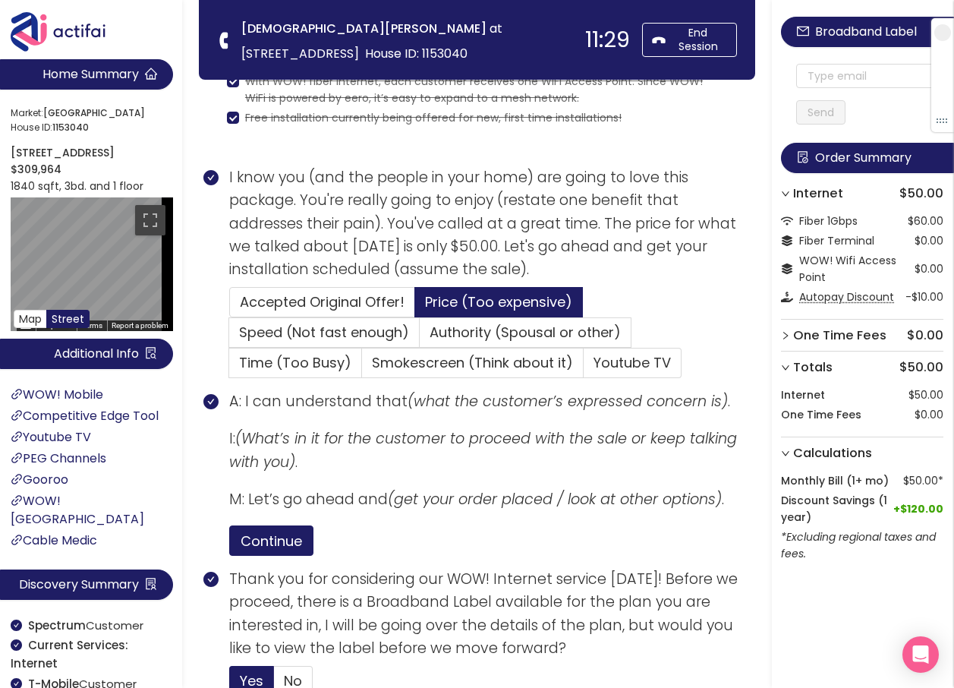
scroll to position [182, 0]
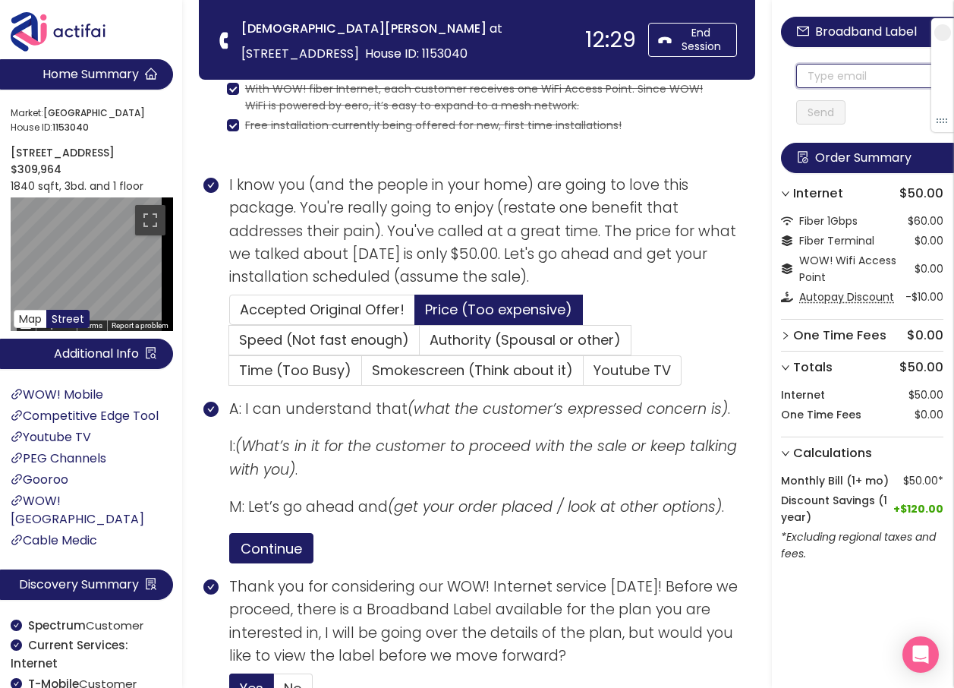
click at [809, 74] on input "text" at bounding box center [869, 76] width 147 height 24
drag, startPoint x: 912, startPoint y: 77, endPoint x: 750, endPoint y: 76, distance: 161.7
click at [802, 73] on input "[EMAIL_ADDRESS][DOMAIN_NAME]" at bounding box center [869, 76] width 147 height 24
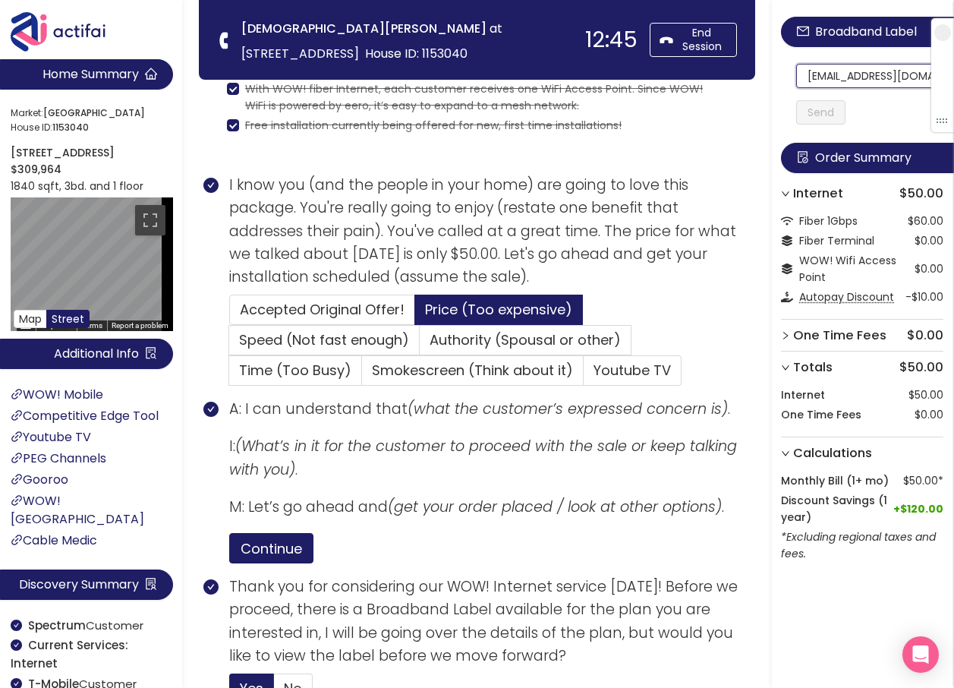
click at [802, 73] on input "[EMAIL_ADDRESS][DOMAIN_NAME]" at bounding box center [869, 76] width 147 height 24
drag, startPoint x: 813, startPoint y: 71, endPoint x: 965, endPoint y: 87, distance: 152.6
click at [954, 84] on html "Home Summary Market: [GEOGRAPHIC_DATA] ID: 1153040 [STREET_ADDRESS] $309,964 18…" at bounding box center [477, 162] width 954 height 688
type input "[EMAIL_ADDRESS][DOMAIN_NAME]"
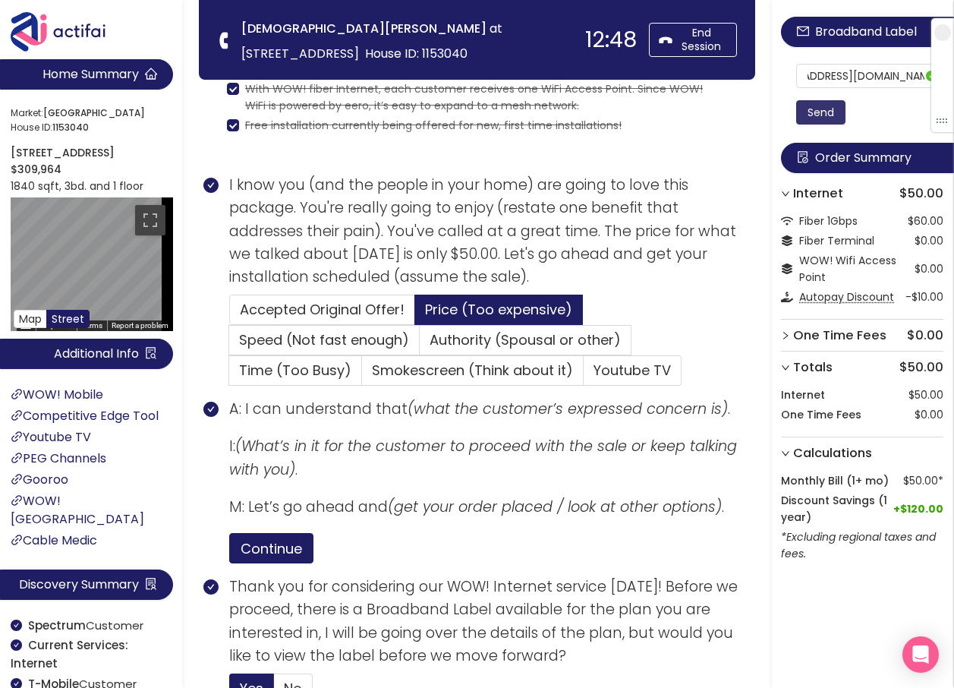
scroll to position [0, 0]
click at [803, 117] on button "Send" at bounding box center [820, 112] width 49 height 24
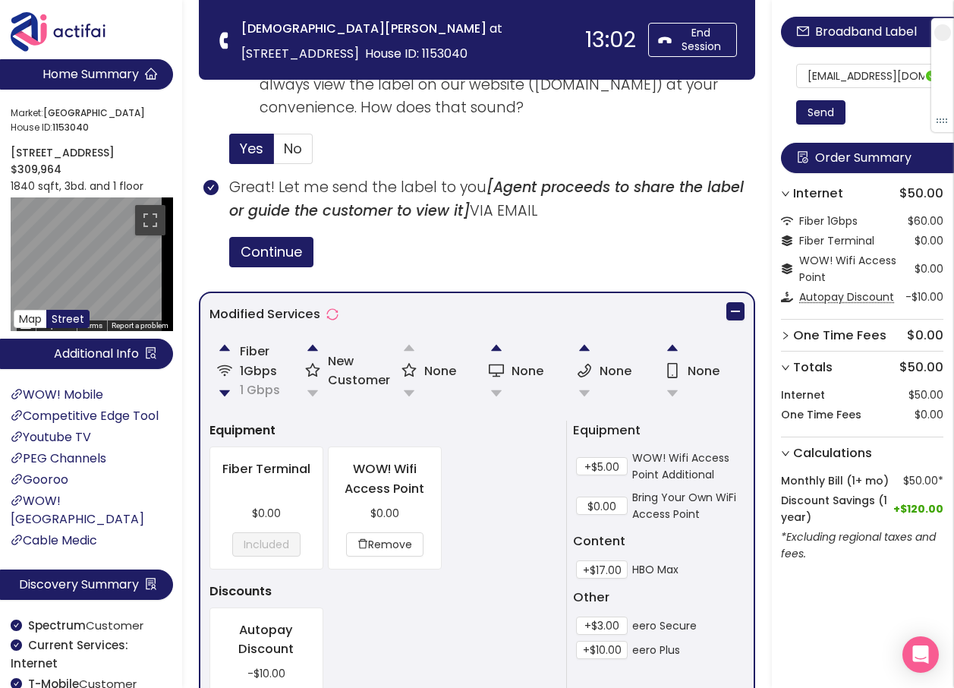
scroll to position [1318, 0]
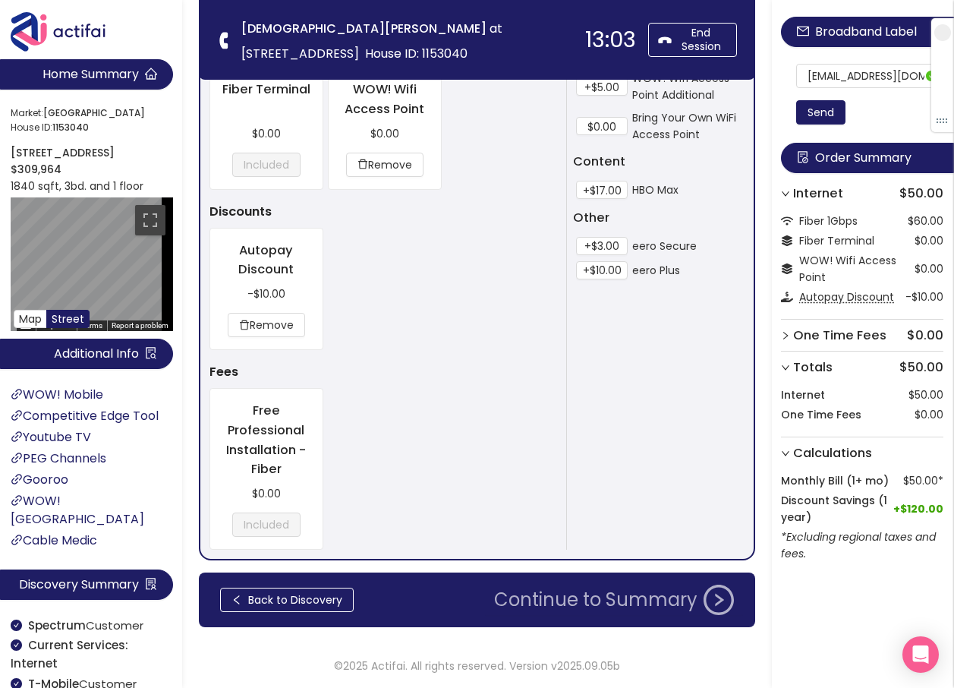
click at [622, 603] on button "Continue to Summary" at bounding box center [614, 599] width 258 height 30
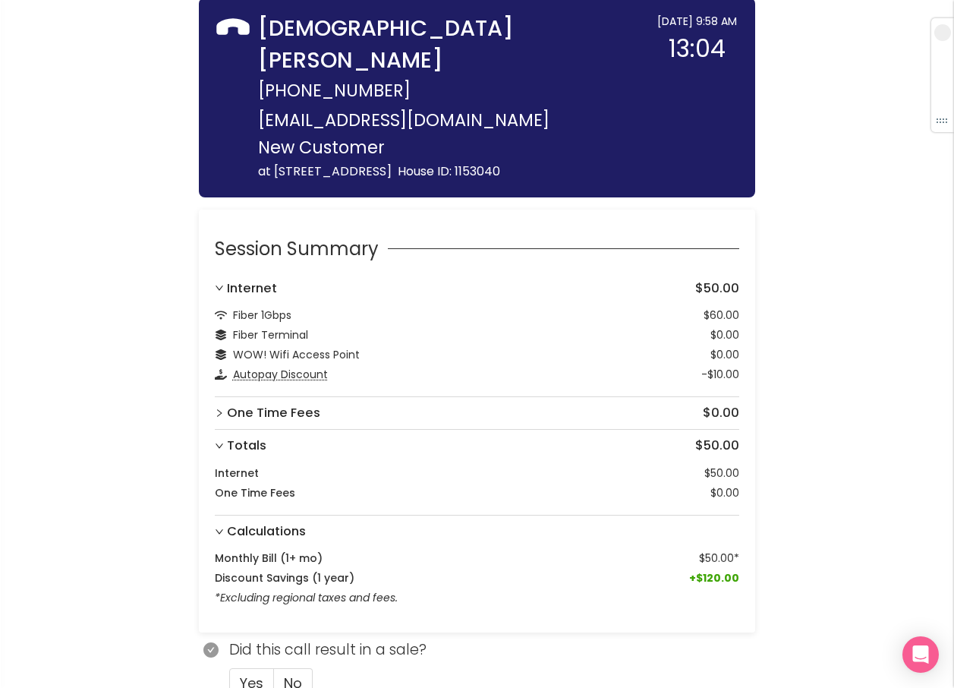
scroll to position [189, 0]
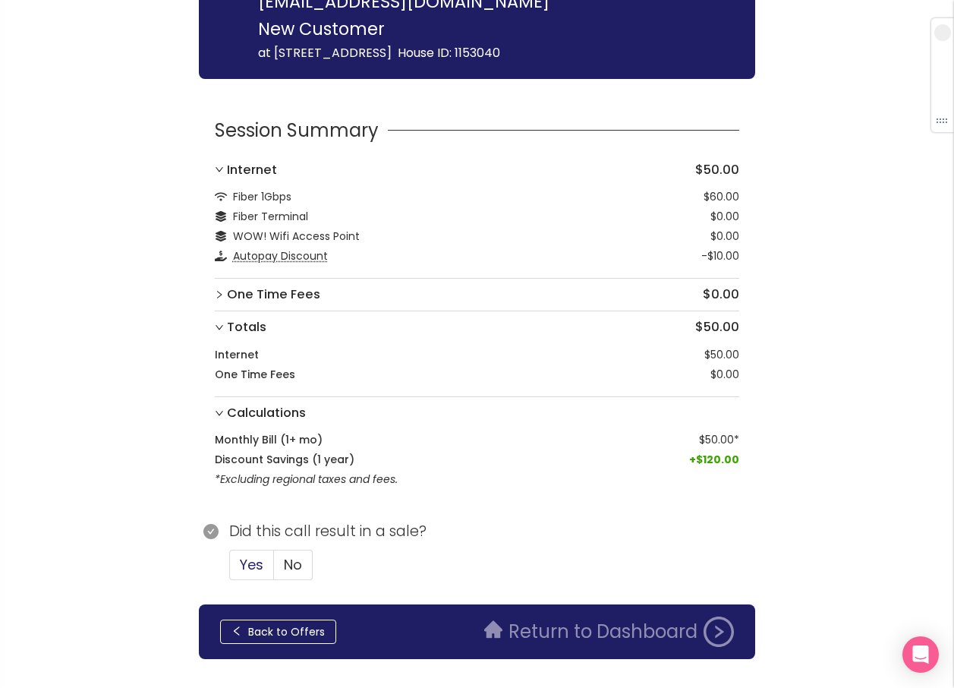
drag, startPoint x: 256, startPoint y: 538, endPoint x: 261, endPoint y: 528, distance: 11.9
click at [259, 555] on span "Yes" at bounding box center [252, 564] width 24 height 19
click at [230, 569] on input "Yes" at bounding box center [230, 569] width 0 height 0
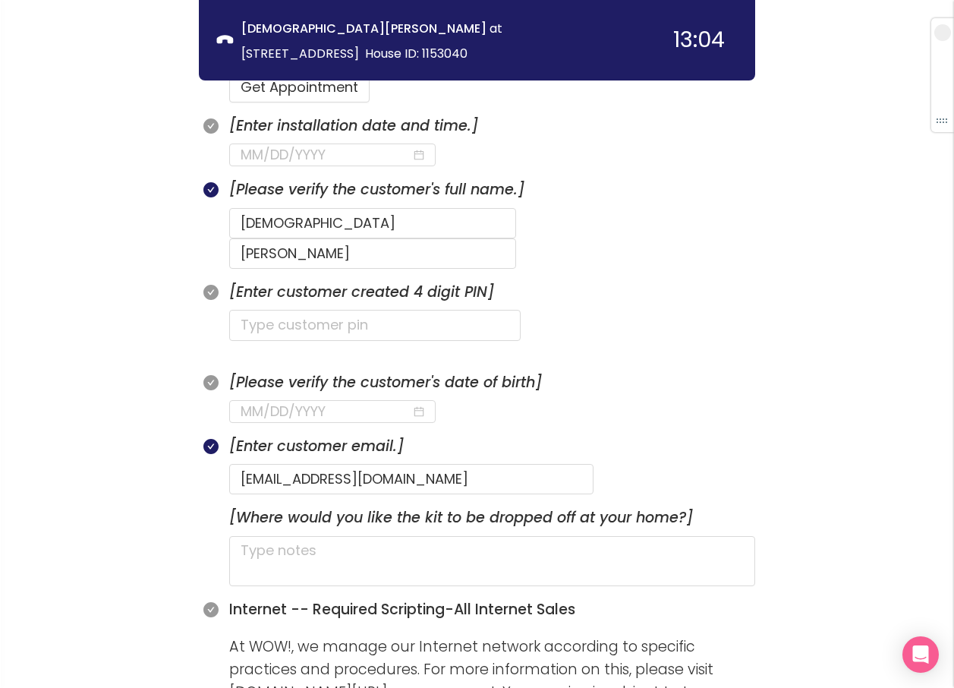
scroll to position [568, 0]
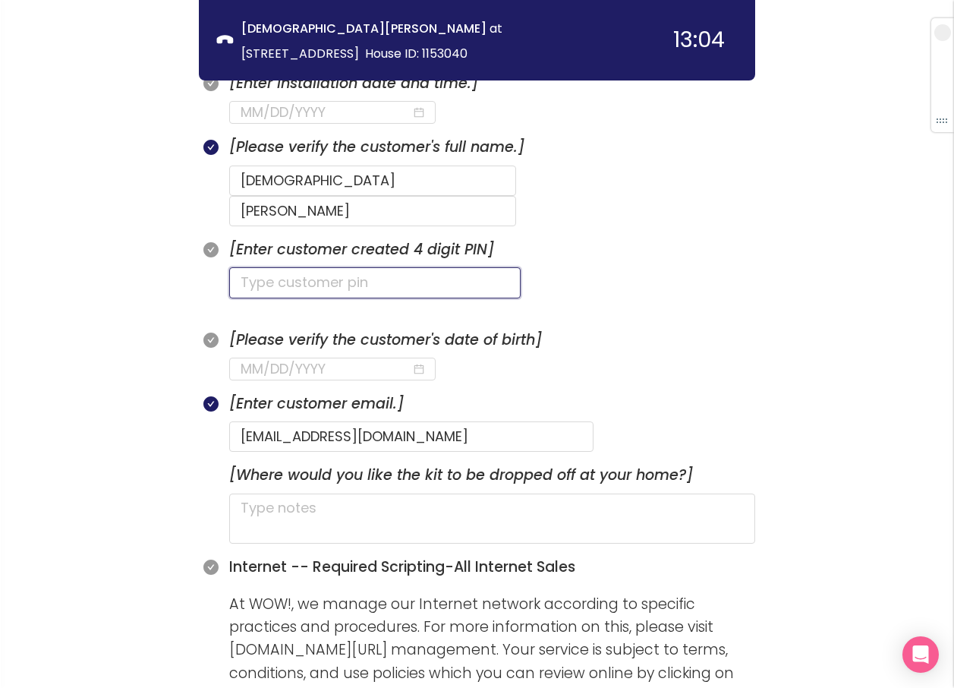
click at [320, 267] on input "text" at bounding box center [374, 282] width 291 height 30
type input "9292"
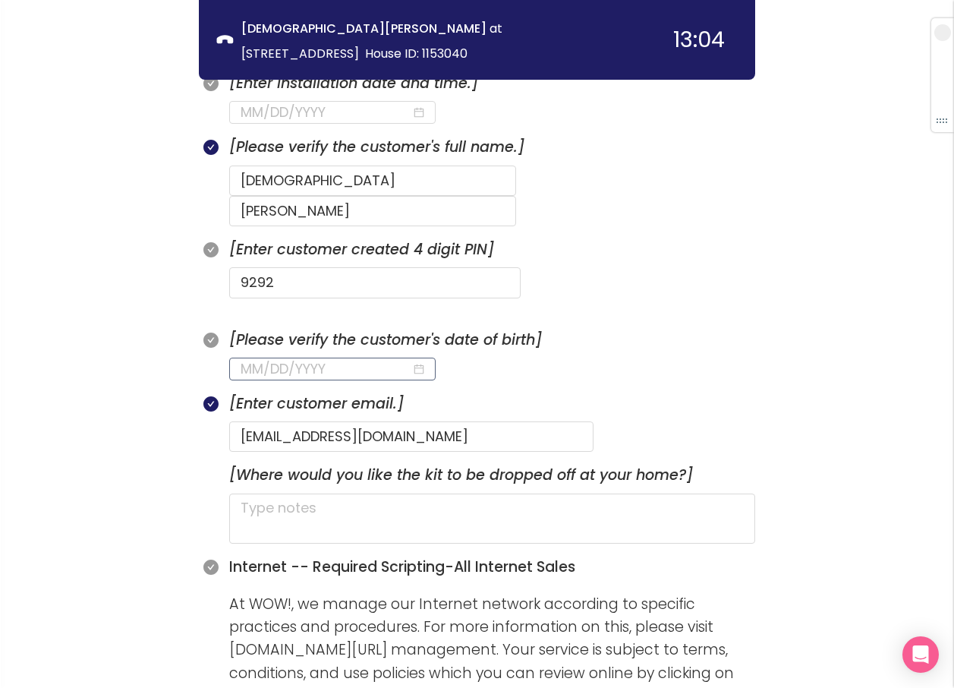
click at [263, 358] on input at bounding box center [326, 368] width 171 height 21
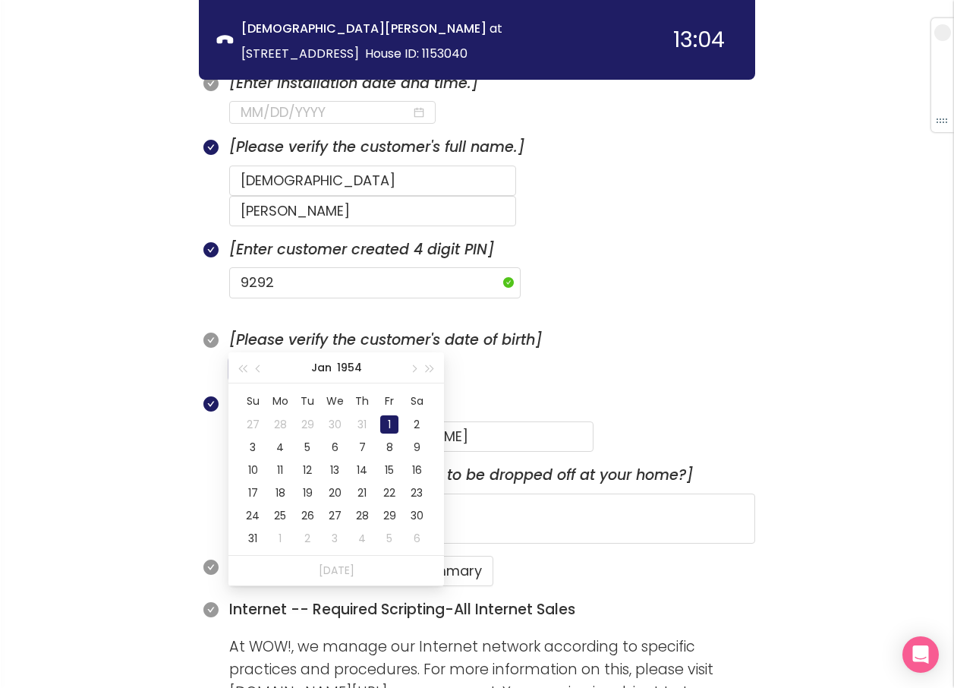
click at [385, 416] on div "1" at bounding box center [389, 424] width 18 height 18
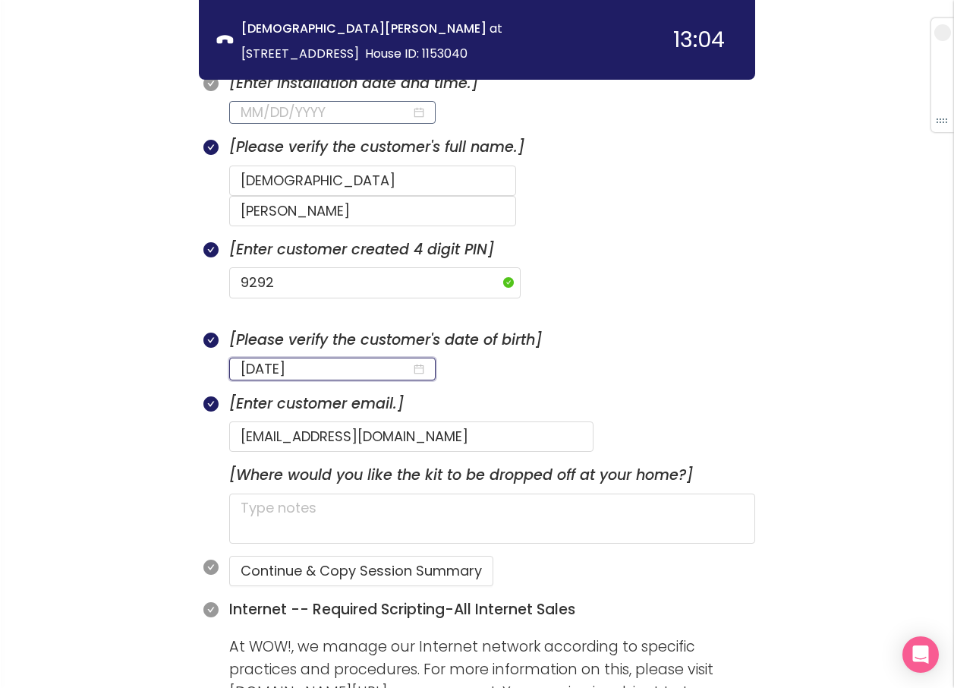
type input "[DATE]"
click at [287, 113] on input at bounding box center [326, 112] width 171 height 21
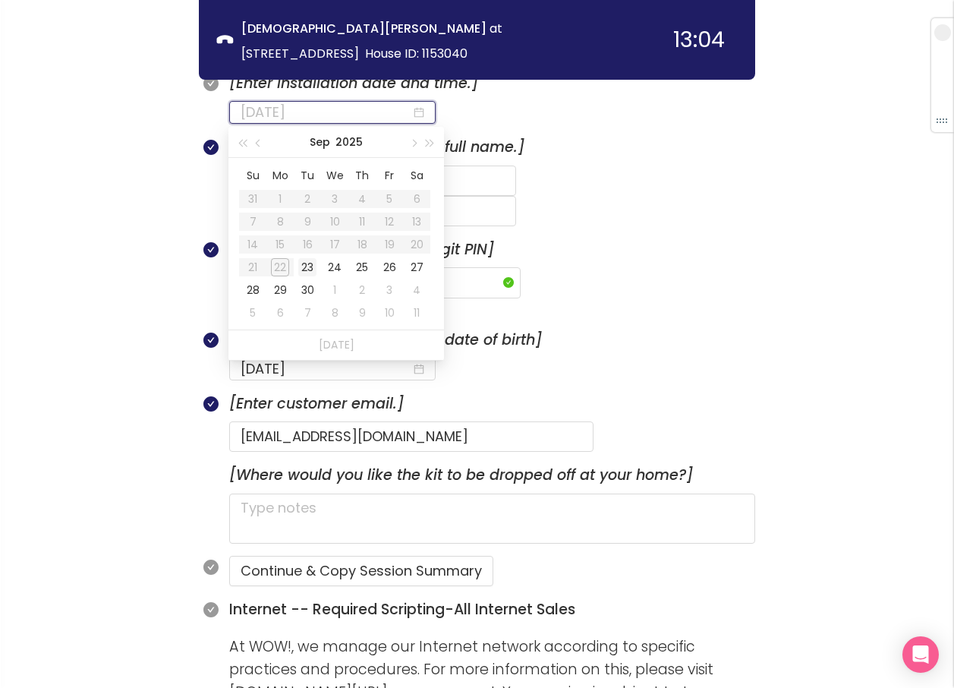
type input "[DATE]"
click at [306, 266] on div "23" at bounding box center [307, 267] width 18 height 18
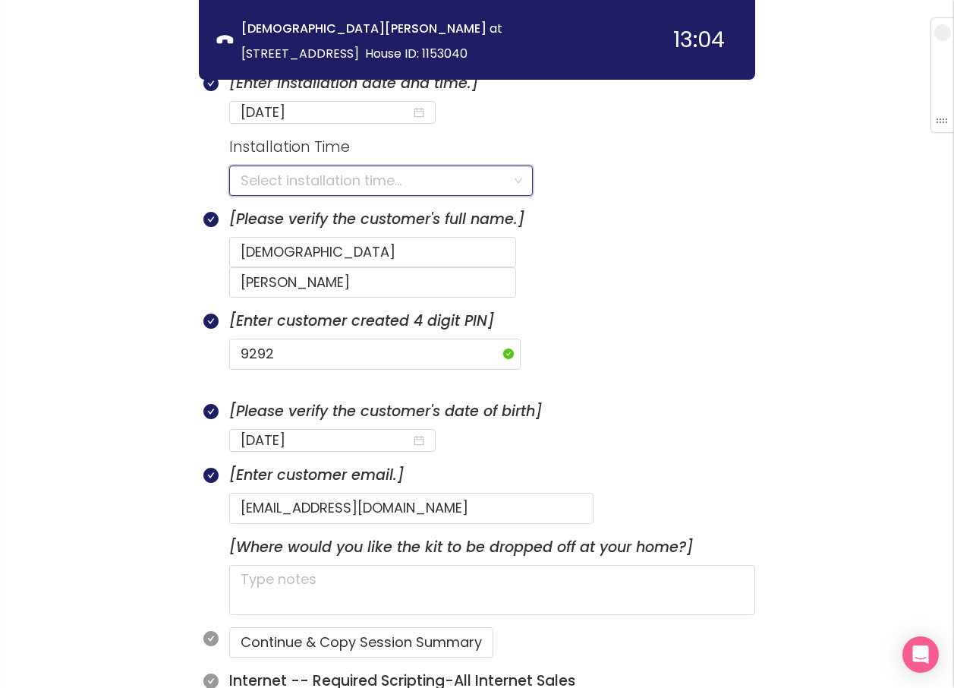
click at [266, 187] on input "search" at bounding box center [376, 180] width 270 height 29
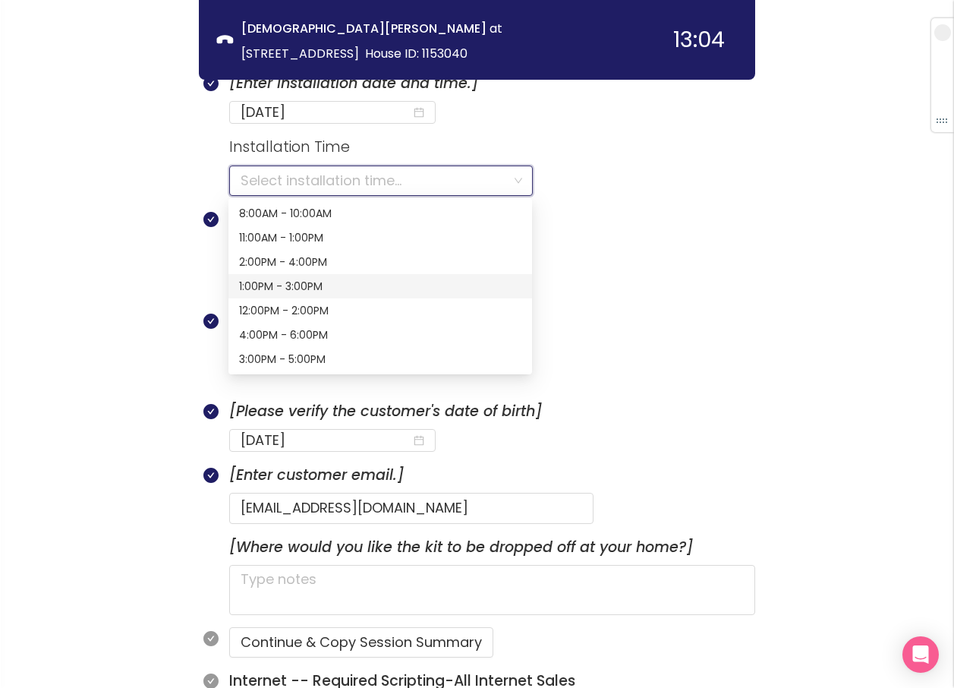
click at [279, 287] on div "1:00PM - 3:00PM" at bounding box center [380, 286] width 282 height 17
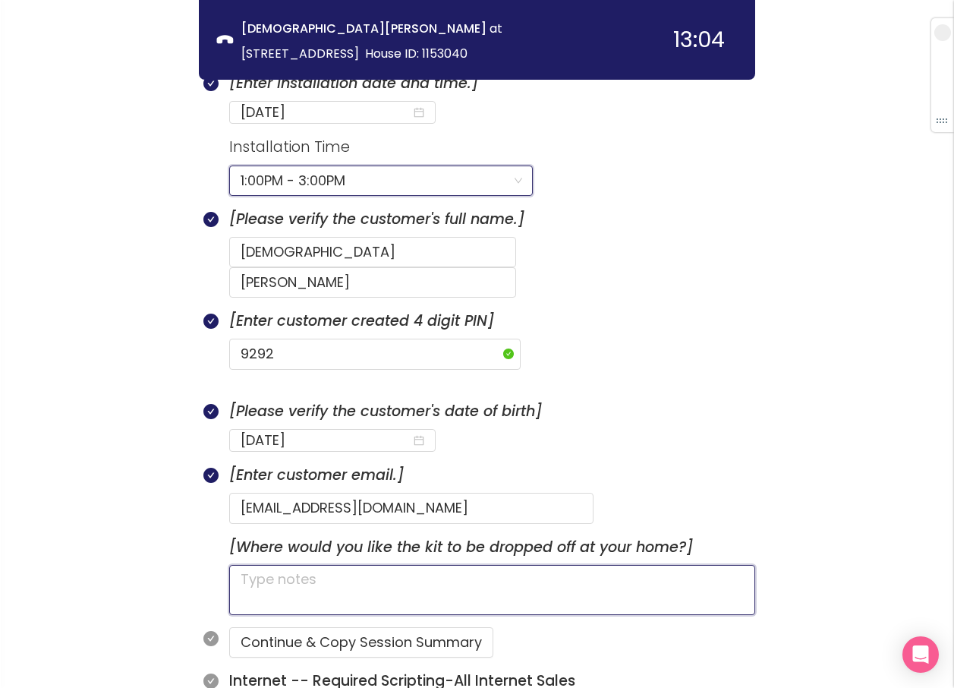
click at [360, 568] on textarea at bounding box center [492, 590] width 526 height 50
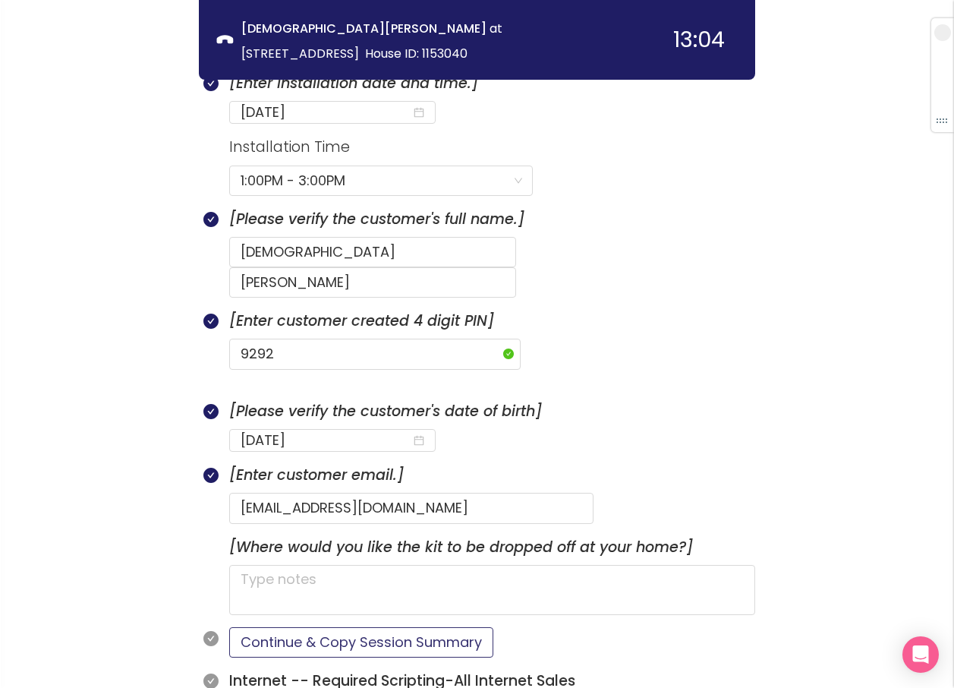
click at [360, 627] on button "Continue & Copy Session Summary" at bounding box center [361, 642] width 264 height 30
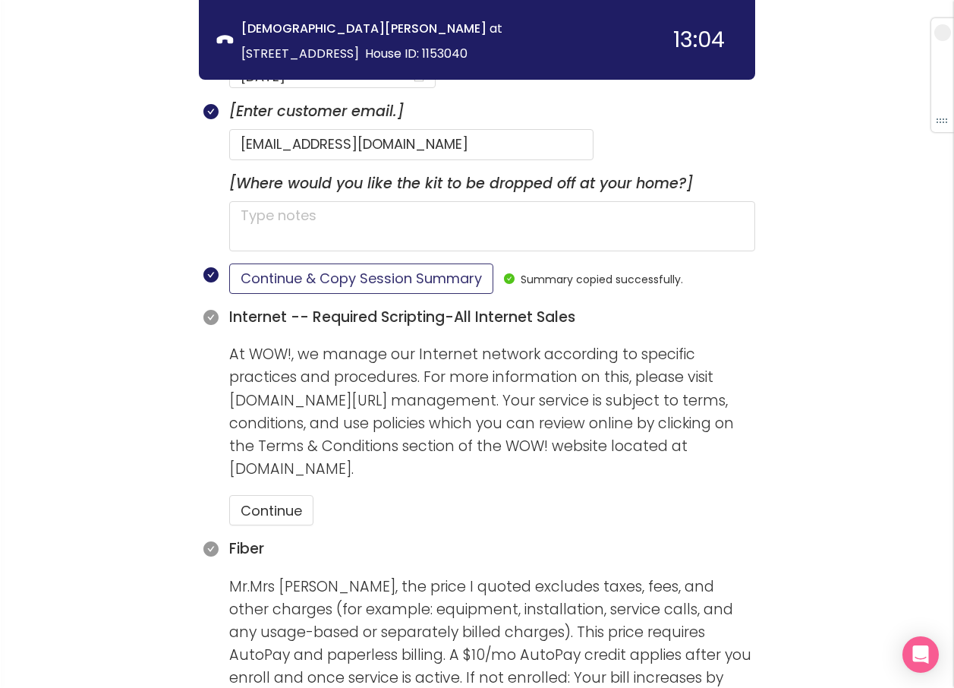
scroll to position [948, 0]
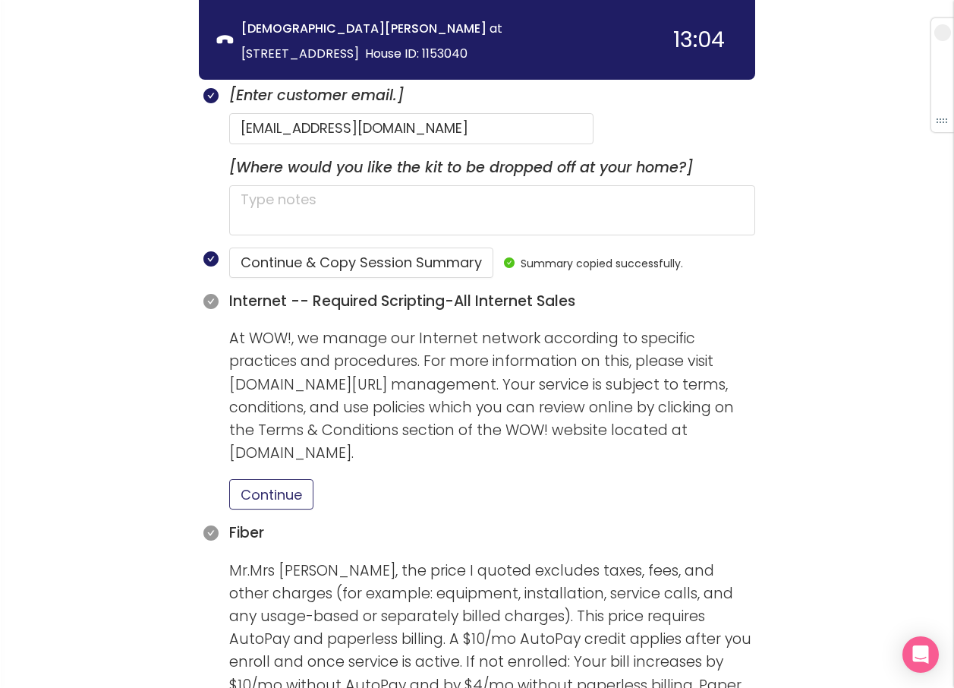
click at [289, 479] on button "Continue" at bounding box center [271, 494] width 84 height 30
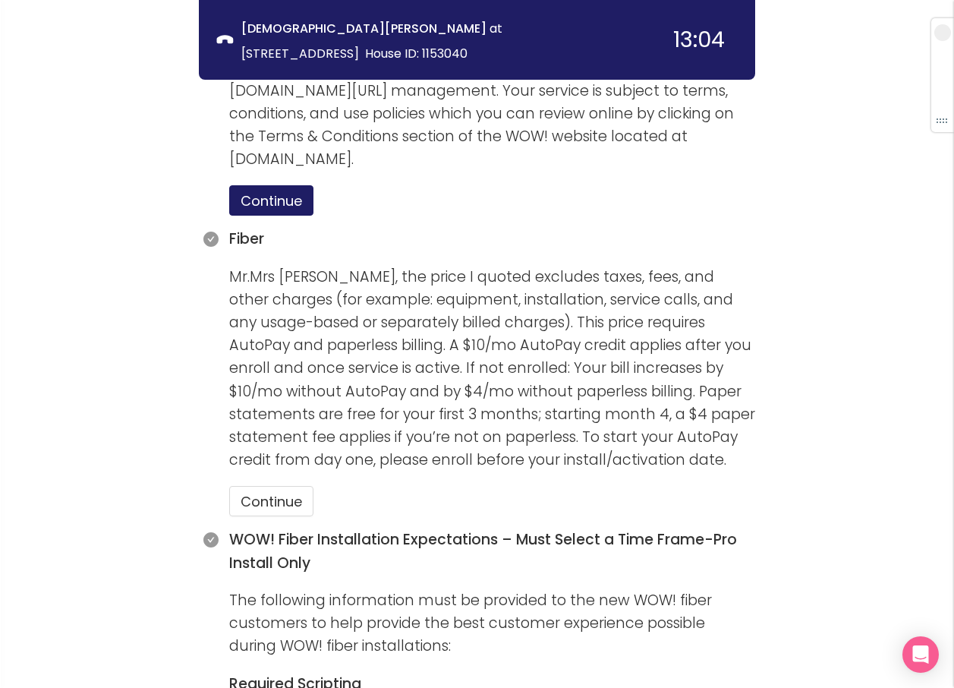
scroll to position [1252, 0]
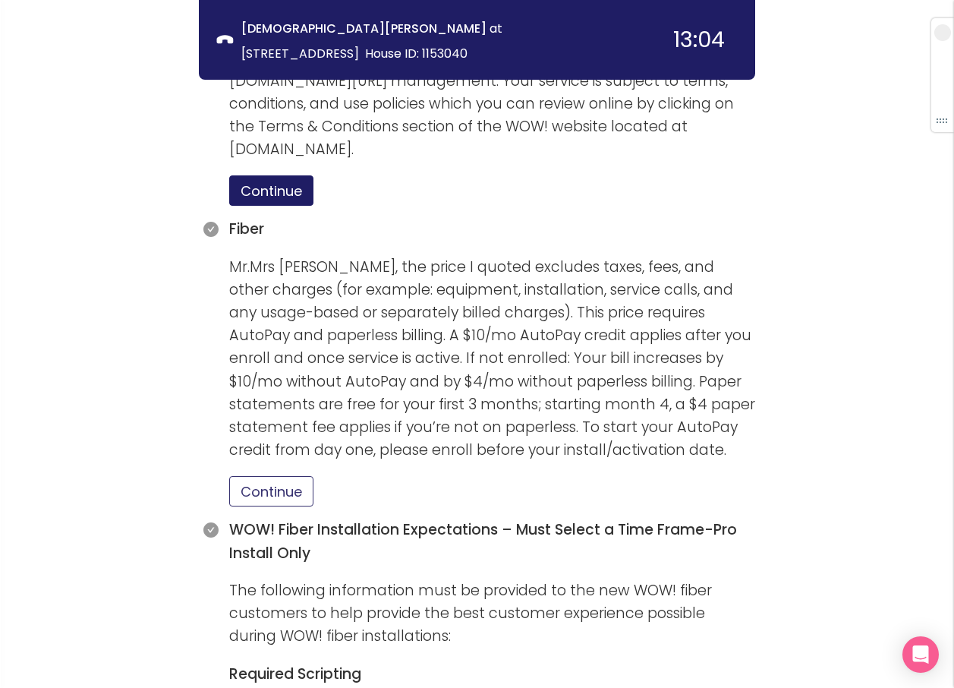
click at [261, 476] on button "Continue" at bounding box center [271, 491] width 84 height 30
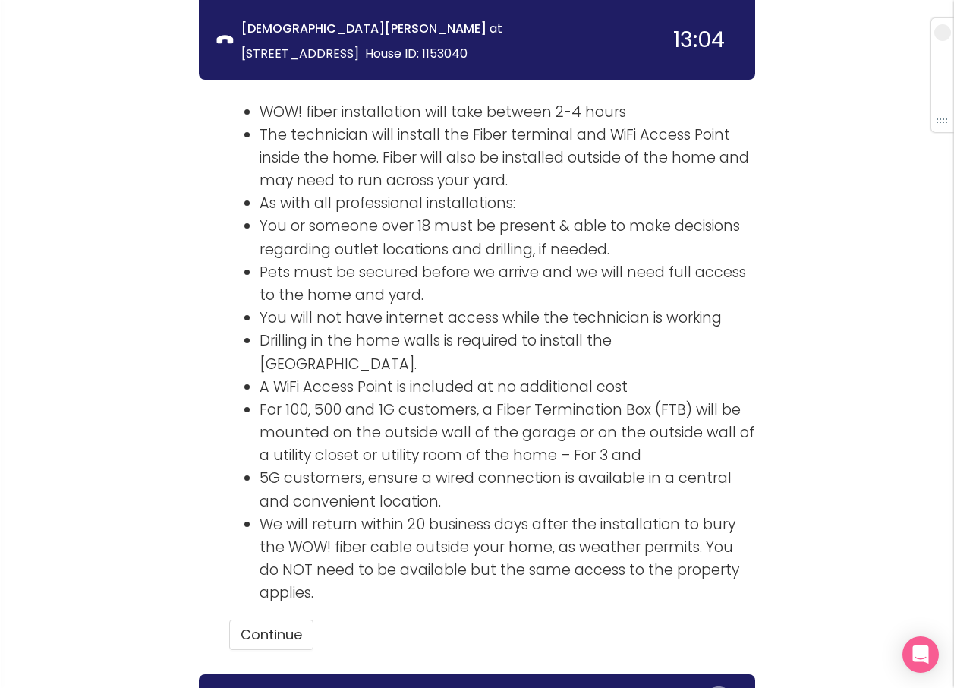
scroll to position [1959, 0]
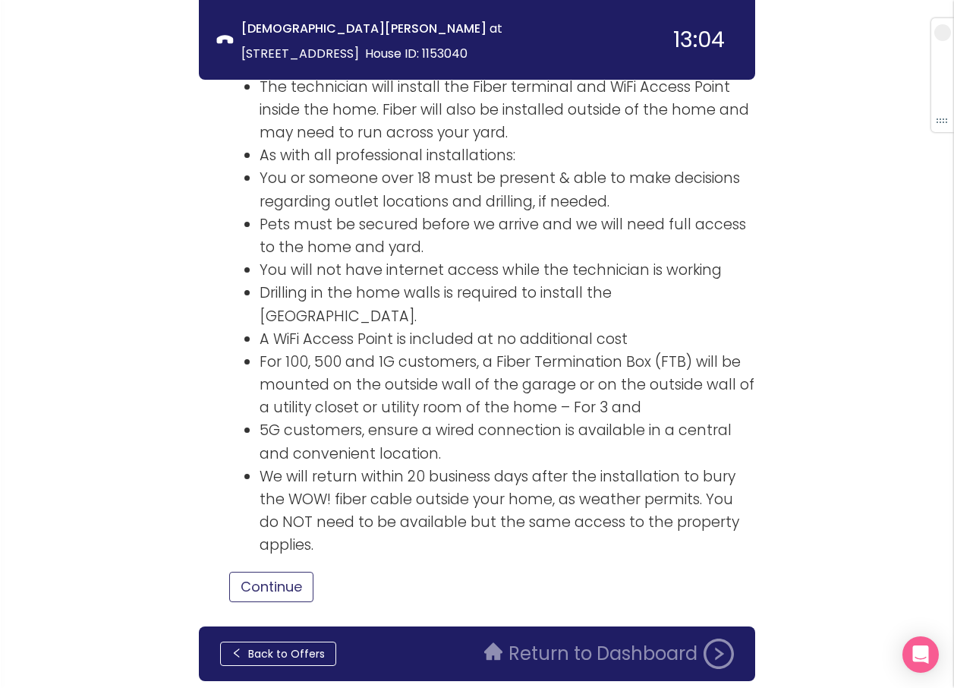
click at [281, 572] on button "Continue" at bounding box center [271, 587] width 84 height 30
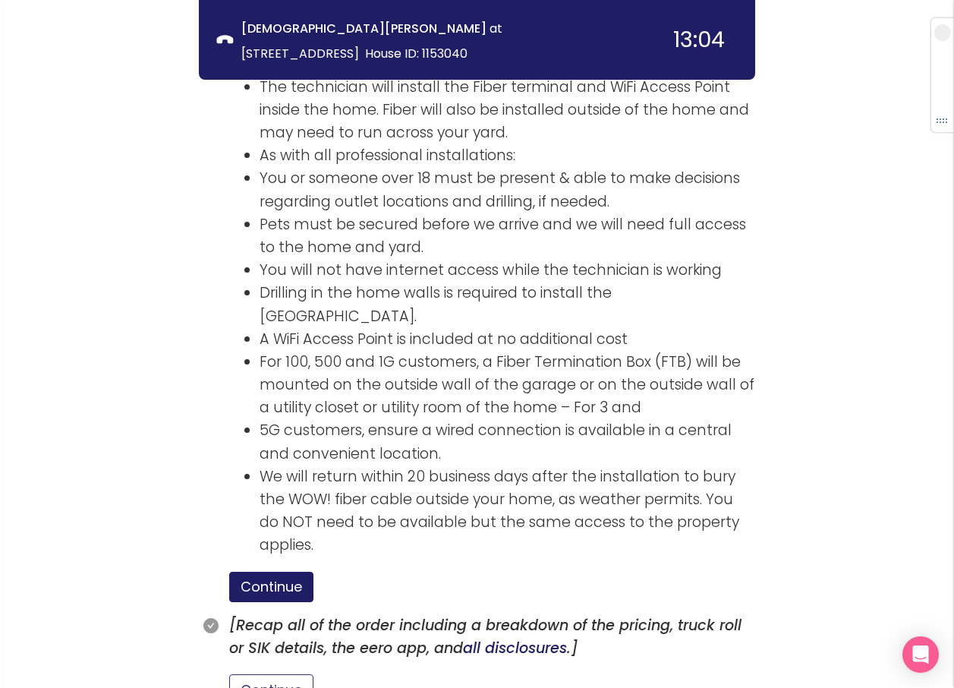
drag, startPoint x: 291, startPoint y: 645, endPoint x: 301, endPoint y: 638, distance: 13.1
click at [291, 674] on button "Continue" at bounding box center [271, 689] width 84 height 30
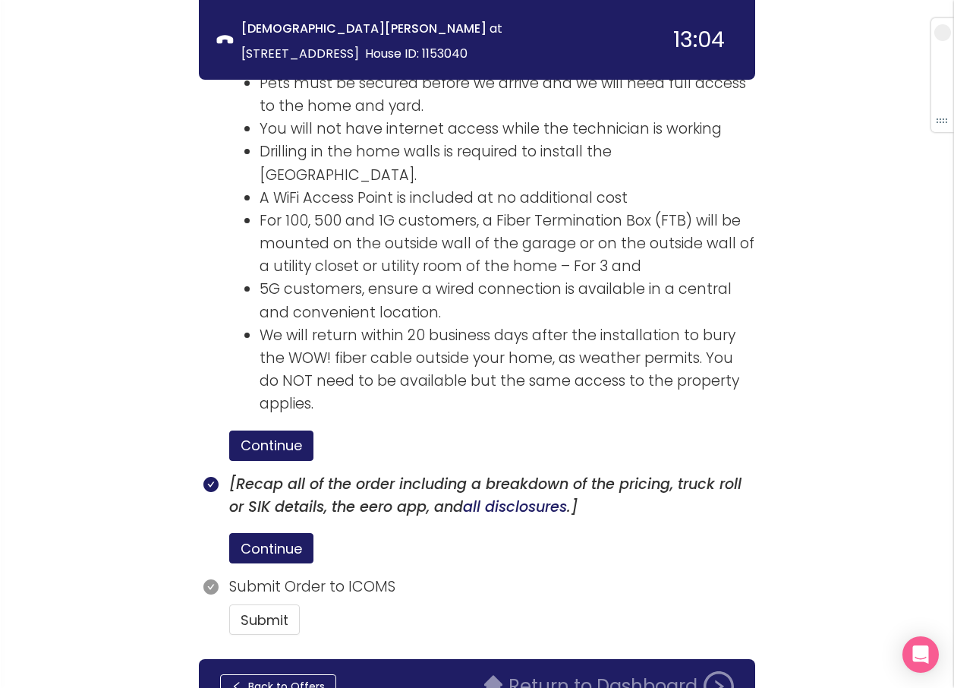
scroll to position [2134, 0]
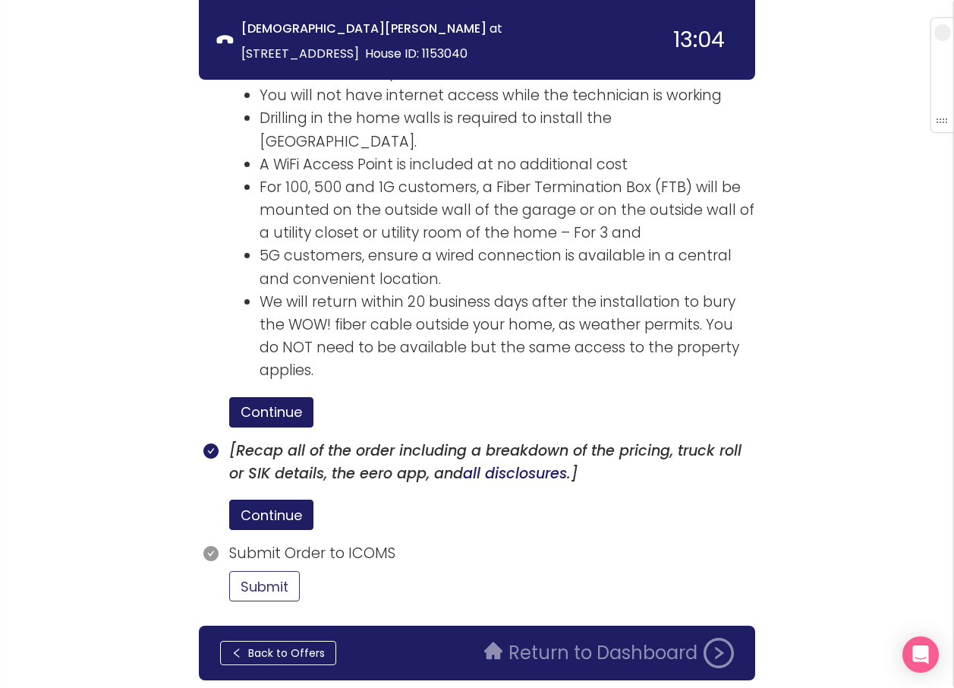
click at [257, 571] on button "Submit" at bounding box center [264, 586] width 71 height 30
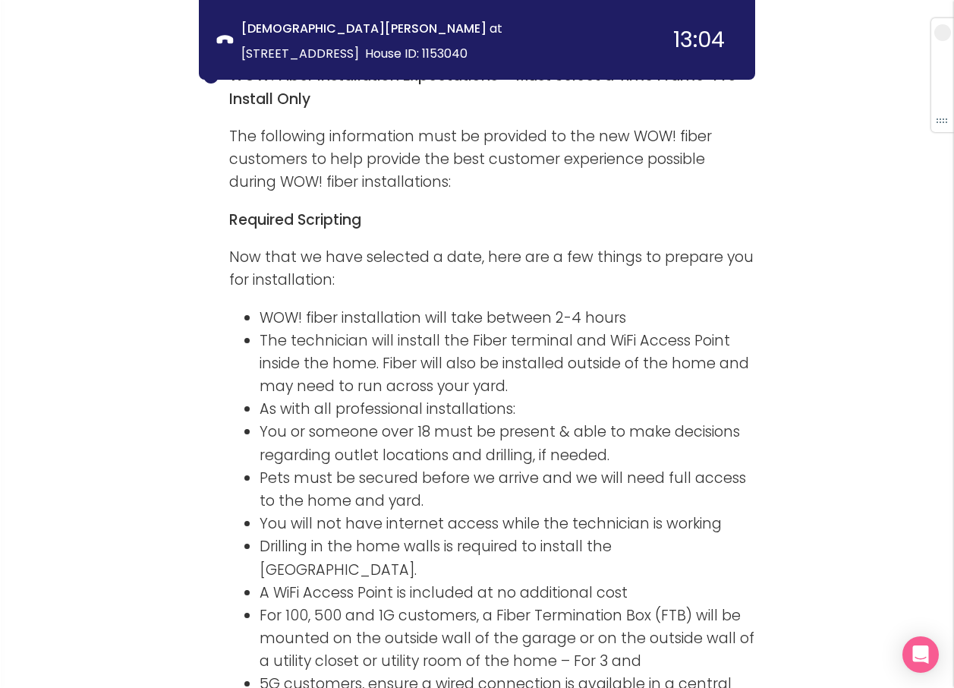
scroll to position [1678, 0]
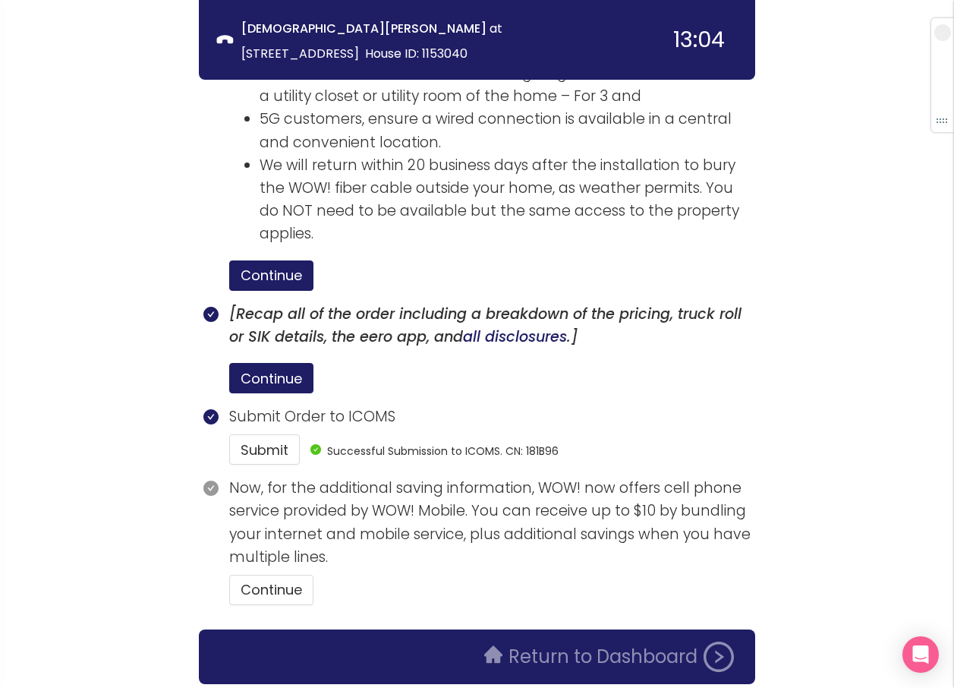
scroll to position [2274, 0]
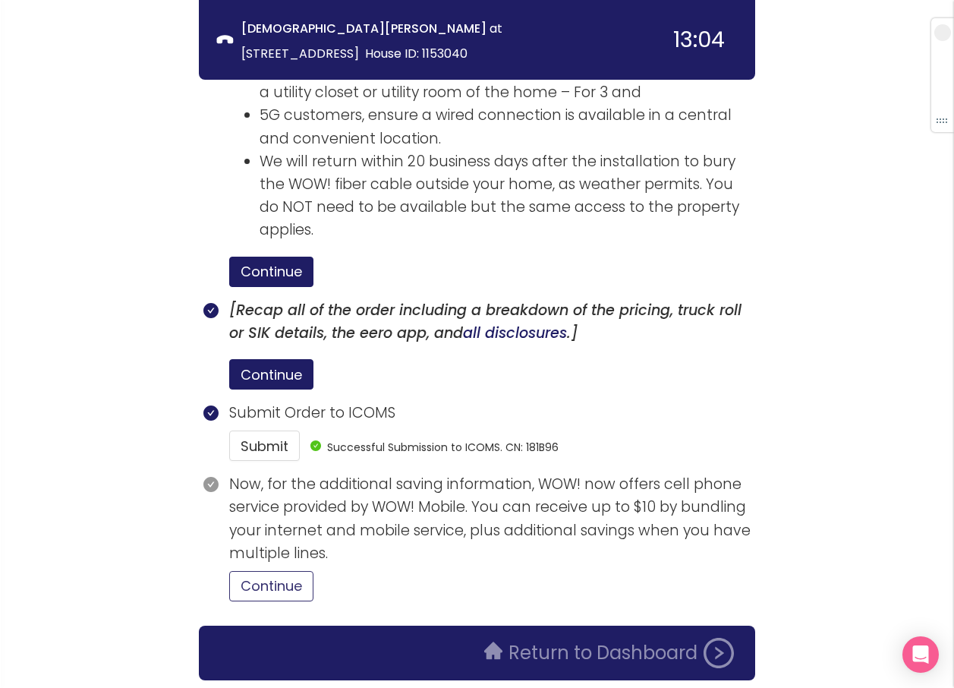
click at [298, 571] on button "Continue" at bounding box center [271, 586] width 84 height 30
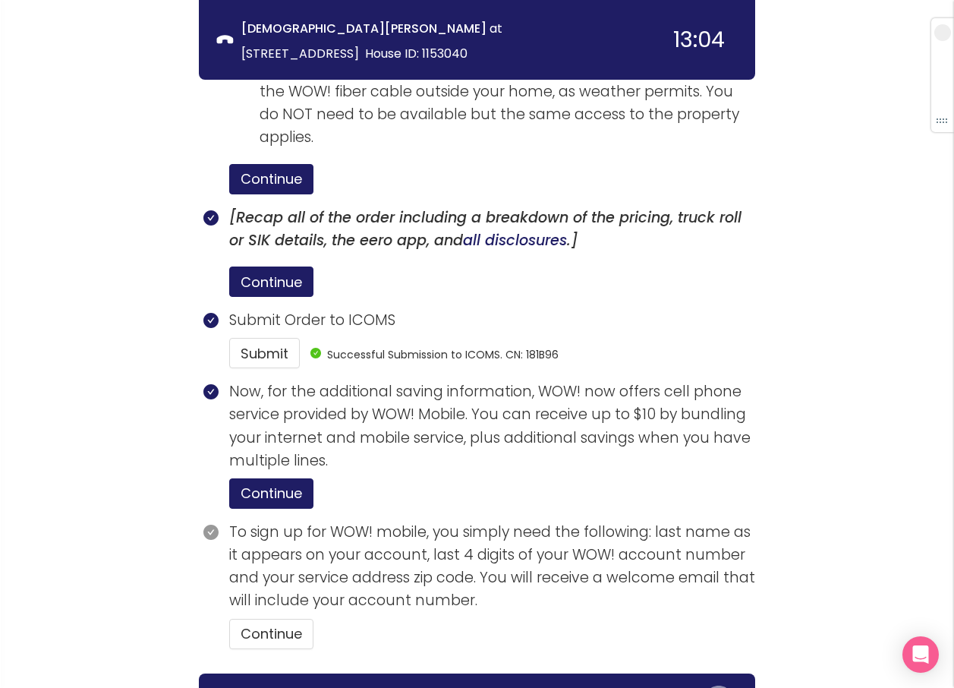
scroll to position [2414, 0]
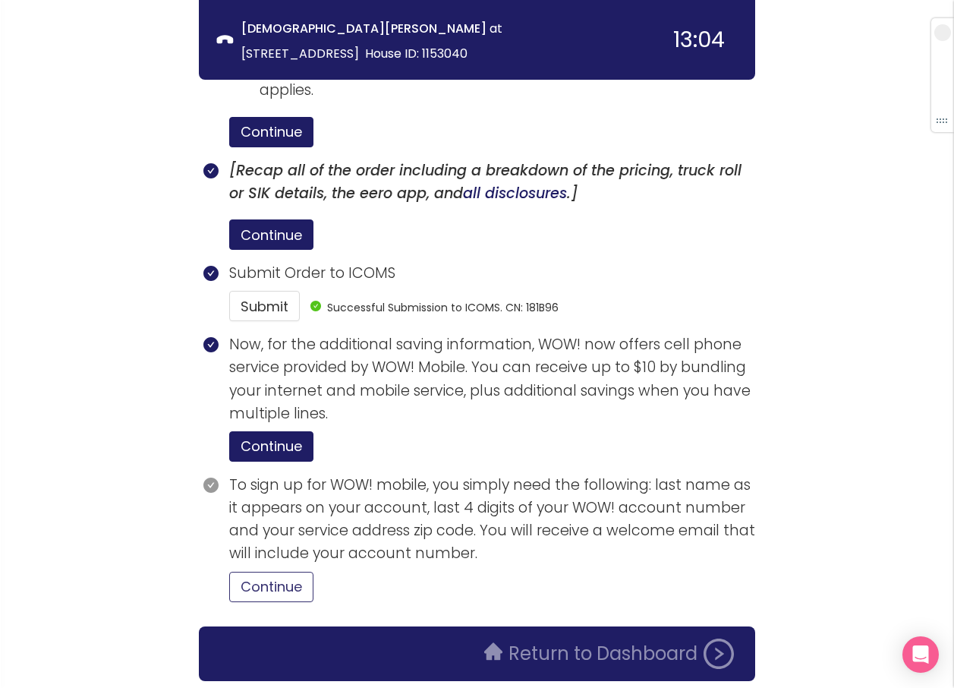
click at [294, 572] on button "Continue" at bounding box center [271, 587] width 84 height 30
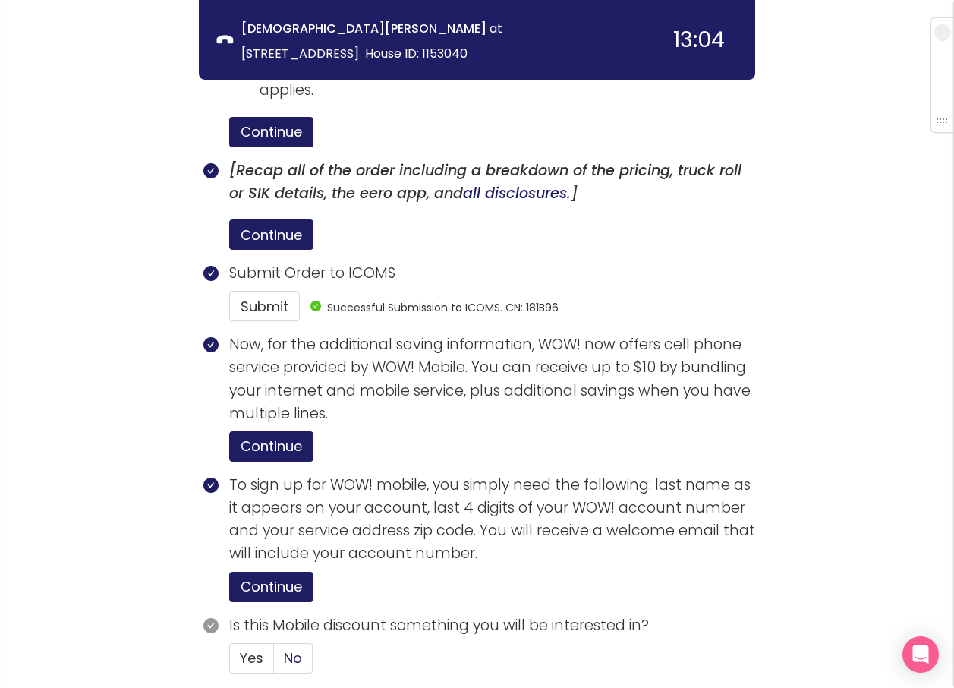
click at [294, 648] on span "No" at bounding box center [293, 657] width 18 height 19
click at [274, 663] on input "No" at bounding box center [274, 663] width 0 height 0
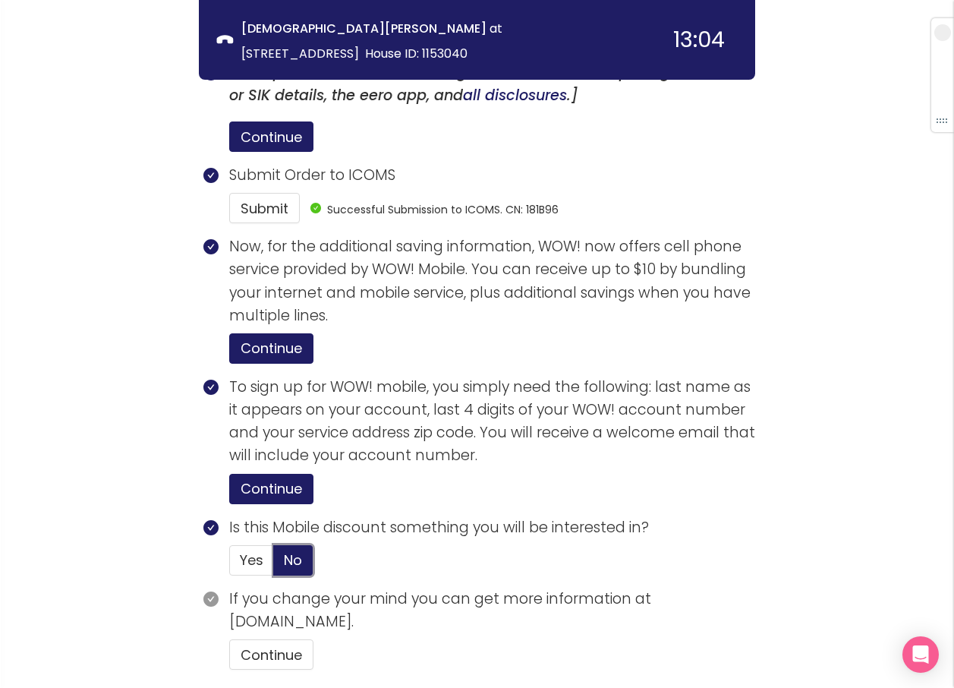
scroll to position [2580, 0]
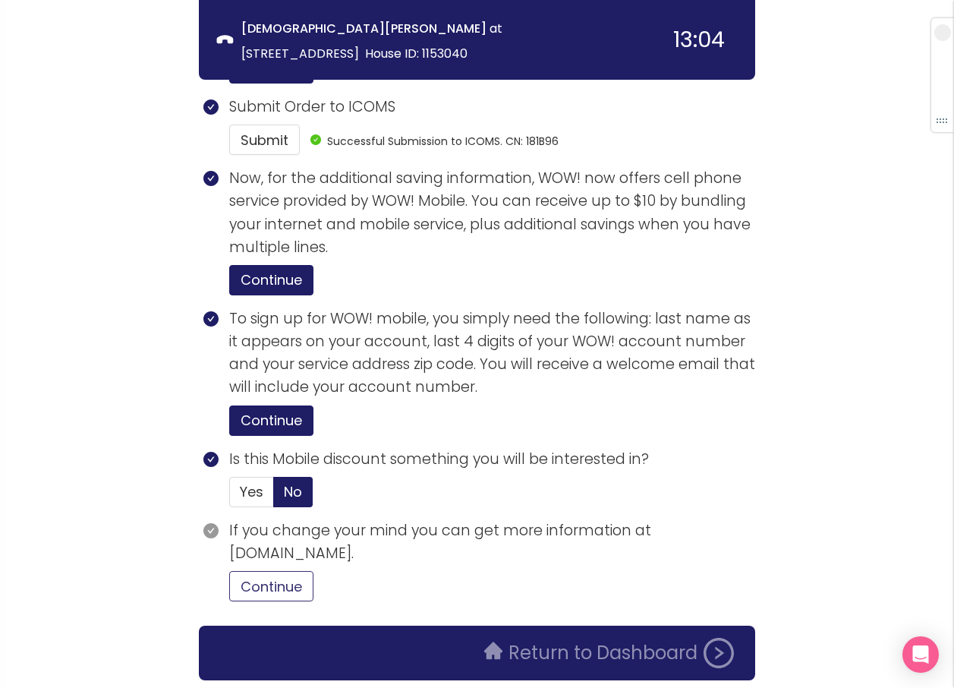
click at [295, 571] on button "Continue" at bounding box center [271, 586] width 84 height 30
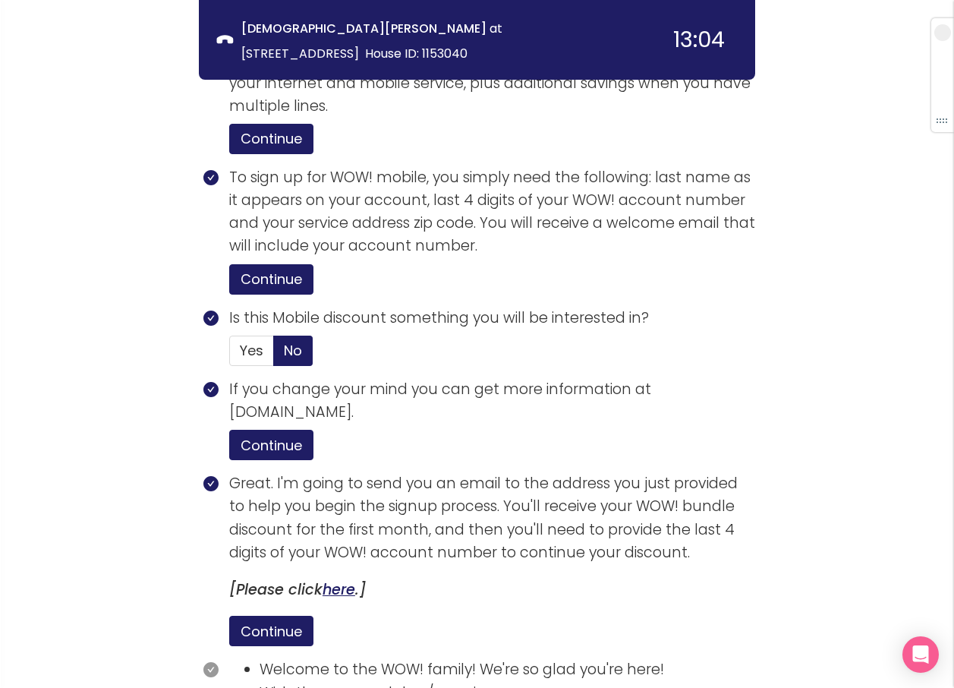
scroll to position [2868, 0]
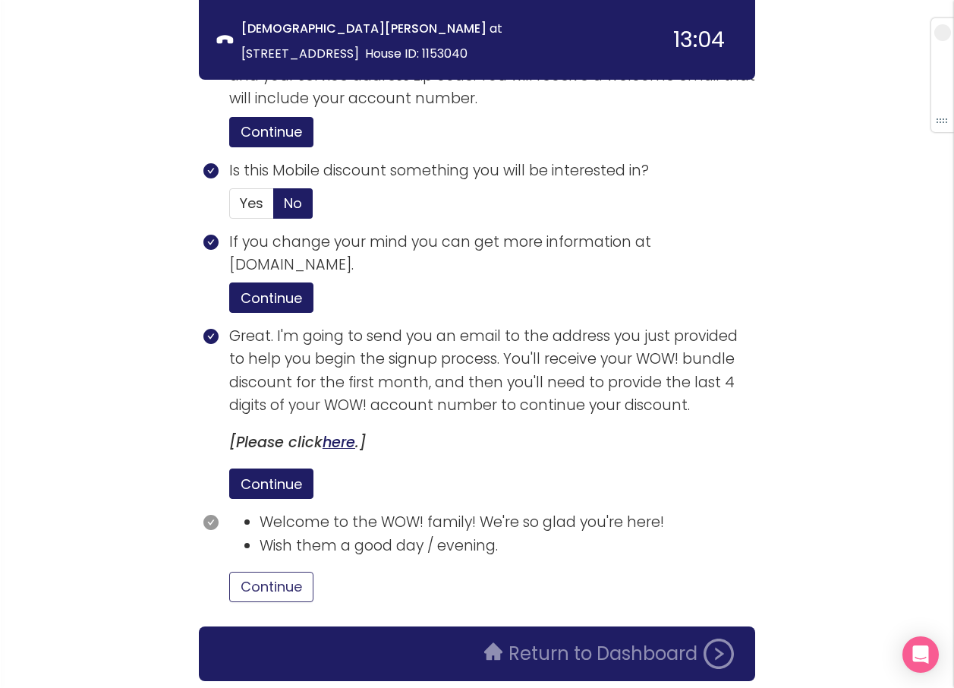
click at [273, 572] on button "Continue" at bounding box center [271, 587] width 84 height 30
click at [524, 638] on button "Return to Dashboard" at bounding box center [609, 653] width 268 height 30
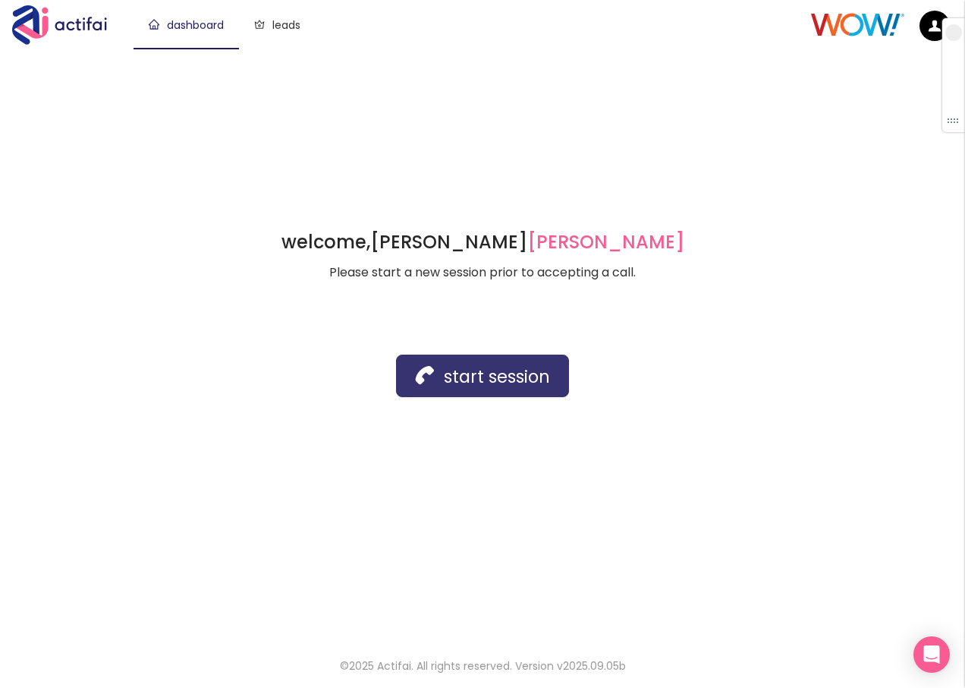
click at [449, 383] on button "start session" at bounding box center [482, 375] width 173 height 43
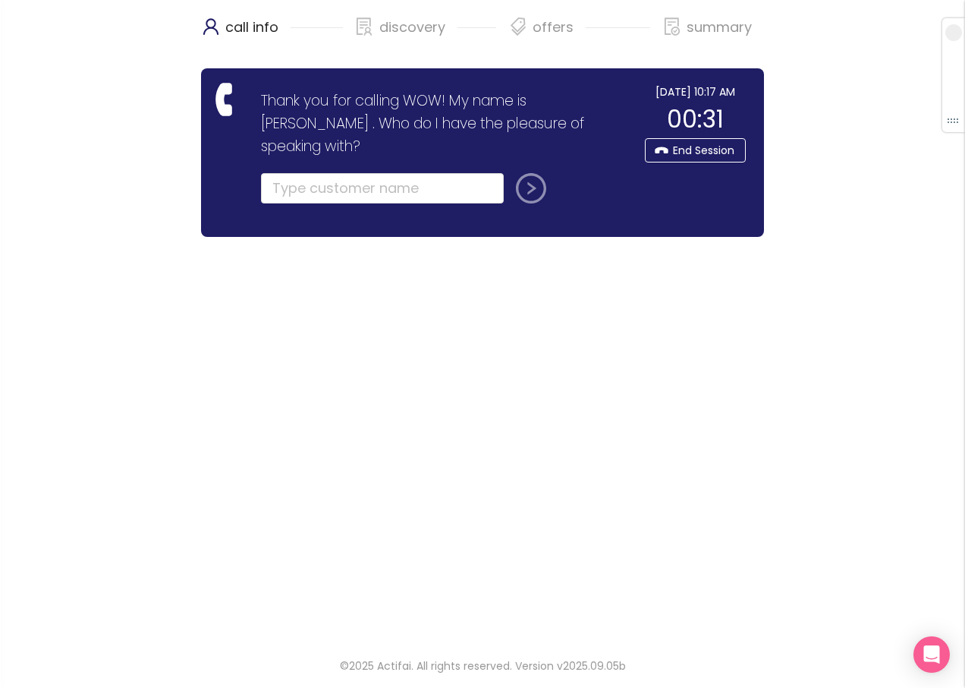
click at [578, 312] on div "call info discovery offers summary Thank you for calling WOW! My name is [PERSO…" at bounding box center [482, 319] width 563 height 639
click at [281, 173] on input "text" at bounding box center [382, 188] width 243 height 30
type input "[PERSON_NAME]"
click at [525, 173] on button "submit" at bounding box center [528, 188] width 36 height 30
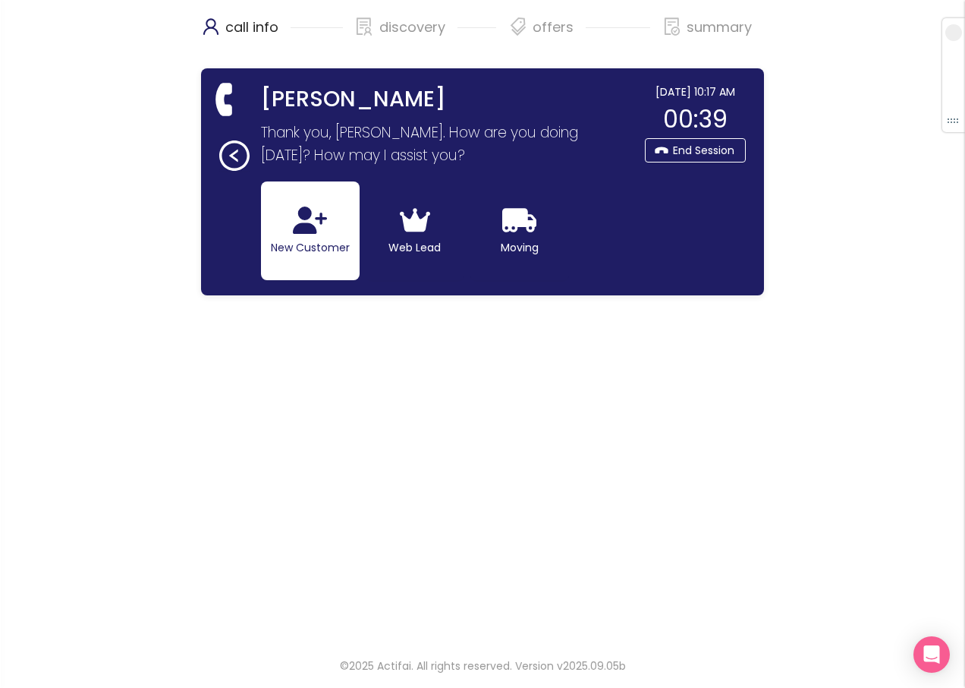
click at [305, 225] on icon "button" at bounding box center [310, 219] width 34 height 27
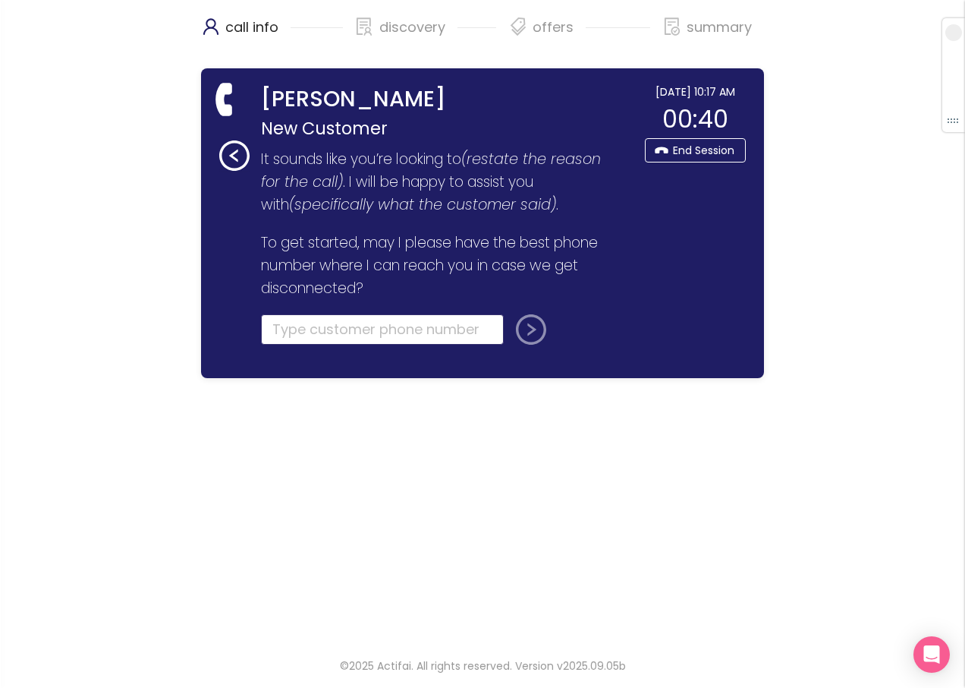
click at [280, 334] on input "tel" at bounding box center [382, 329] width 243 height 30
type input "[PHONE_NUMBER]"
click at [519, 326] on button "submit" at bounding box center [528, 329] width 36 height 30
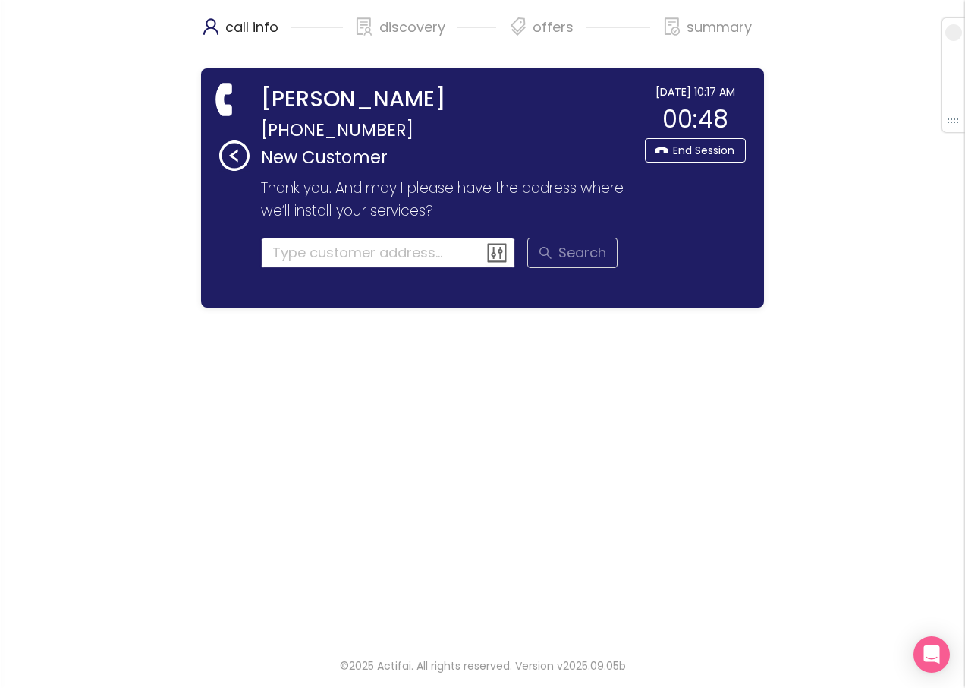
click at [316, 259] on input at bounding box center [388, 253] width 255 height 30
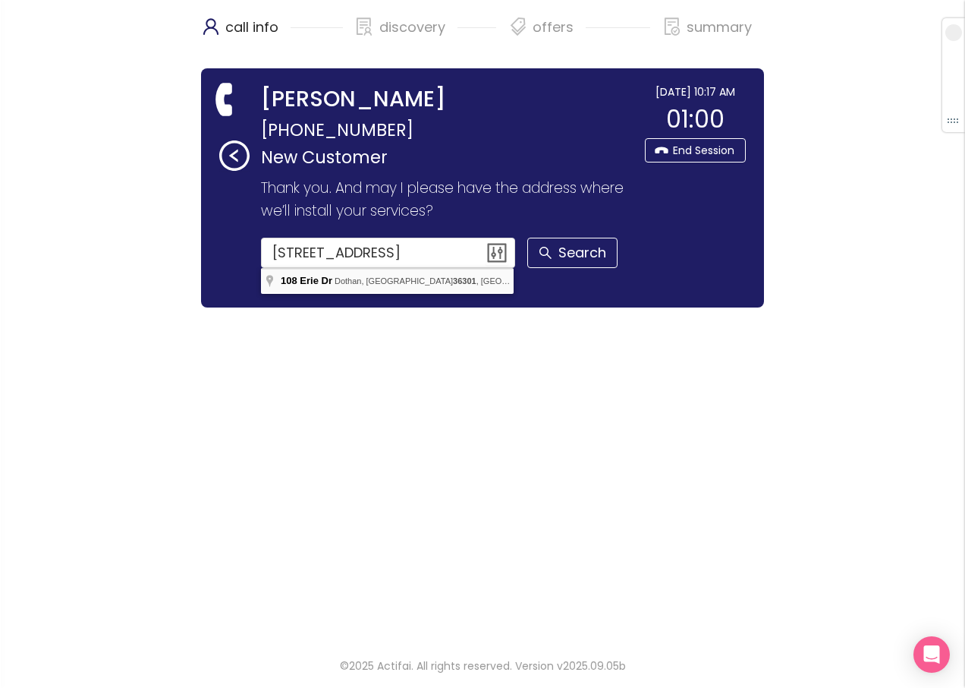
type input "[STREET_ADDRESS]"
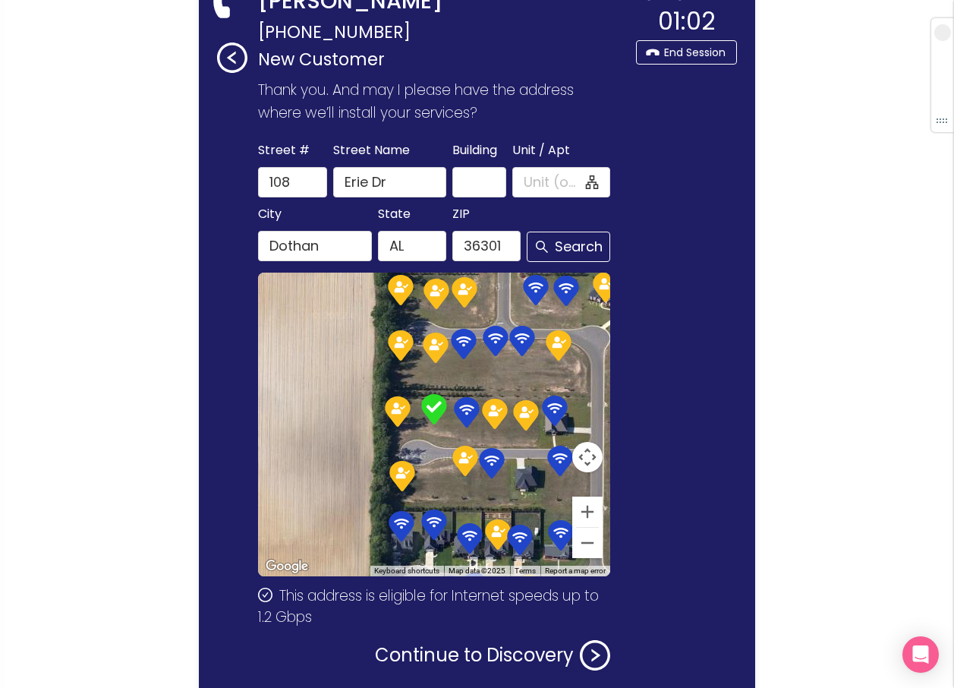
scroll to position [175, 0]
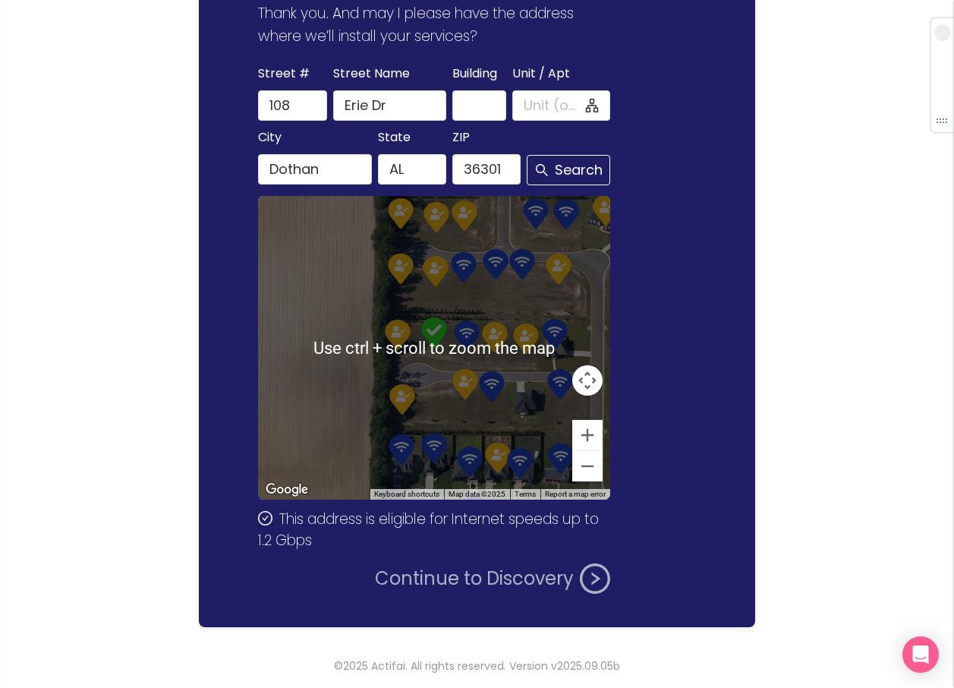
click at [481, 566] on button "Continue to Discovery" at bounding box center [492, 578] width 235 height 30
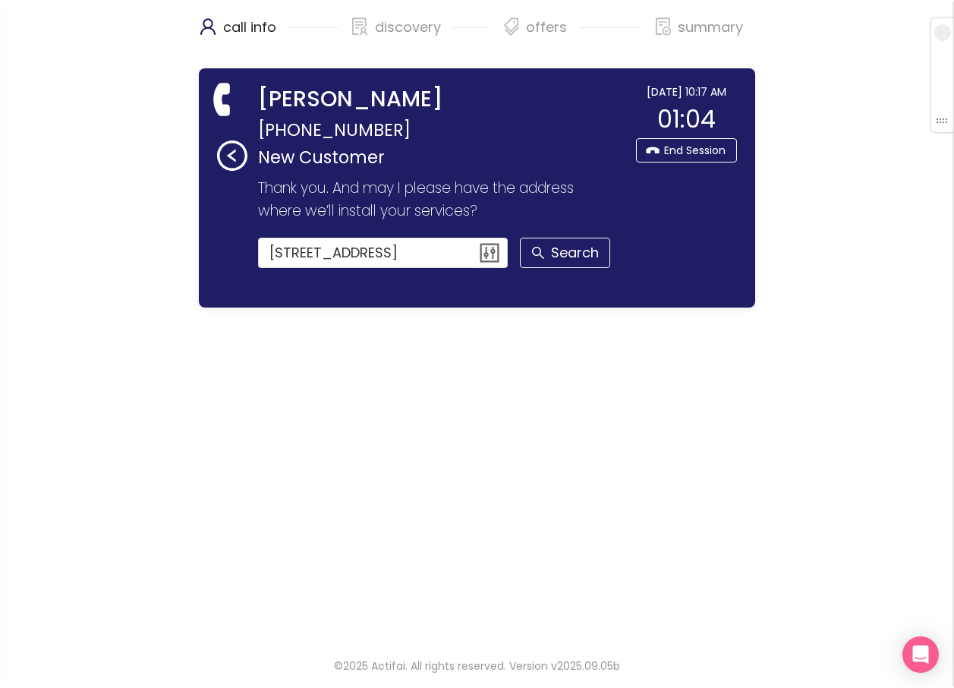
scroll to position [0, 0]
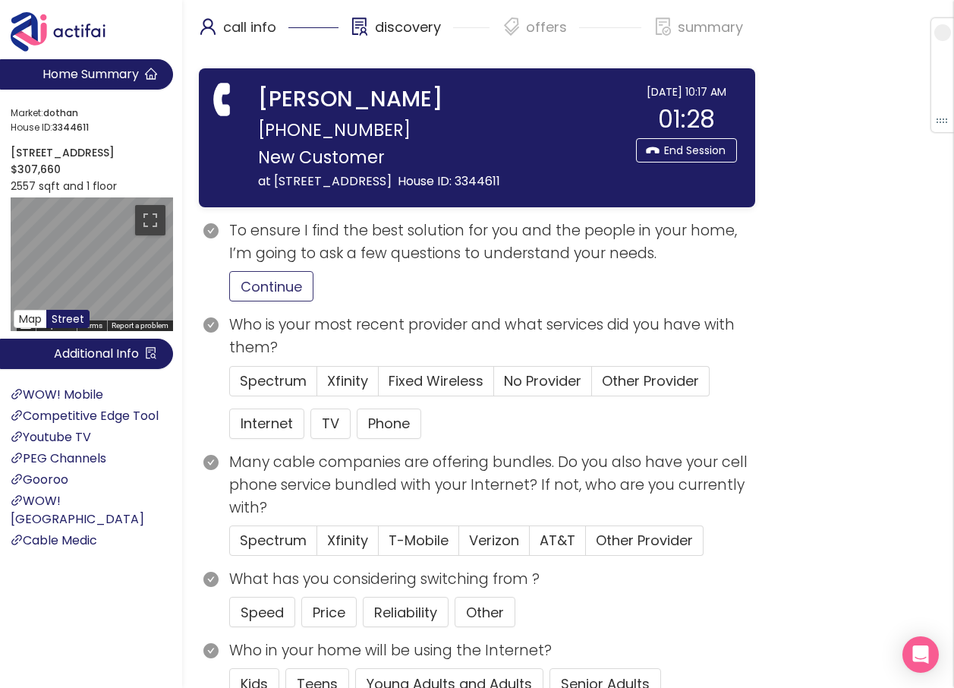
drag, startPoint x: 263, startPoint y: 287, endPoint x: 276, endPoint y: 291, distance: 14.2
click at [263, 287] on button "Continue" at bounding box center [271, 286] width 84 height 30
click at [545, 383] on span "No Provider" at bounding box center [542, 380] width 77 height 19
click at [494, 386] on input "No Provider" at bounding box center [494, 386] width 0 height 0
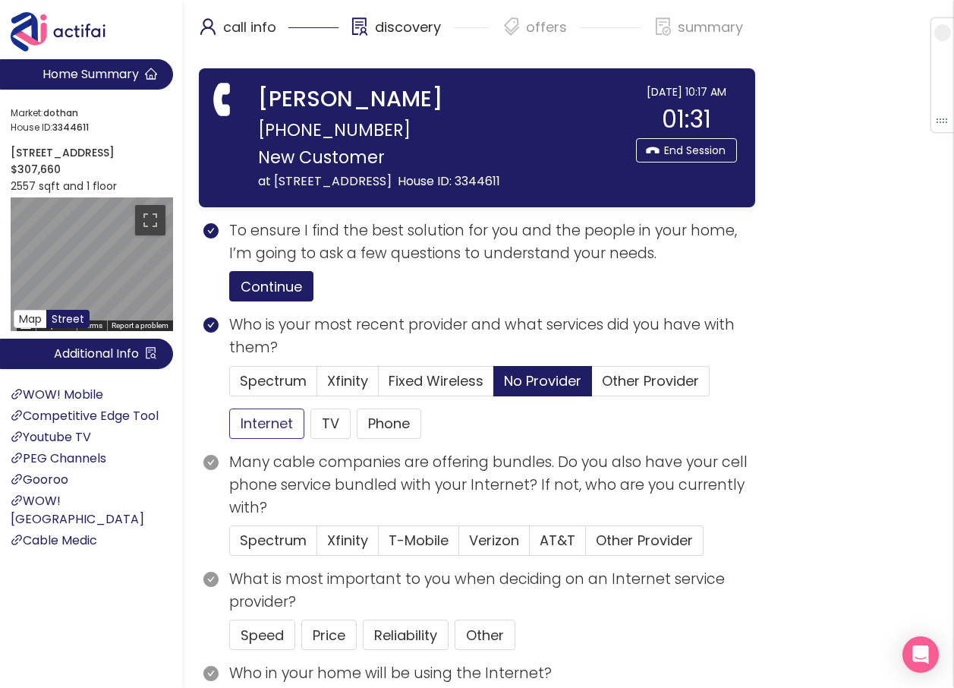
click at [265, 422] on button "Internet" at bounding box center [266, 423] width 75 height 30
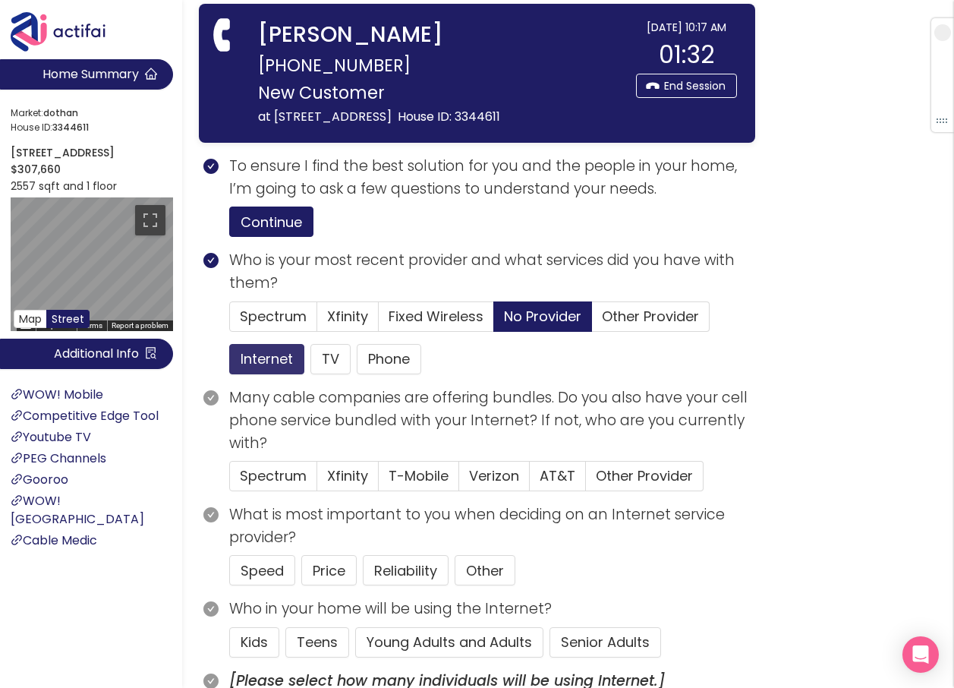
scroll to position [152, 0]
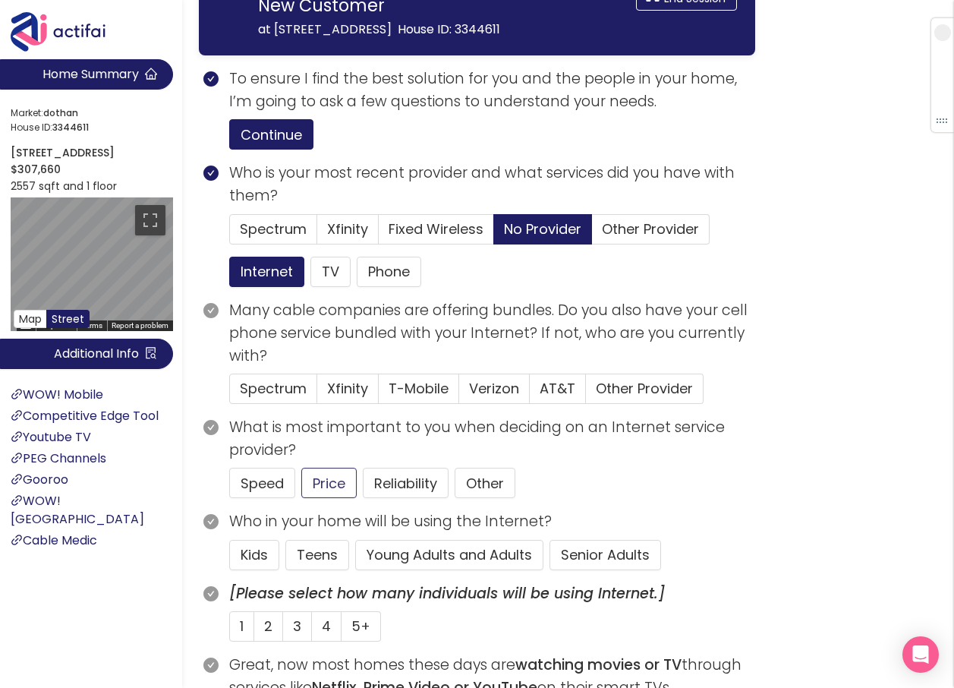
click at [338, 483] on button "Price" at bounding box center [328, 483] width 55 height 30
click at [405, 556] on button "Young Adults and Adults" at bounding box center [449, 555] width 188 height 30
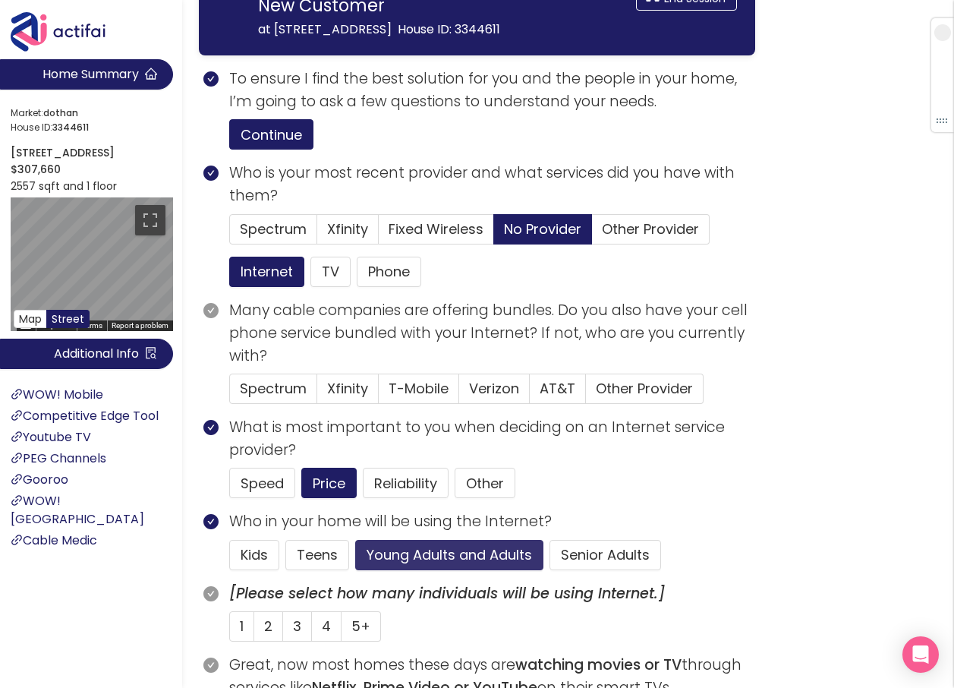
click at [493, 559] on button "Young Adults and Adults" at bounding box center [449, 555] width 188 height 30
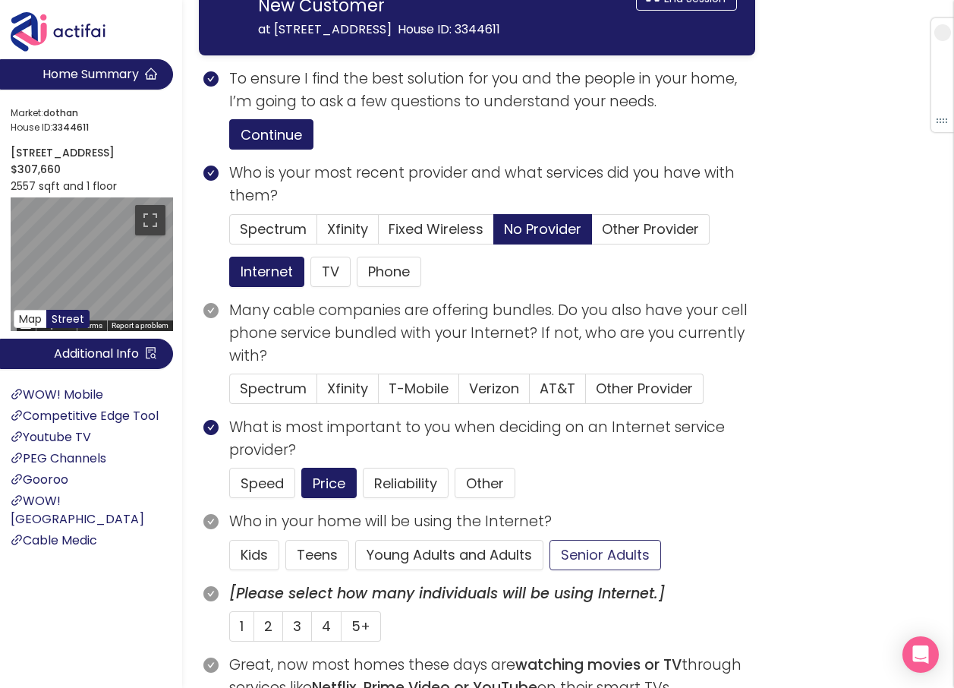
click at [608, 550] on button "Senior Adults" at bounding box center [606, 555] width 112 height 30
click at [247, 623] on label "1" at bounding box center [241, 626] width 25 height 30
click at [230, 631] on input "1" at bounding box center [230, 631] width 0 height 0
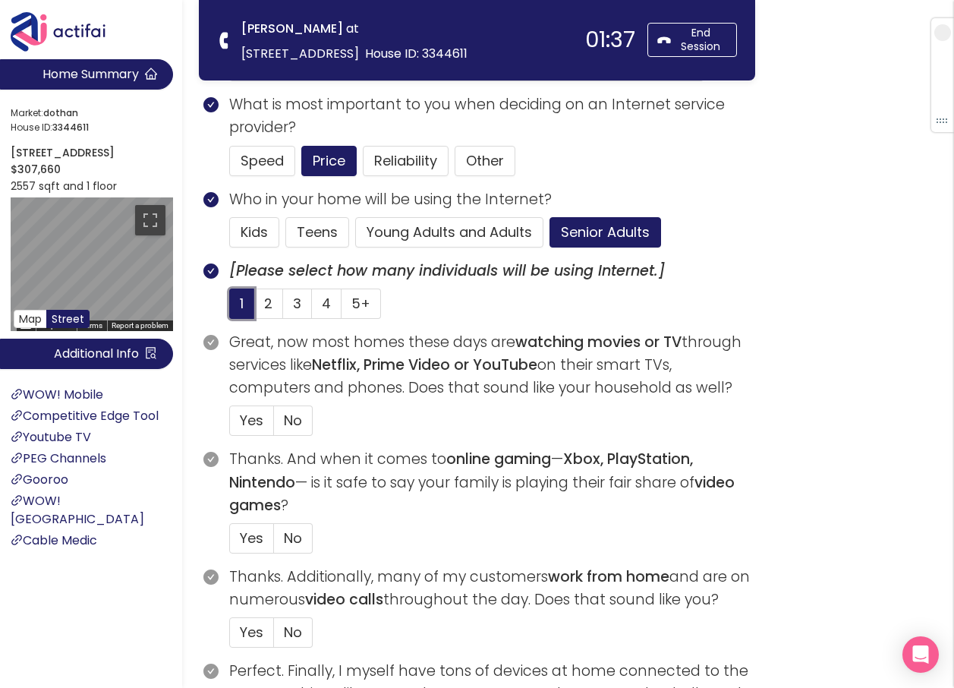
scroll to position [379, 0]
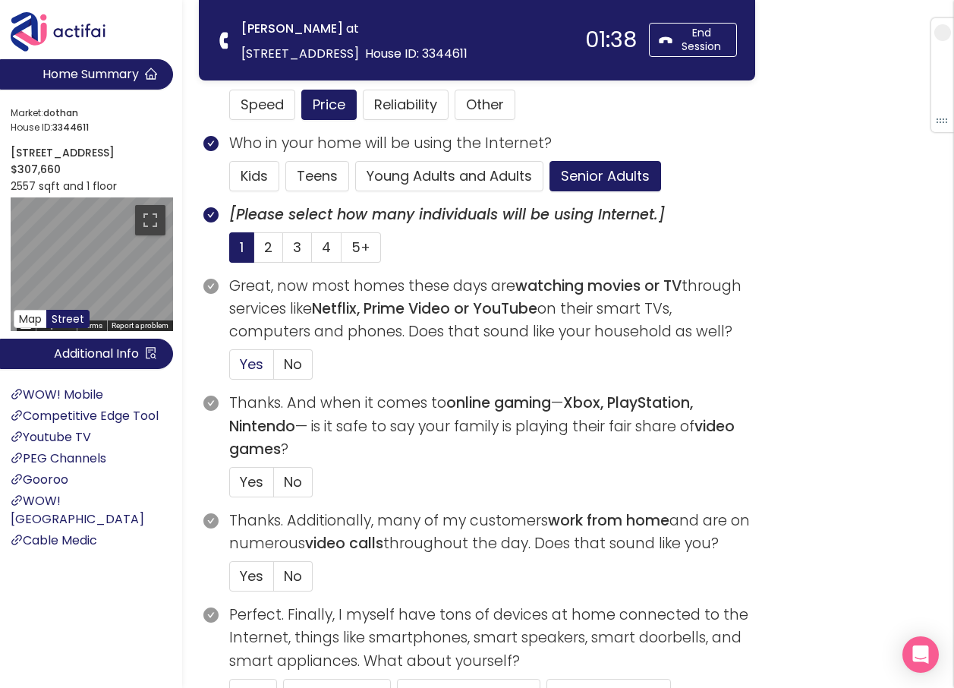
click at [247, 363] on span "Yes" at bounding box center [252, 363] width 24 height 19
click at [230, 369] on input "Yes" at bounding box center [230, 369] width 0 height 0
drag, startPoint x: 290, startPoint y: 473, endPoint x: 293, endPoint y: 487, distance: 14.0
click at [291, 474] on span "No" at bounding box center [293, 481] width 18 height 19
click at [274, 487] on input "No" at bounding box center [274, 487] width 0 height 0
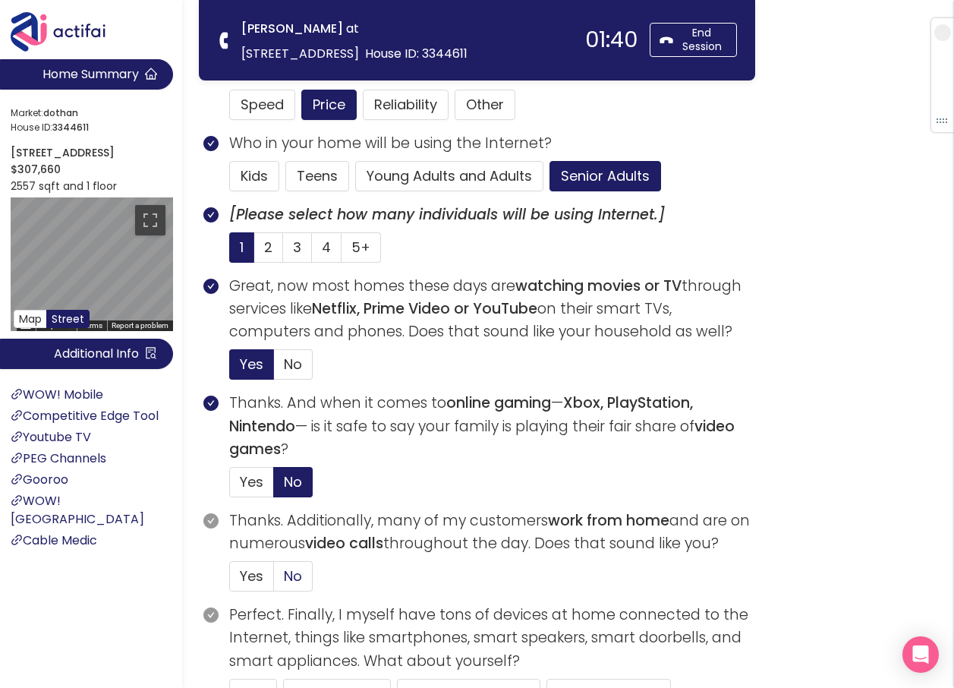
click at [291, 572] on span "No" at bounding box center [293, 575] width 18 height 19
click at [274, 581] on input "No" at bounding box center [274, 581] width 0 height 0
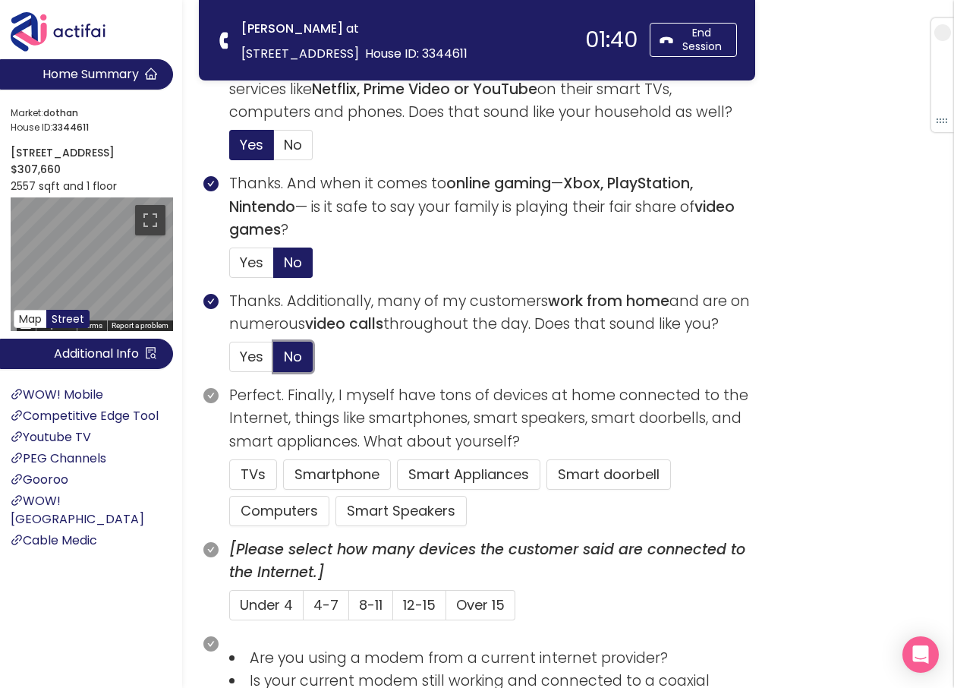
scroll to position [607, 0]
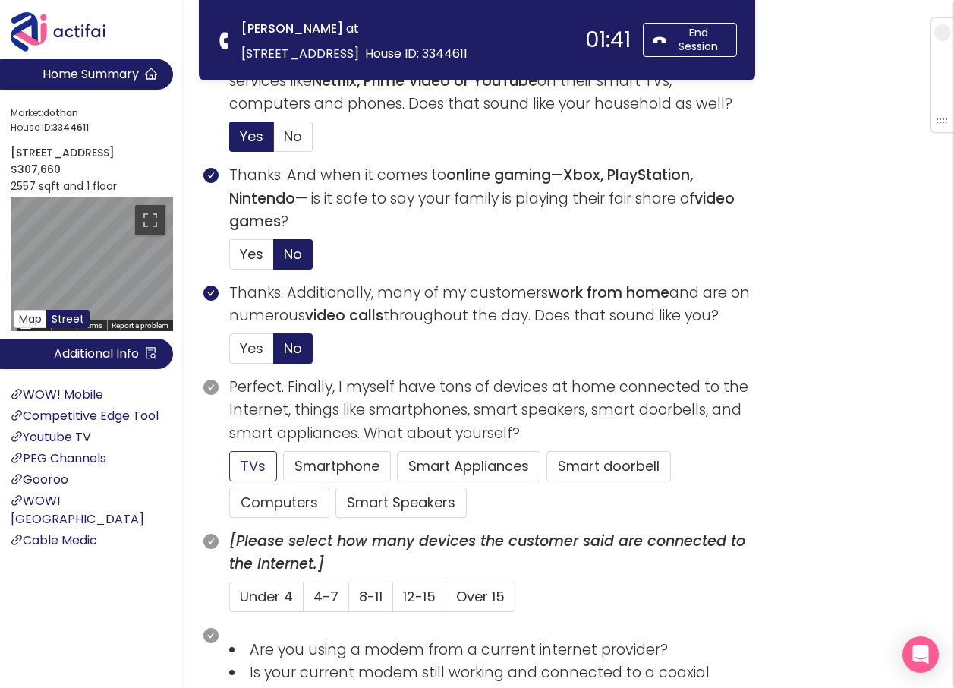
click at [250, 472] on button "TVs" at bounding box center [253, 466] width 48 height 30
click at [320, 593] on span "4-7" at bounding box center [325, 596] width 25 height 19
click at [304, 601] on input "4-7" at bounding box center [304, 601] width 0 height 0
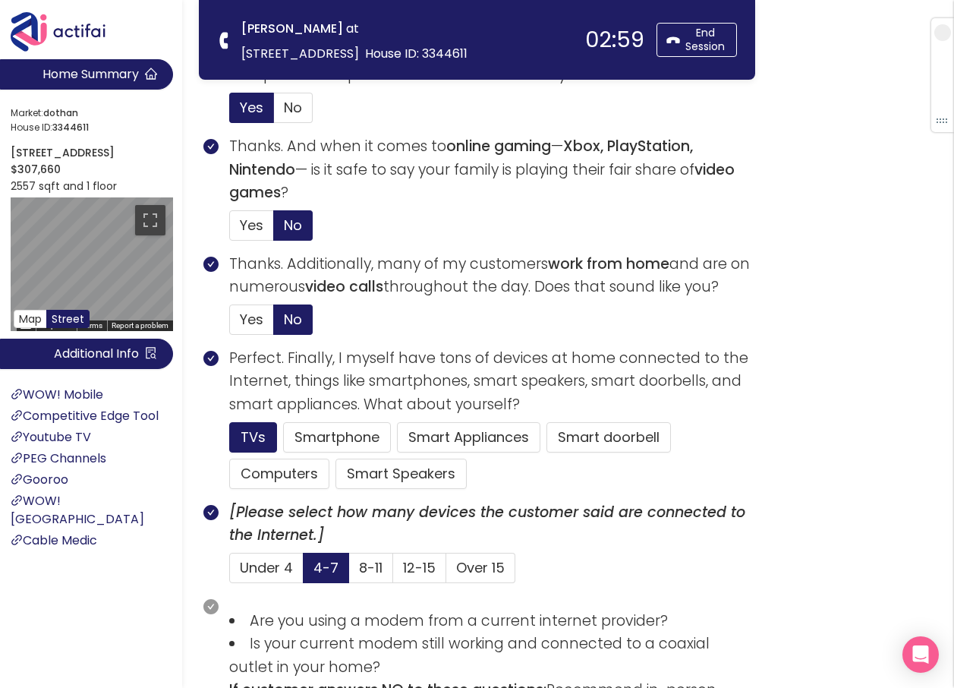
scroll to position [683, 0]
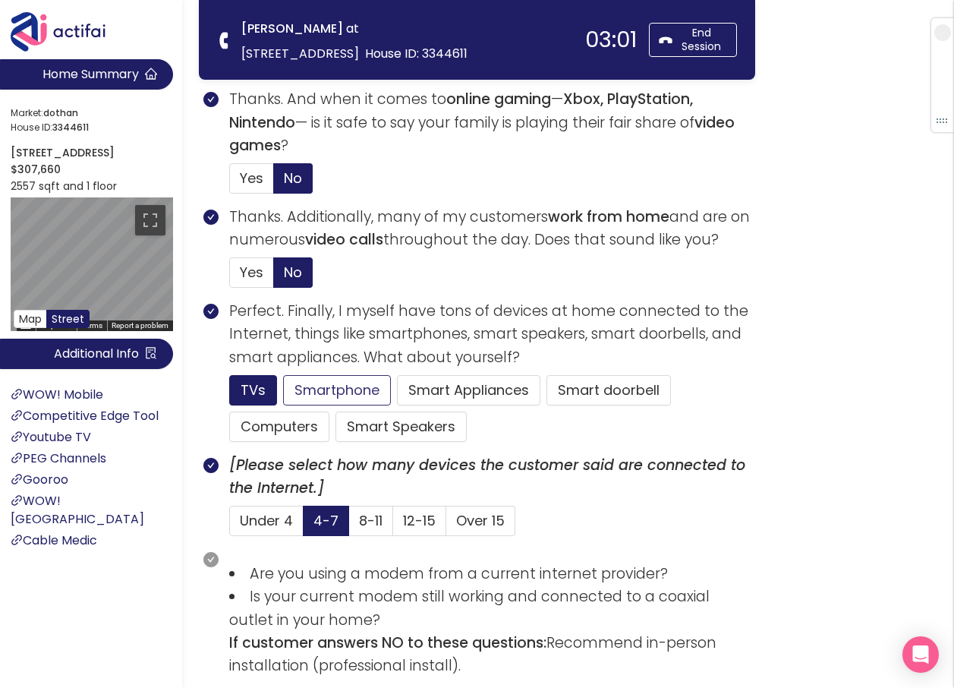
click at [310, 389] on button "Smartphone" at bounding box center [337, 390] width 108 height 30
click at [260, 519] on span "Under 4" at bounding box center [266, 520] width 53 height 19
click at [230, 525] on input "Under 4" at bounding box center [230, 525] width 0 height 0
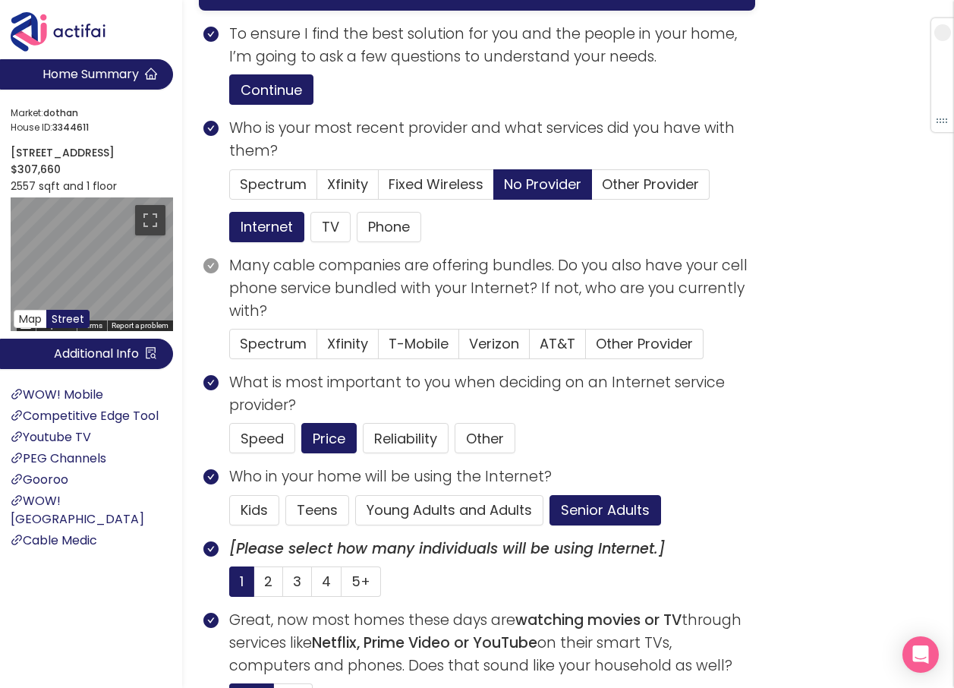
scroll to position [228, 0]
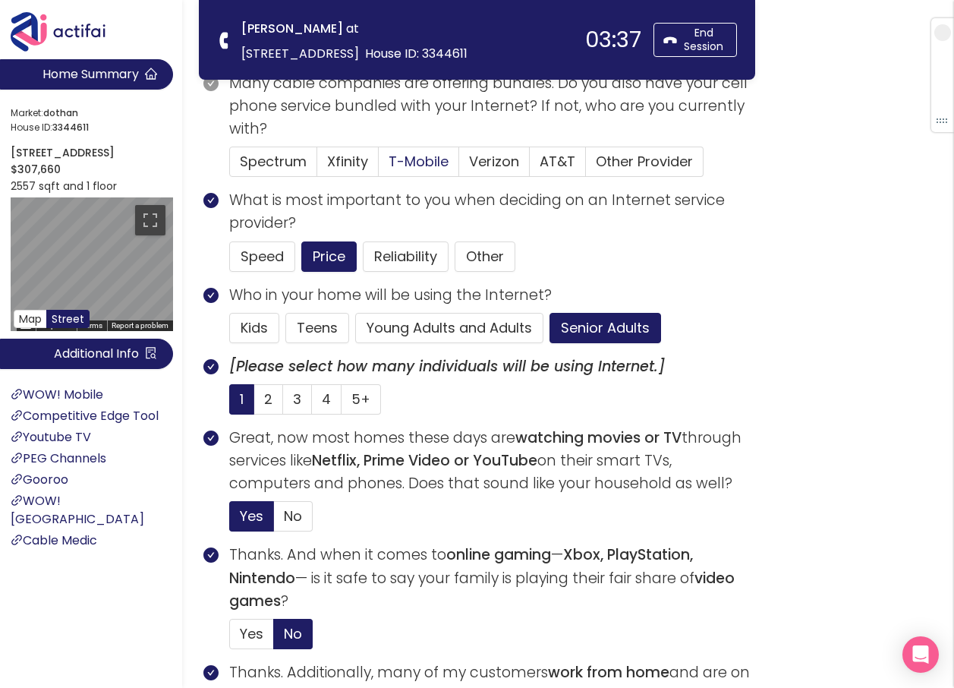
click at [415, 162] on span "T-Mobile" at bounding box center [419, 161] width 60 height 19
click at [379, 166] on input "T-Mobile" at bounding box center [379, 166] width 0 height 0
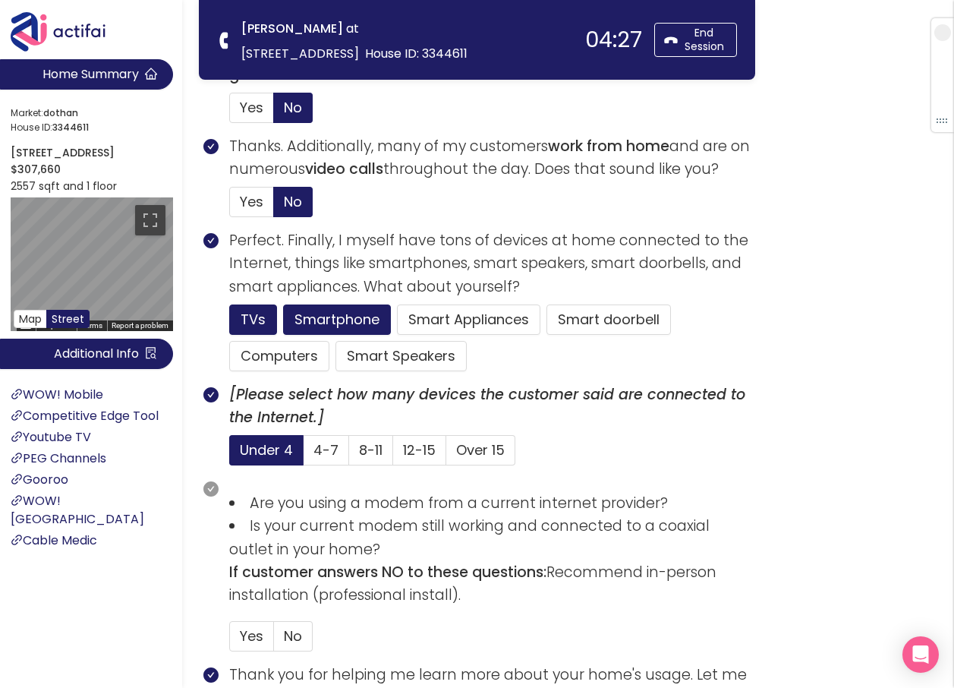
scroll to position [759, 0]
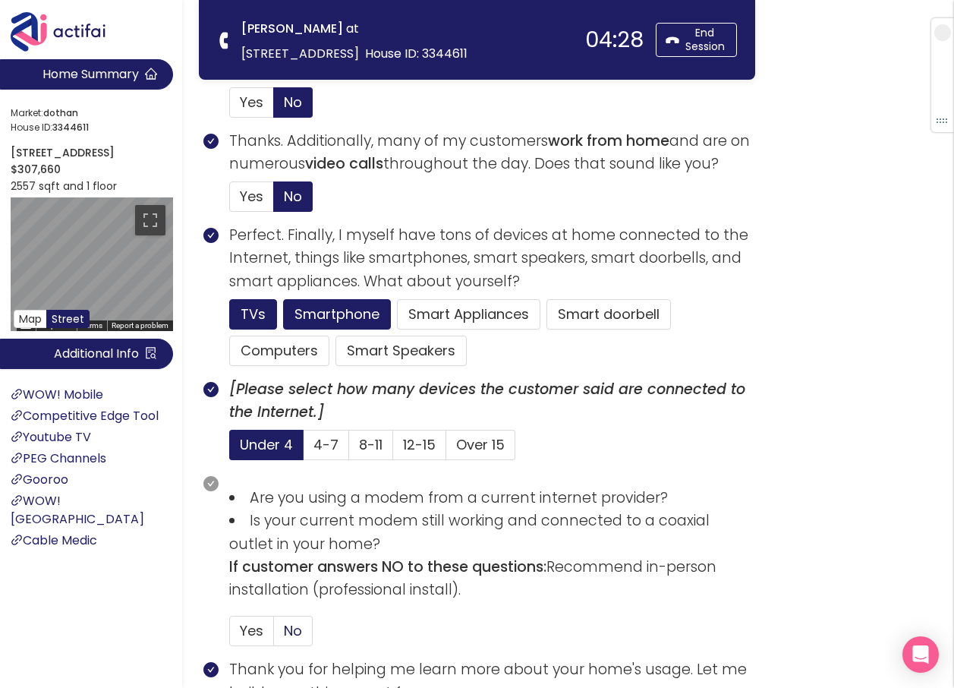
click at [298, 627] on span "No" at bounding box center [293, 630] width 18 height 19
click at [274, 635] on input "No" at bounding box center [274, 635] width 0 height 0
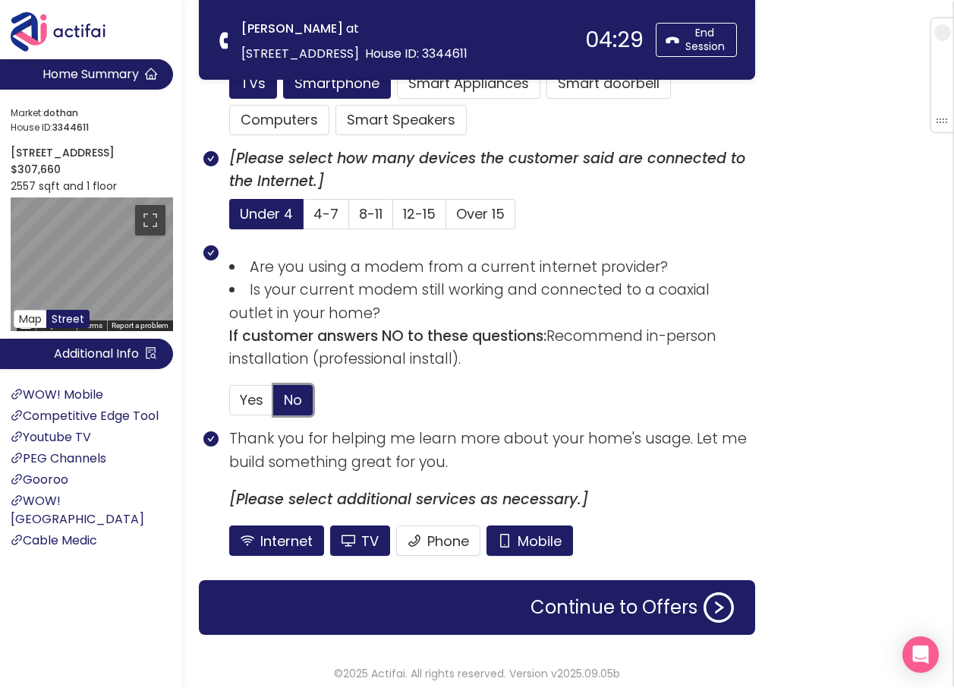
scroll to position [997, 0]
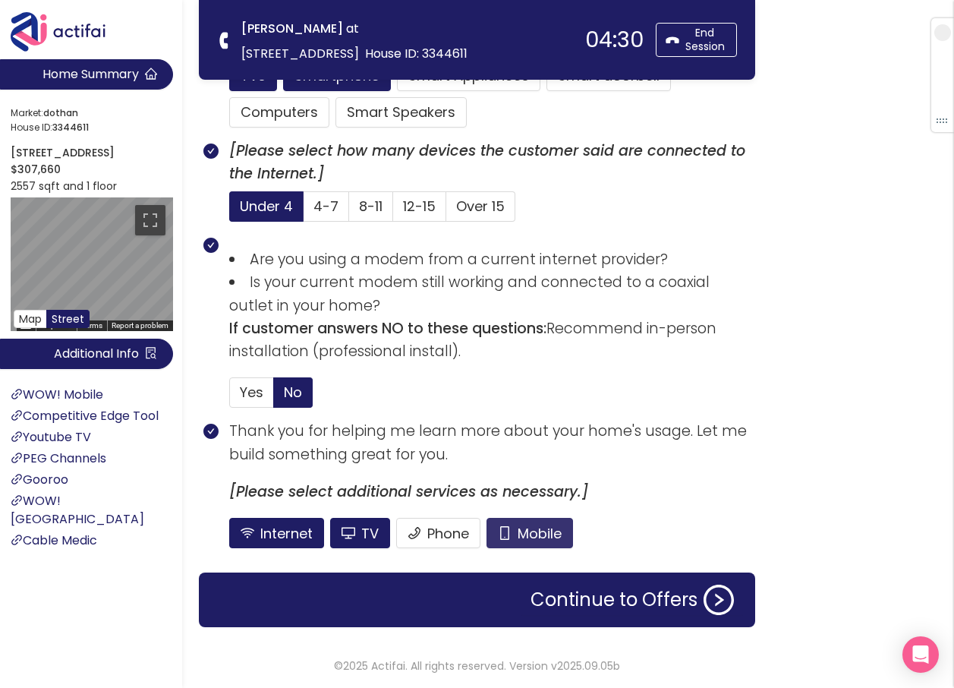
click at [516, 523] on button "Mobile" at bounding box center [530, 533] width 87 height 30
click at [350, 537] on button "TV" at bounding box center [360, 533] width 60 height 30
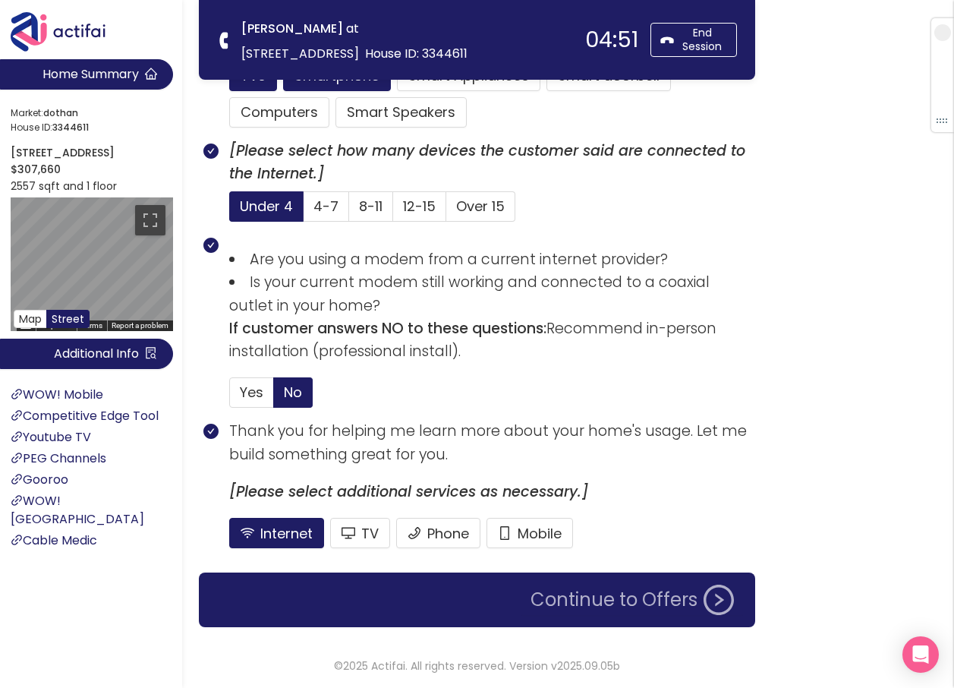
click at [590, 599] on button "Continue to Offers" at bounding box center [632, 599] width 222 height 30
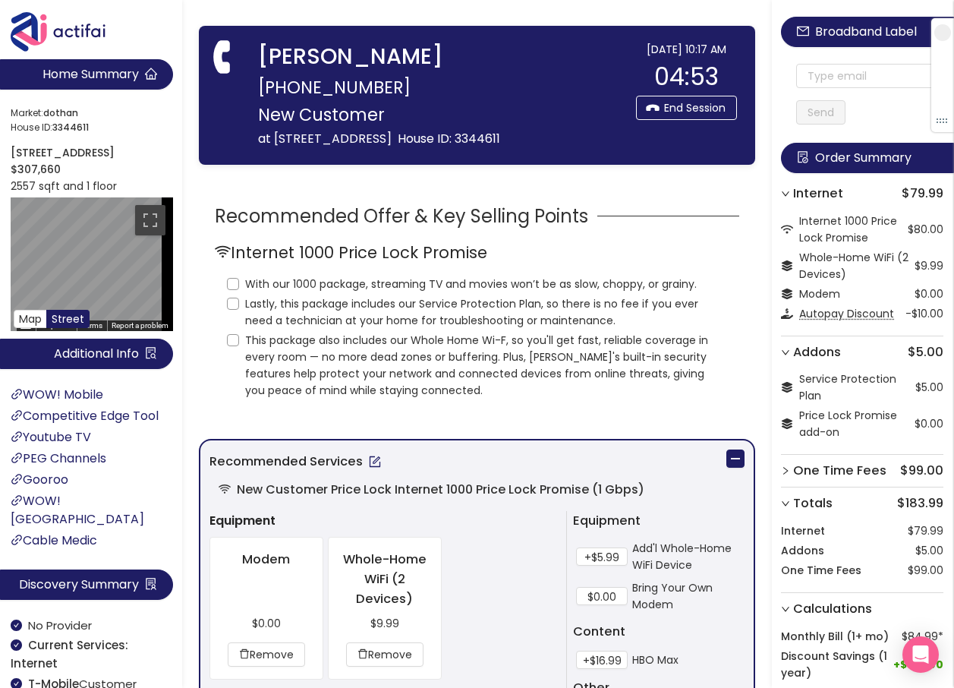
scroll to position [0, 0]
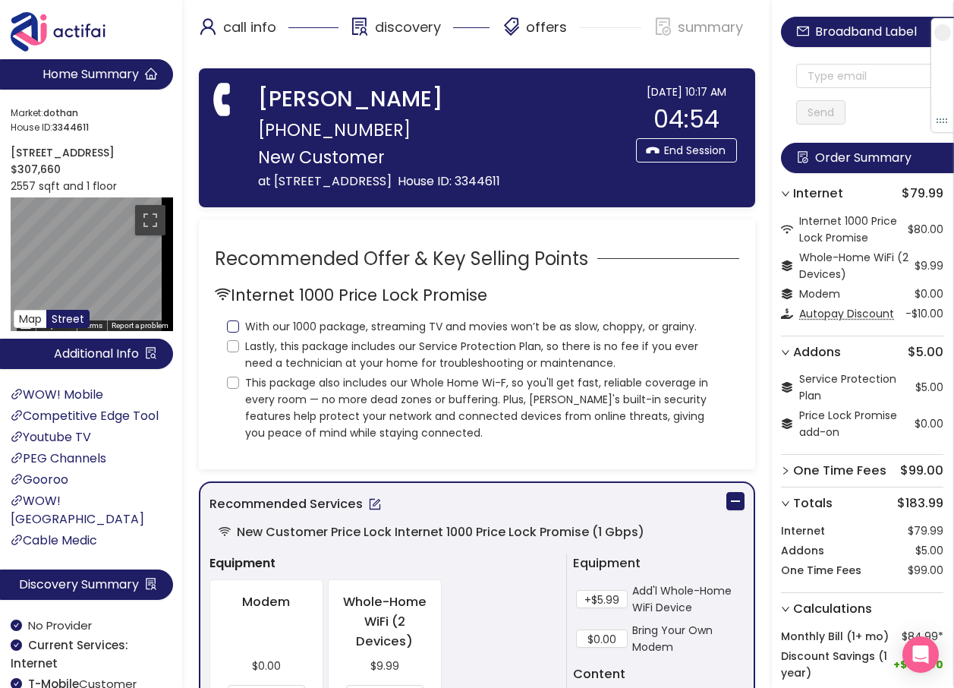
click at [234, 329] on input "With our 1000 package, streaming TV and movies won’t be as slow, choppy, or gra…" at bounding box center [233, 326] width 12 height 12
checkbox input "true"
click at [230, 348] on input "Lastly, this package includes our Service Protection Plan, so there is no fee i…" at bounding box center [233, 346] width 12 height 12
checkbox input "true"
click at [231, 384] on input "This package also includes our Whole Home Wi-F, so you'll get fast, reliable co…" at bounding box center [233, 382] width 12 height 12
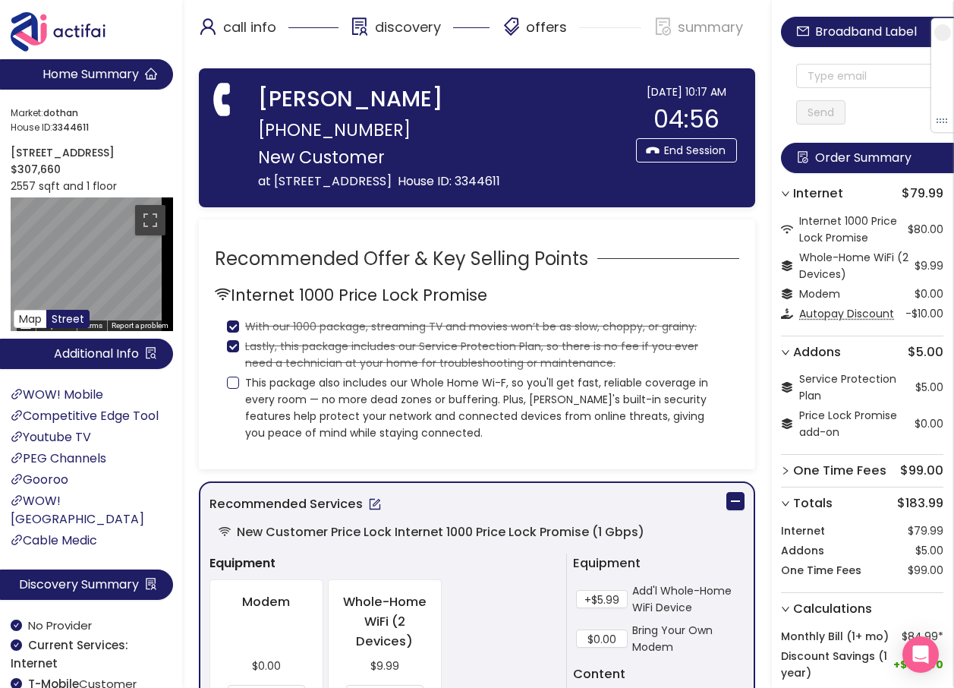
checkbox input "true"
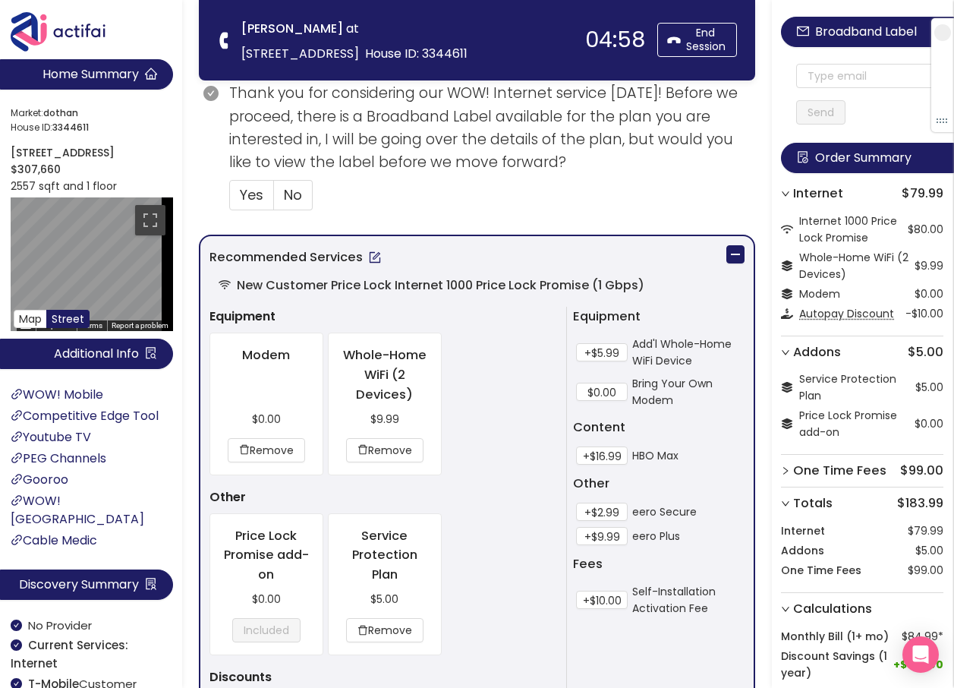
scroll to position [531, 0]
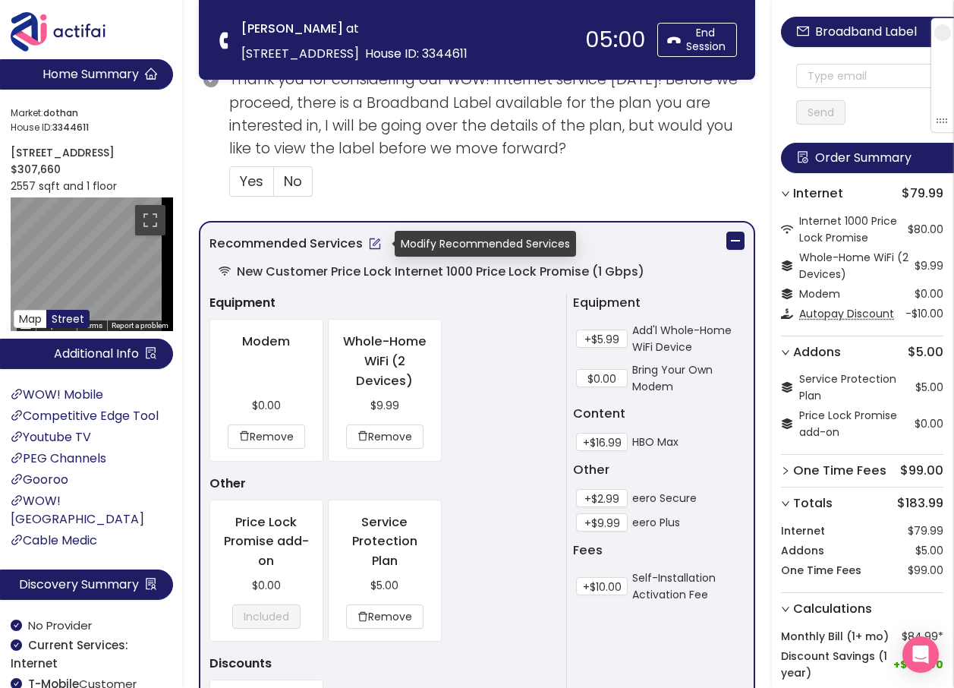
click at [376, 244] on button "button" at bounding box center [375, 243] width 24 height 24
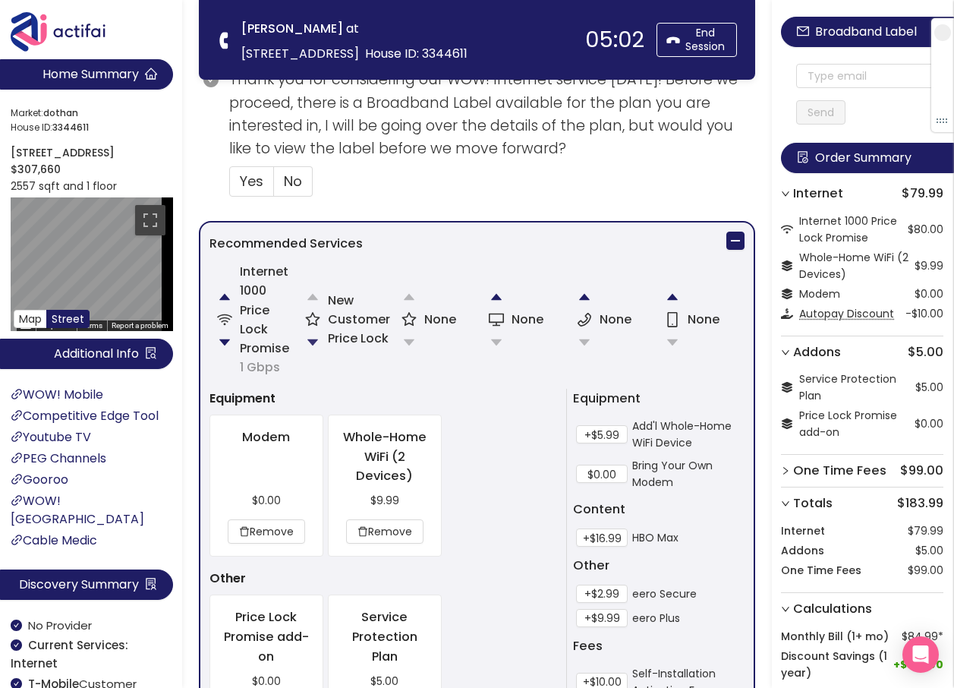
click at [310, 336] on button "button" at bounding box center [313, 342] width 30 height 30
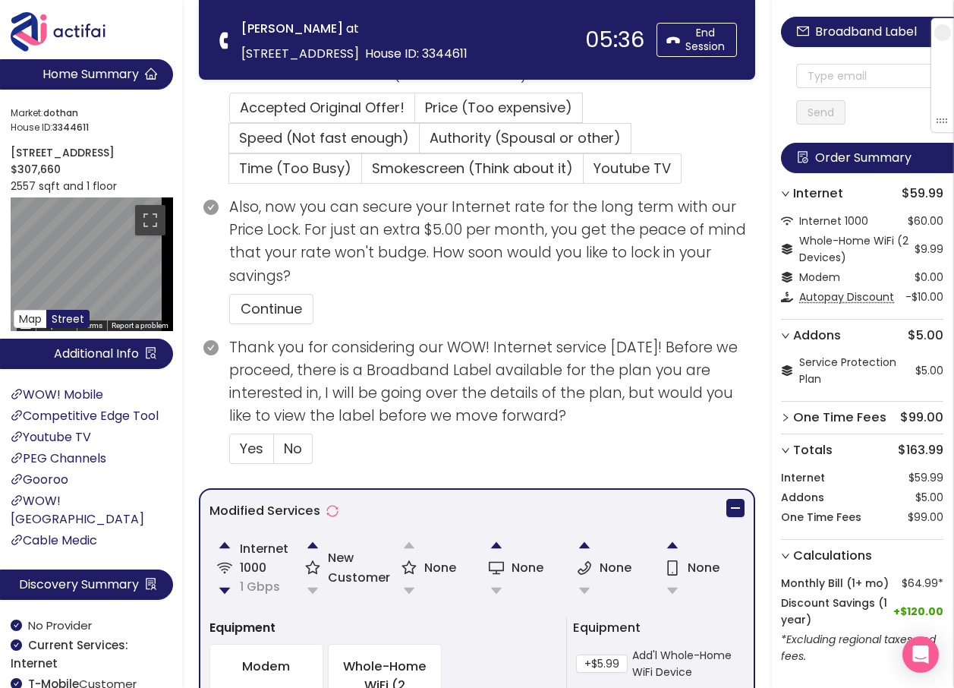
scroll to position [398, 0]
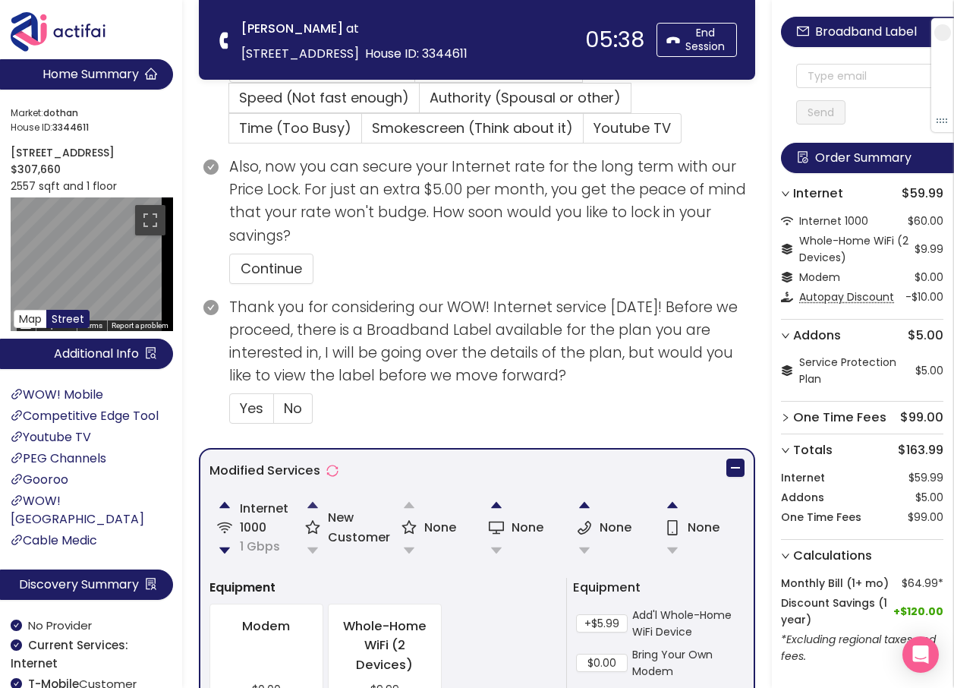
click at [312, 512] on button "button" at bounding box center [313, 505] width 30 height 30
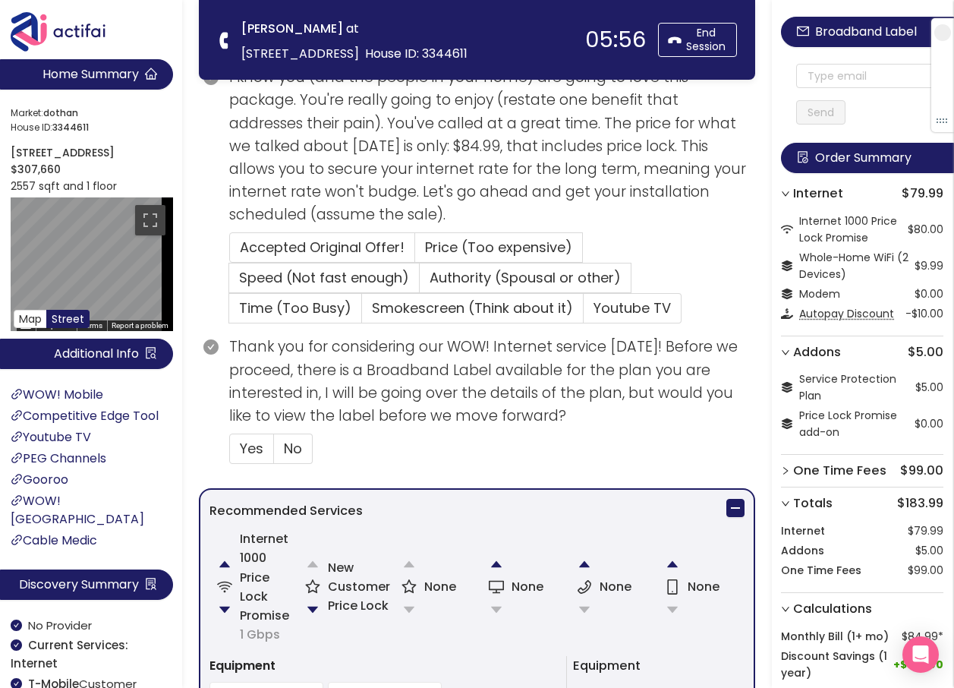
scroll to position [228, 0]
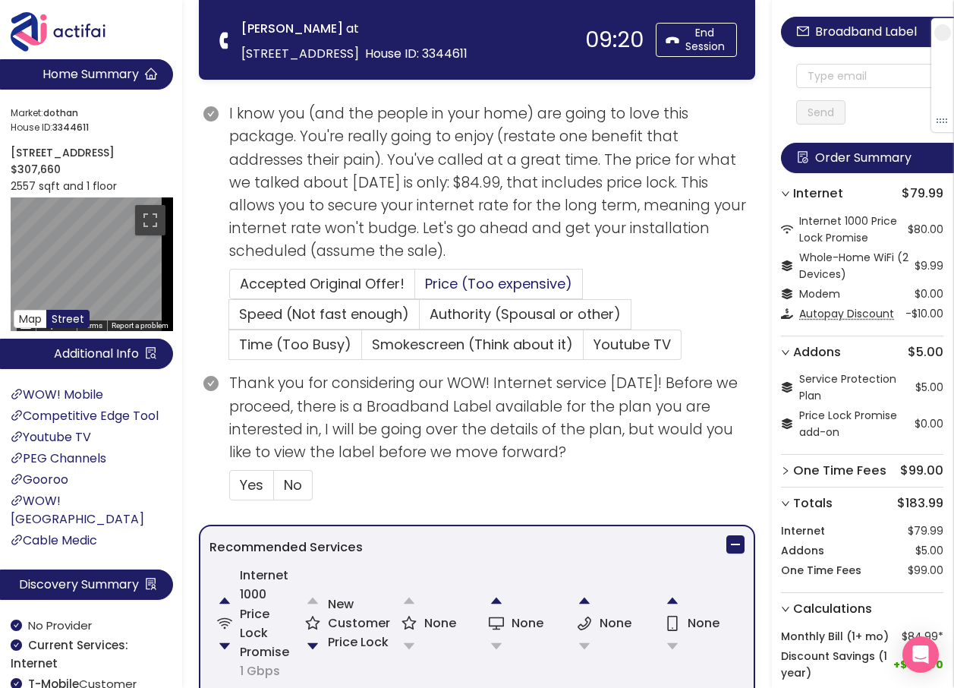
click at [449, 278] on span "Price (Too expensive)" at bounding box center [498, 283] width 147 height 19
click at [415, 288] on input "Price (Too expensive)" at bounding box center [415, 288] width 0 height 0
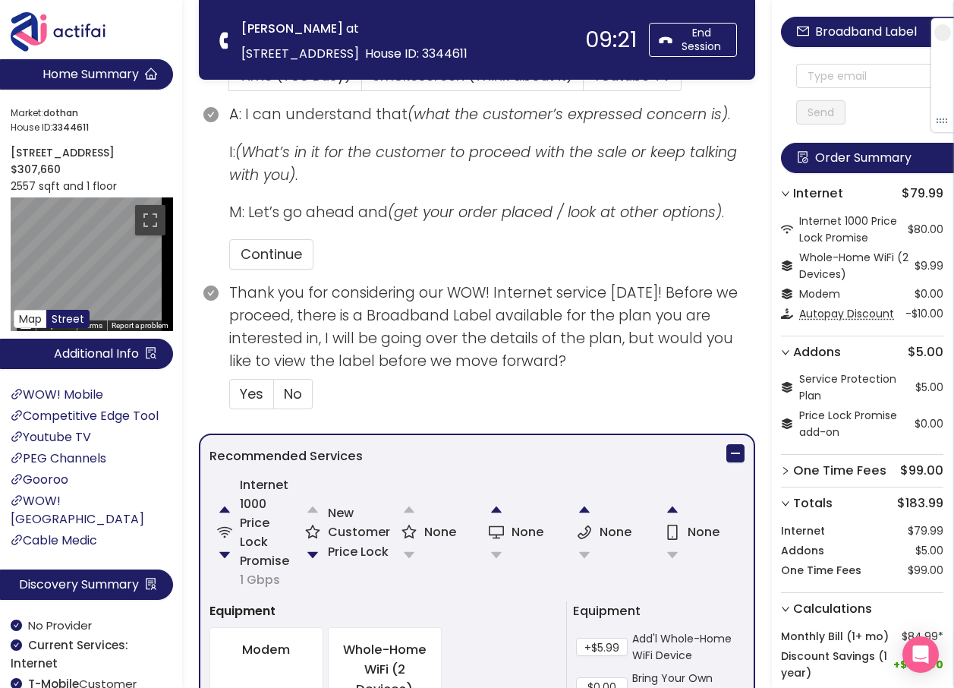
scroll to position [531, 0]
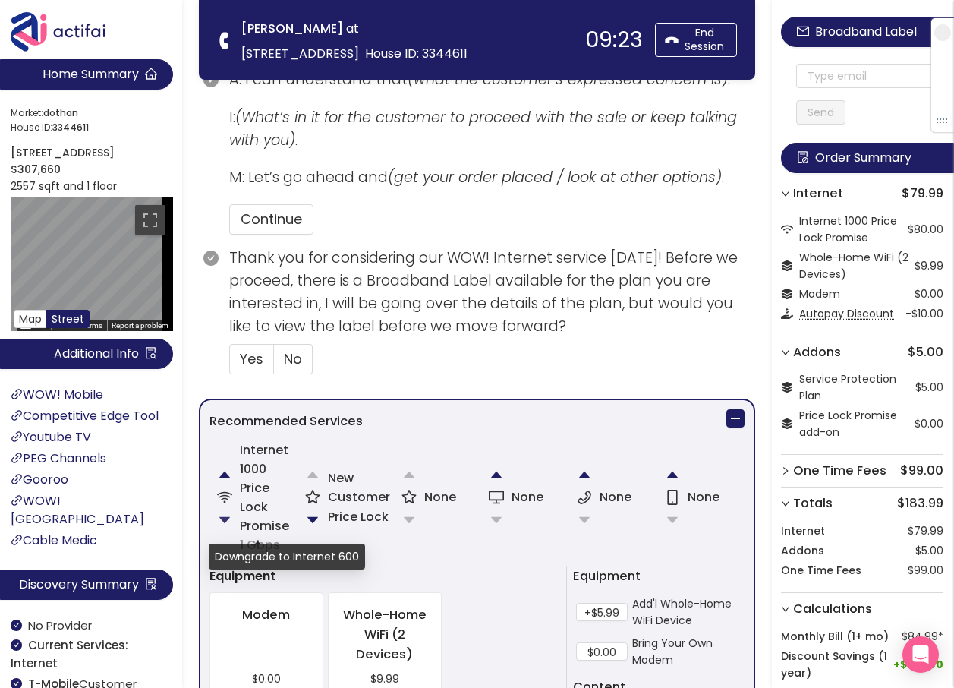
click at [225, 515] on button "button" at bounding box center [224, 520] width 30 height 30
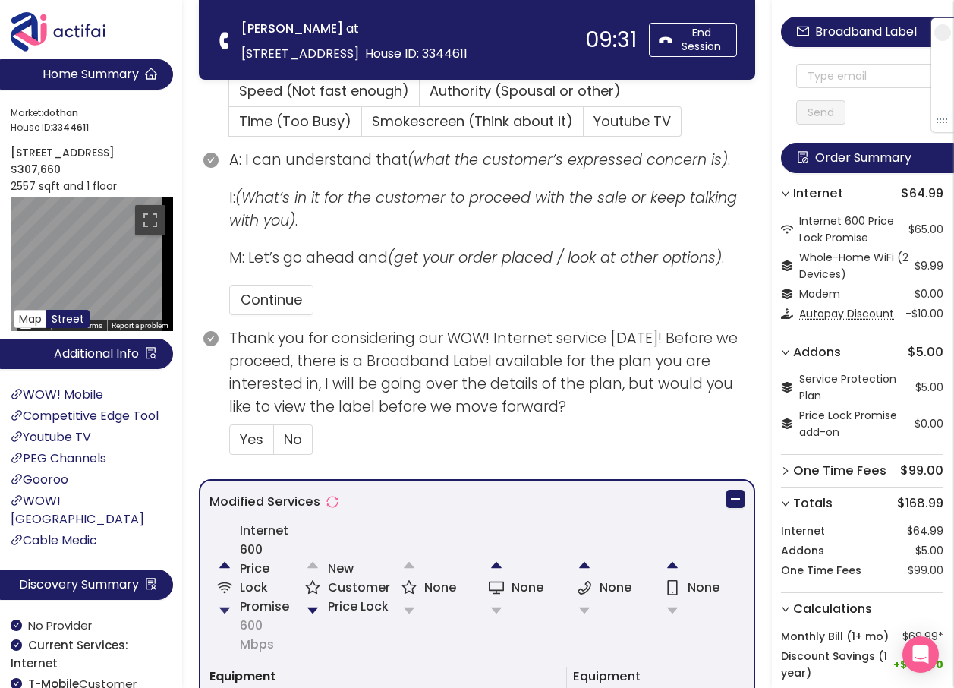
scroll to position [455, 0]
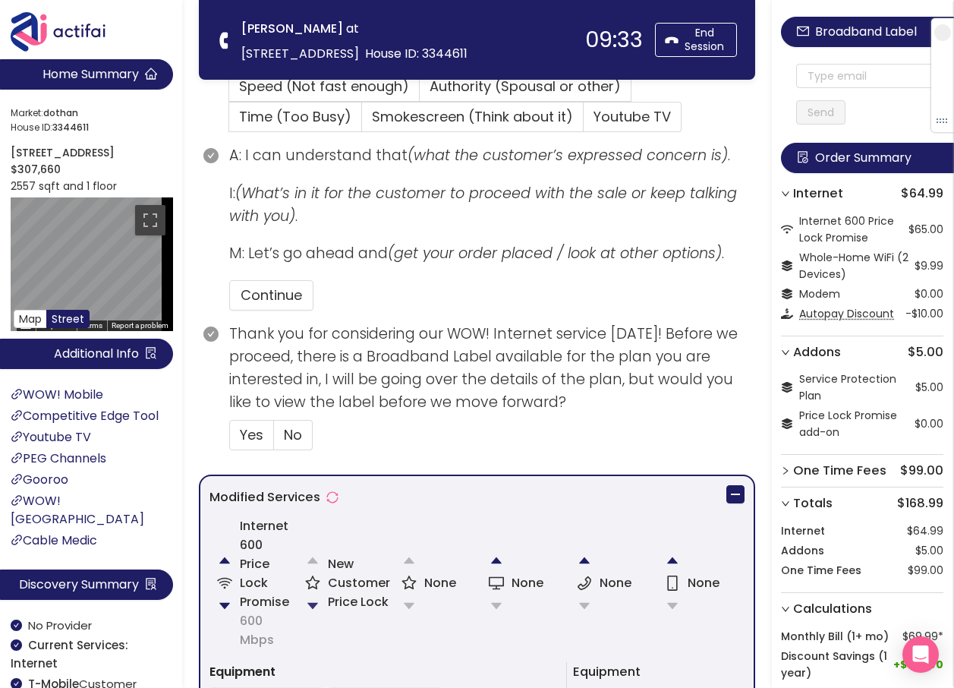
click at [311, 603] on button "button" at bounding box center [313, 605] width 30 height 30
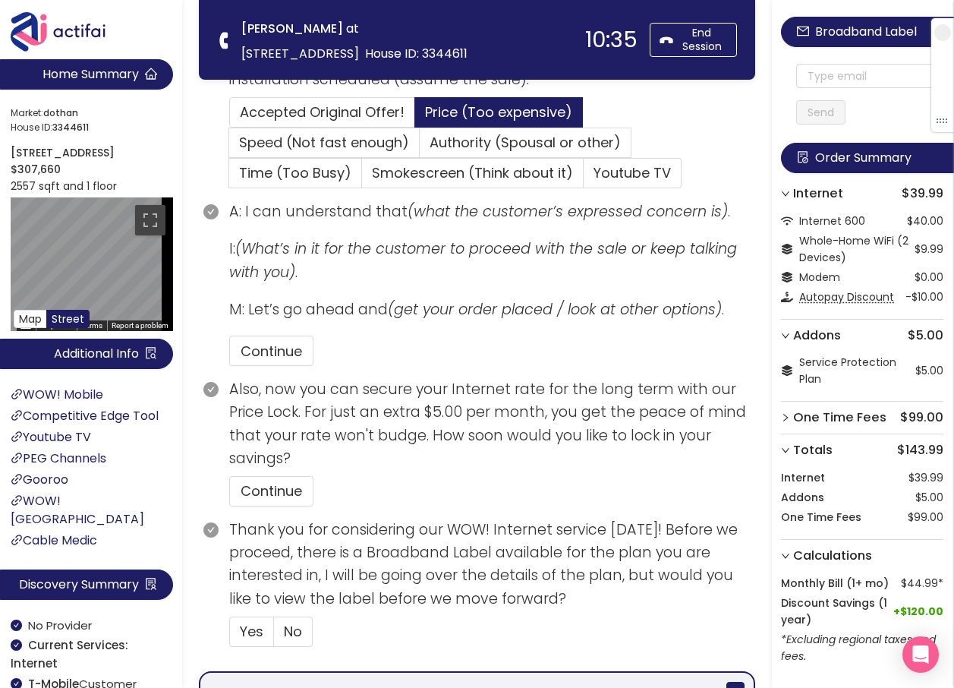
scroll to position [379, 0]
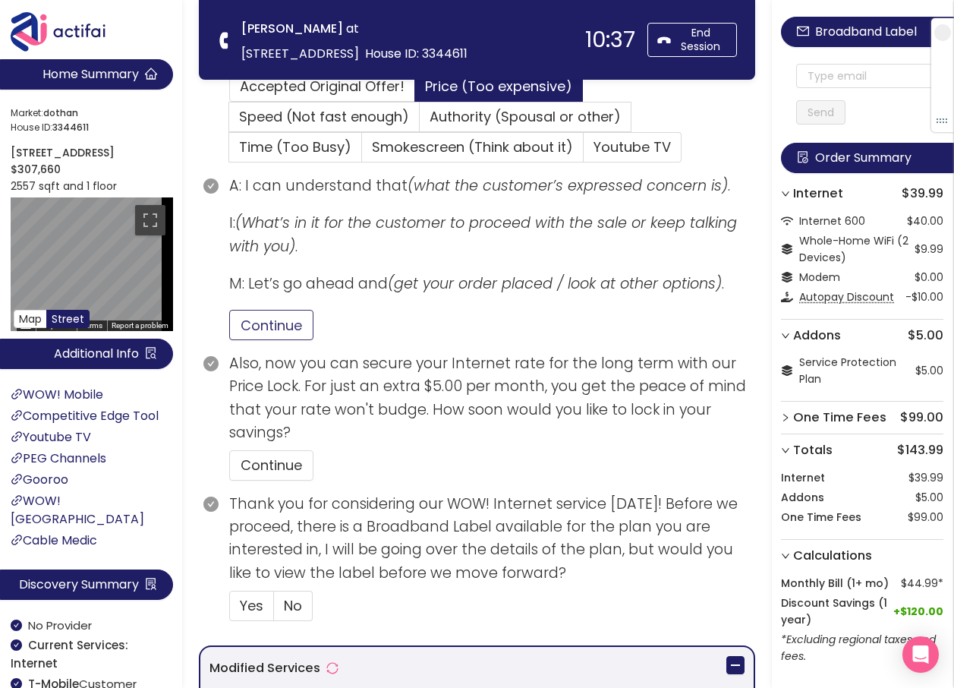
click at [260, 326] on button "Continue" at bounding box center [271, 325] width 84 height 30
click at [272, 474] on button "Continue" at bounding box center [271, 465] width 84 height 30
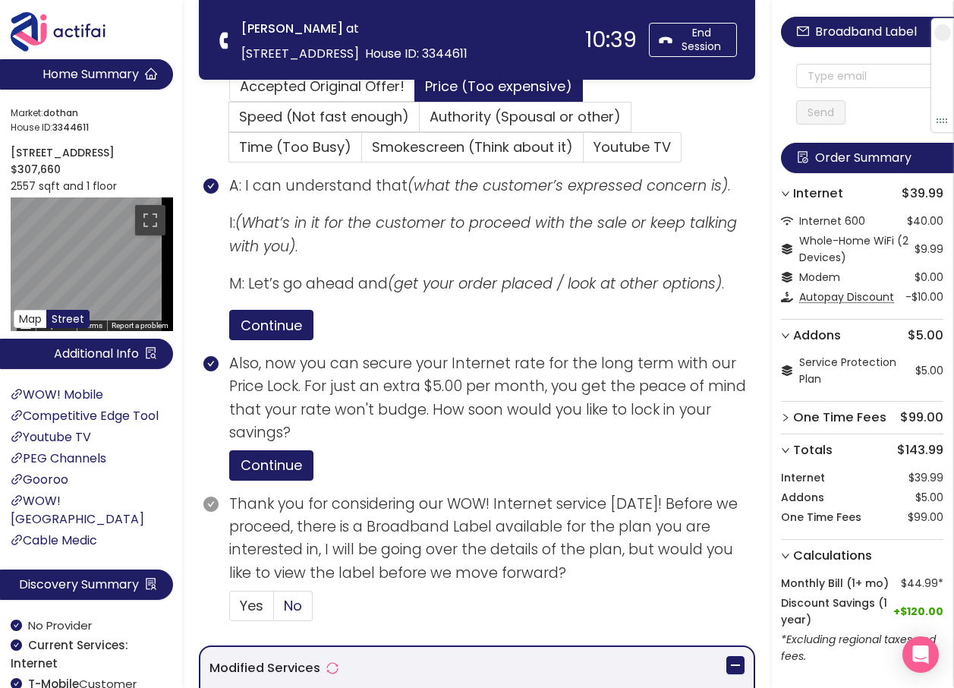
click at [287, 611] on span "No" at bounding box center [293, 605] width 18 height 19
click at [274, 610] on input "No" at bounding box center [274, 610] width 0 height 0
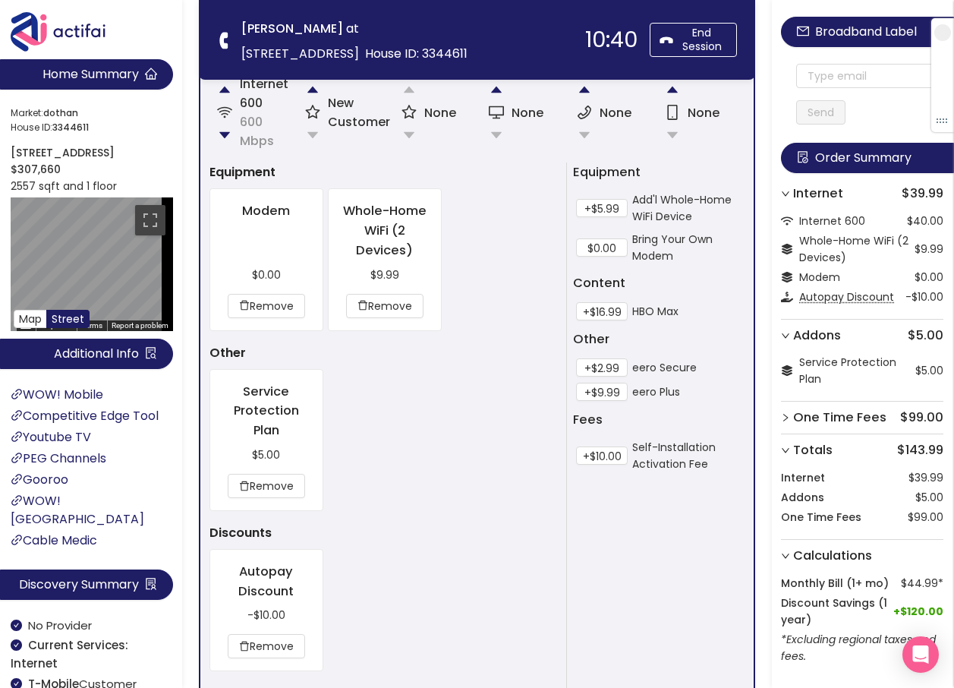
scroll to position [1274, 0]
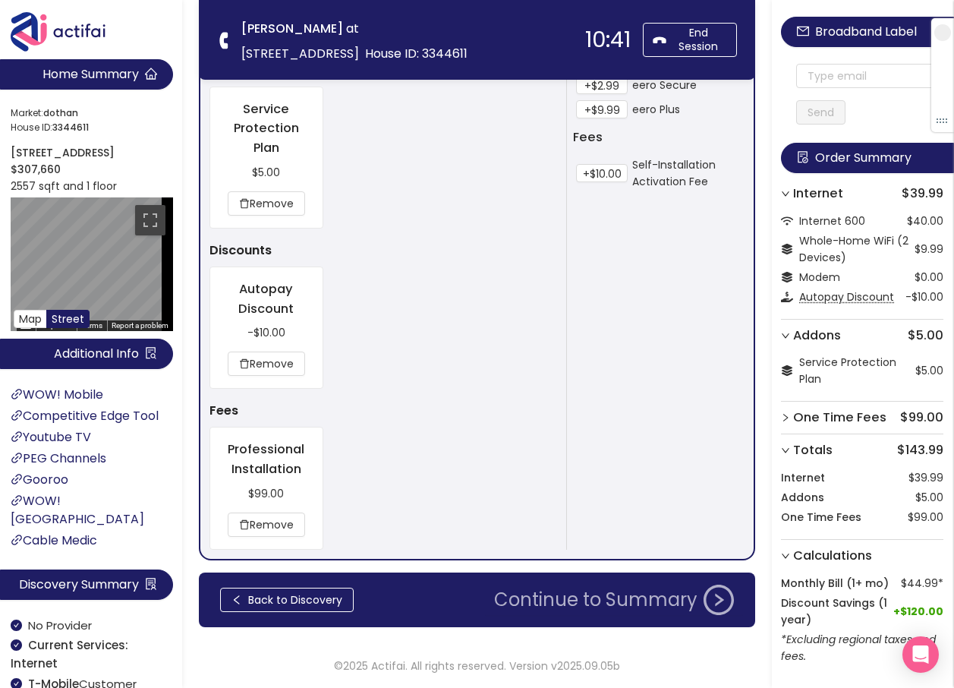
click at [591, 601] on button "Continue to Summary" at bounding box center [614, 599] width 258 height 30
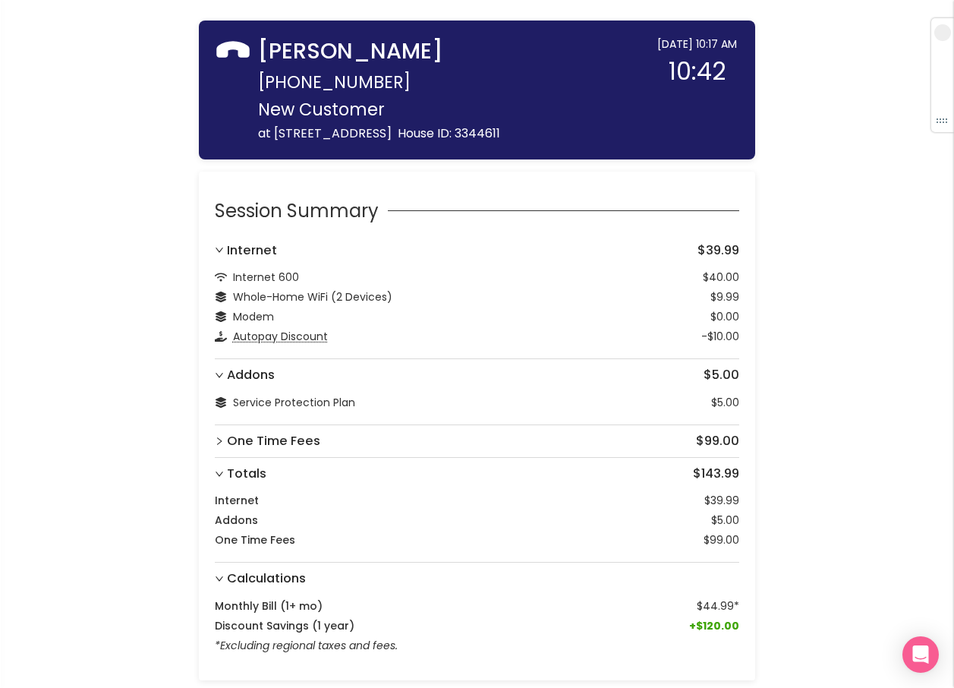
scroll to position [94, 0]
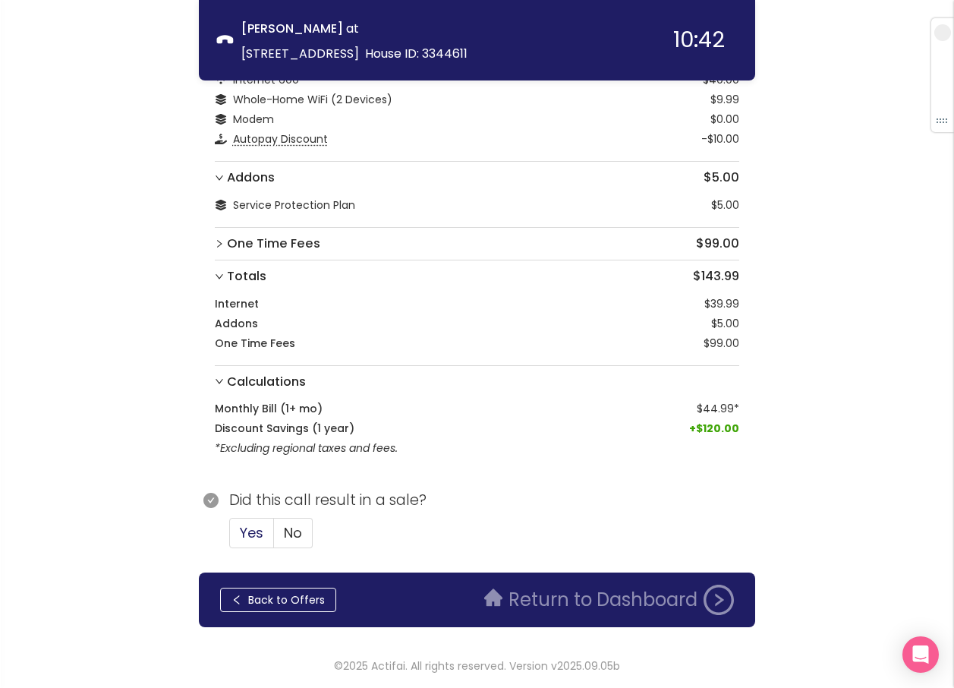
click at [265, 525] on label "Yes" at bounding box center [251, 533] width 45 height 30
click at [230, 537] on input "Yes" at bounding box center [230, 537] width 0 height 0
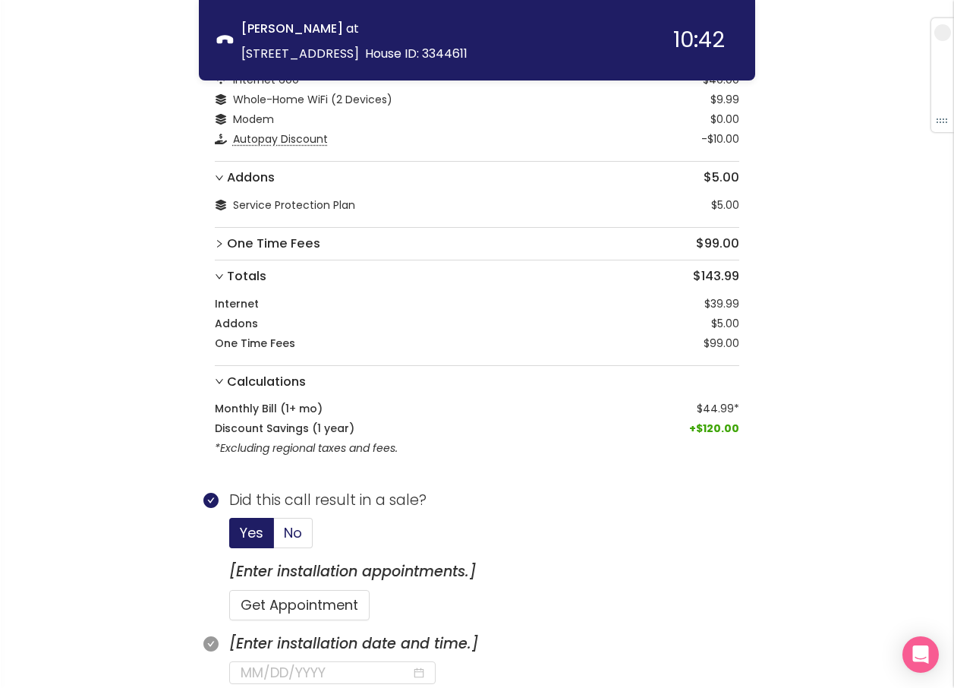
click at [290, 530] on span "No" at bounding box center [293, 532] width 18 height 19
click at [274, 537] on input "No" at bounding box center [274, 537] width 0 height 0
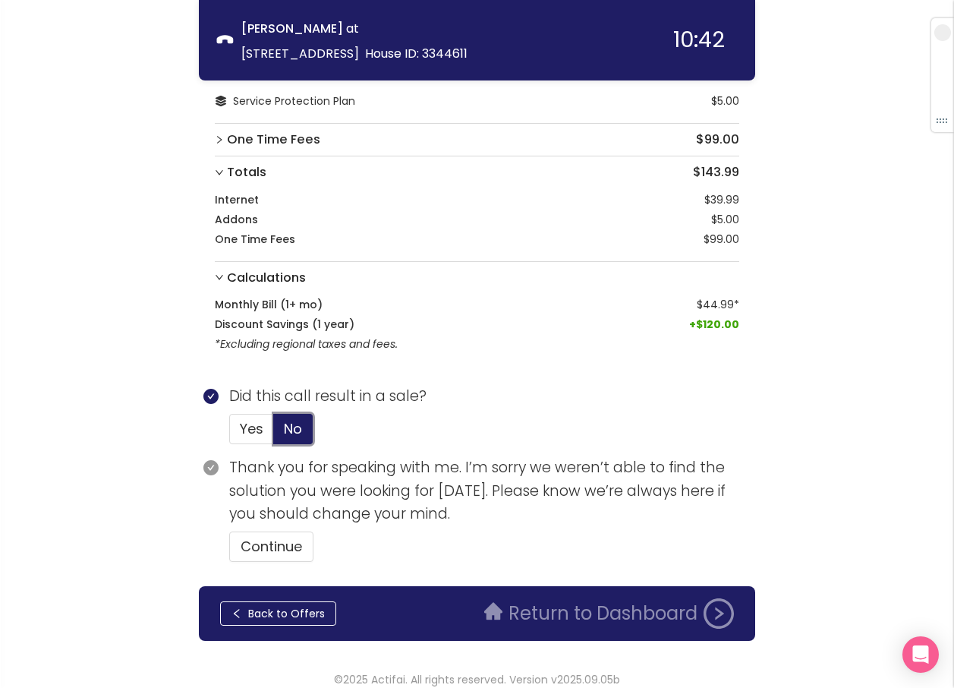
scroll to position [212, 0]
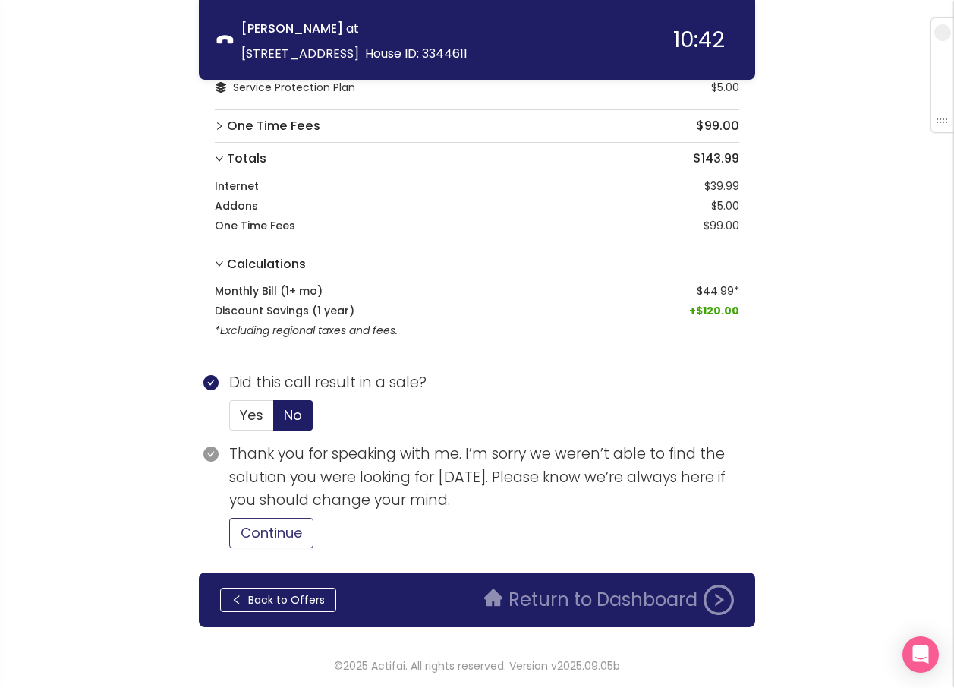
click at [290, 528] on button "Continue" at bounding box center [271, 533] width 84 height 30
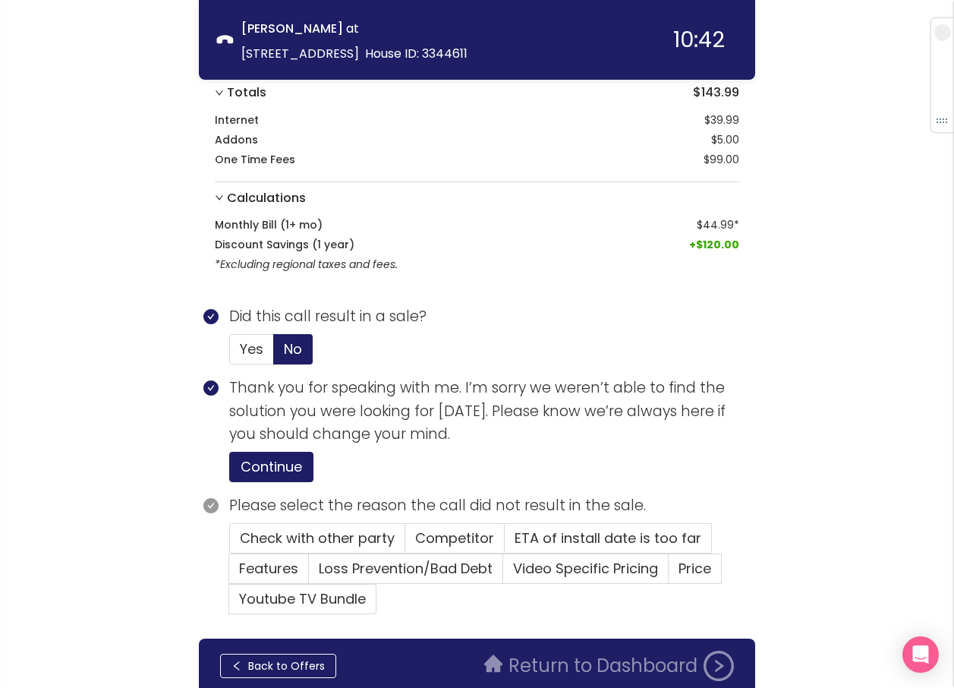
scroll to position [344, 0]
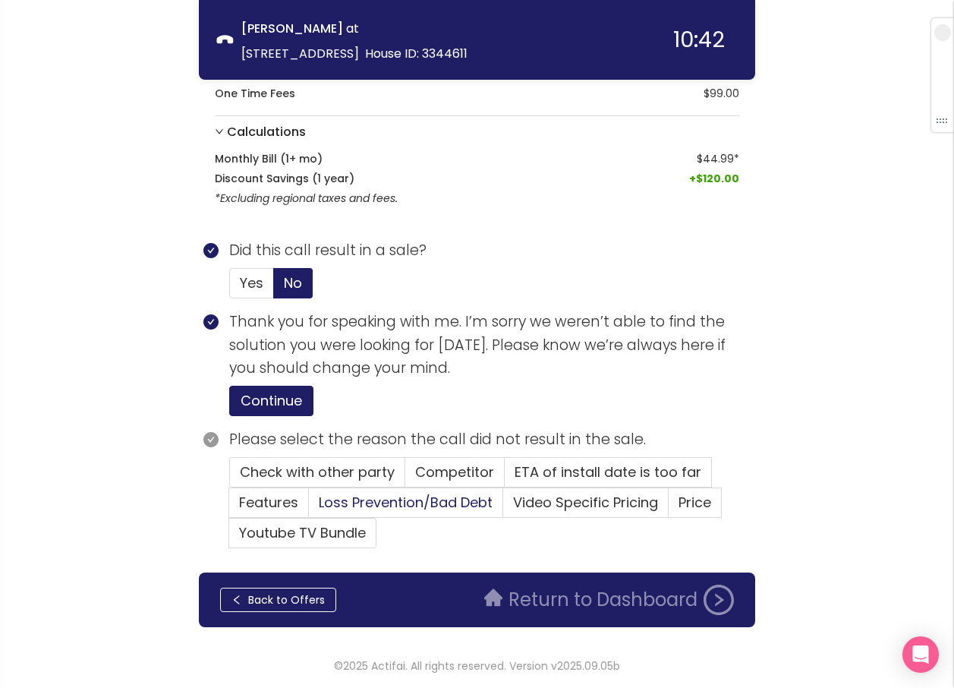
click at [399, 497] on span "Loss Prevention/Bad Debt" at bounding box center [406, 502] width 174 height 19
click at [309, 507] on input "Loss Prevention/Bad Debt" at bounding box center [309, 507] width 0 height 0
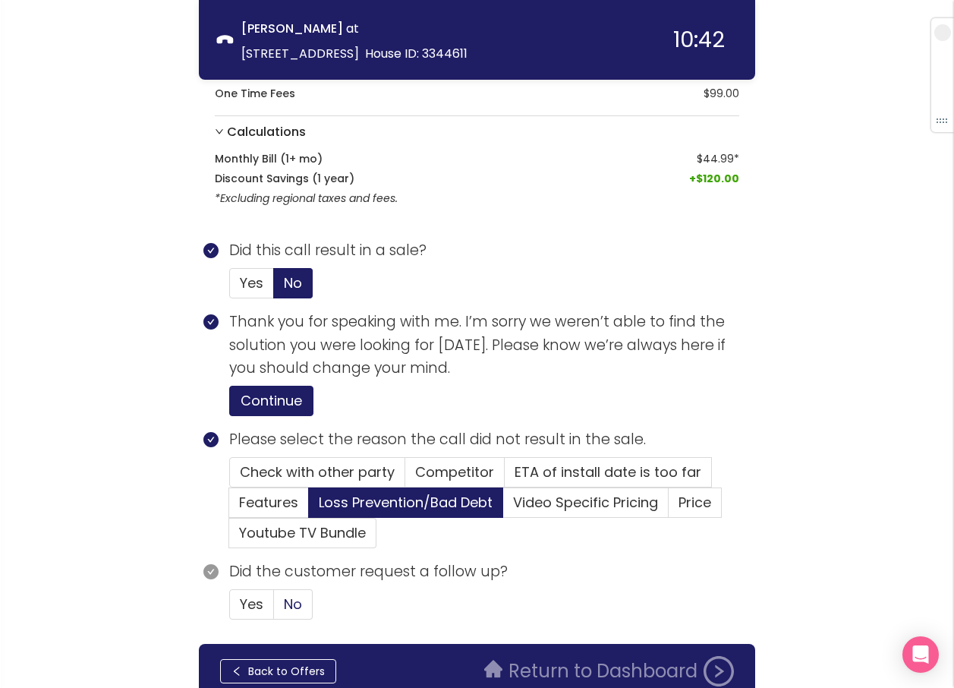
click at [292, 599] on span "No" at bounding box center [293, 603] width 18 height 19
click at [274, 609] on input "No" at bounding box center [274, 609] width 0 height 0
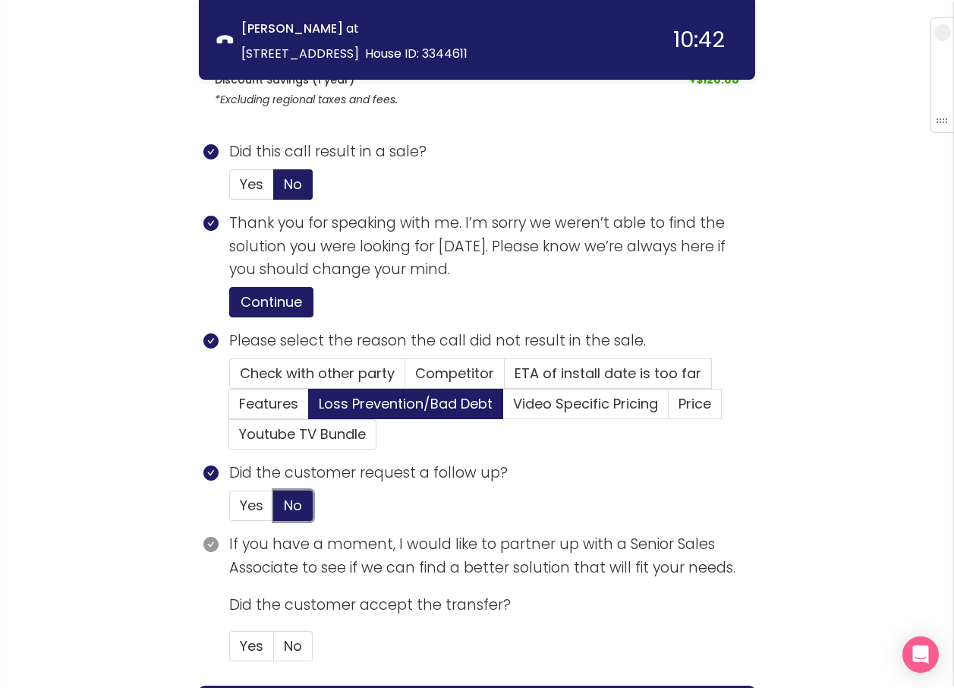
scroll to position [556, 0]
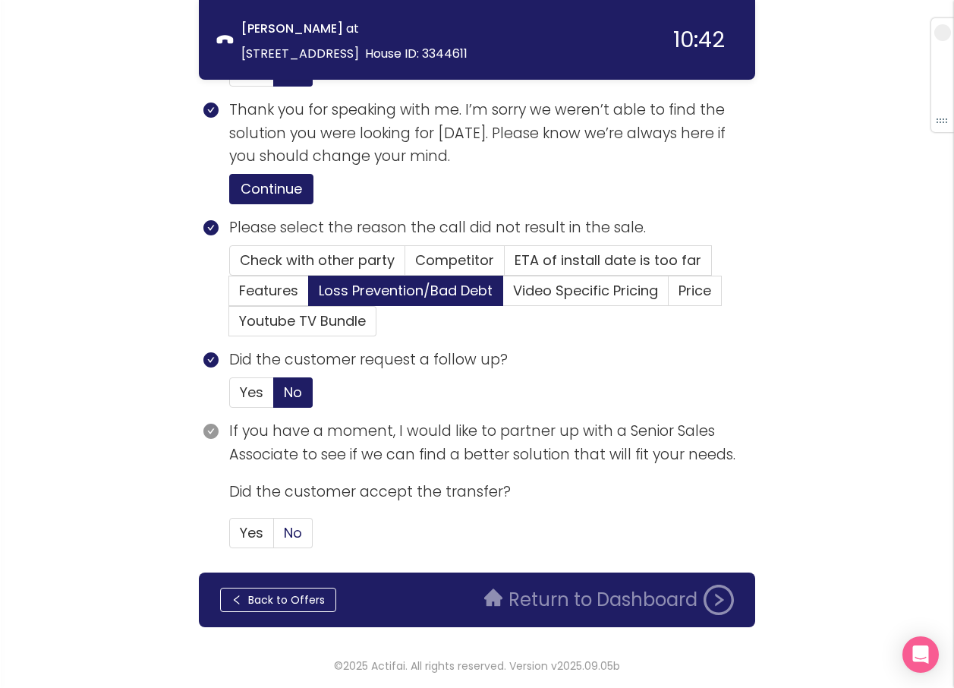
click at [290, 526] on span "No" at bounding box center [293, 532] width 18 height 19
click at [274, 537] on input "No" at bounding box center [274, 537] width 0 height 0
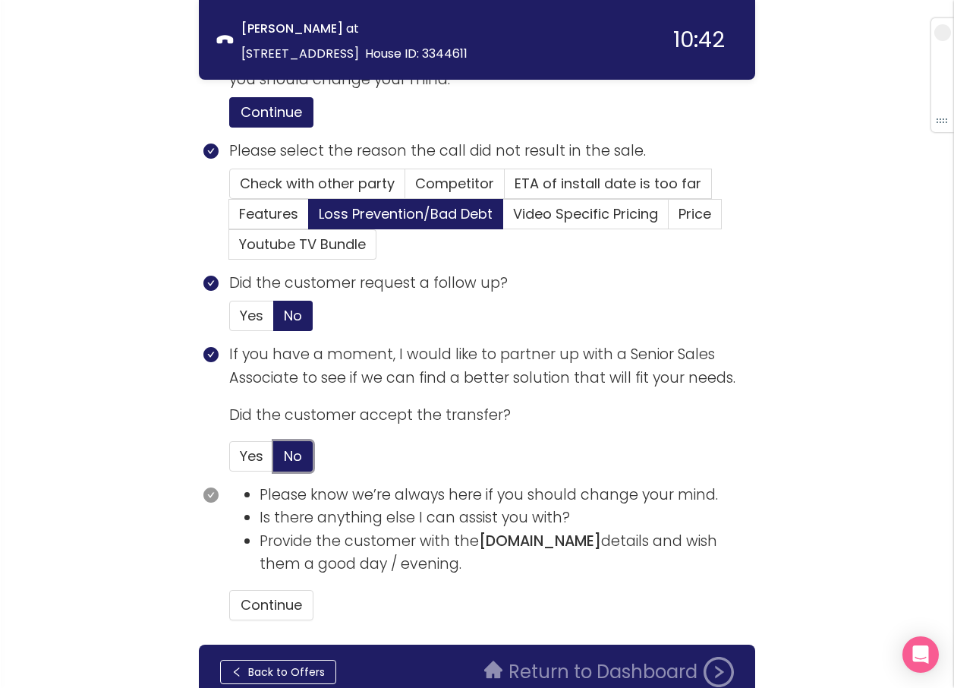
scroll to position [704, 0]
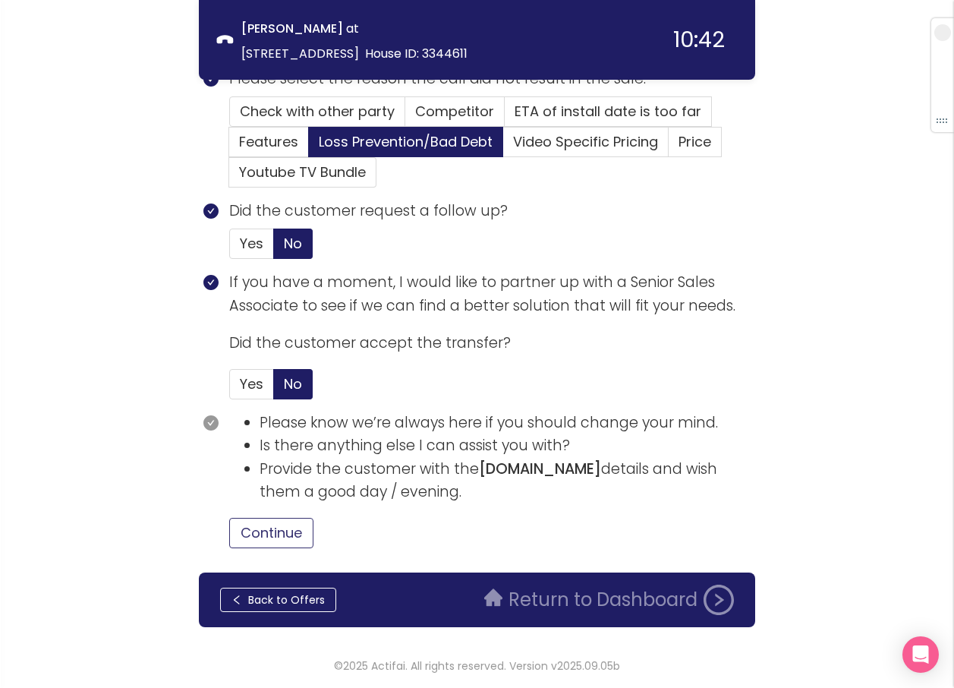
click at [279, 528] on button "Continue" at bounding box center [271, 533] width 84 height 30
click at [584, 594] on button "Return to Dashboard" at bounding box center [609, 599] width 268 height 30
